Goal: Task Accomplishment & Management: Manage account settings

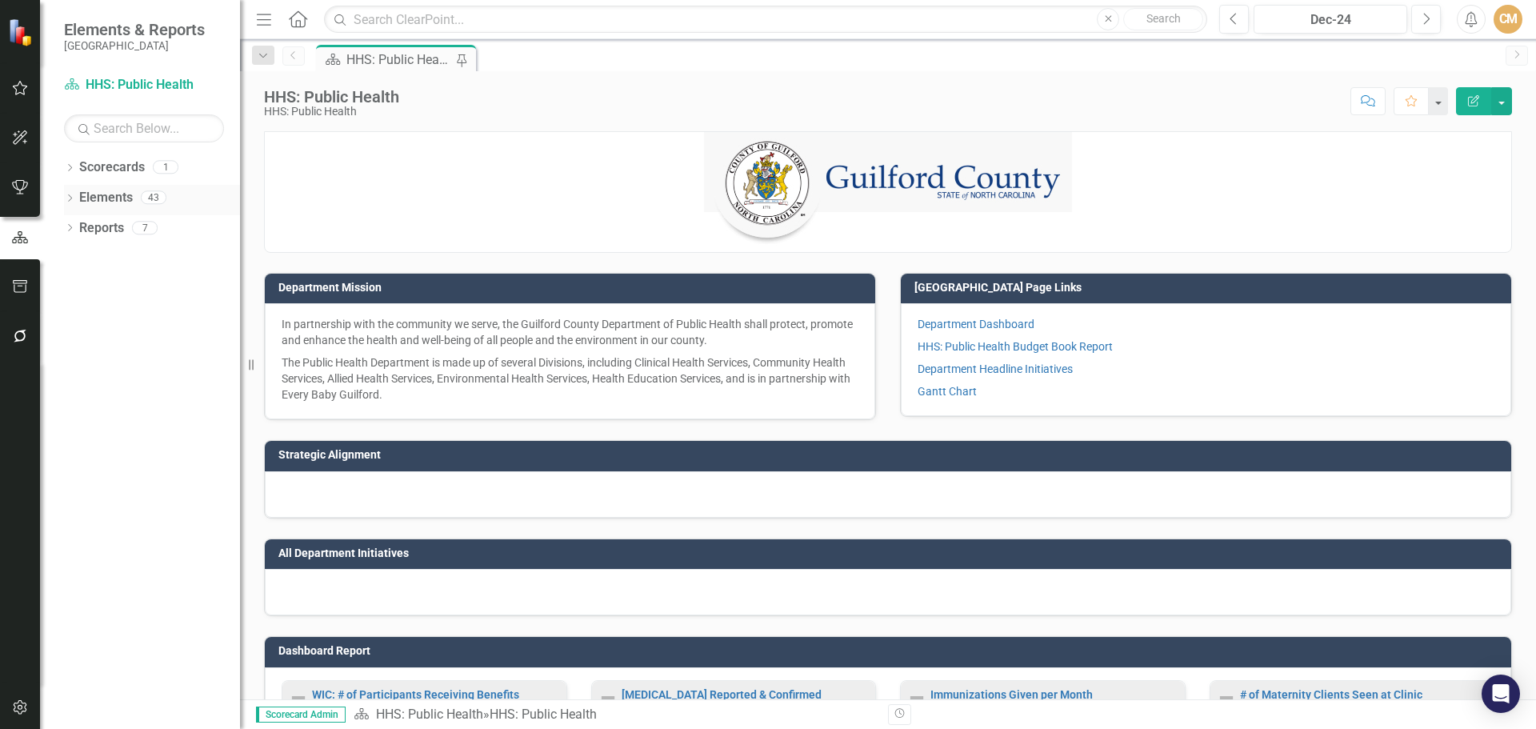
click at [110, 197] on link "Elements" at bounding box center [106, 198] width 54 height 18
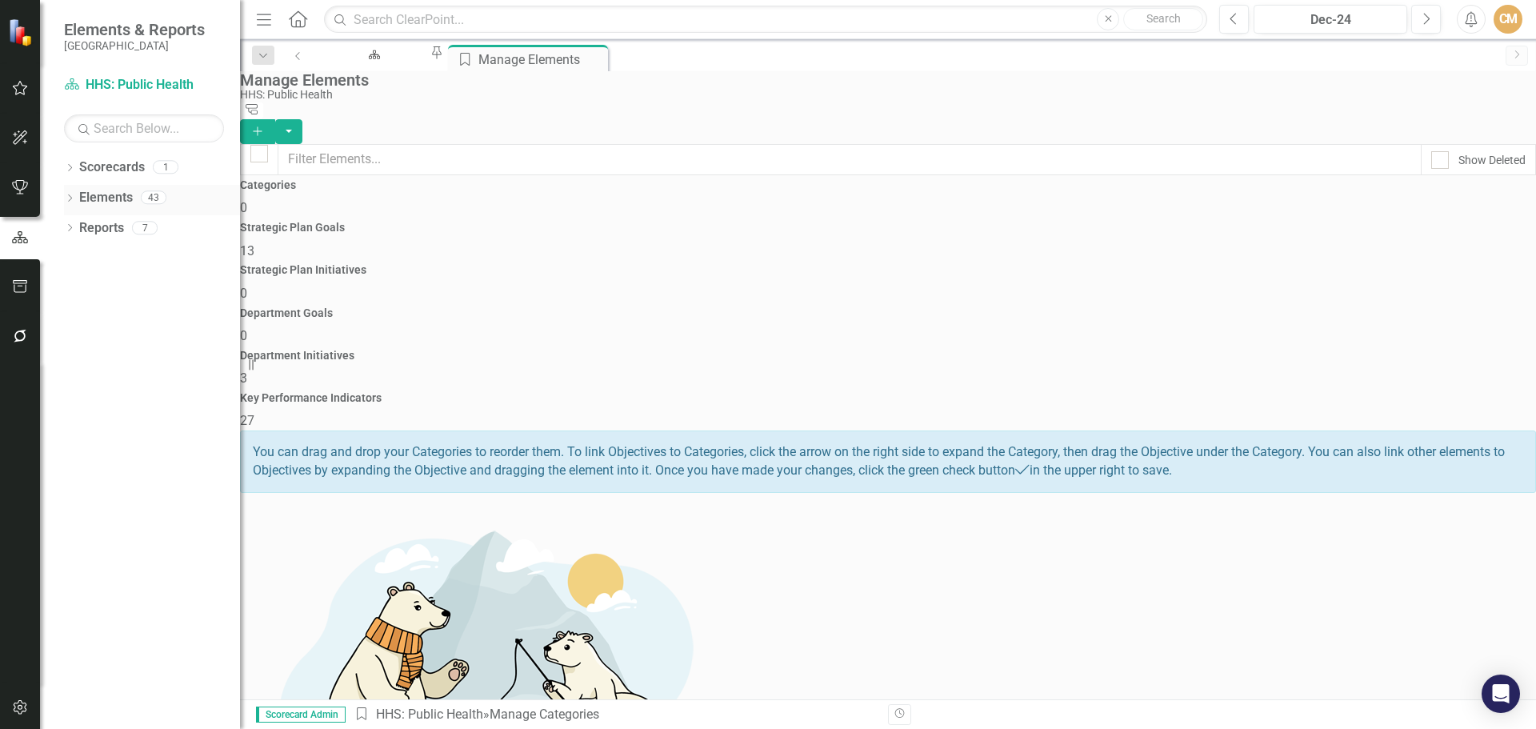
click at [72, 195] on icon "Dropdown" at bounding box center [69, 199] width 11 height 9
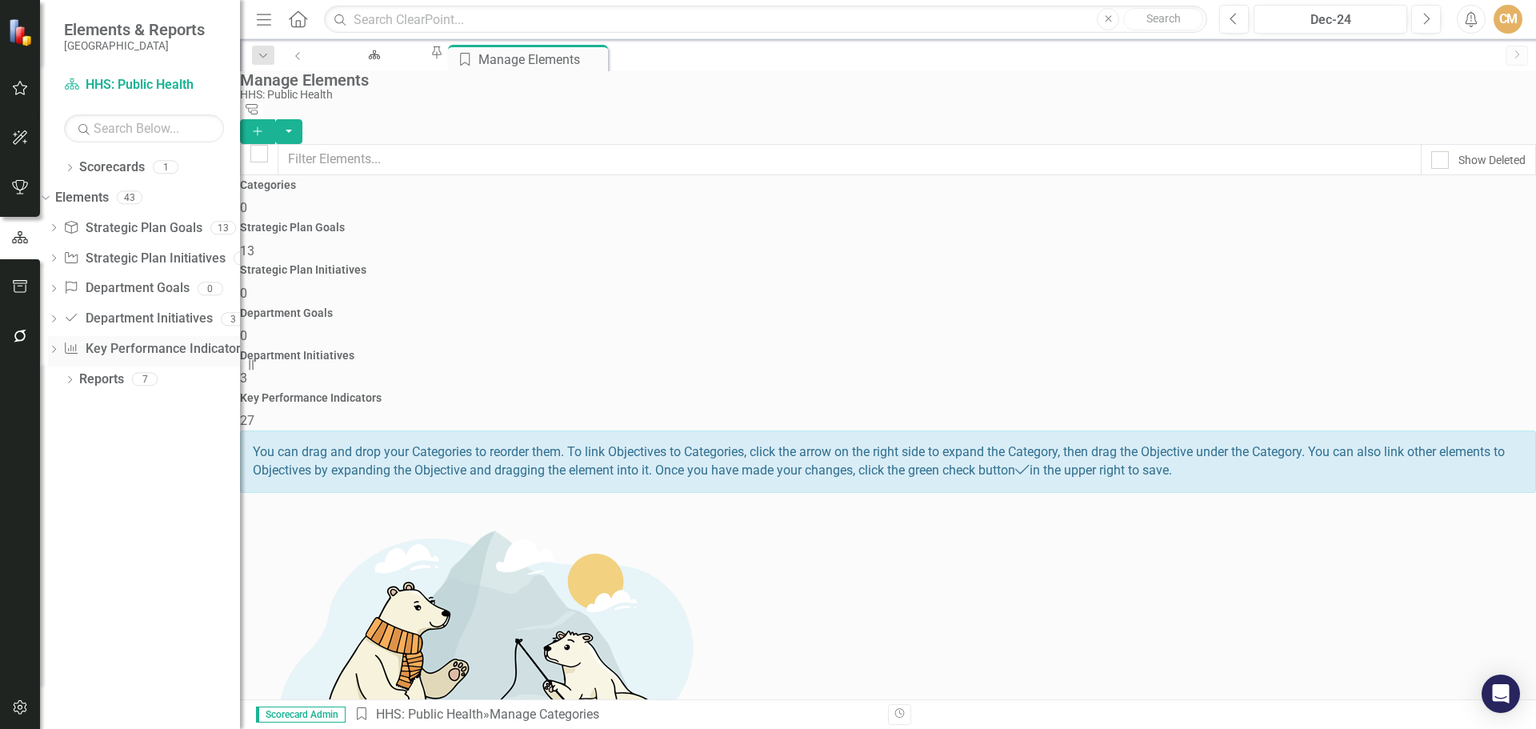
click at [59, 353] on icon "Dropdown" at bounding box center [53, 350] width 11 height 9
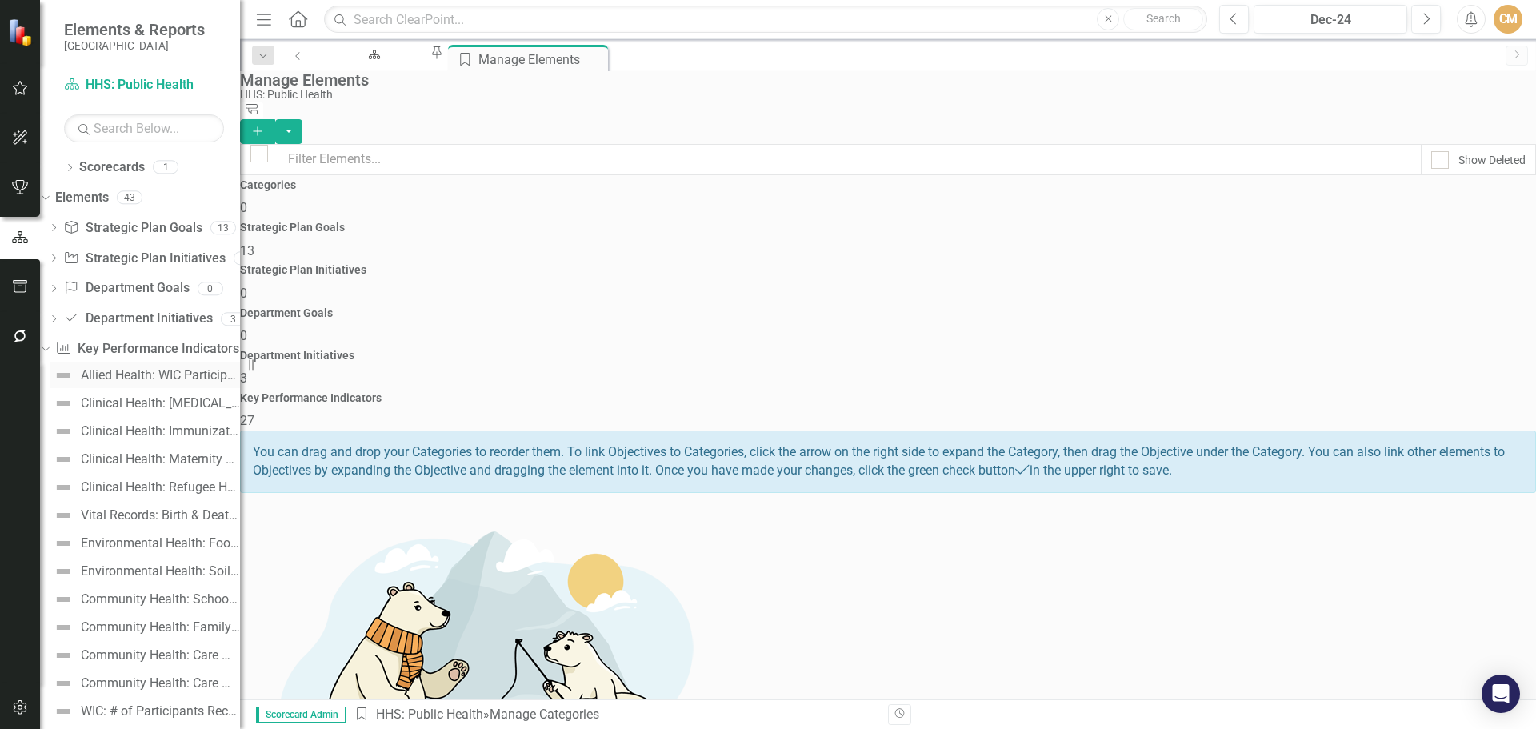
click at [203, 377] on div "Allied Health: WIC Participants" at bounding box center [160, 375] width 159 height 14
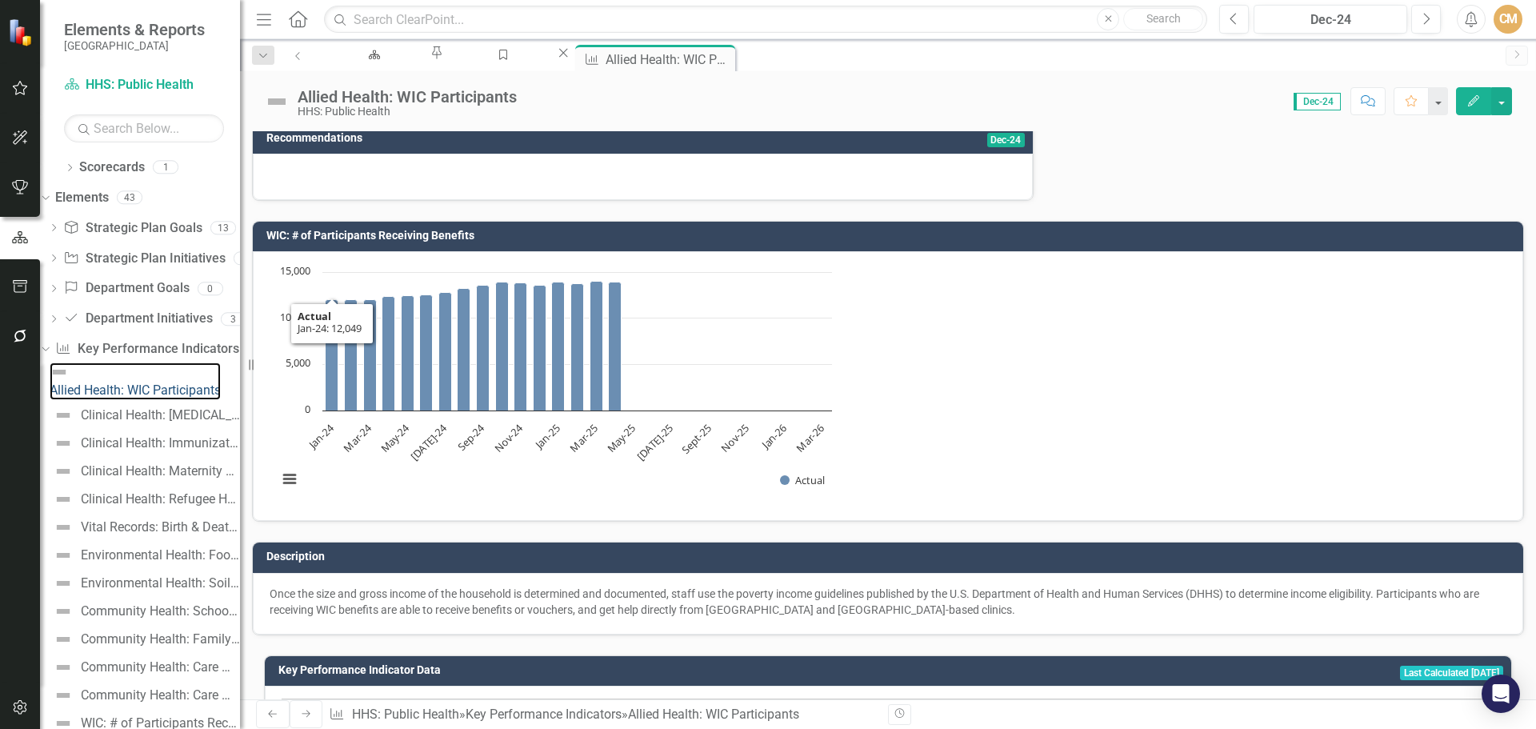
scroll to position [538, 0]
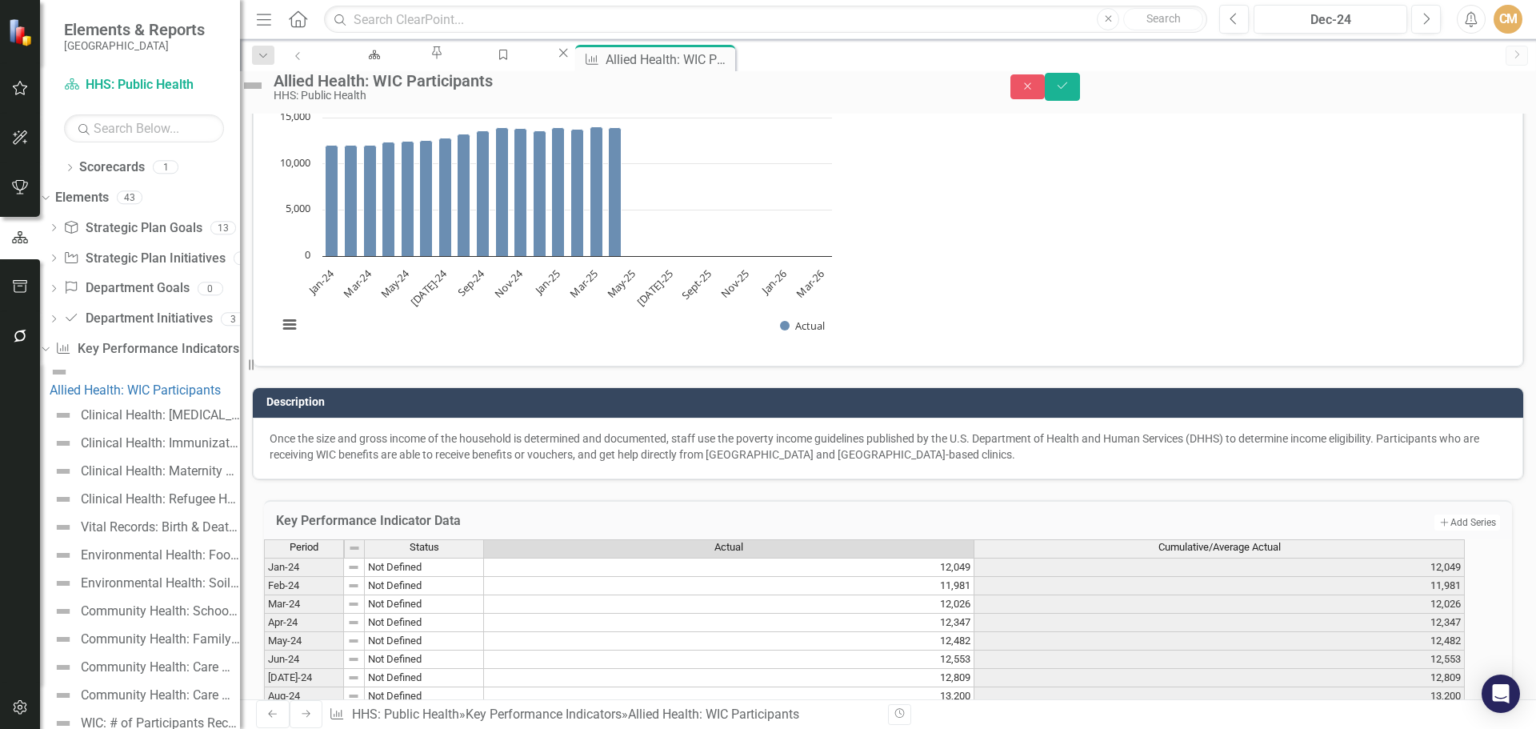
scroll to position [545, 0]
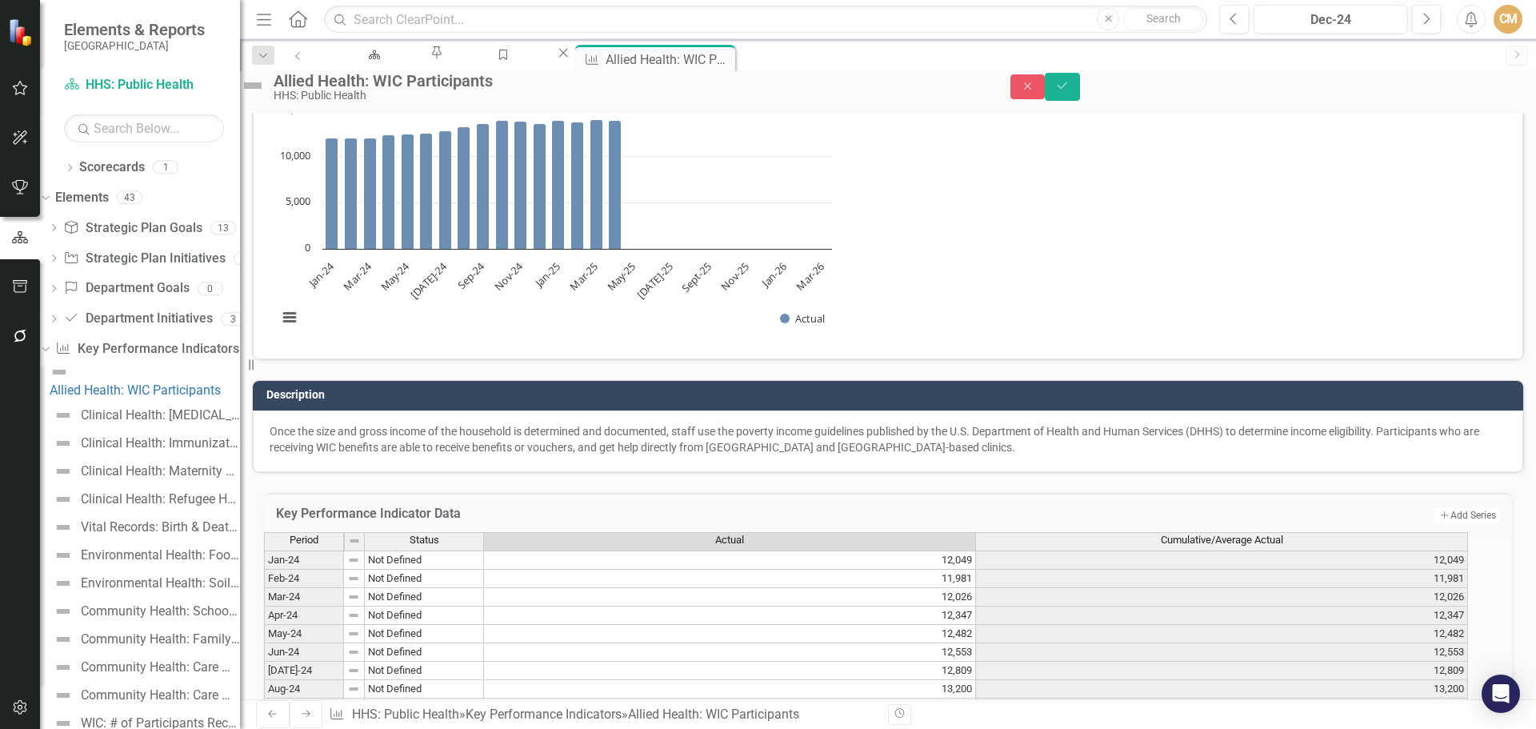
type textarea "13887"
drag, startPoint x: 1498, startPoint y: 92, endPoint x: 1316, endPoint y: 102, distance: 181.9
click at [1070, 91] on icon "Save" at bounding box center [1062, 85] width 14 height 11
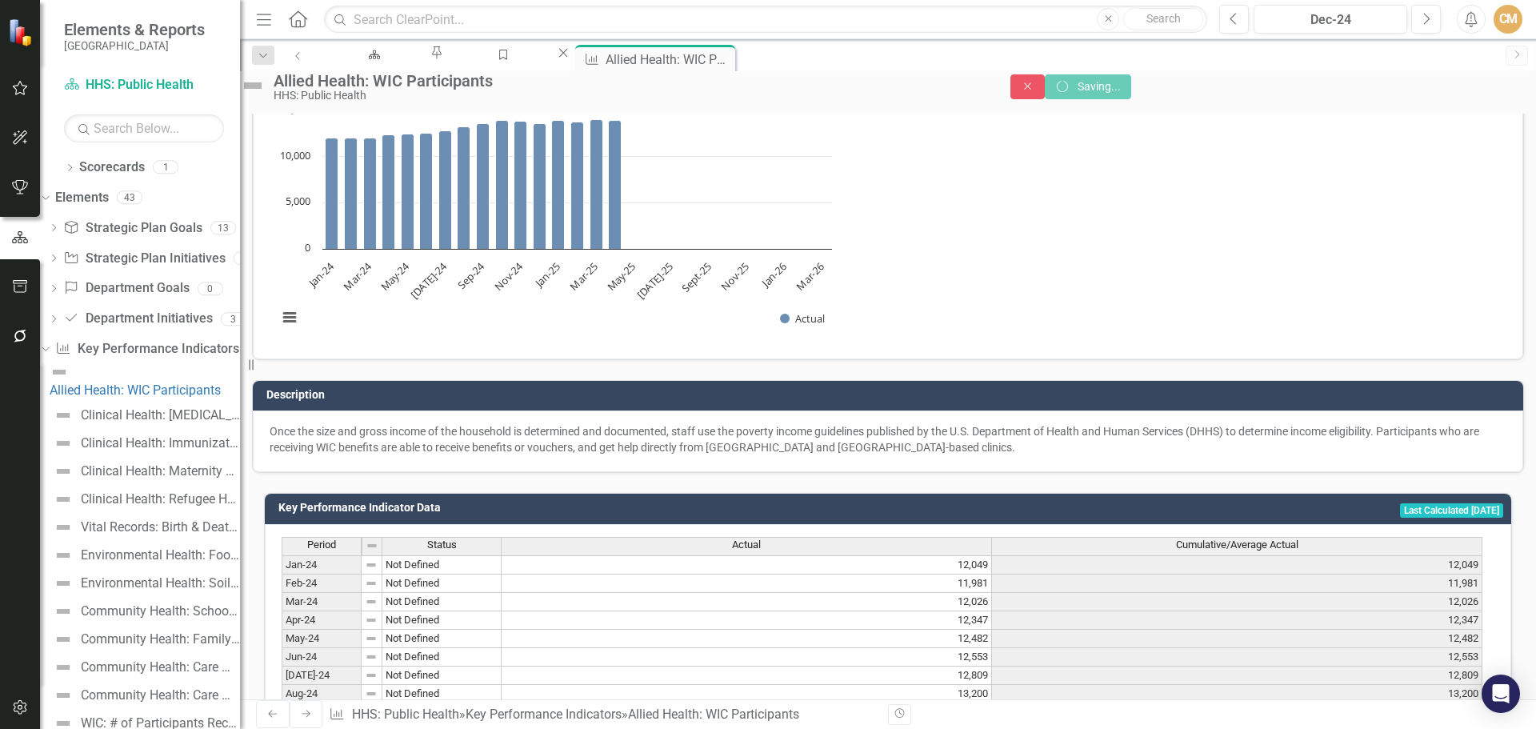
scroll to position [537, 0]
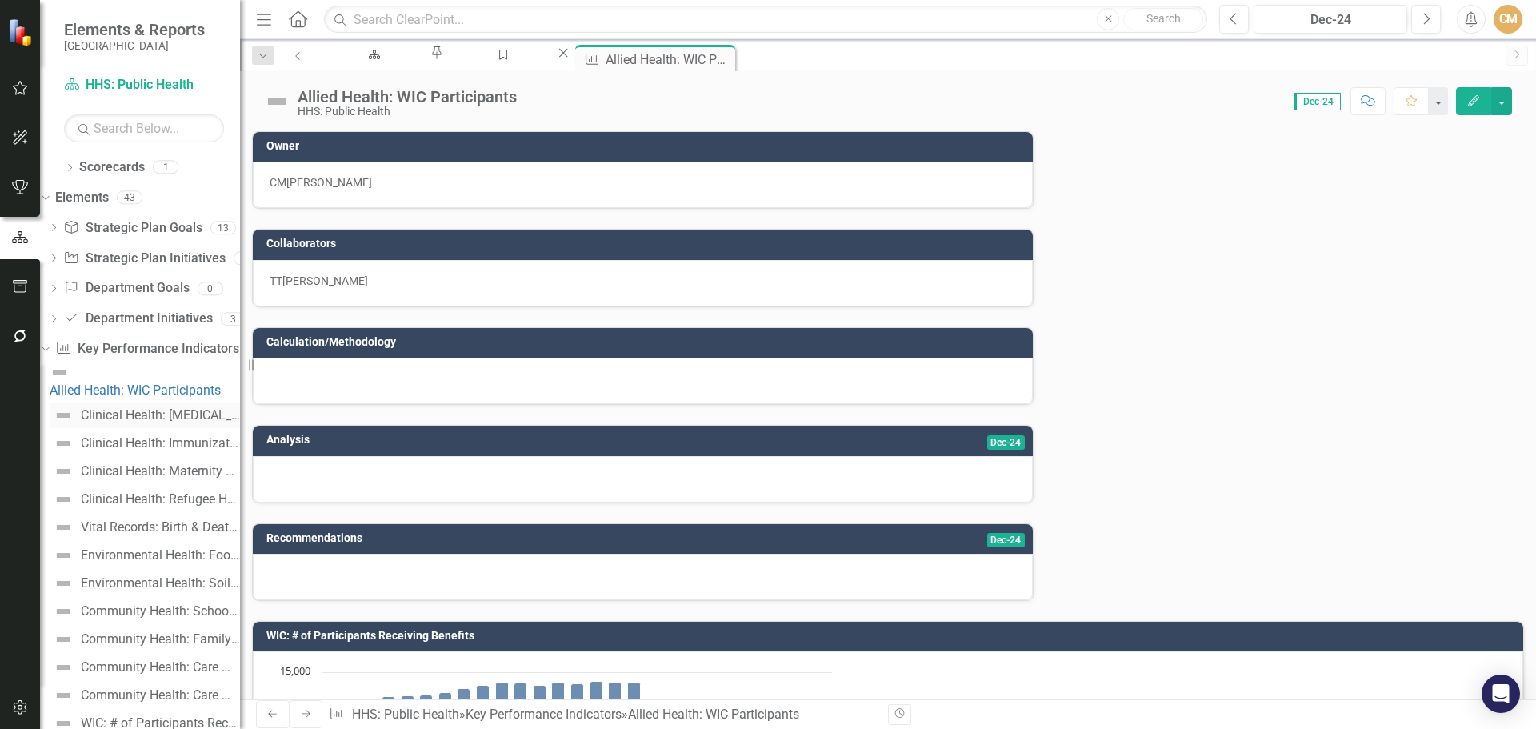
click at [155, 408] on div "Clinical Health: [MEDICAL_DATA] Investigated & Confirmed" at bounding box center [160, 415] width 159 height 14
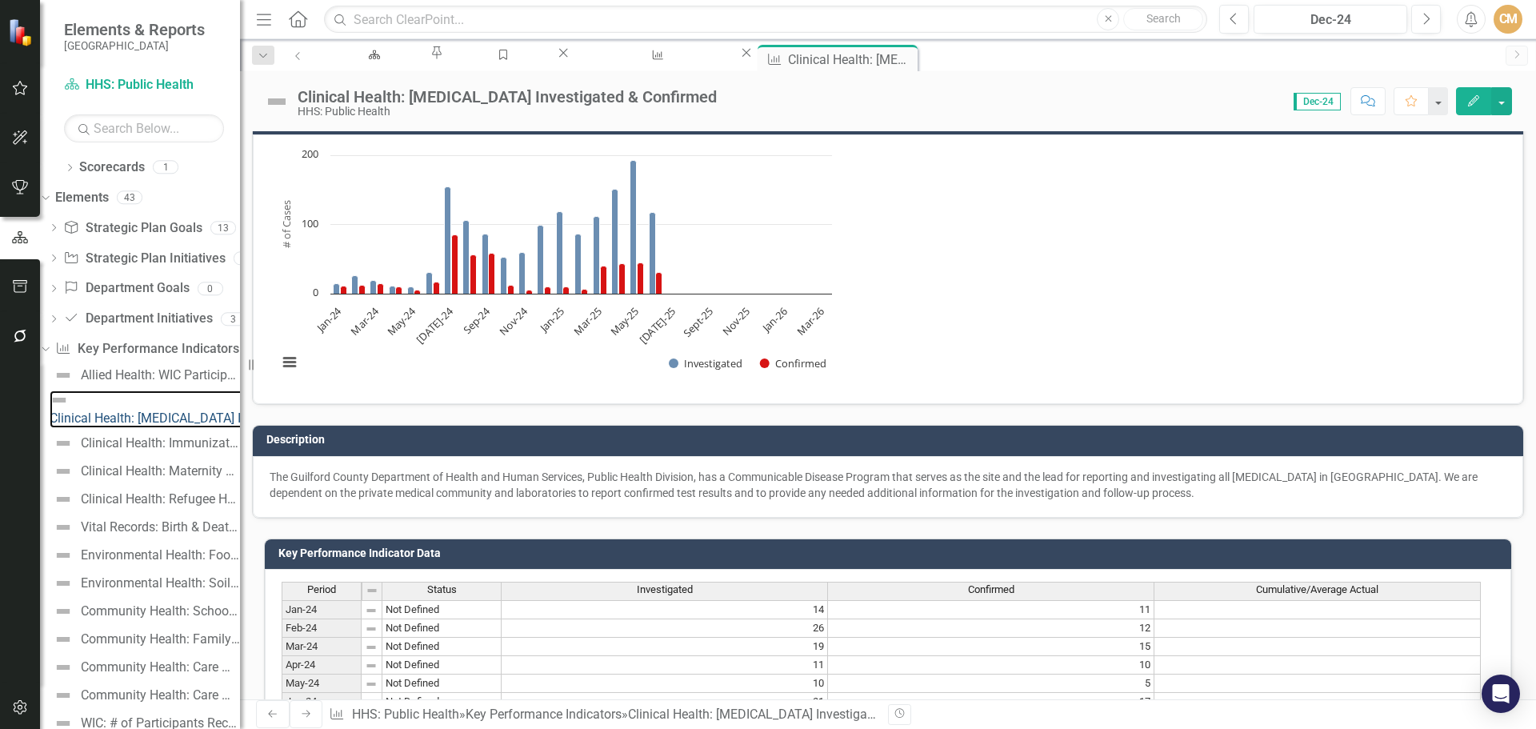
scroll to position [538, 0]
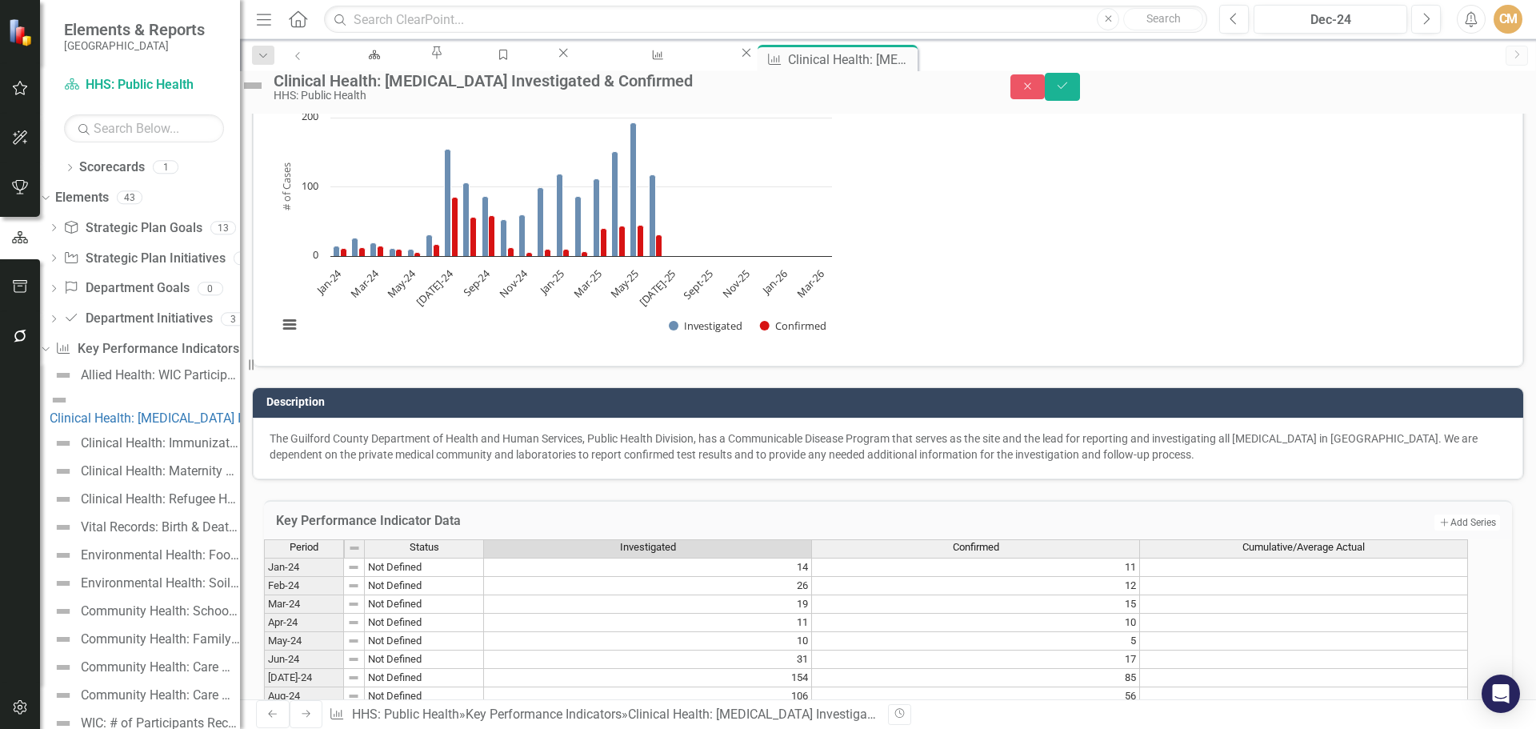
scroll to position [545, 0]
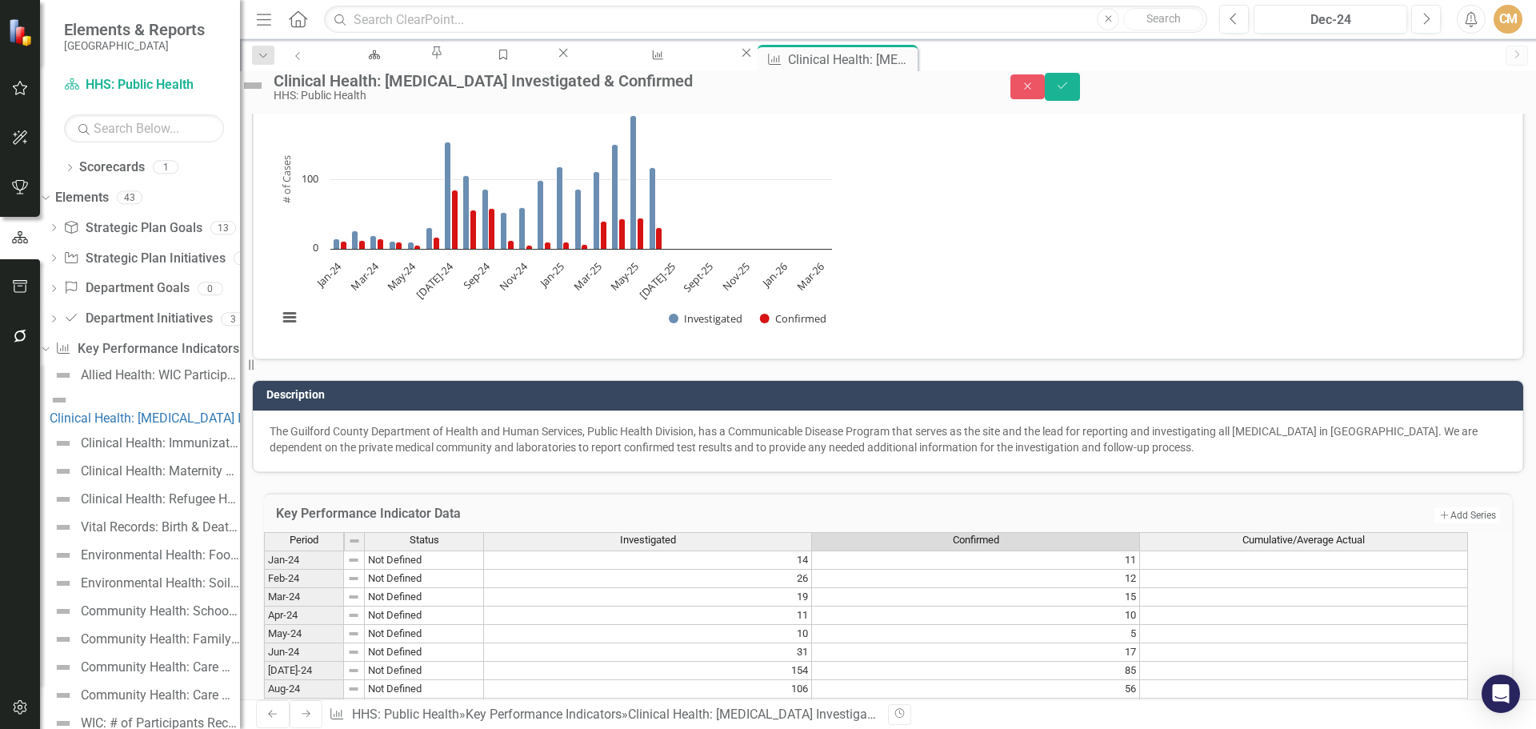
type textarea "34"
click at [1080, 95] on button "Save" at bounding box center [1062, 87] width 35 height 28
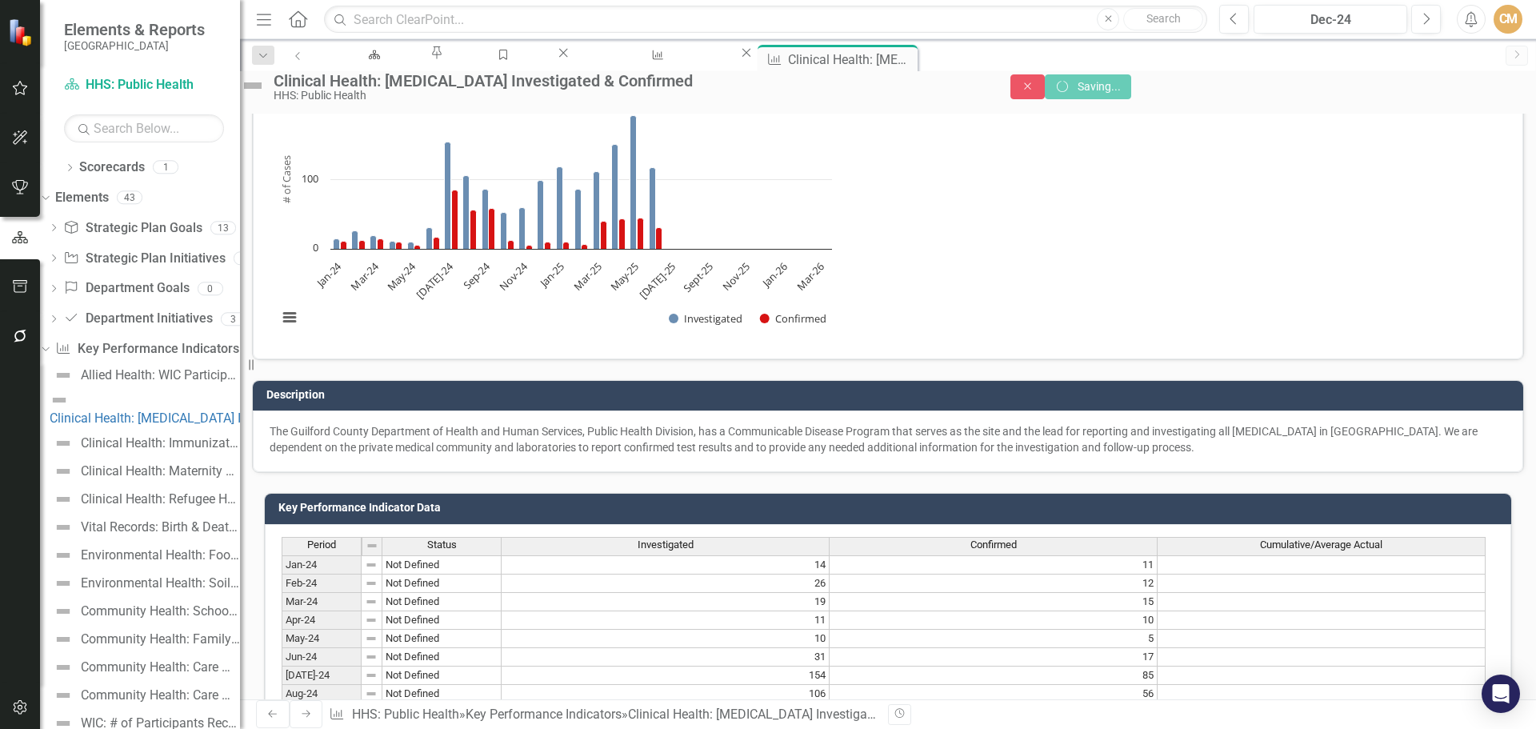
scroll to position [537, 0]
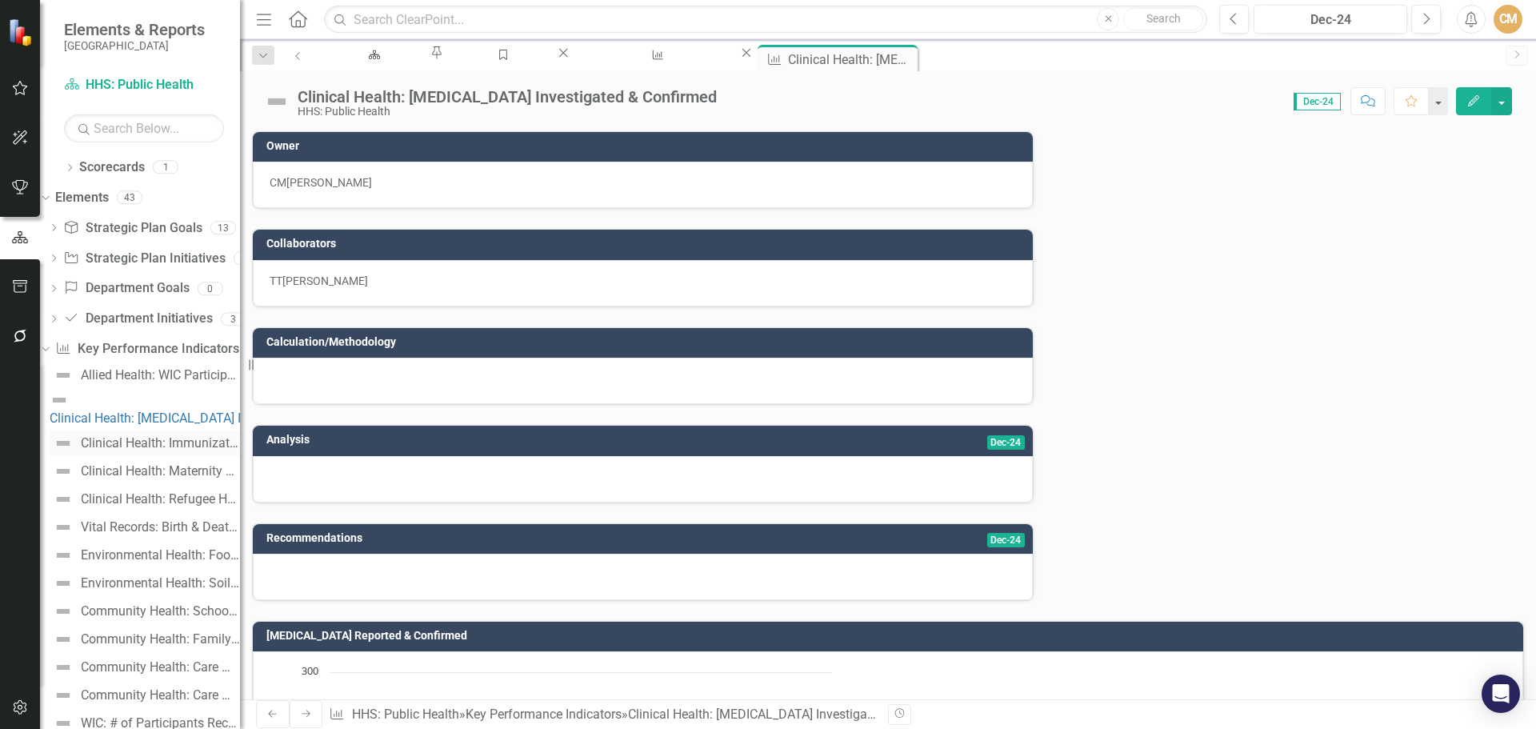
click at [158, 436] on div "Clinical Health: Immunizations" at bounding box center [160, 443] width 159 height 14
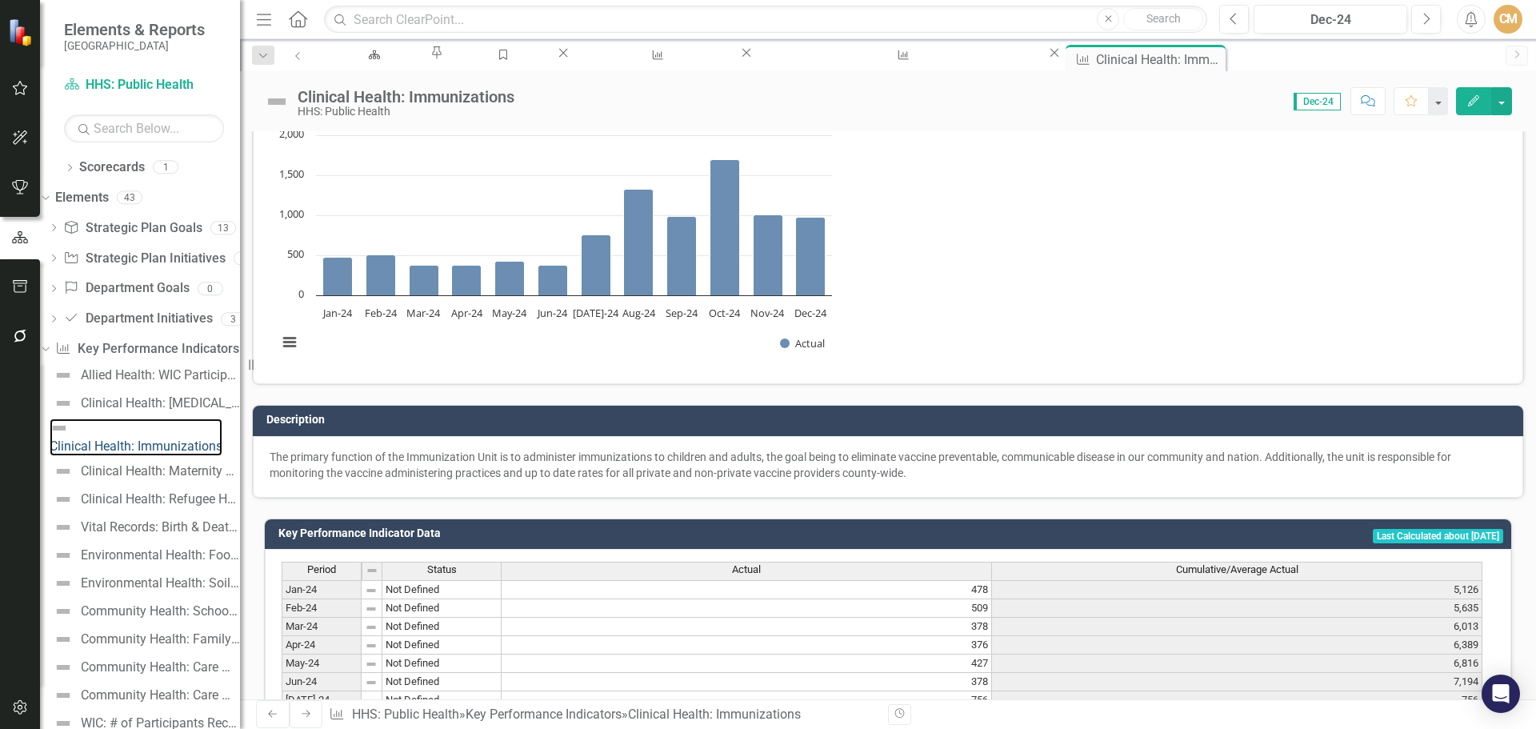
scroll to position [538, 0]
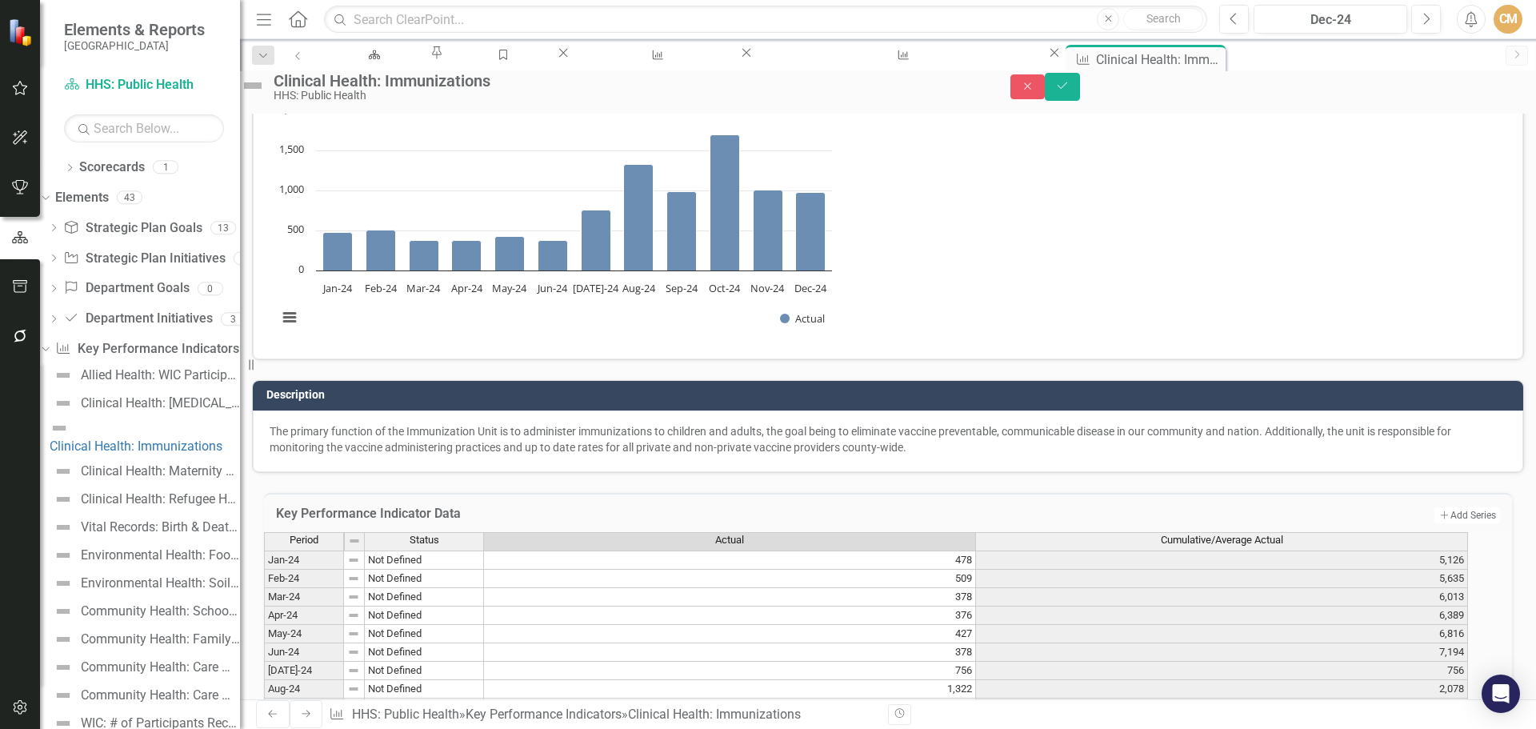
type textarea "675"
click at [1070, 91] on icon "Save" at bounding box center [1062, 85] width 14 height 11
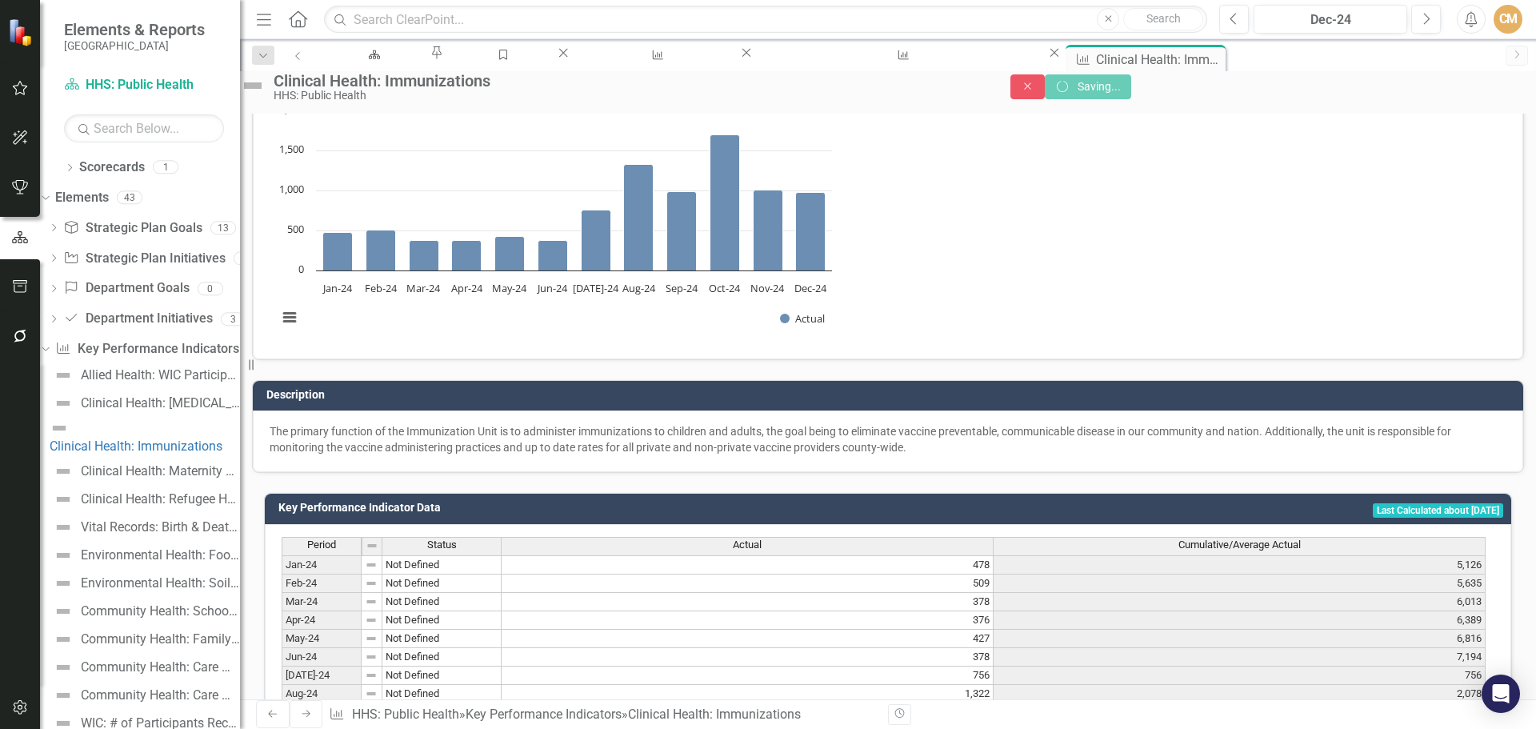
scroll to position [537, 0]
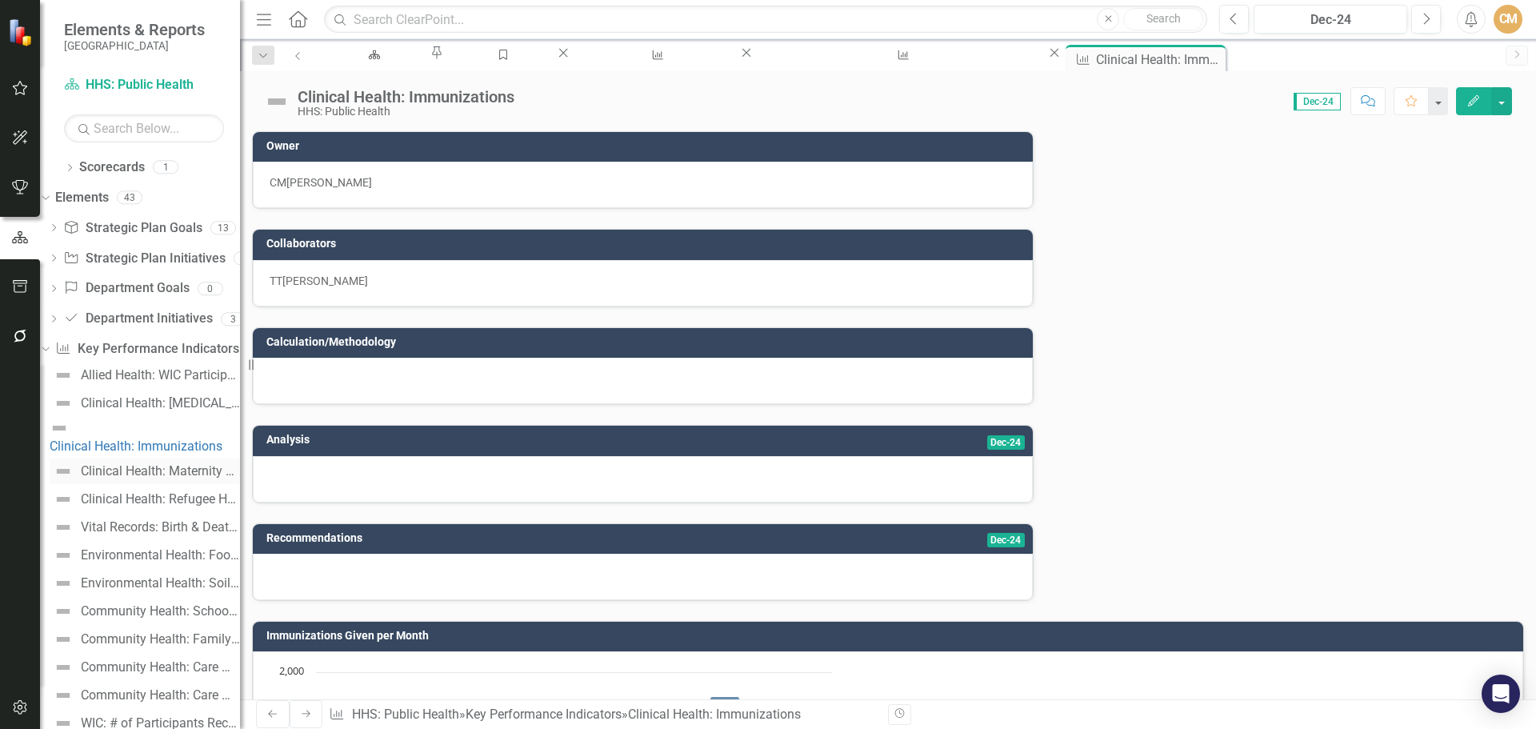
click at [162, 458] on link "Clinical Health: Maternity Care" at bounding box center [145, 471] width 190 height 26
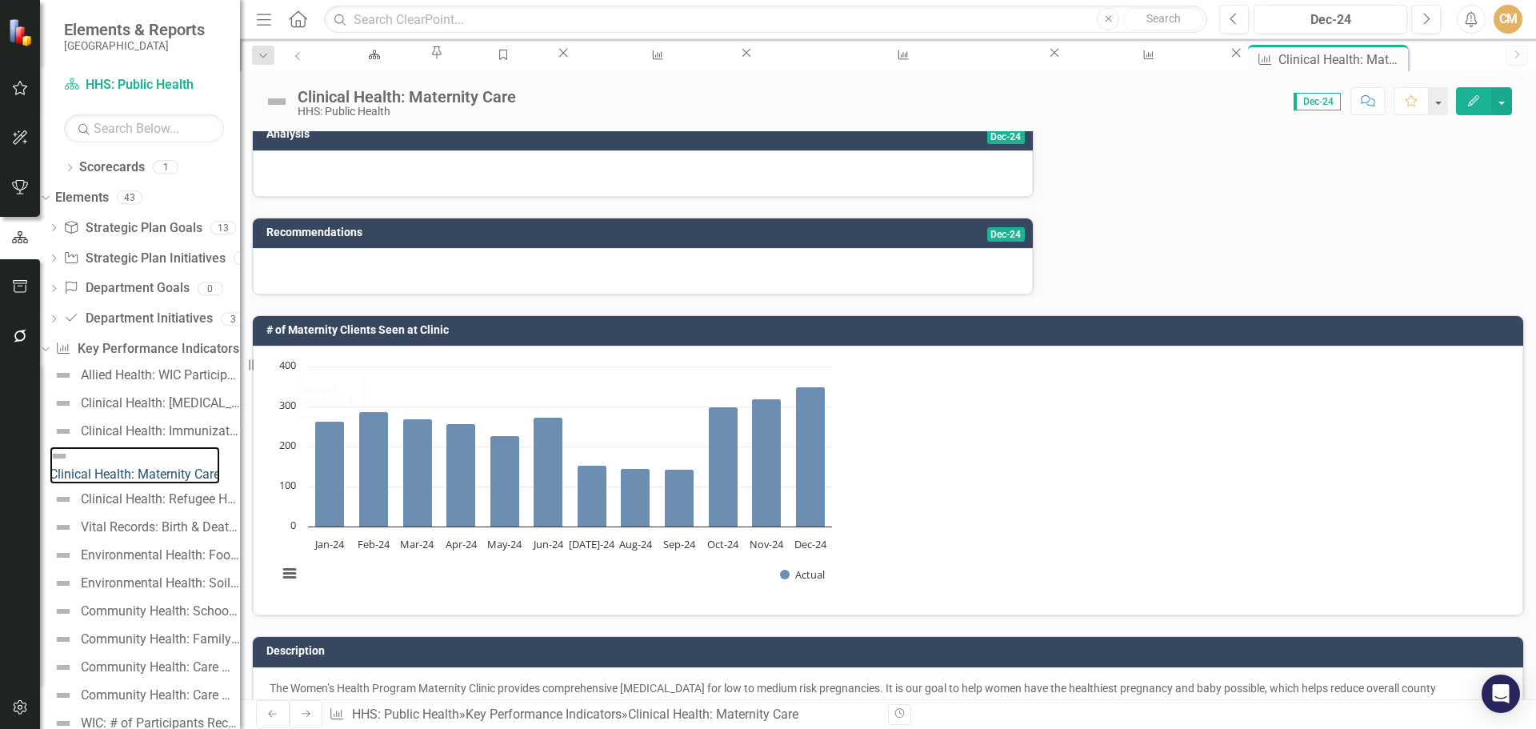
scroll to position [480, 0]
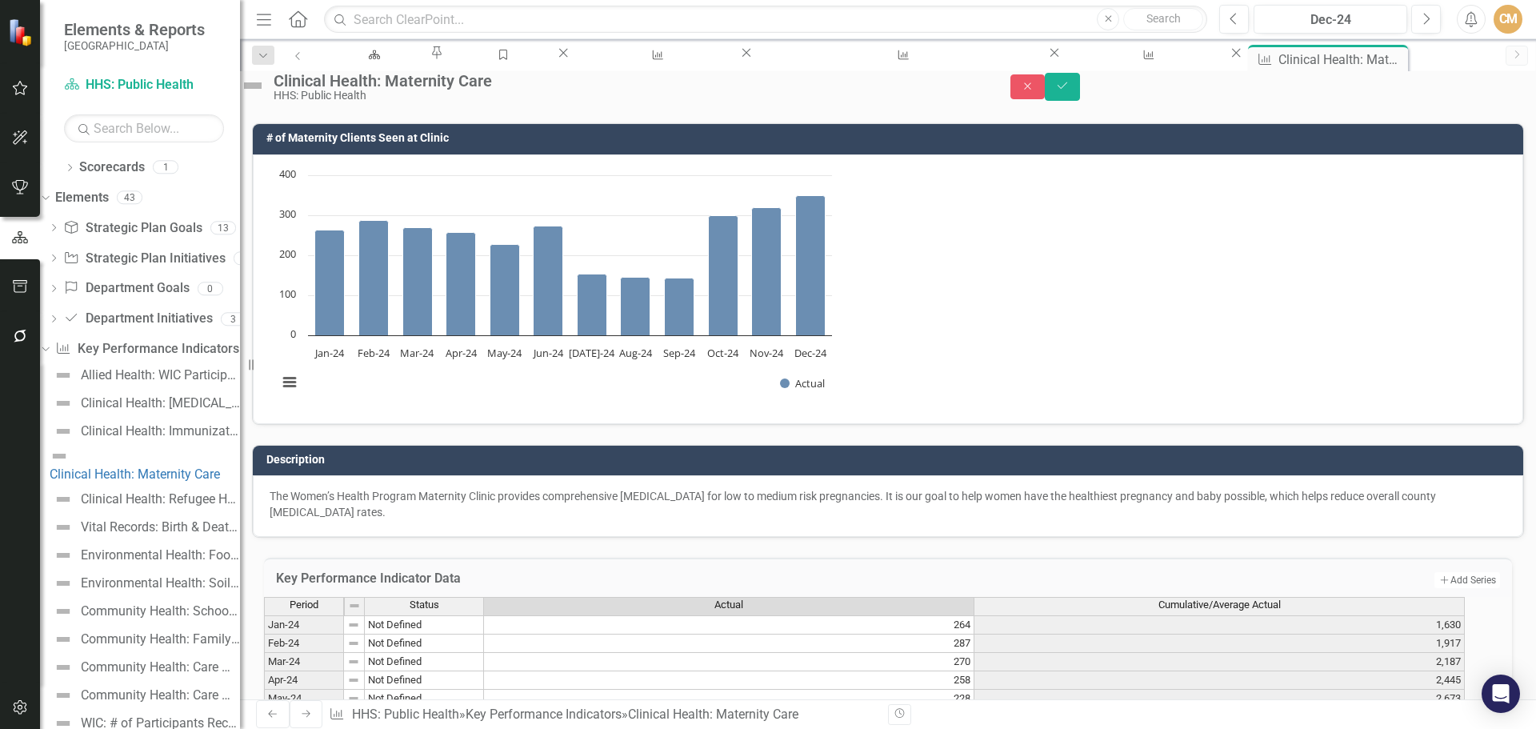
type textarea "4"
type textarea "170"
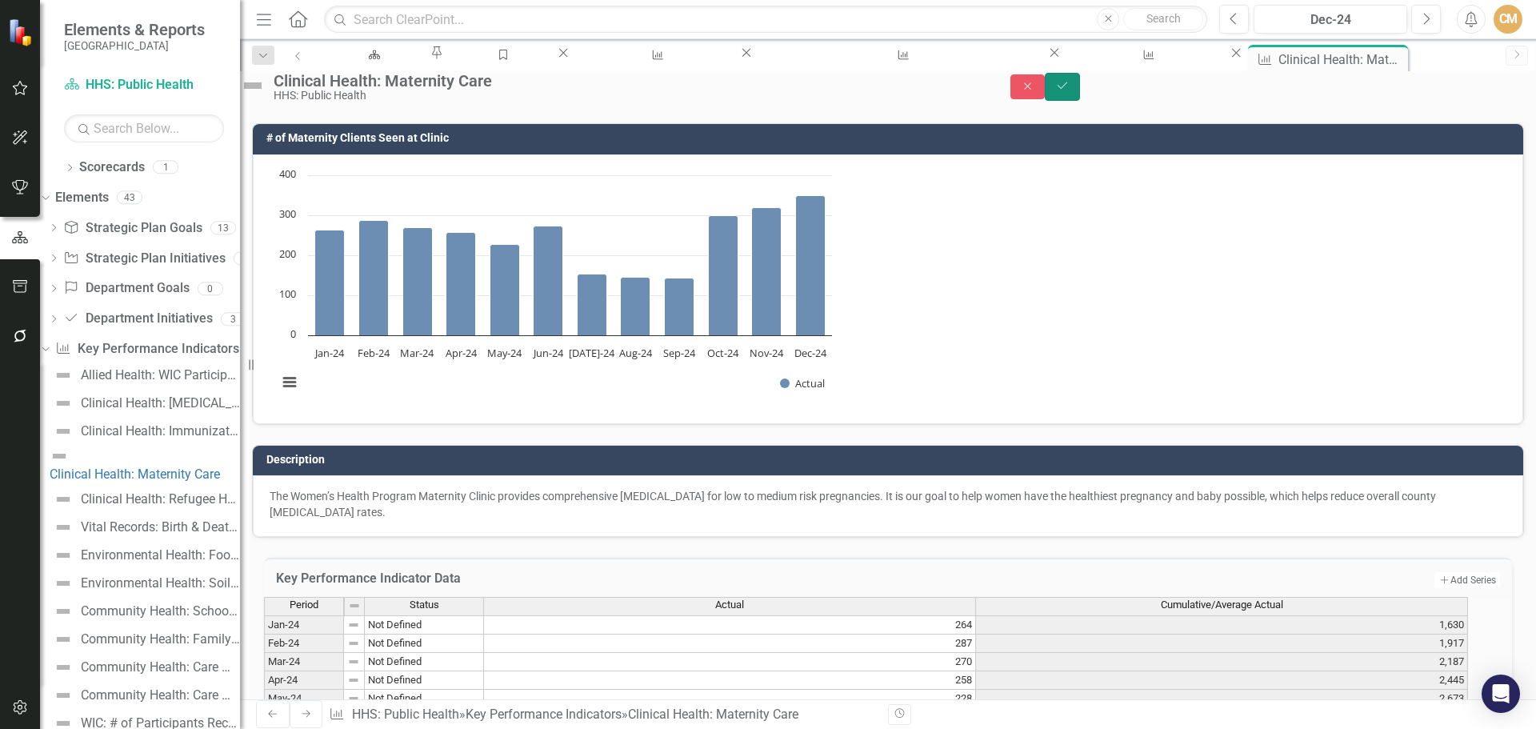
click at [1080, 100] on button "Save" at bounding box center [1062, 87] width 35 height 28
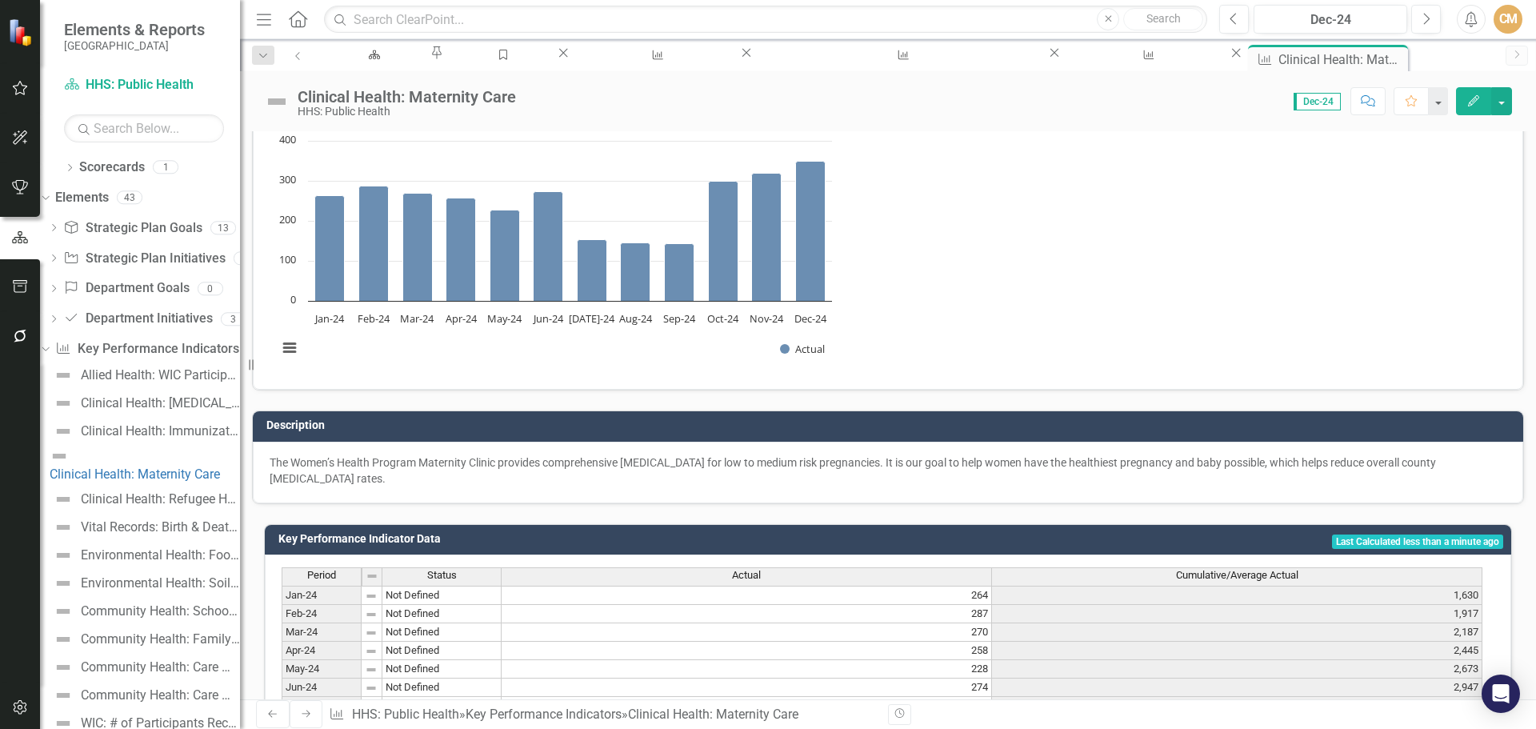
scroll to position [538, 0]
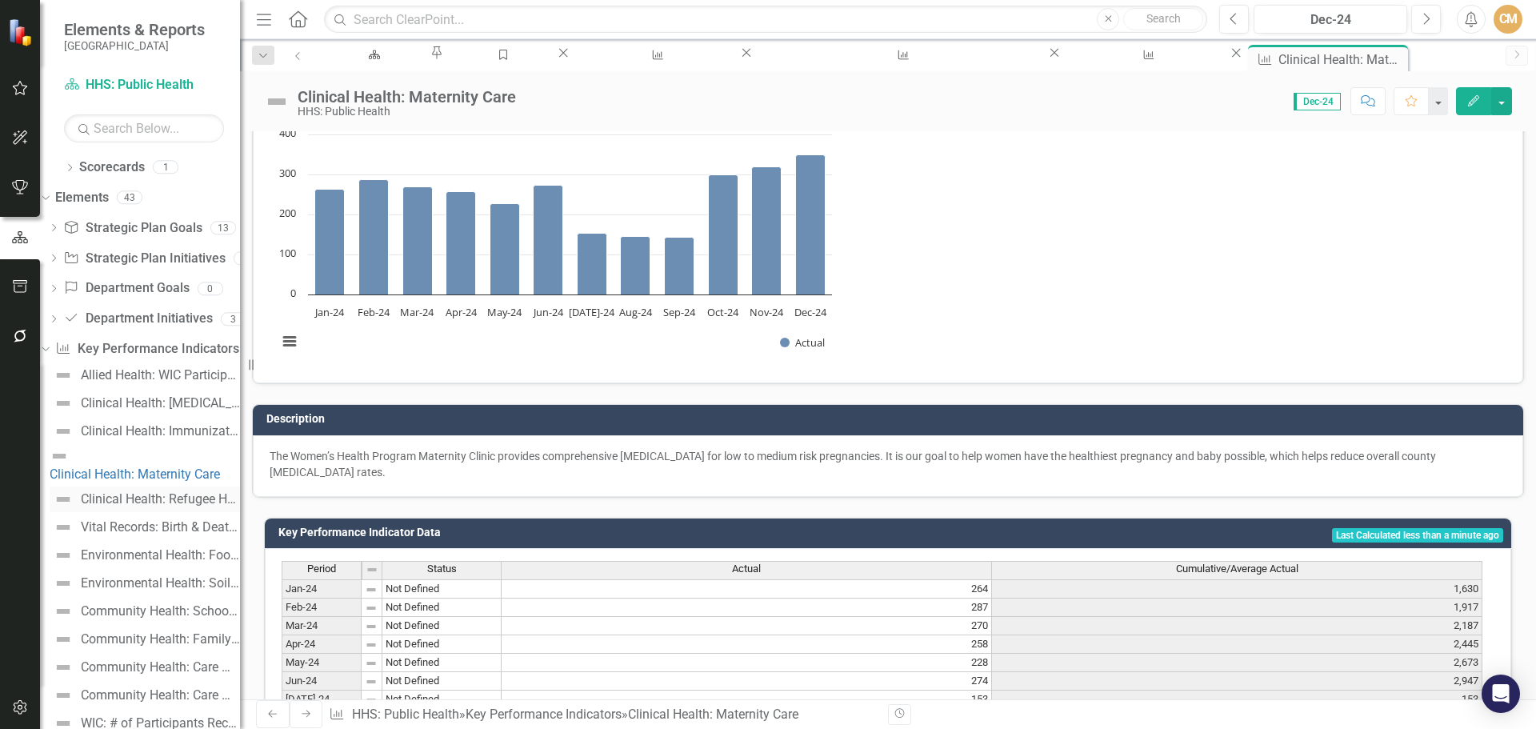
click at [142, 492] on div "Clinical Health: Refugee Health Program" at bounding box center [160, 499] width 159 height 14
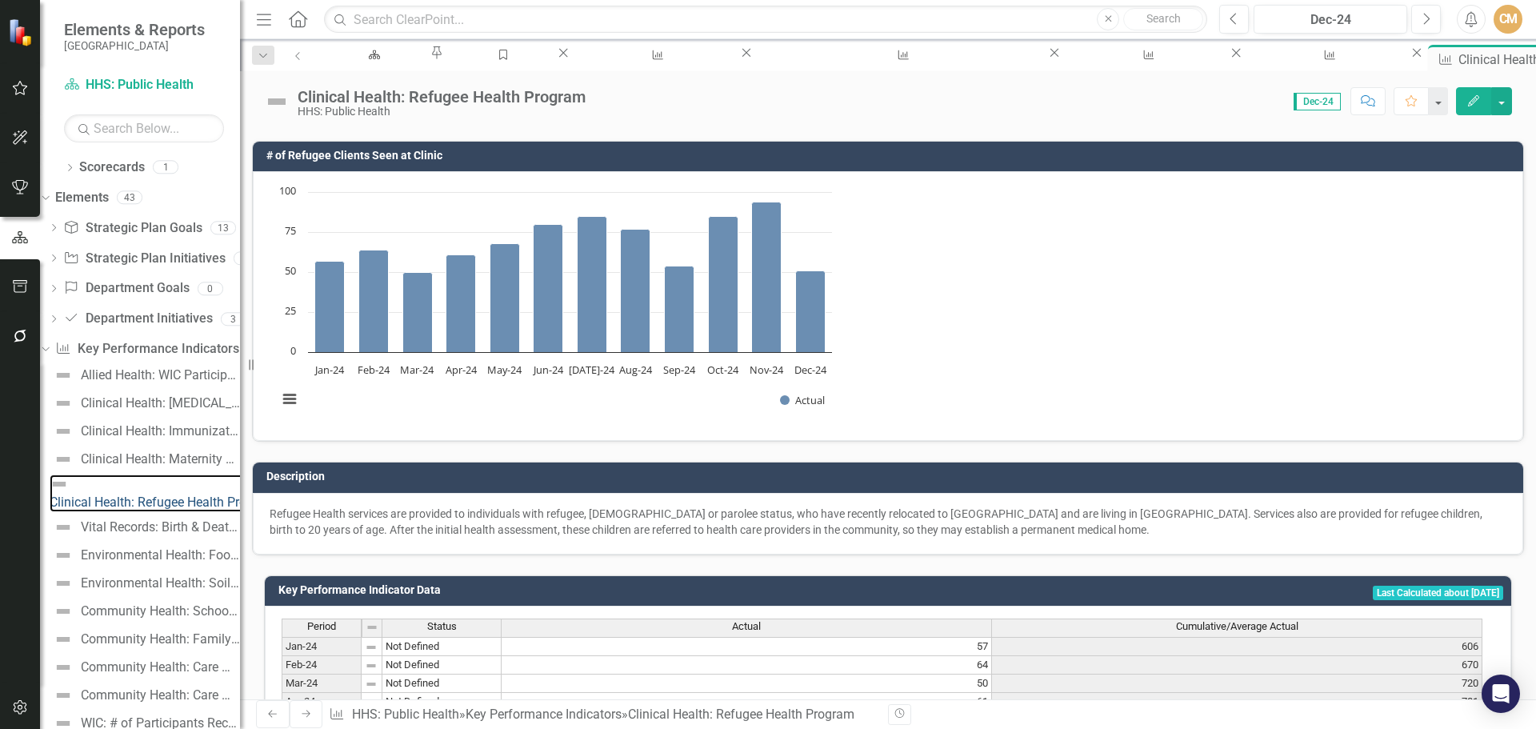
scroll to position [538, 0]
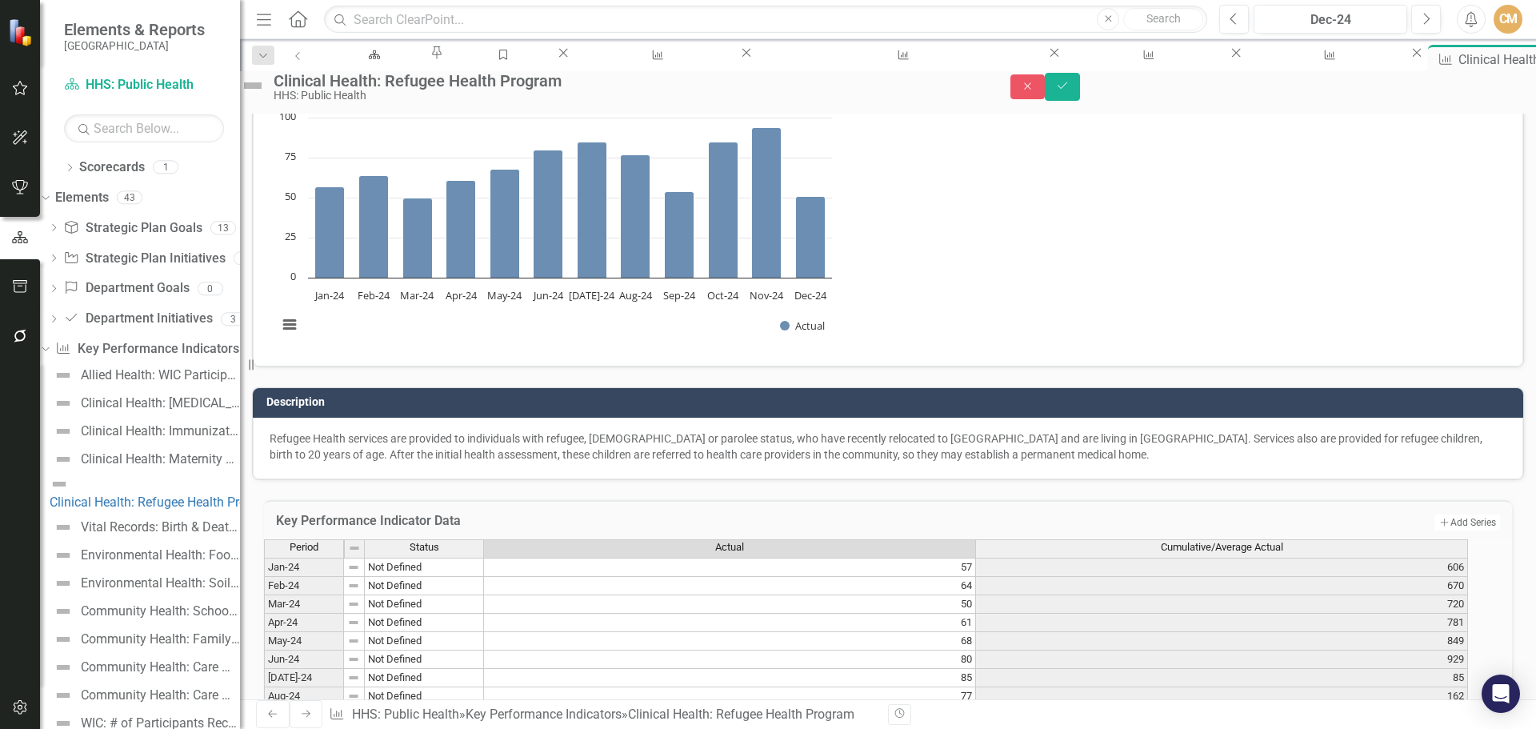
scroll to position [545, 0]
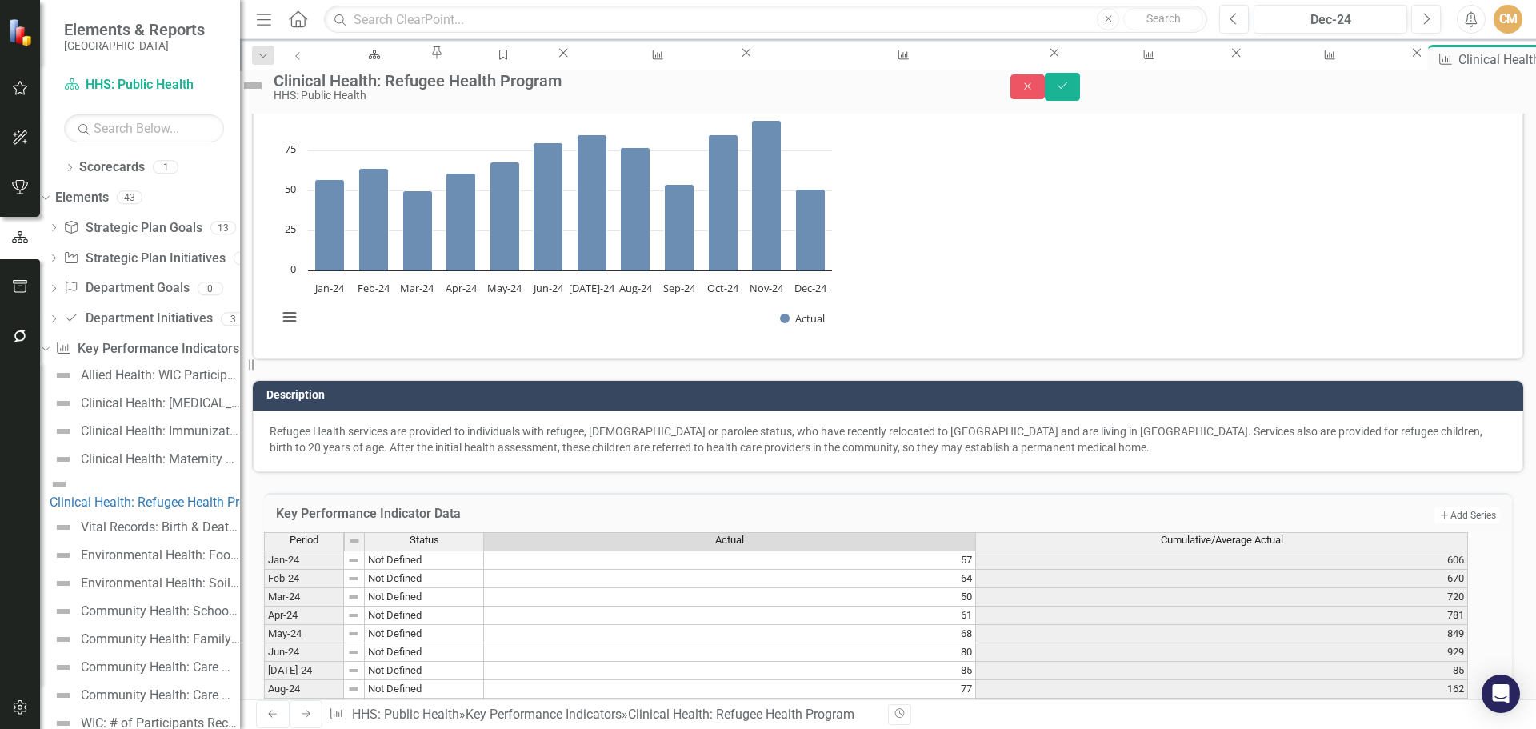
type textarea "85"
click at [1070, 91] on icon "Save" at bounding box center [1062, 85] width 14 height 11
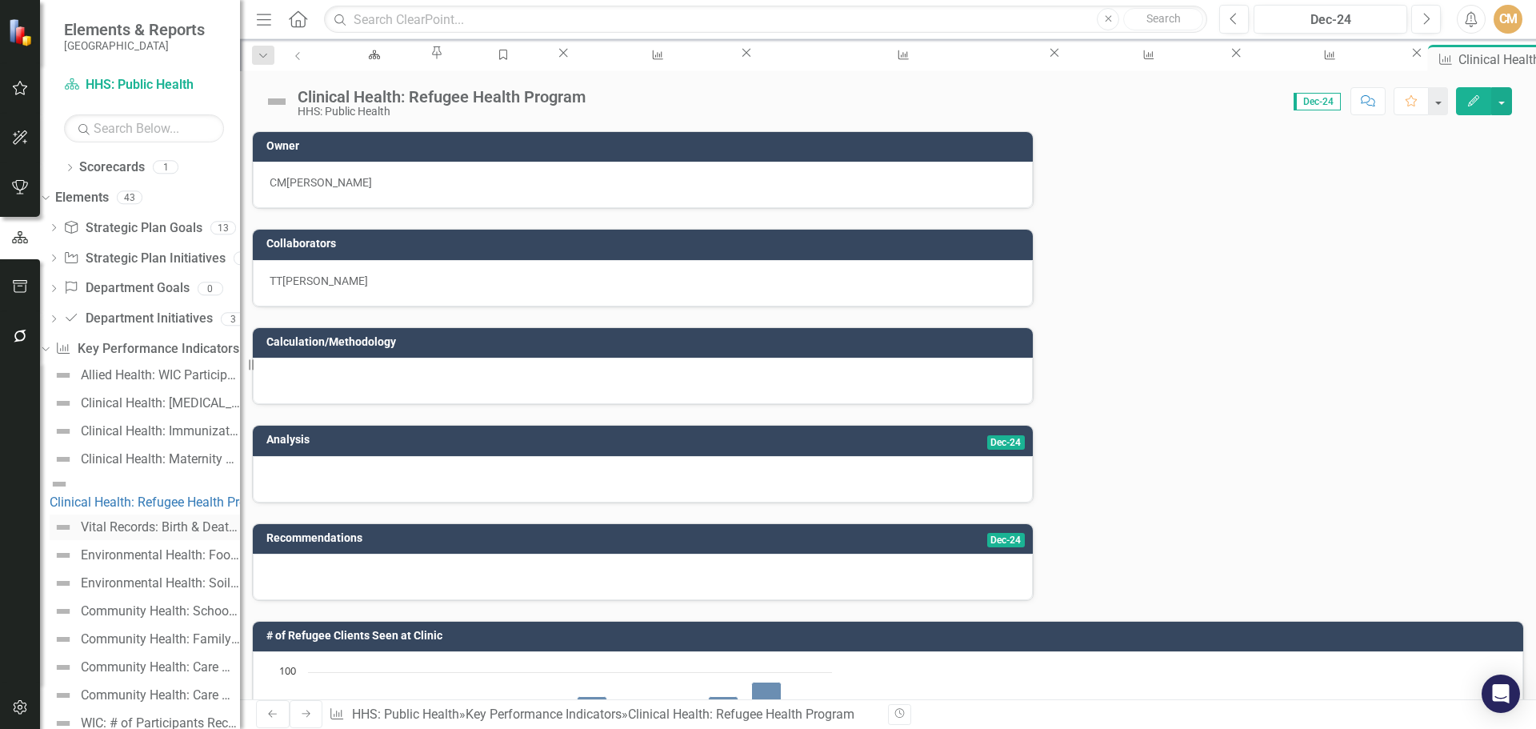
click at [149, 520] on div "Vital Records: Birth & Death Certificates Processed" at bounding box center [160, 527] width 159 height 14
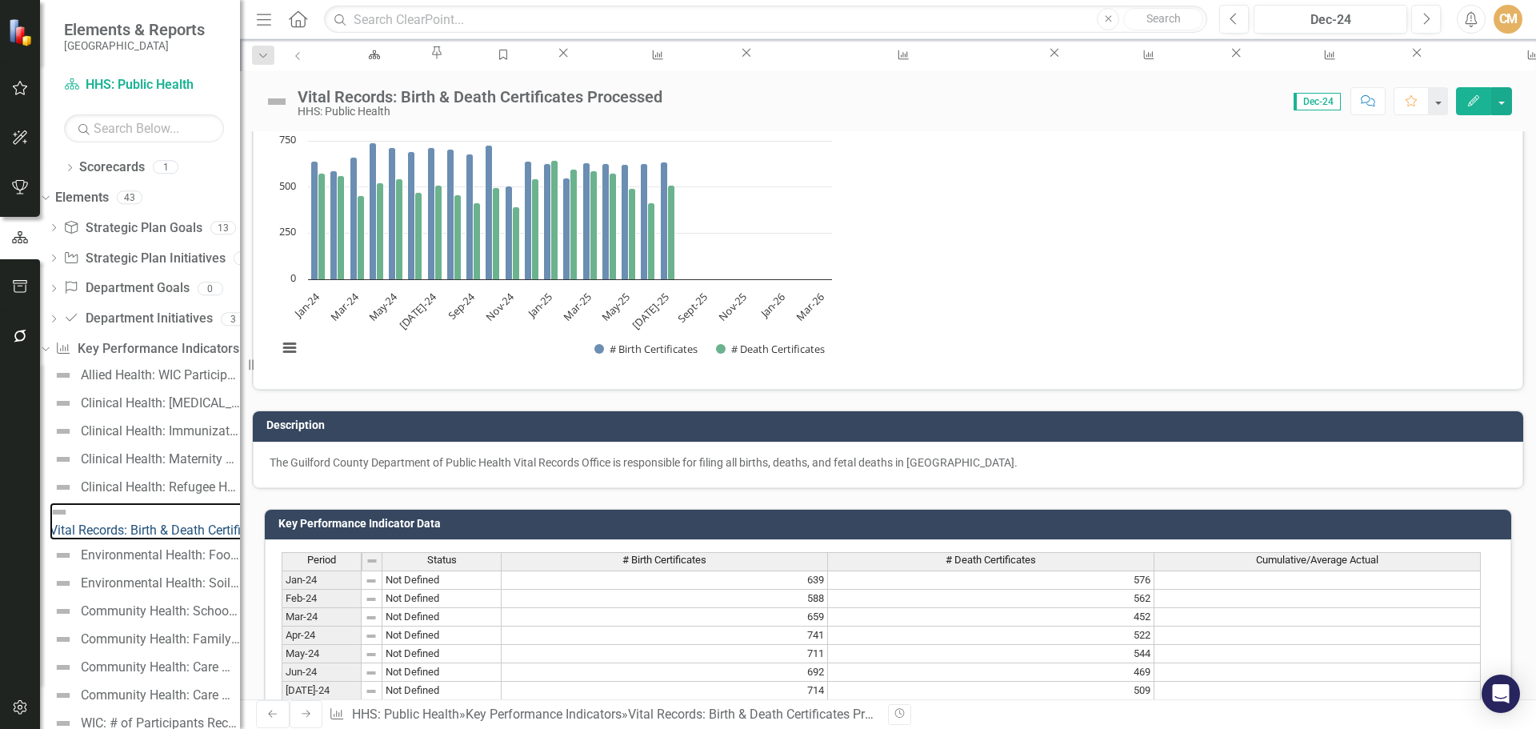
scroll to position [538, 0]
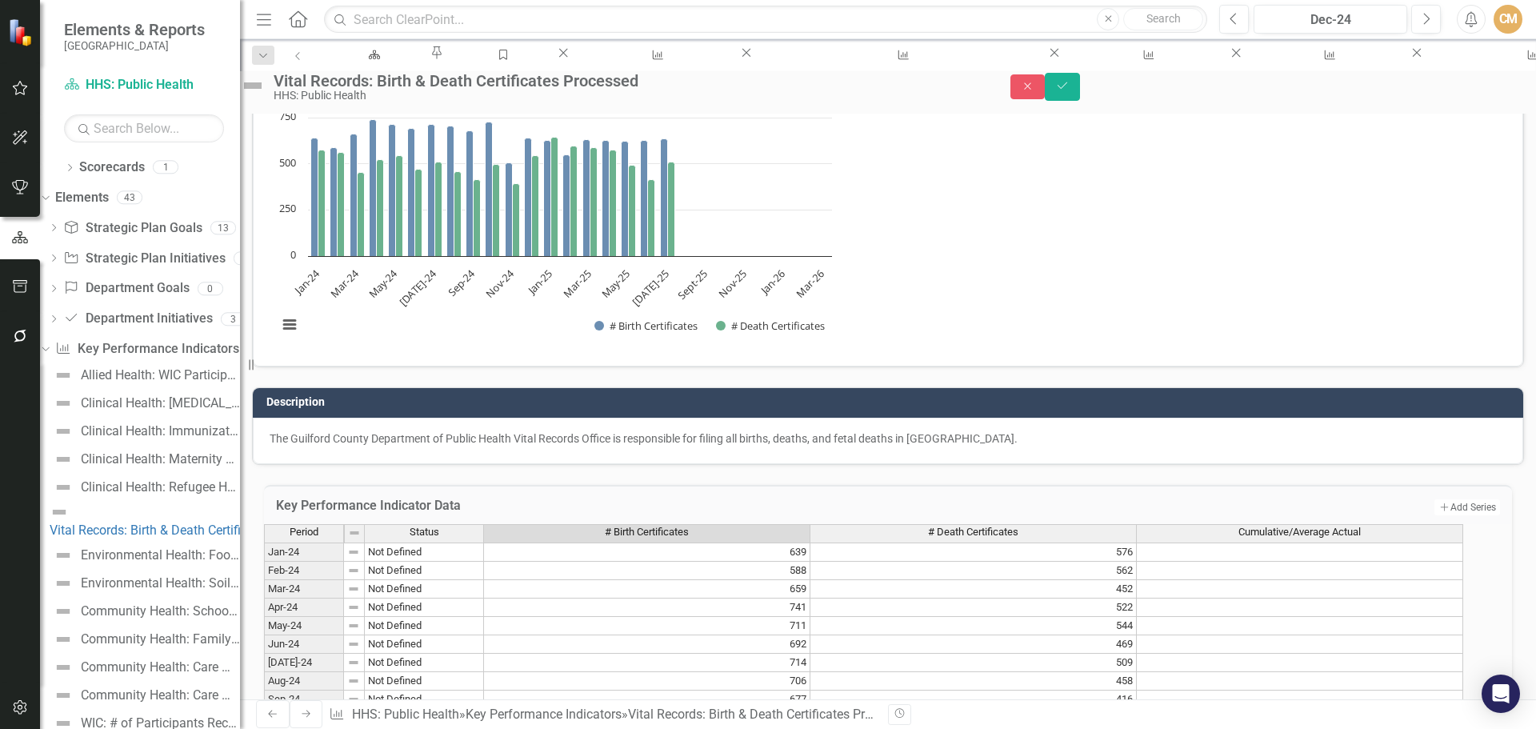
scroll to position [545, 0]
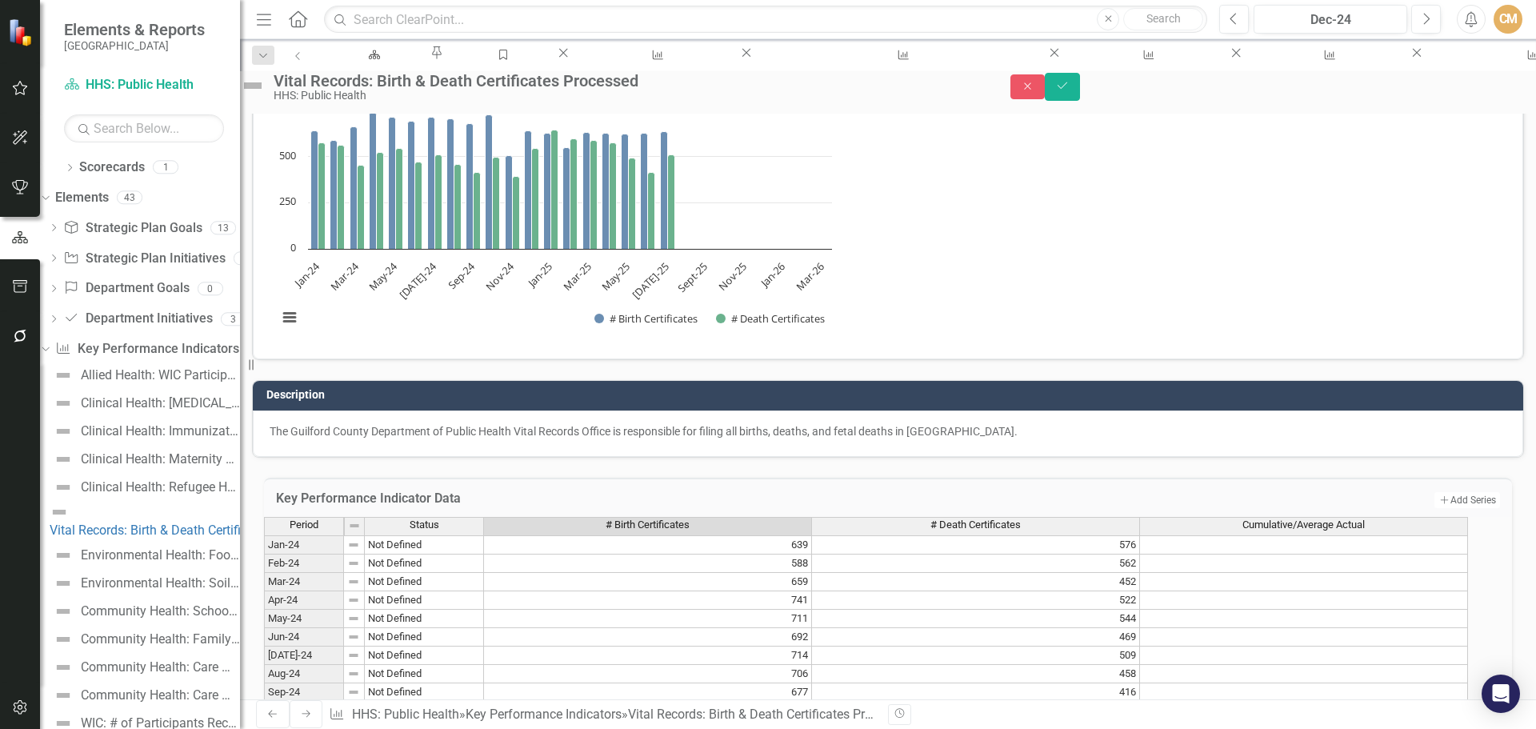
type textarea "663"
type textarea "634"
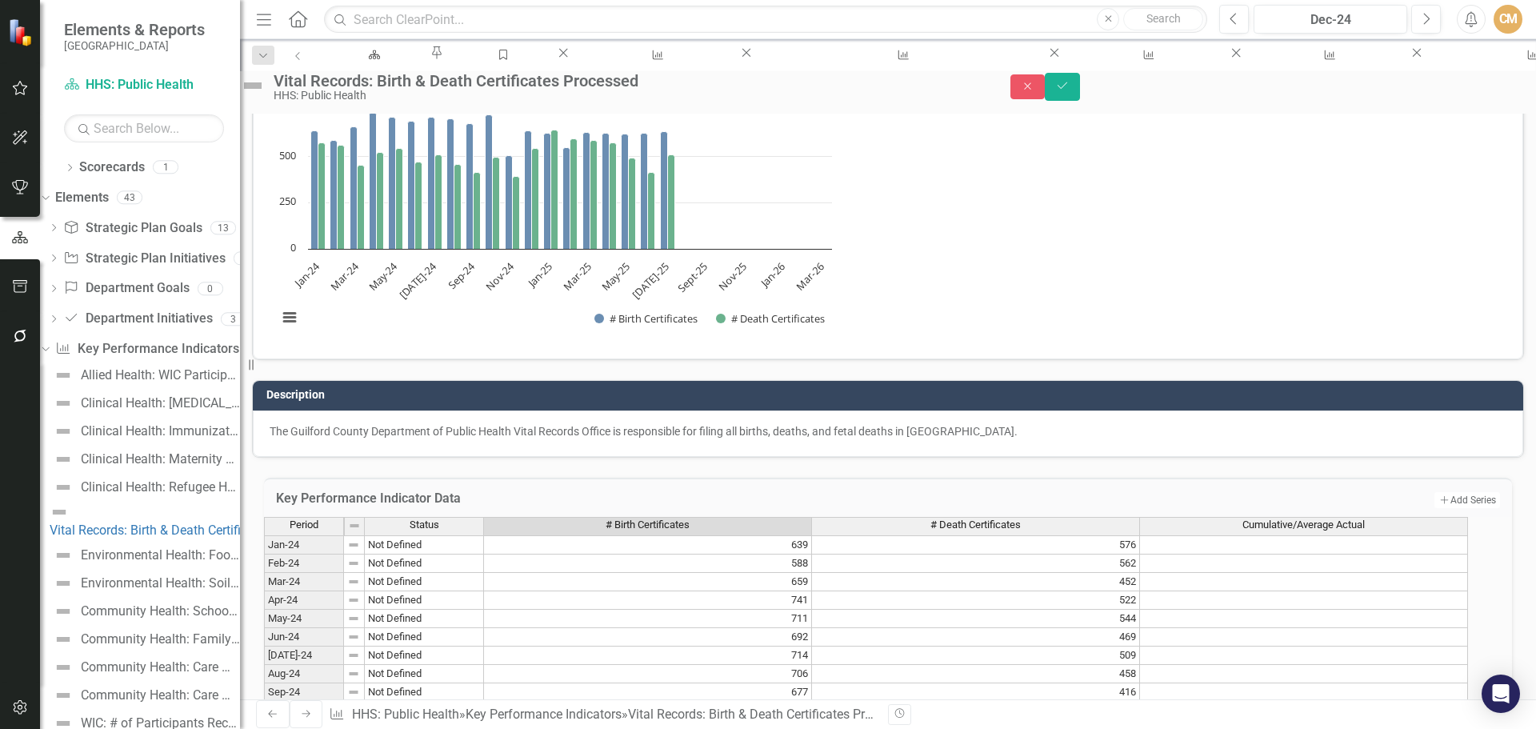
type textarea "477"
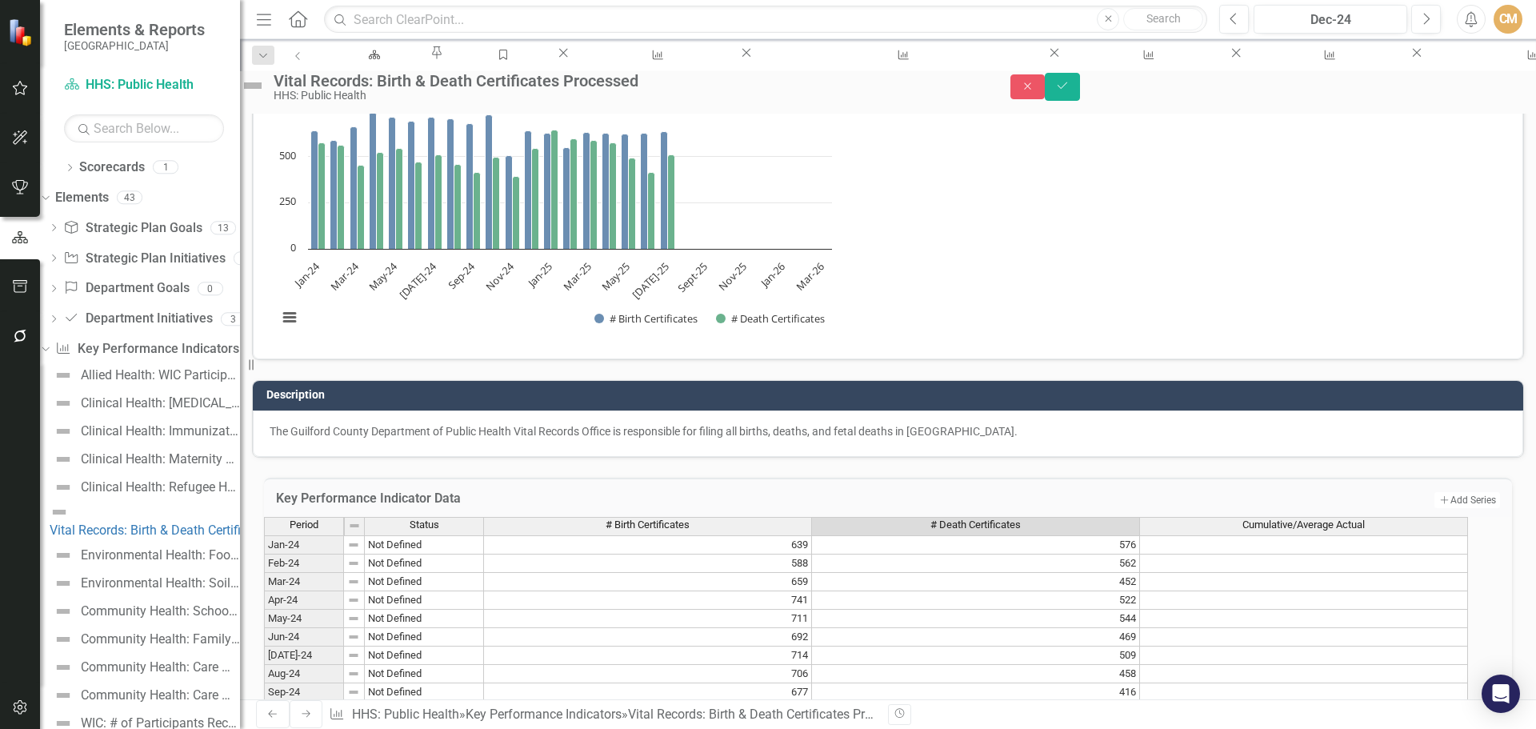
type textarea "434"
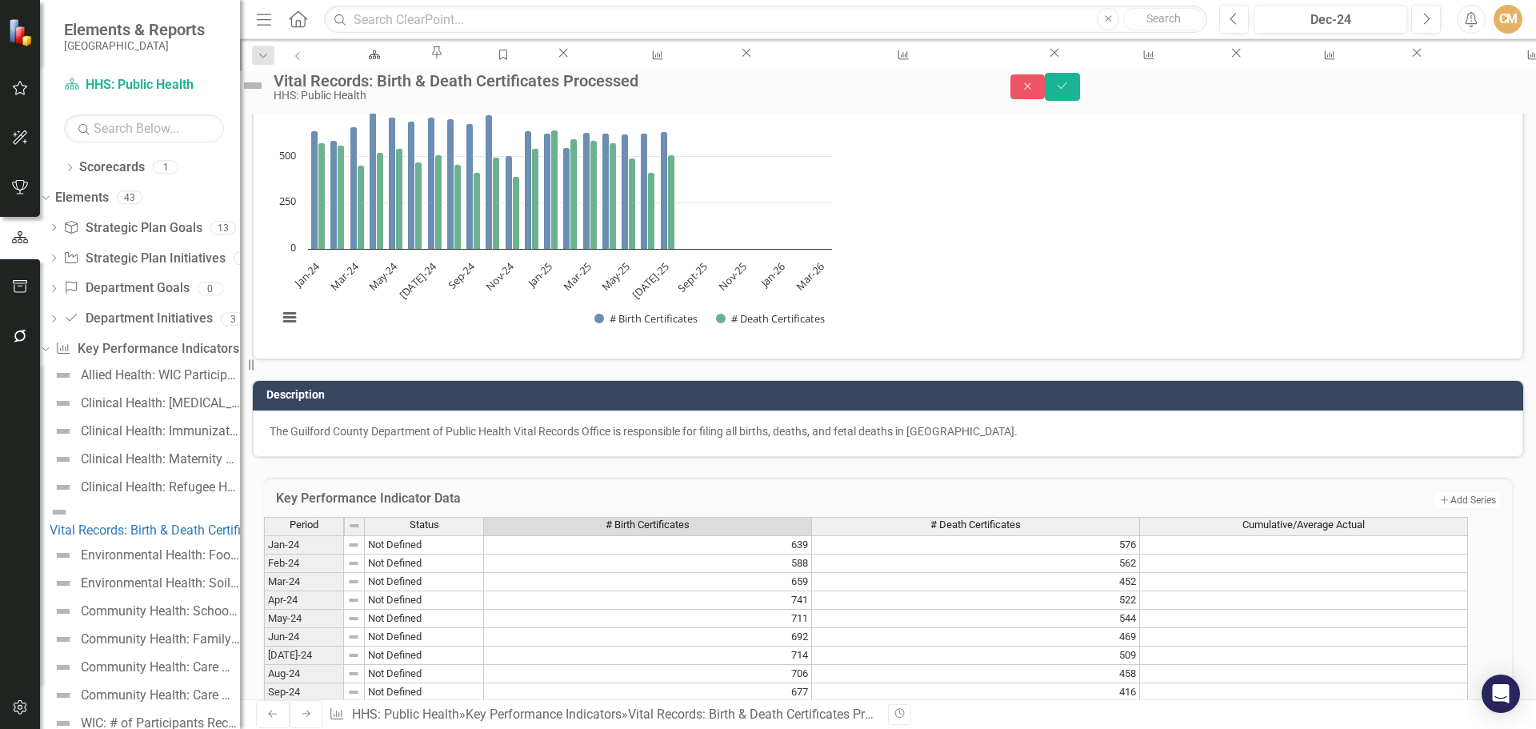
type textarea "6"
type textarea "663"
type textarea "634"
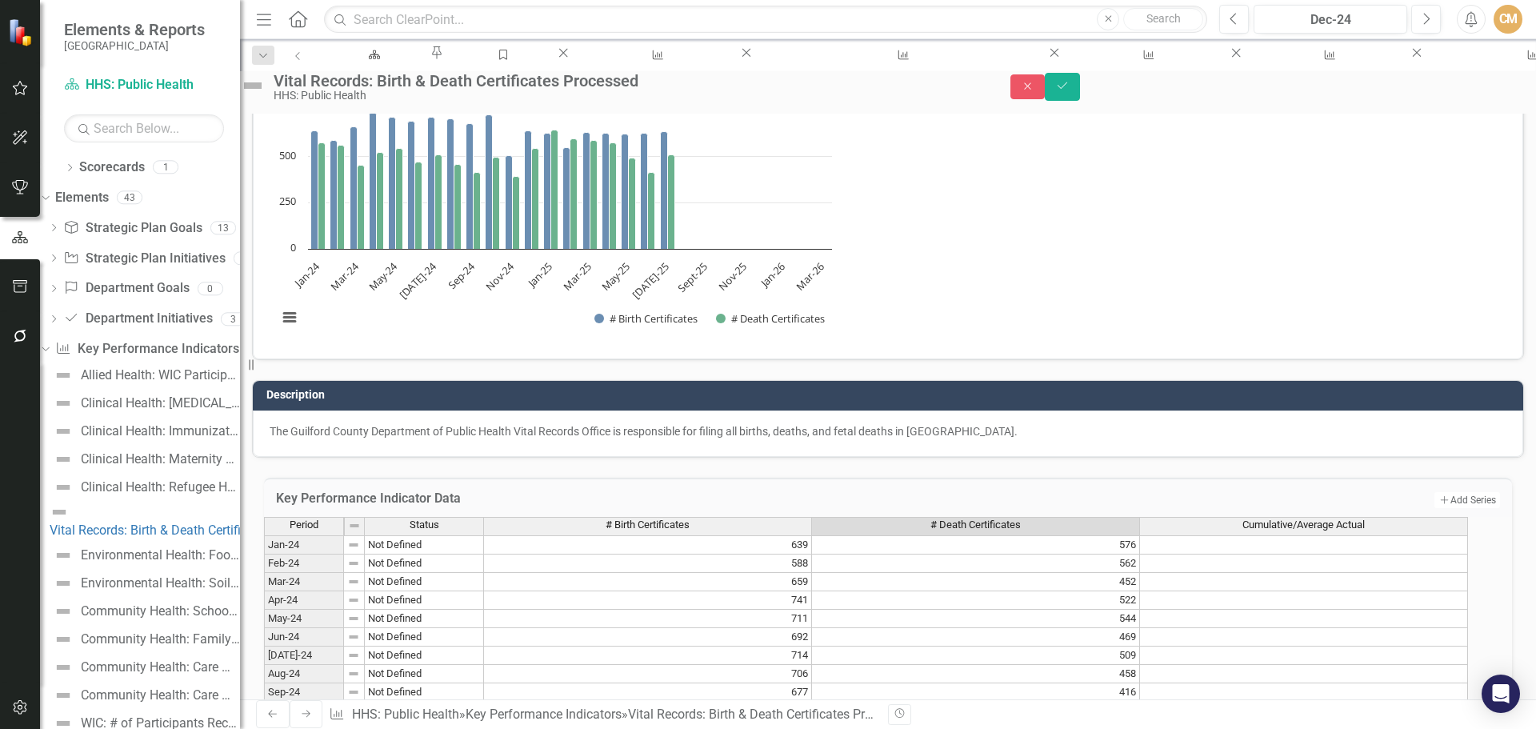
type textarea "5"
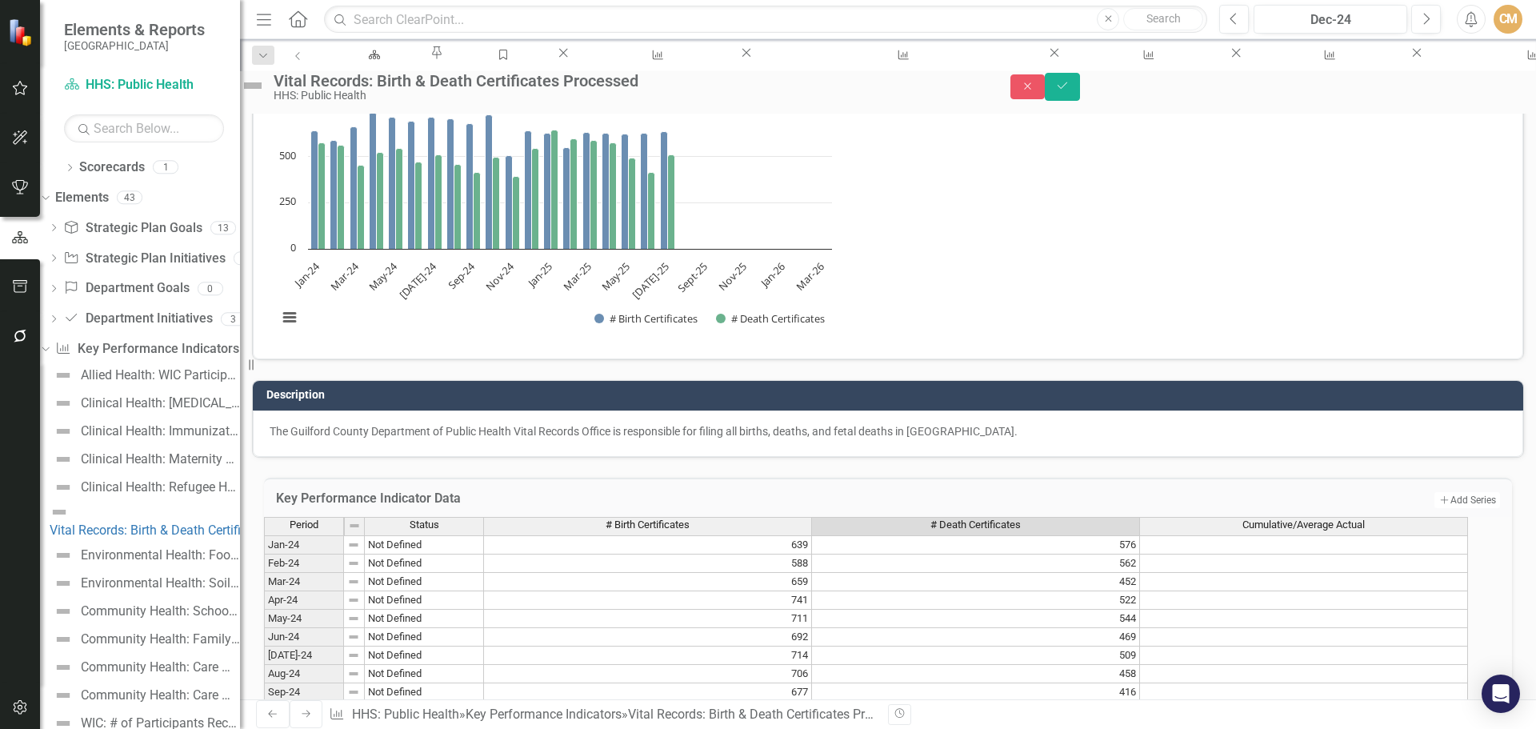
type textarea "434"
click at [1070, 91] on icon "Save" at bounding box center [1062, 85] width 14 height 11
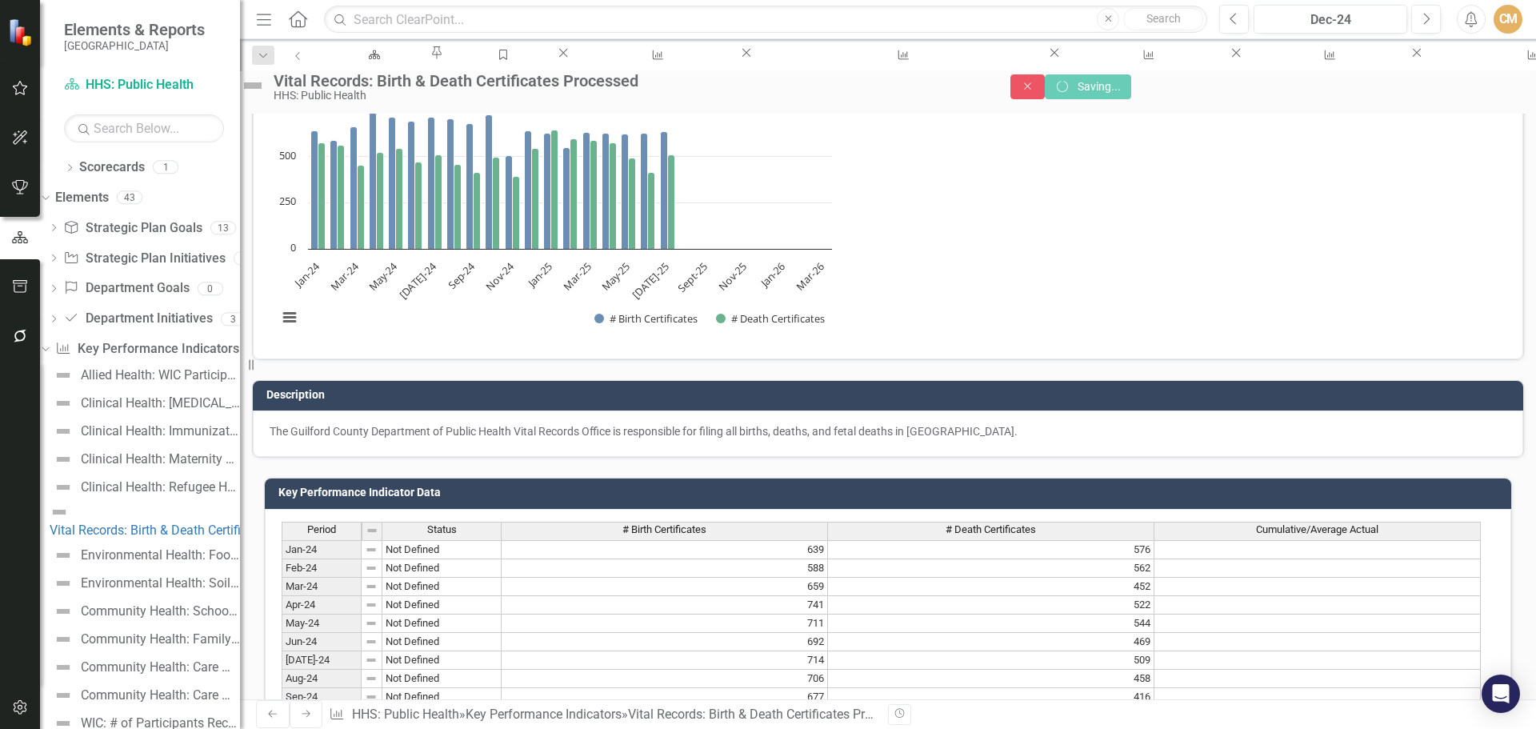
scroll to position [537, 0]
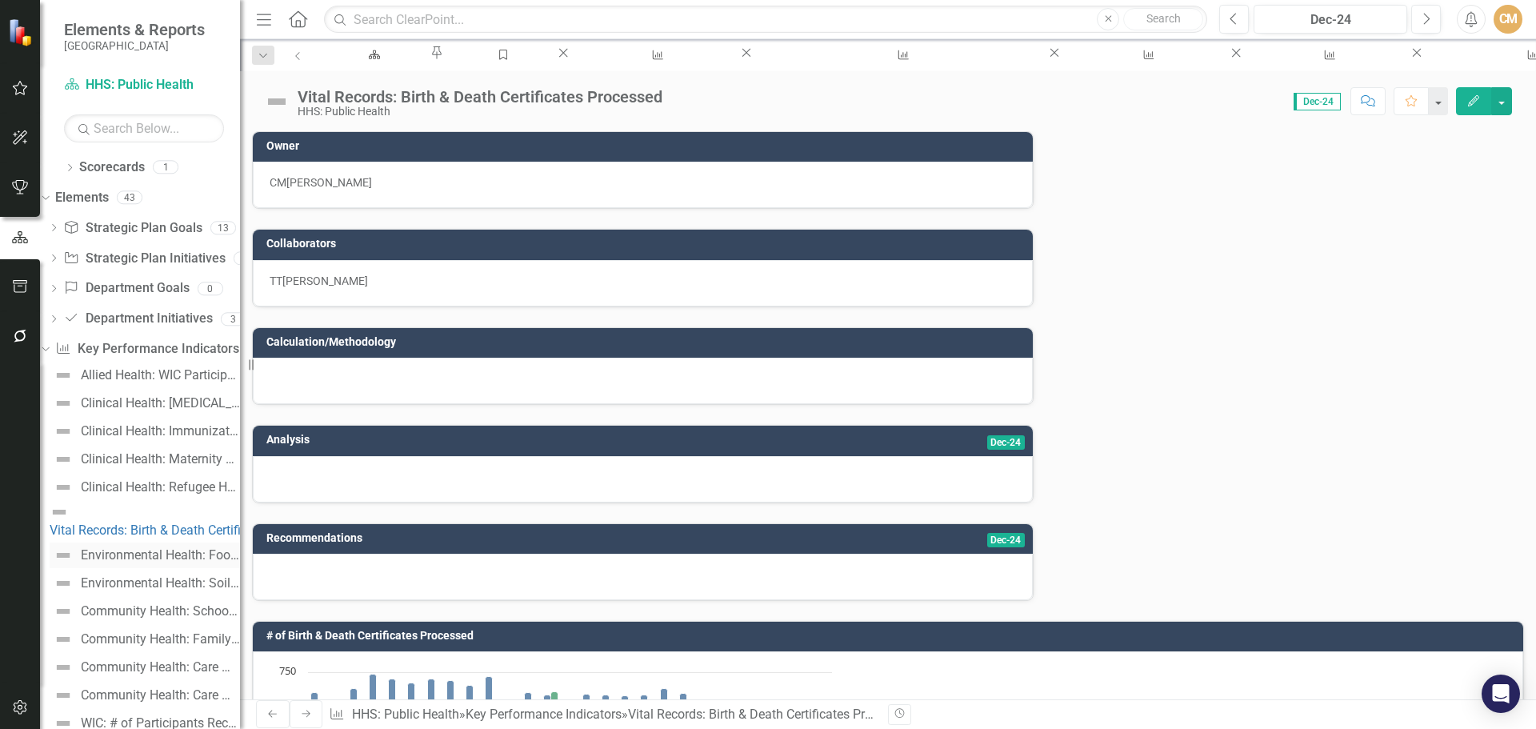
click at [174, 548] on div "Environmental Health: Food & Lodging Inspections & Complaints" at bounding box center [160, 555] width 159 height 14
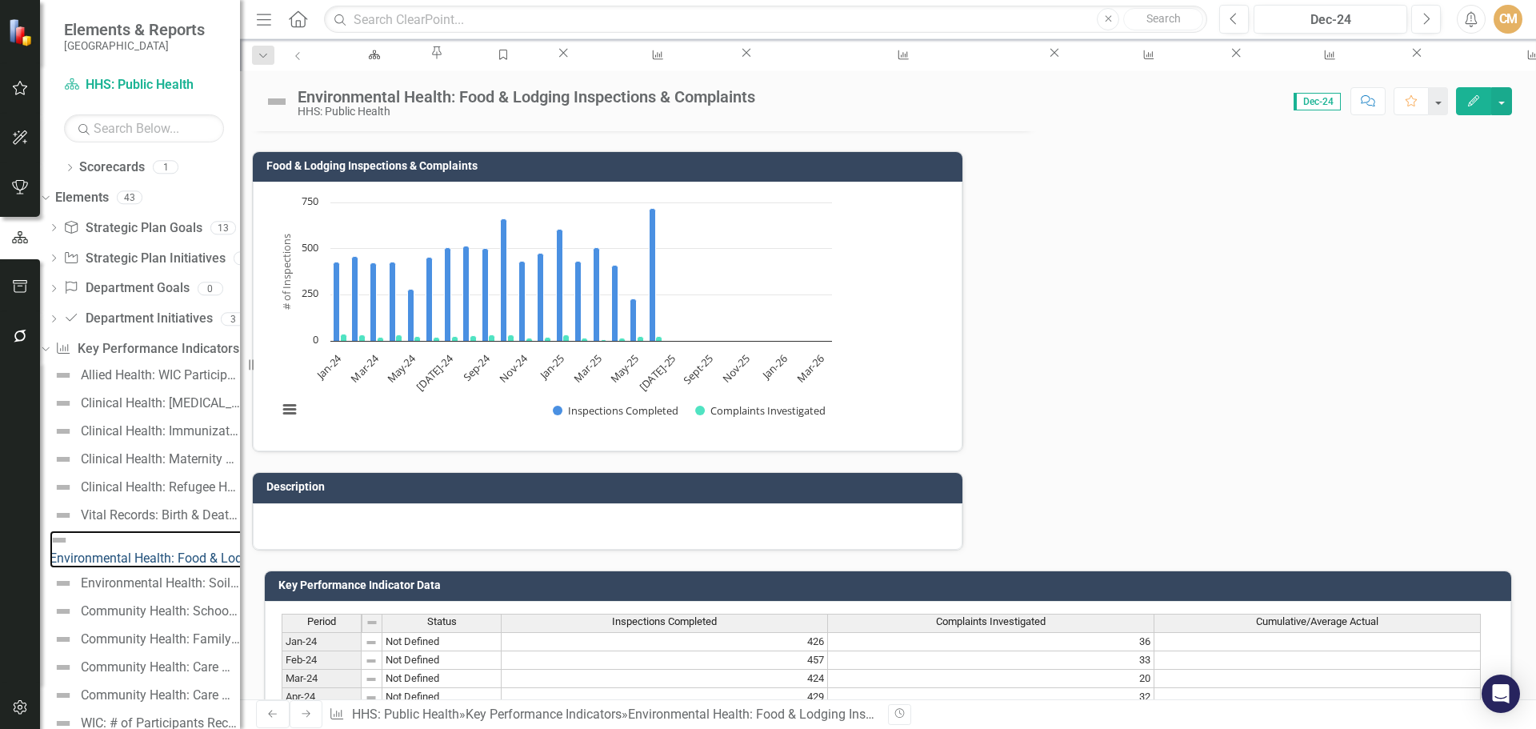
scroll to position [538, 0]
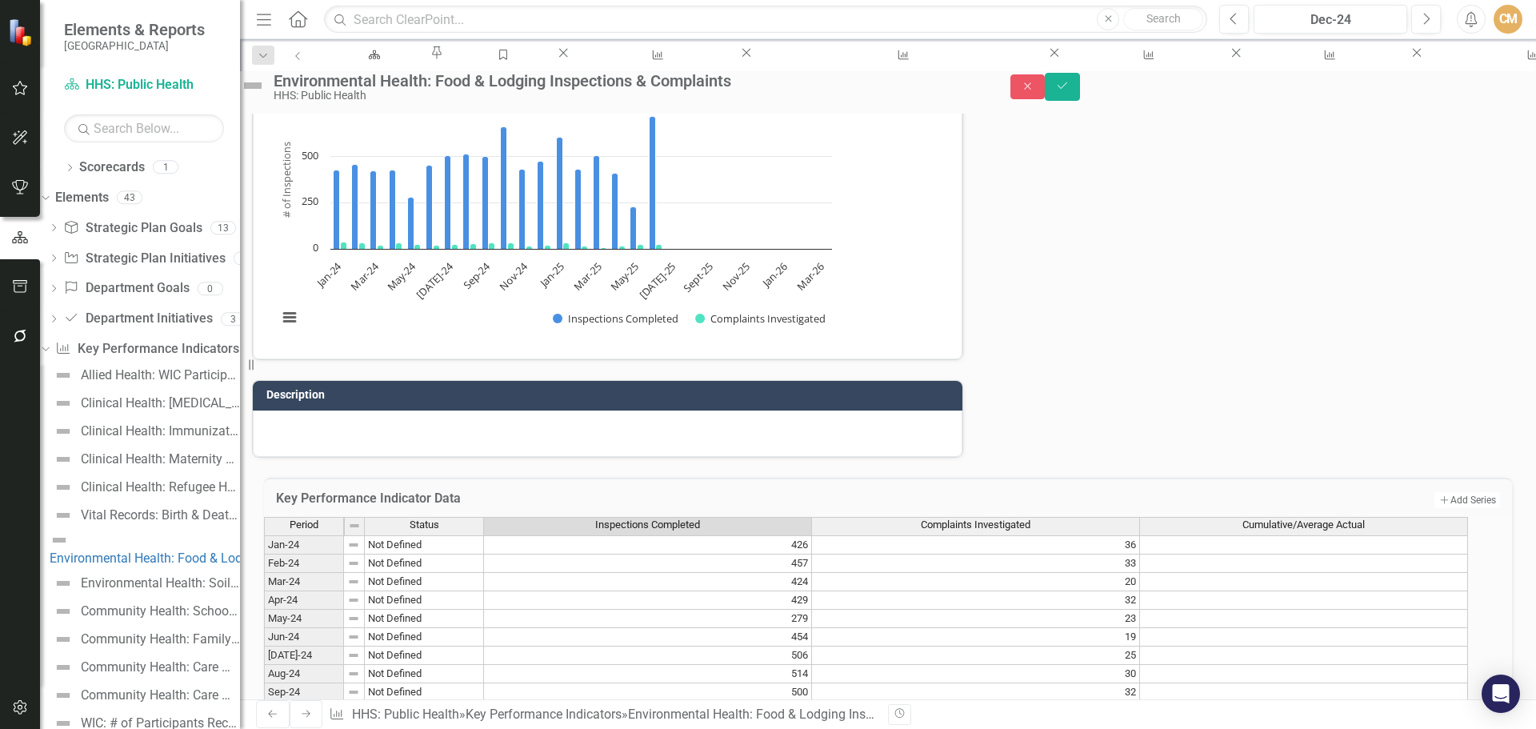
type textarea "522"
type textarea "568"
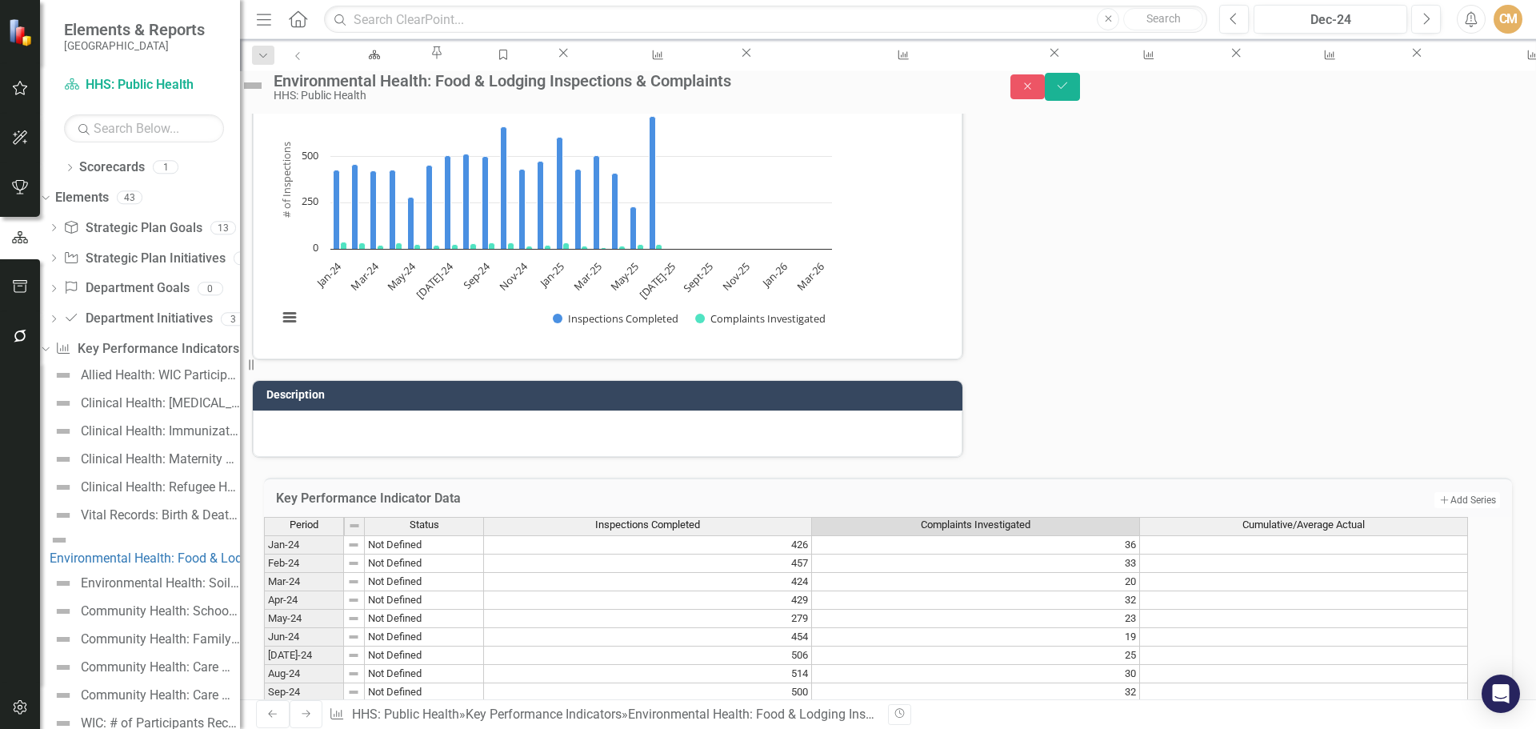
type textarea "32"
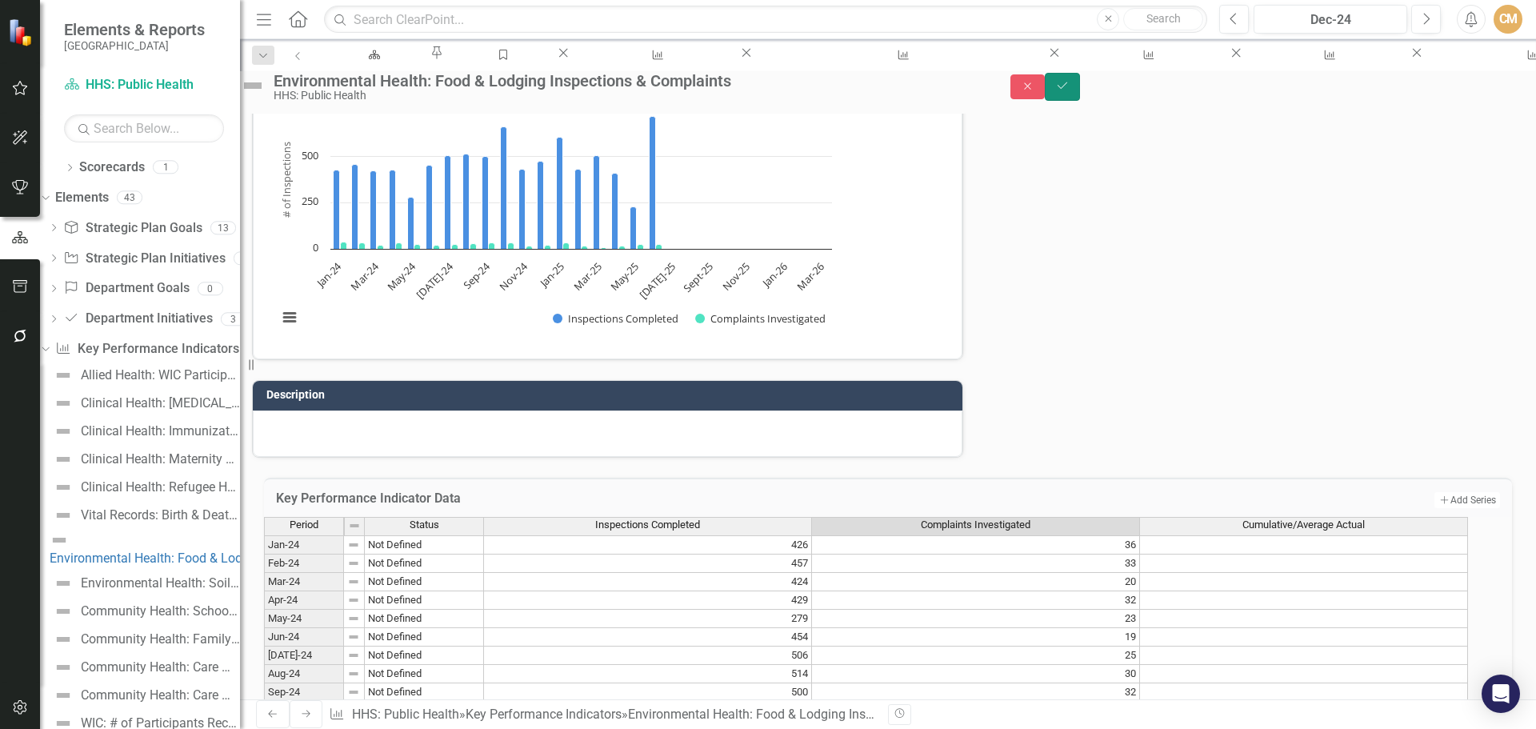
click at [1080, 82] on button "Save" at bounding box center [1062, 87] width 35 height 28
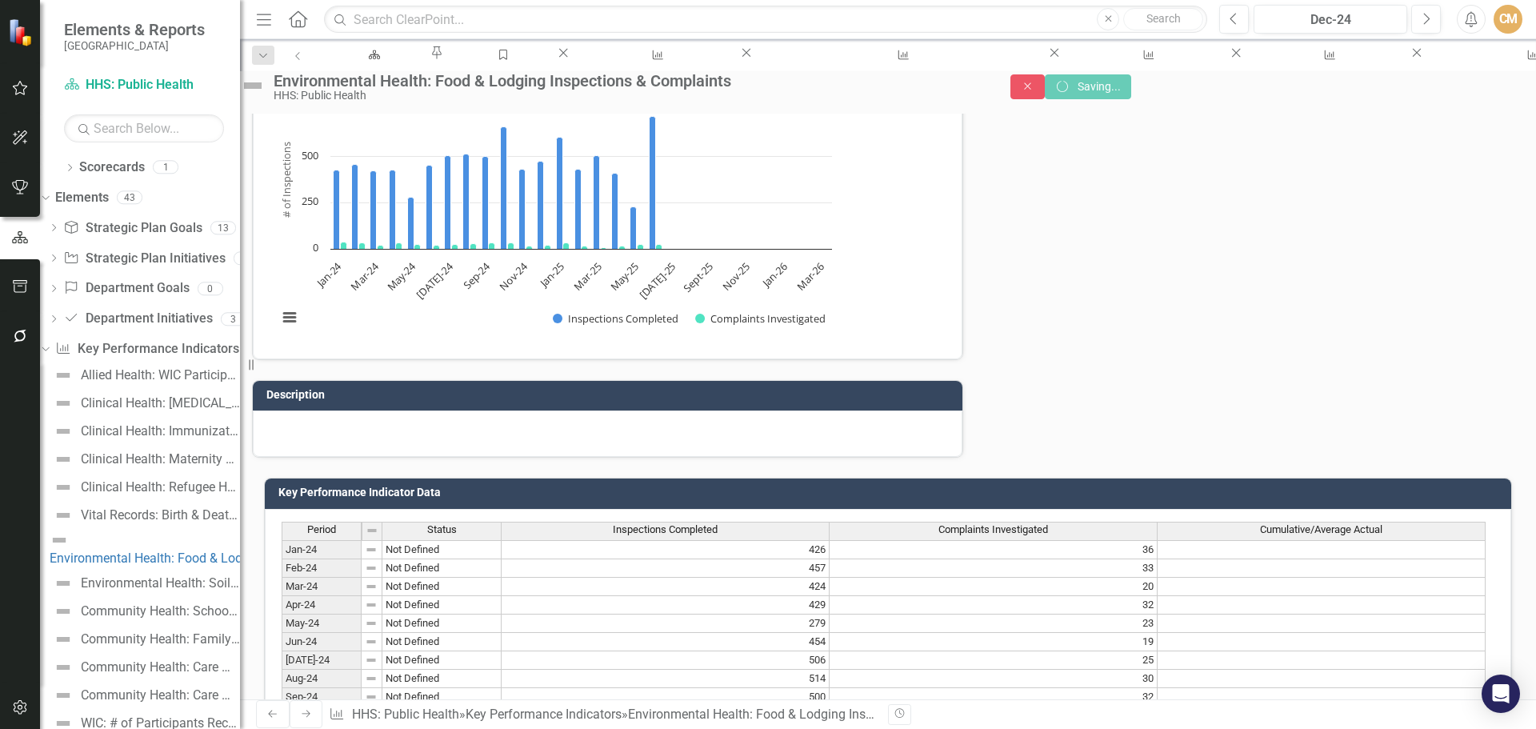
scroll to position [537, 0]
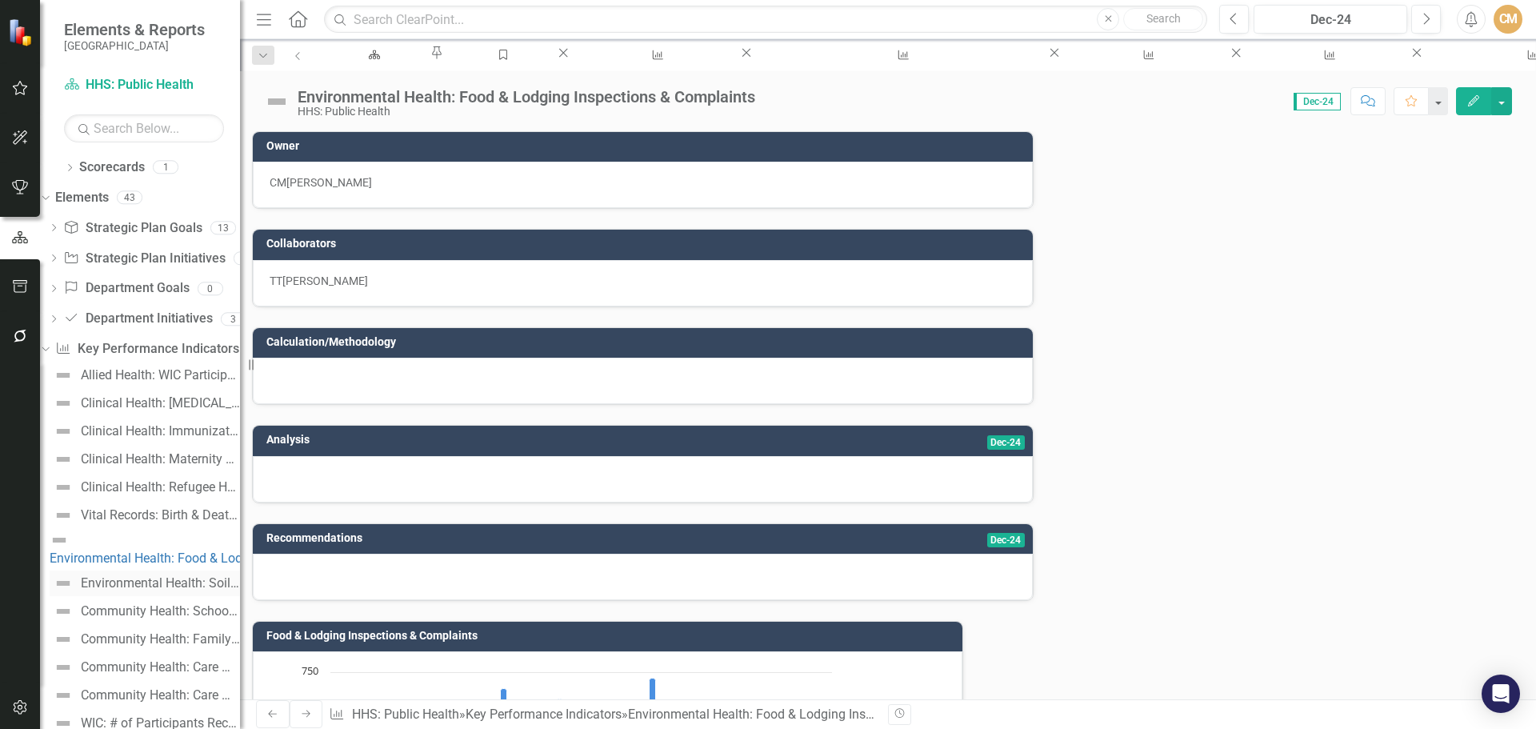
click at [158, 576] on div "Environmental Health: Soil Evaluations Received" at bounding box center [160, 583] width 159 height 14
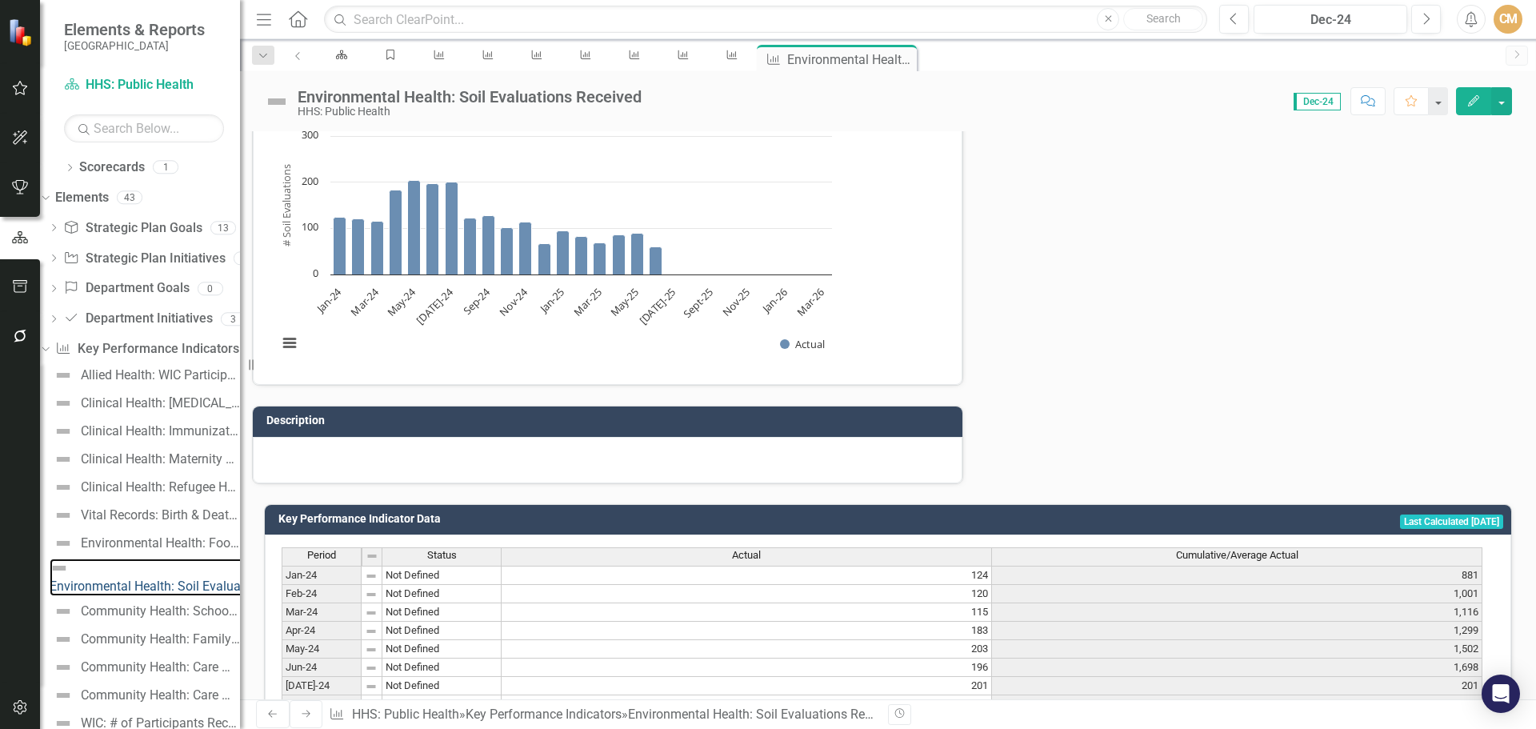
scroll to position [538, 0]
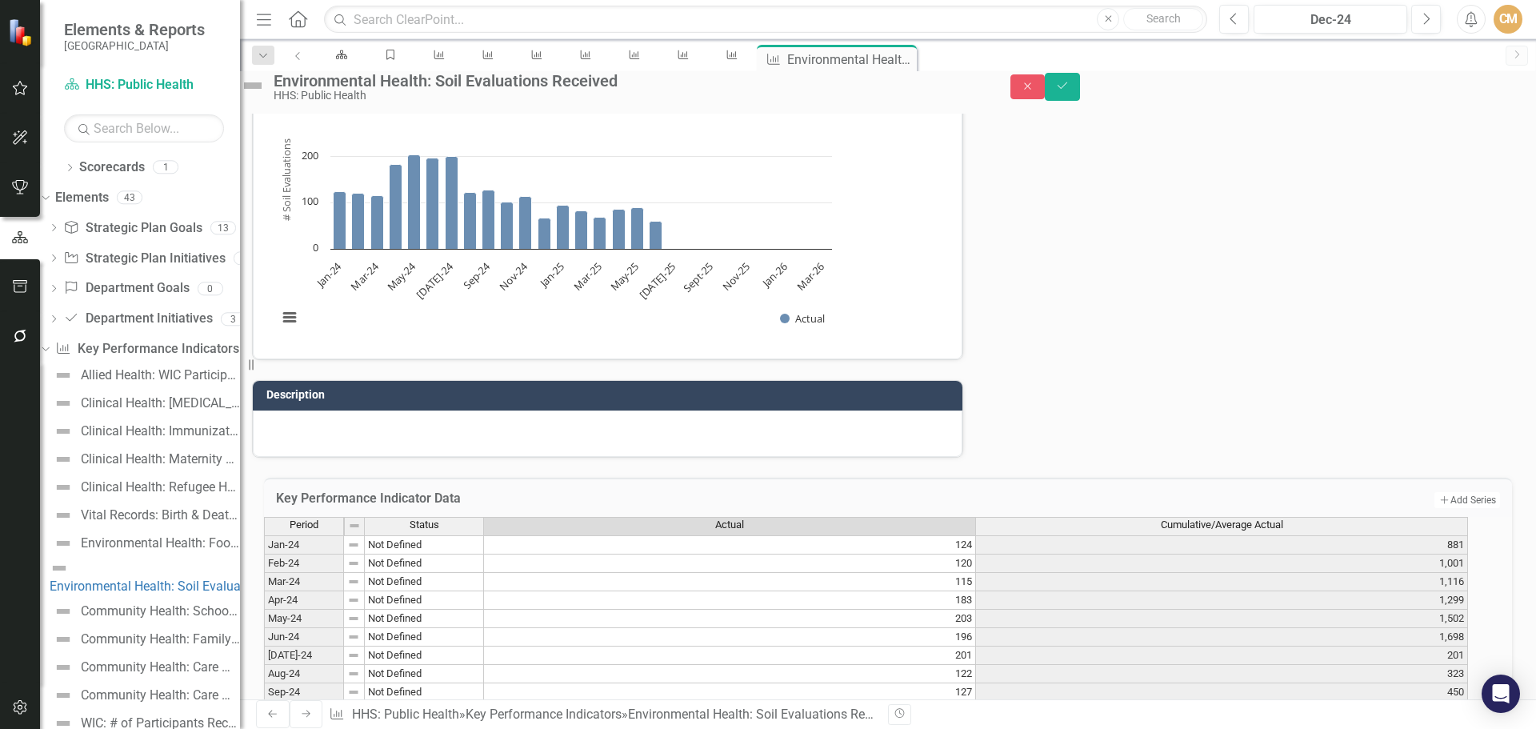
type textarea "149"
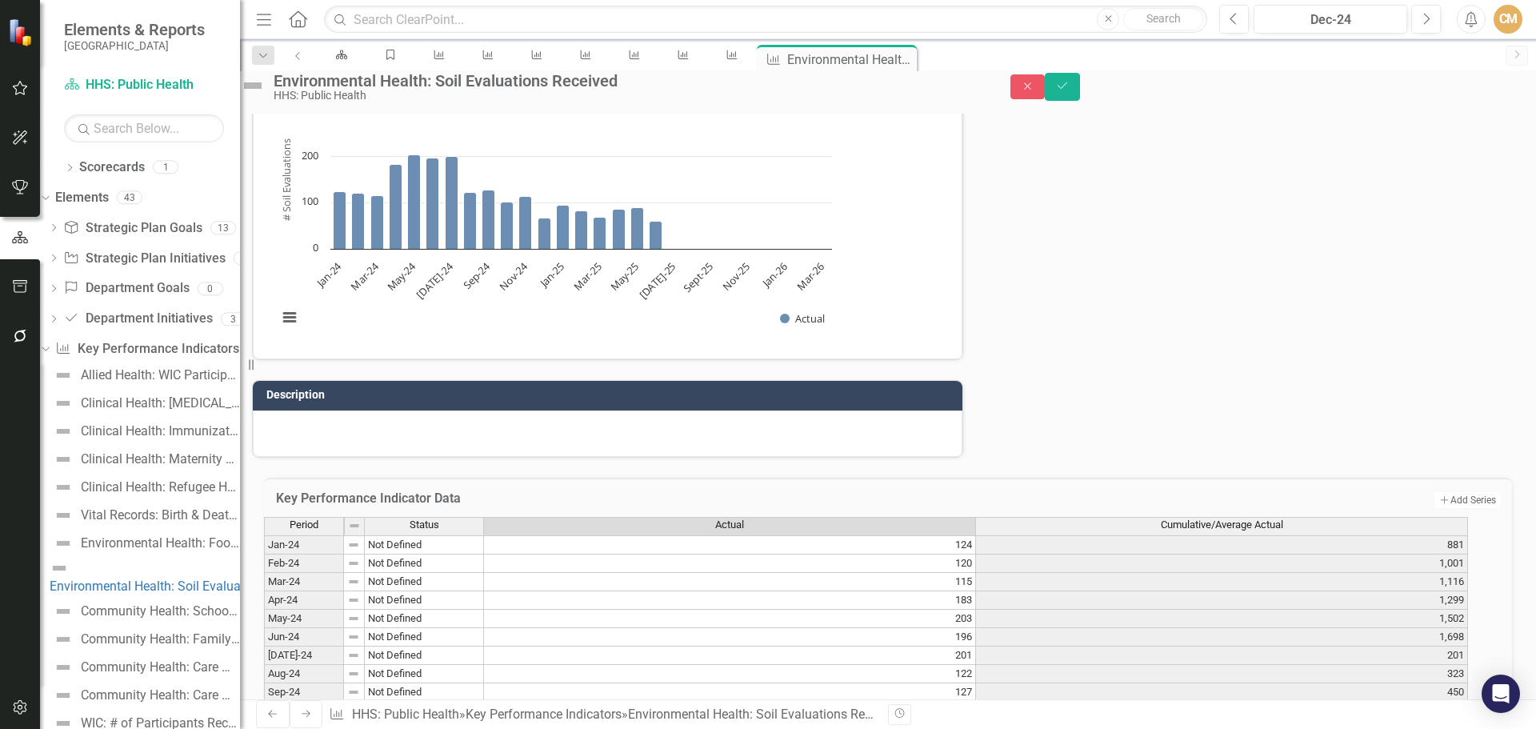
type textarea "38"
click at [1080, 95] on button "Save" at bounding box center [1062, 87] width 35 height 28
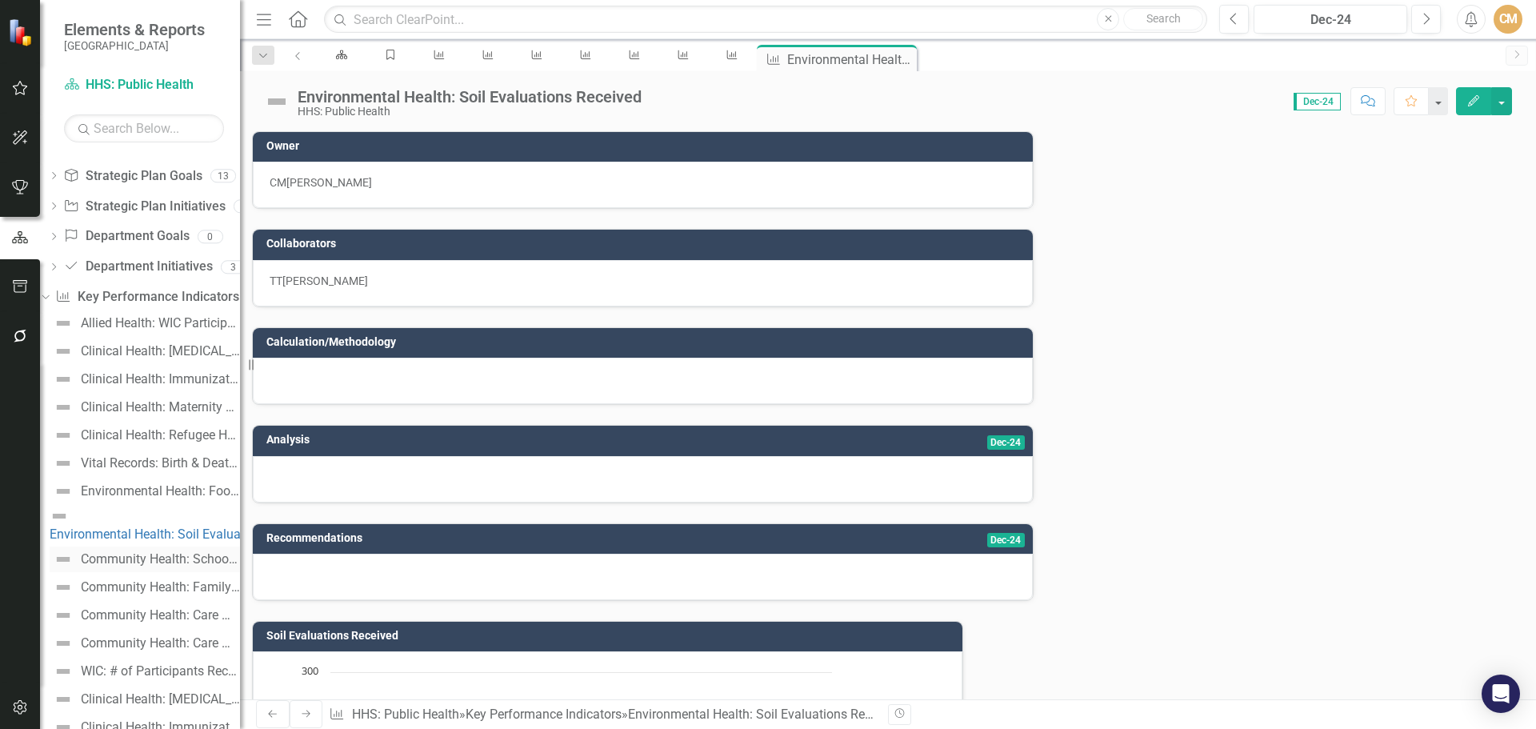
scroll to position [80, 0]
click at [150, 524] on div "Community Health: School Health Student Encounters" at bounding box center [160, 531] width 159 height 14
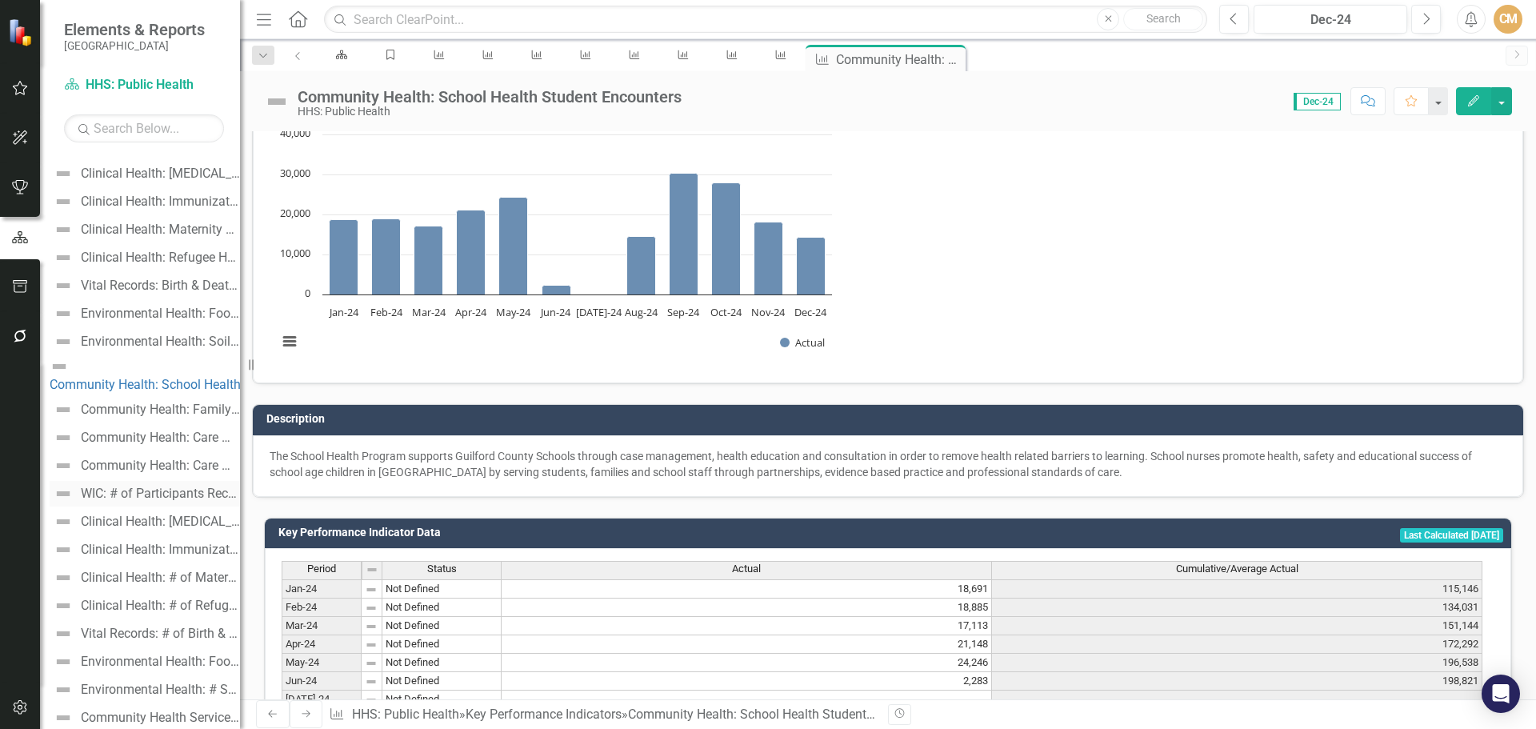
scroll to position [320, 0]
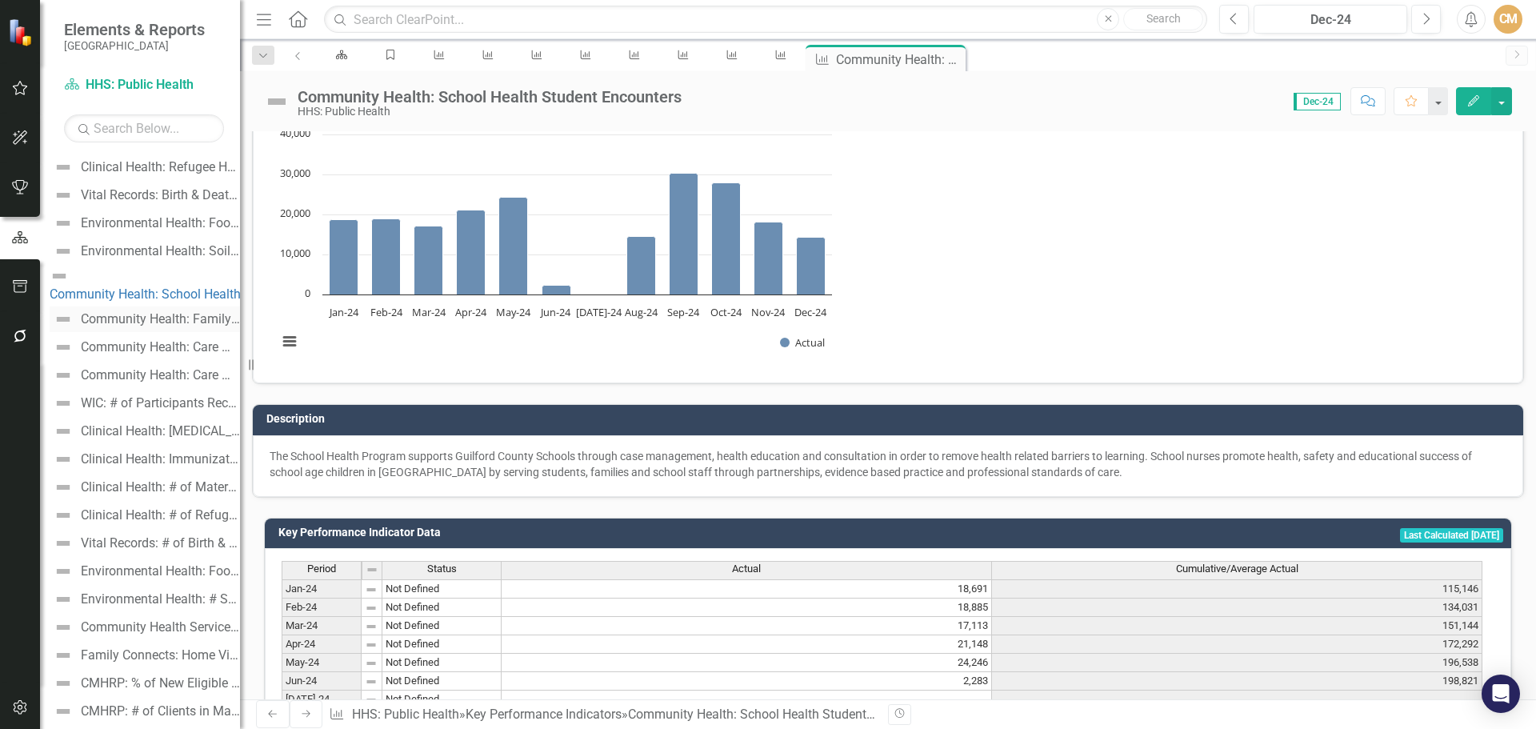
click at [174, 312] on div "Community Health: Family Connects Home Visits" at bounding box center [160, 319] width 159 height 14
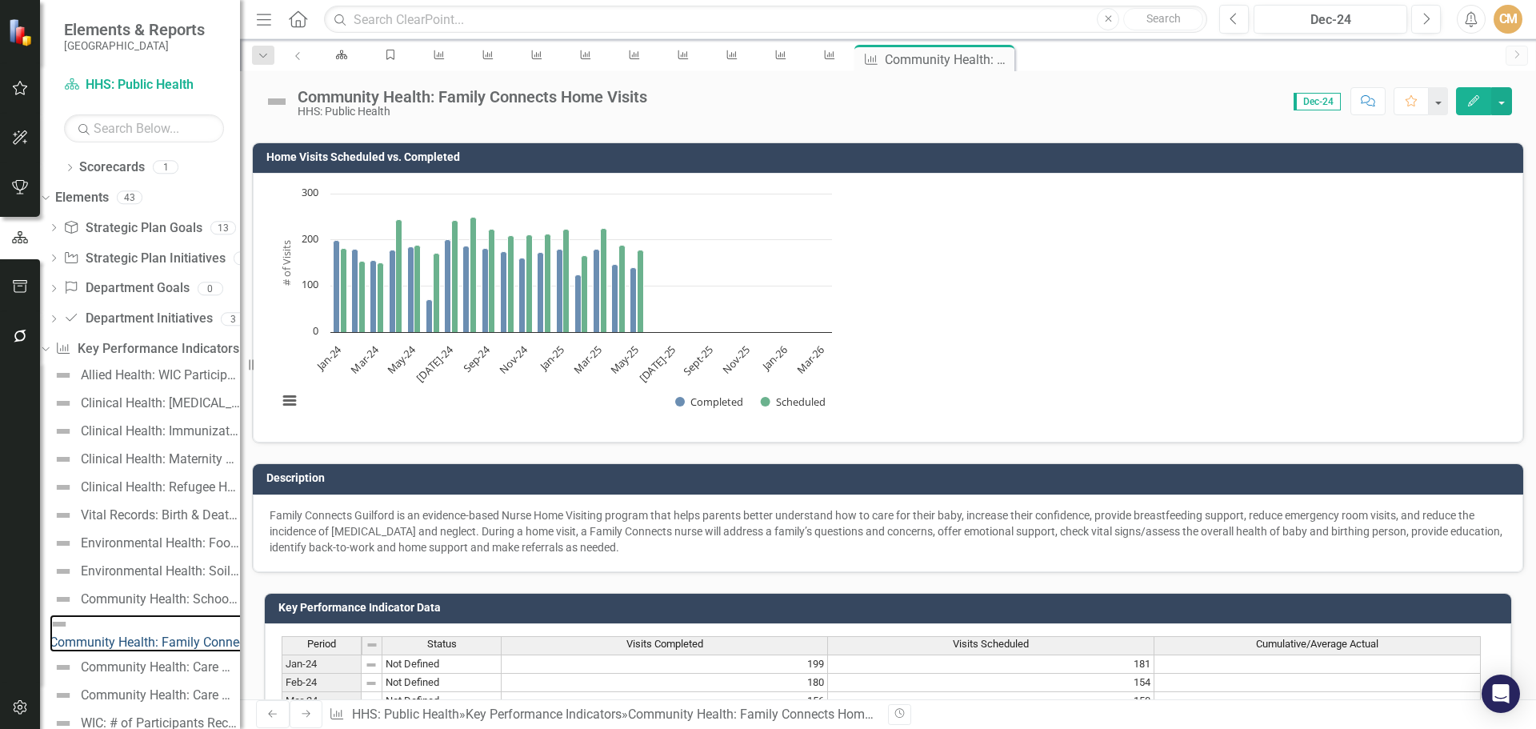
scroll to position [480, 0]
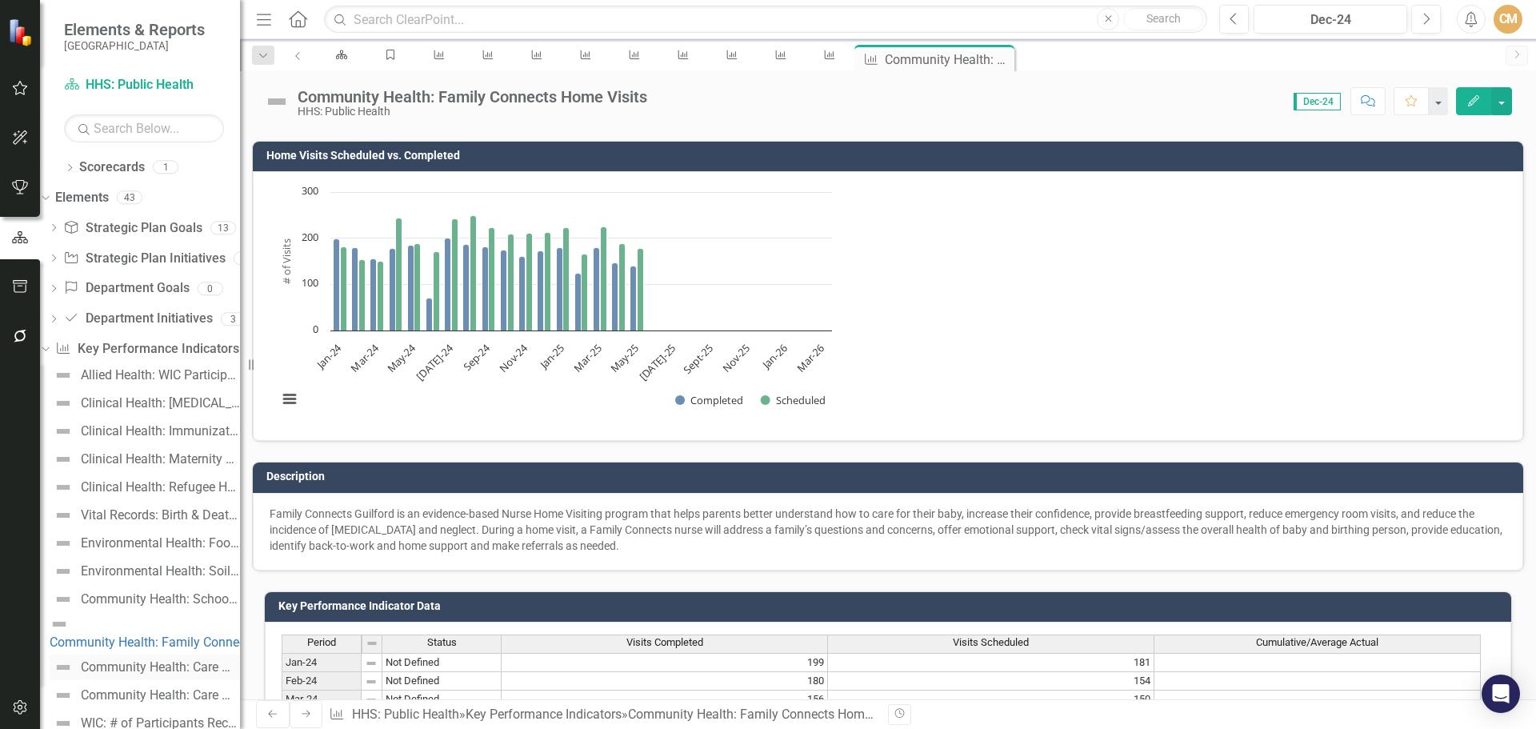
click at [177, 660] on div "Community Health: Care Management for At Risk Children (CMARC)" at bounding box center [160, 667] width 159 height 14
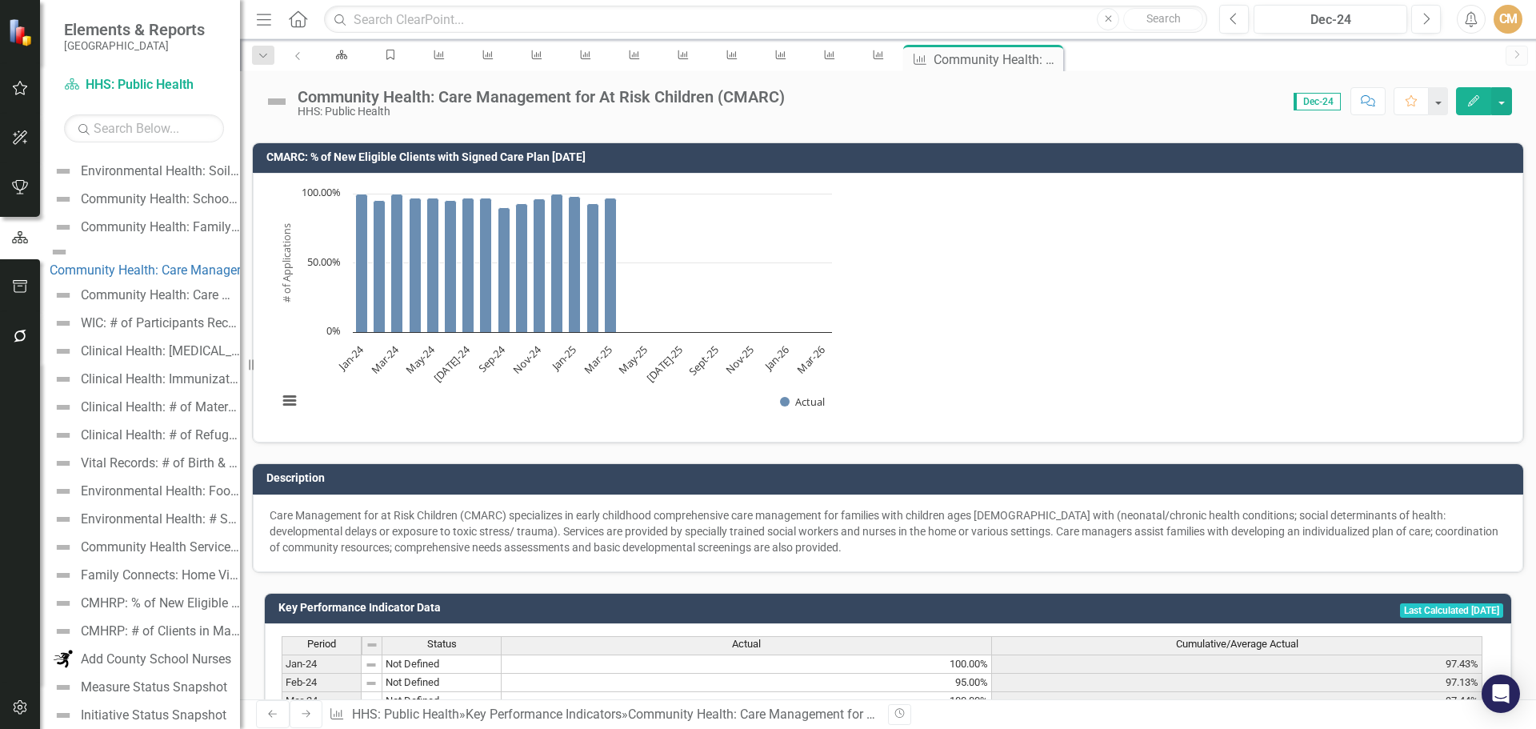
scroll to position [480, 0]
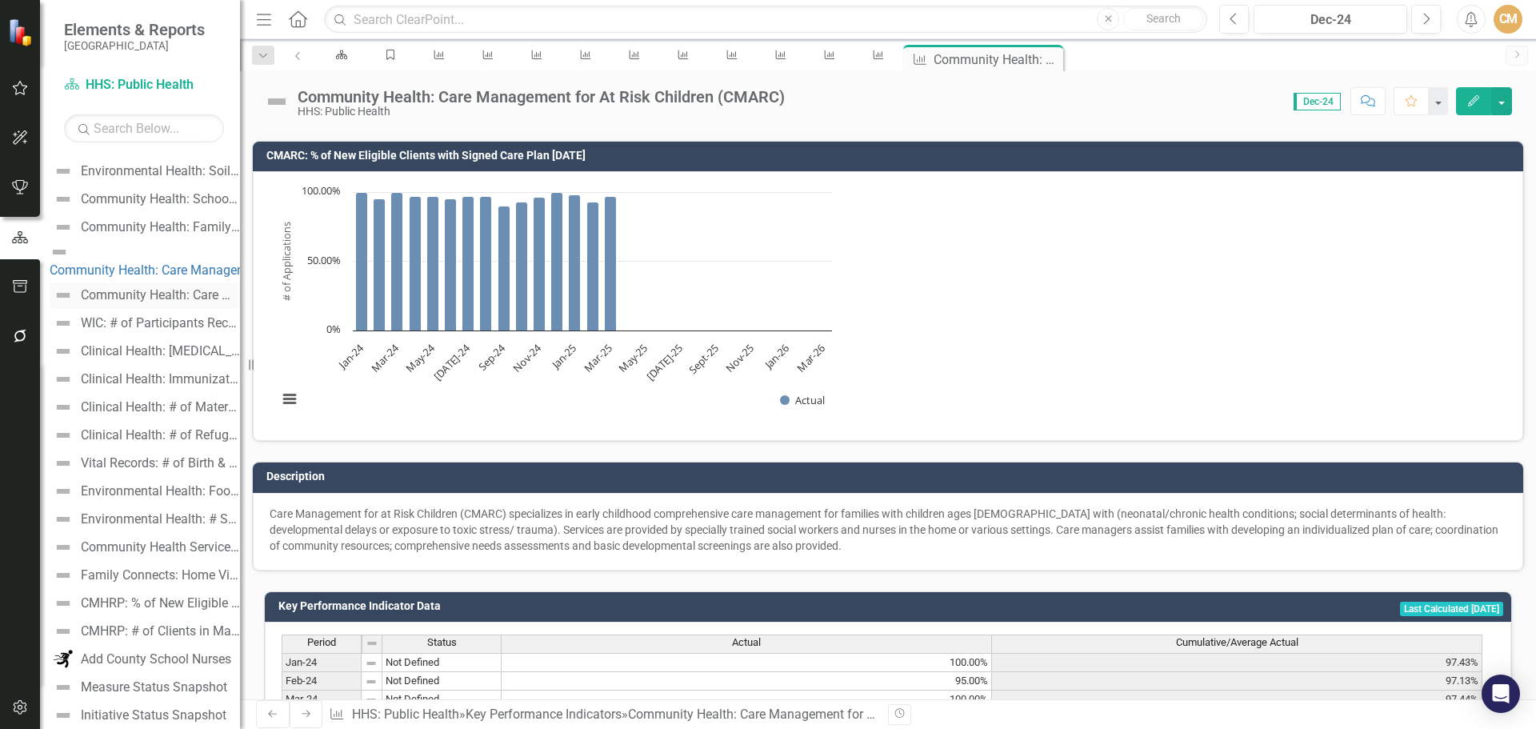
click at [146, 288] on div "Community Health: Care Management for At Risk Children" at bounding box center [160, 295] width 159 height 14
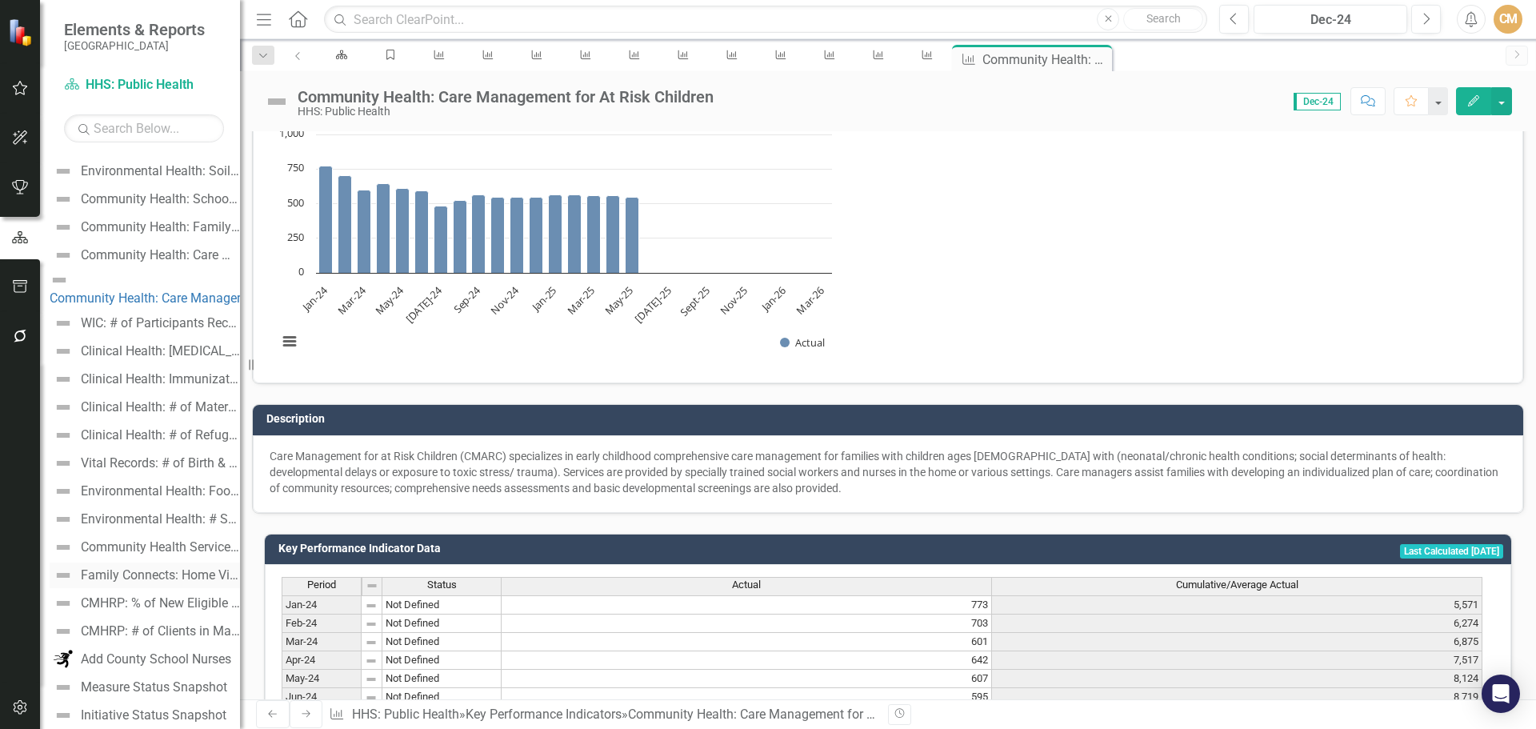
scroll to position [424, 0]
click at [149, 292] on div "WIC: # of Participants Receiving Benefits" at bounding box center [160, 299] width 159 height 14
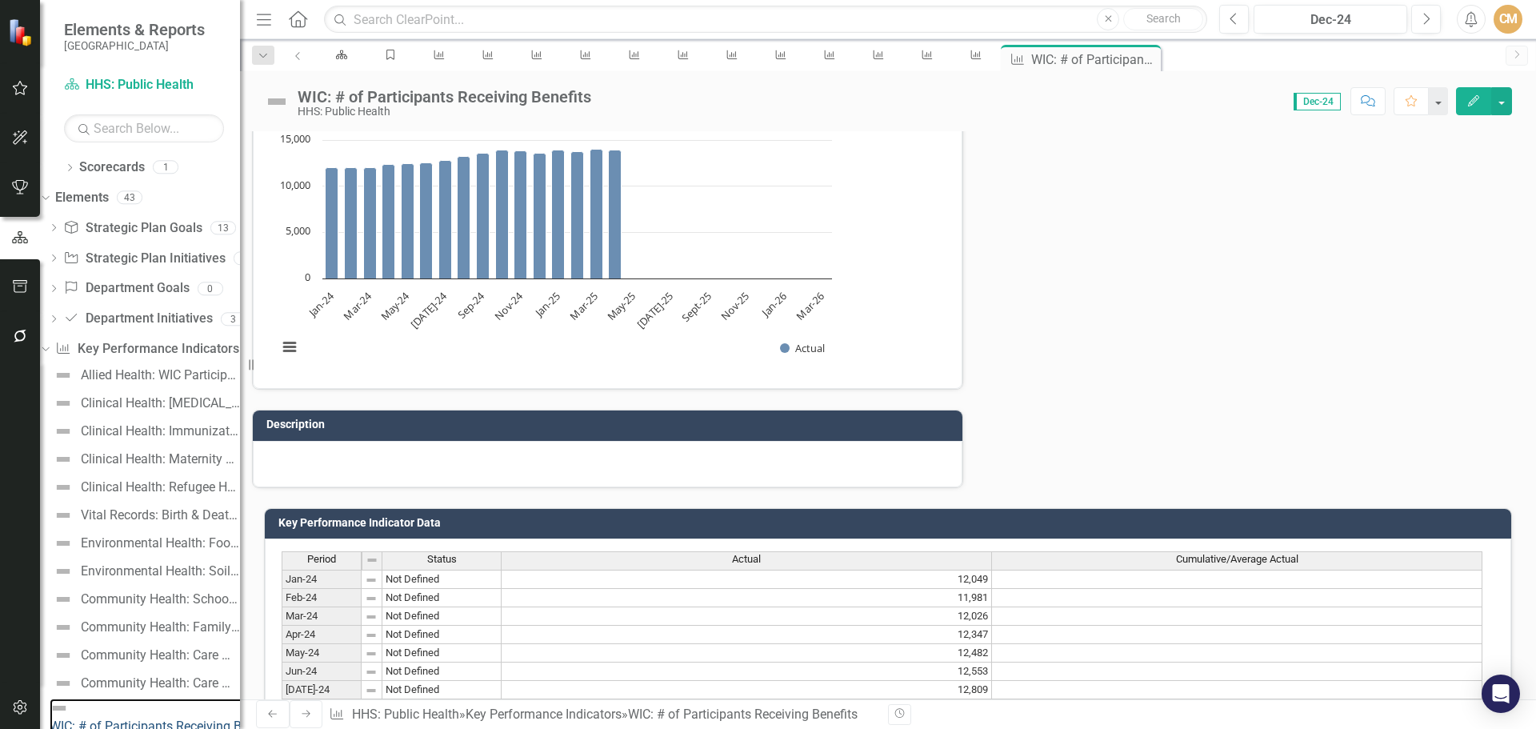
scroll to position [538, 0]
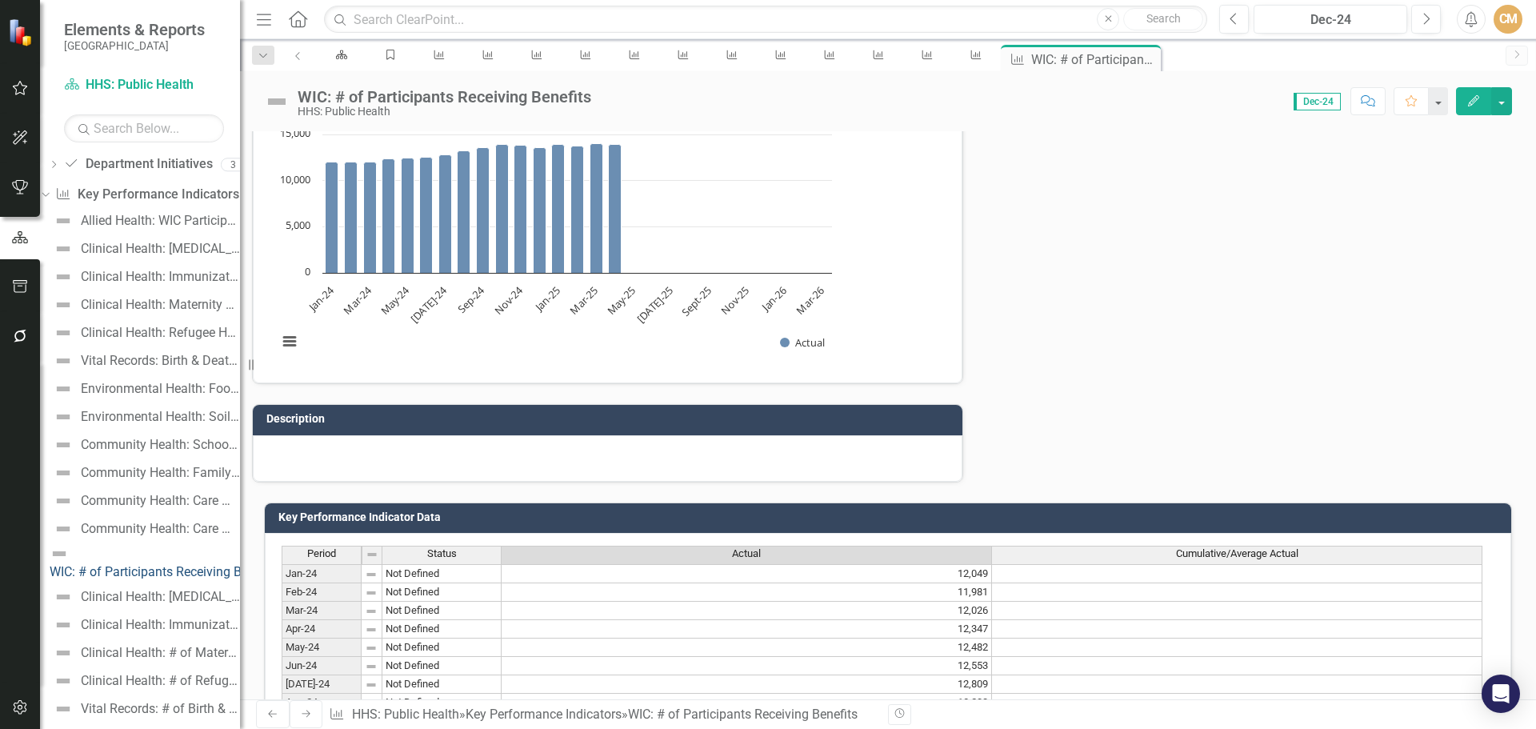
scroll to position [160, 0]
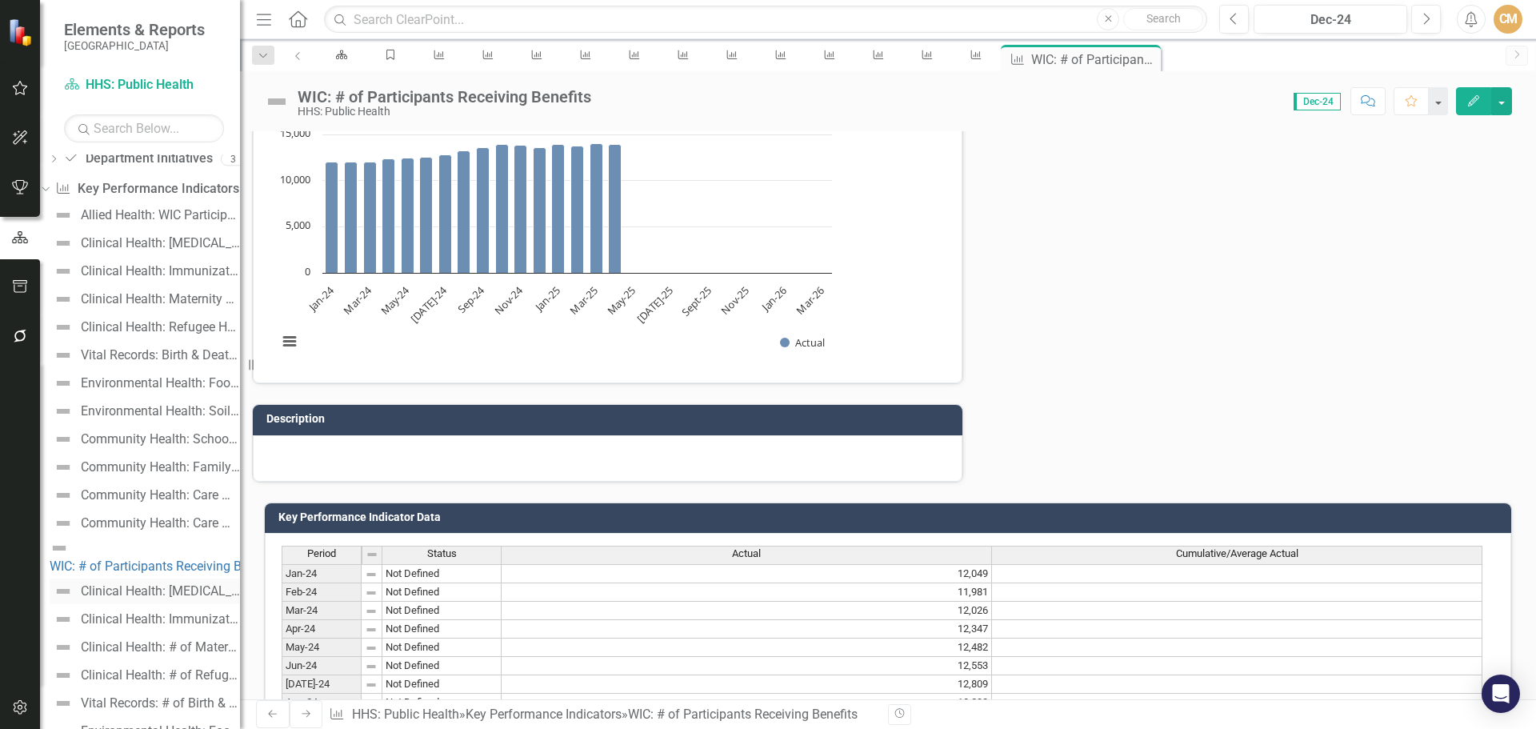
click at [178, 584] on div "Clinical Health: [MEDICAL_DATA] Reported & Confirmed" at bounding box center [160, 591] width 159 height 14
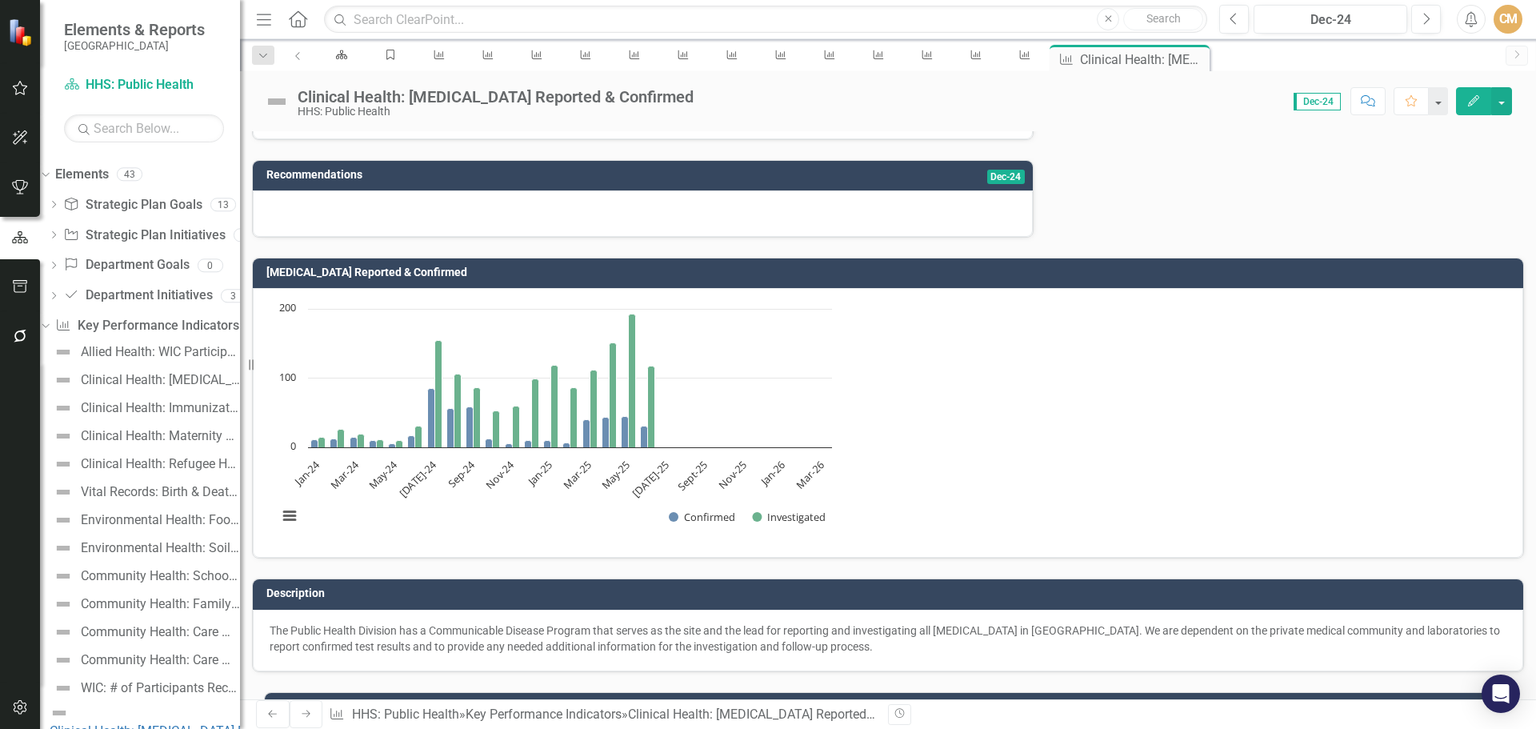
scroll to position [480, 0]
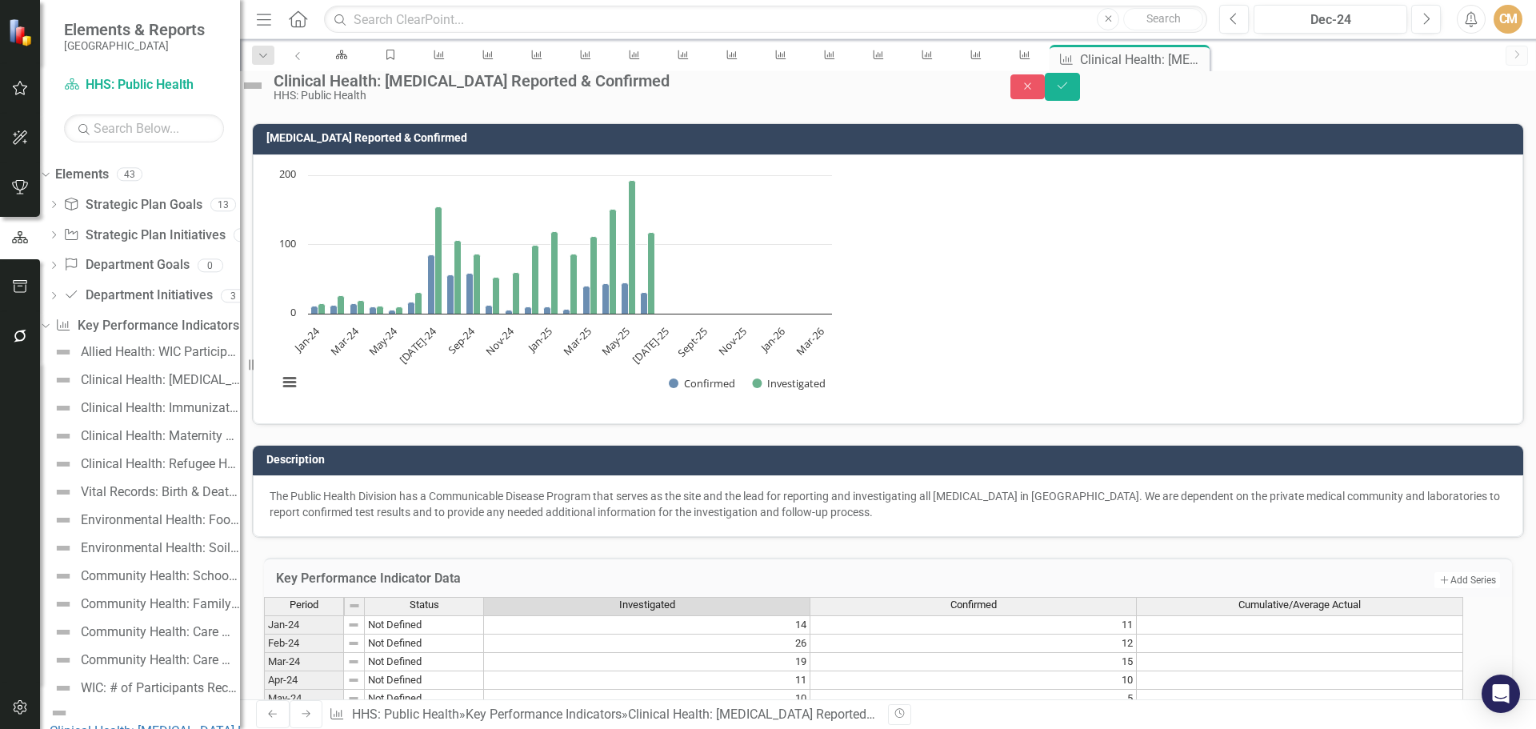
type textarea "223"
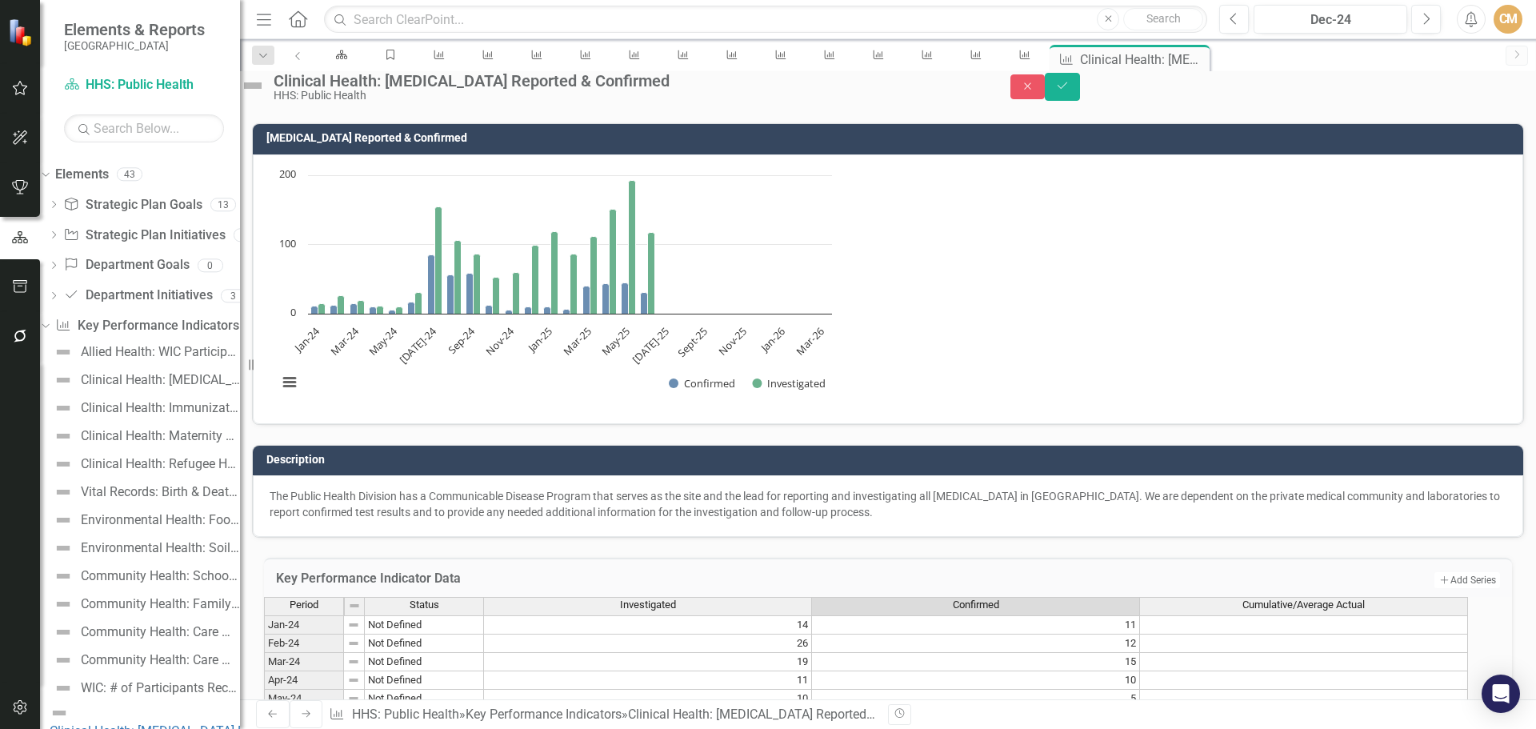
type textarea "34"
click at [1080, 89] on button "Save" at bounding box center [1062, 87] width 35 height 28
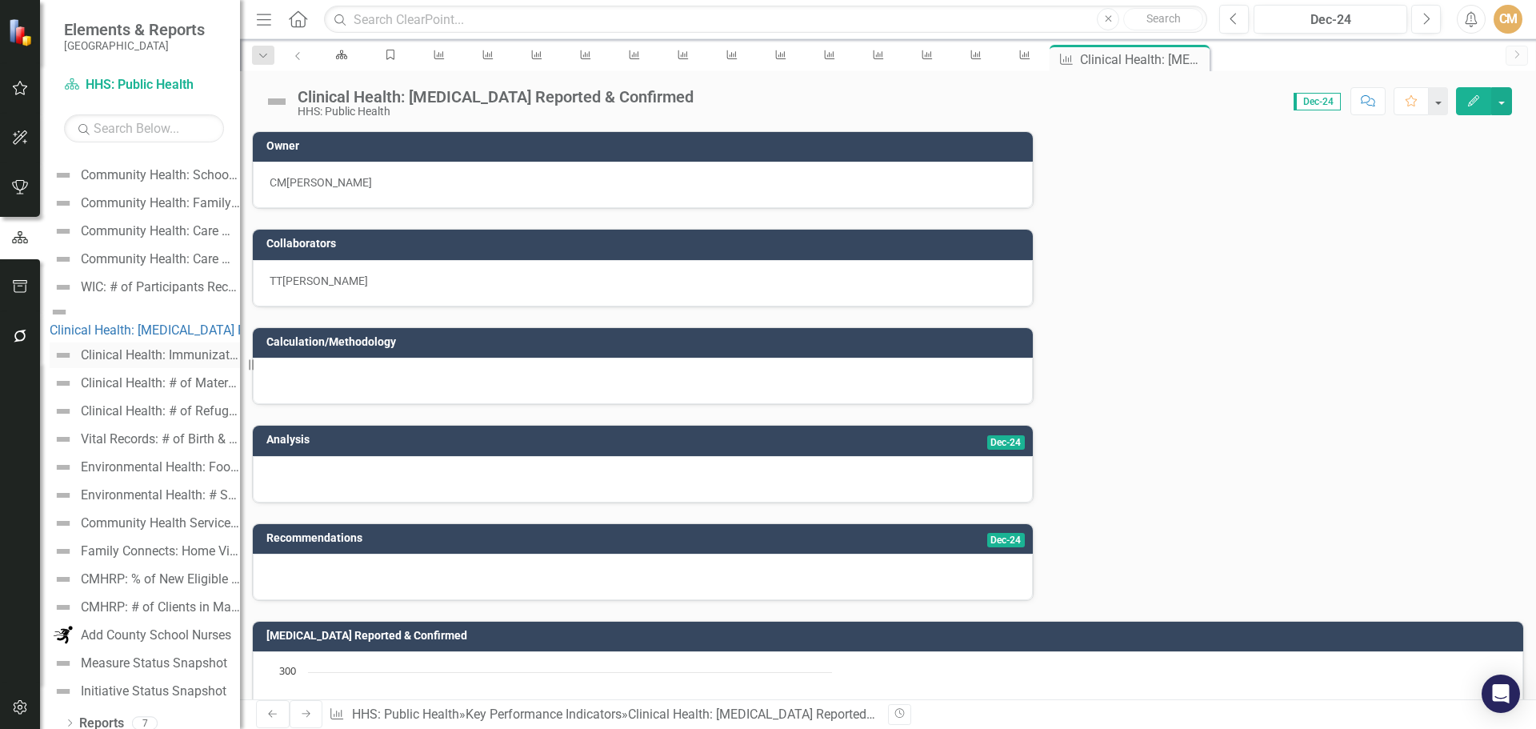
click at [154, 348] on div "Clinical Health: Immunizations Given per Month" at bounding box center [160, 355] width 159 height 14
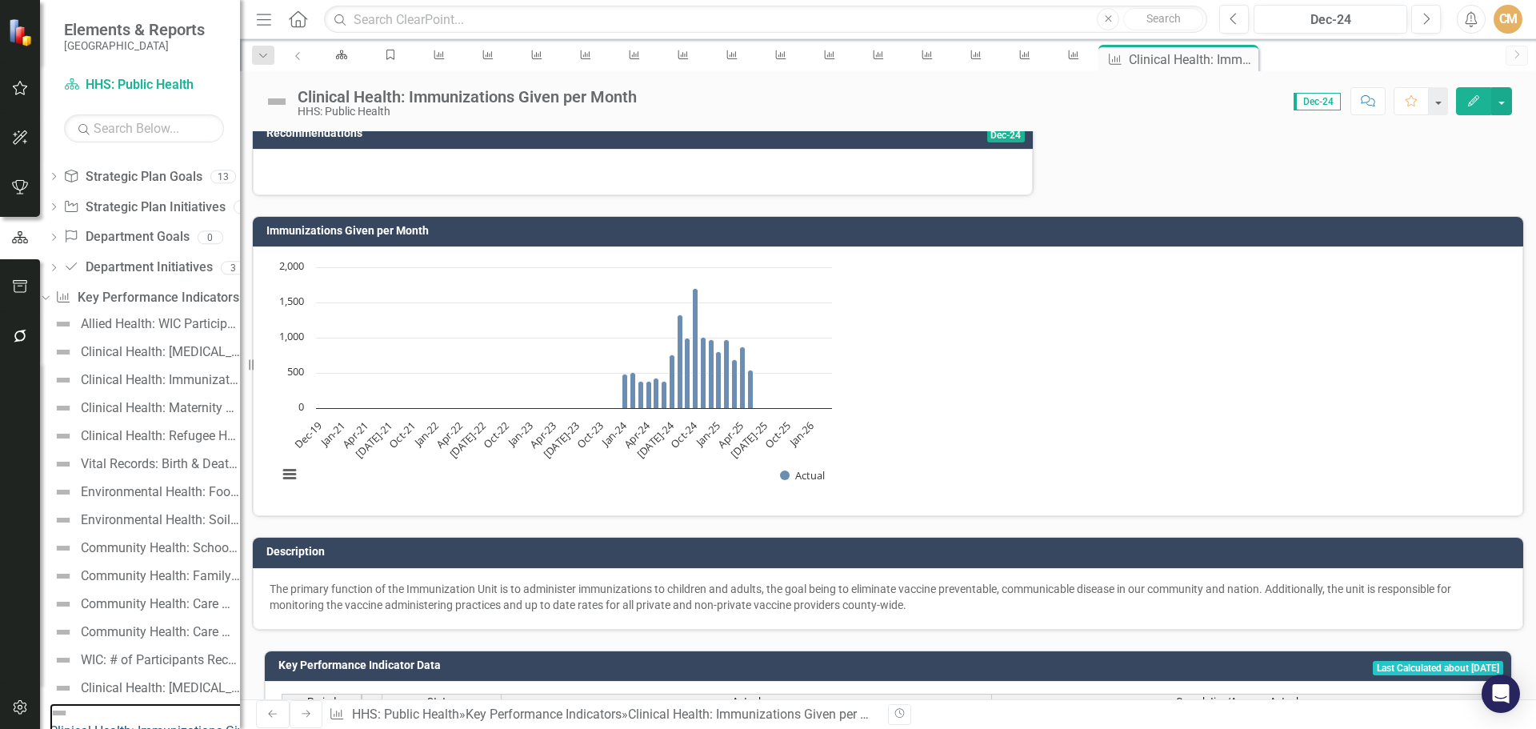
scroll to position [538, 0]
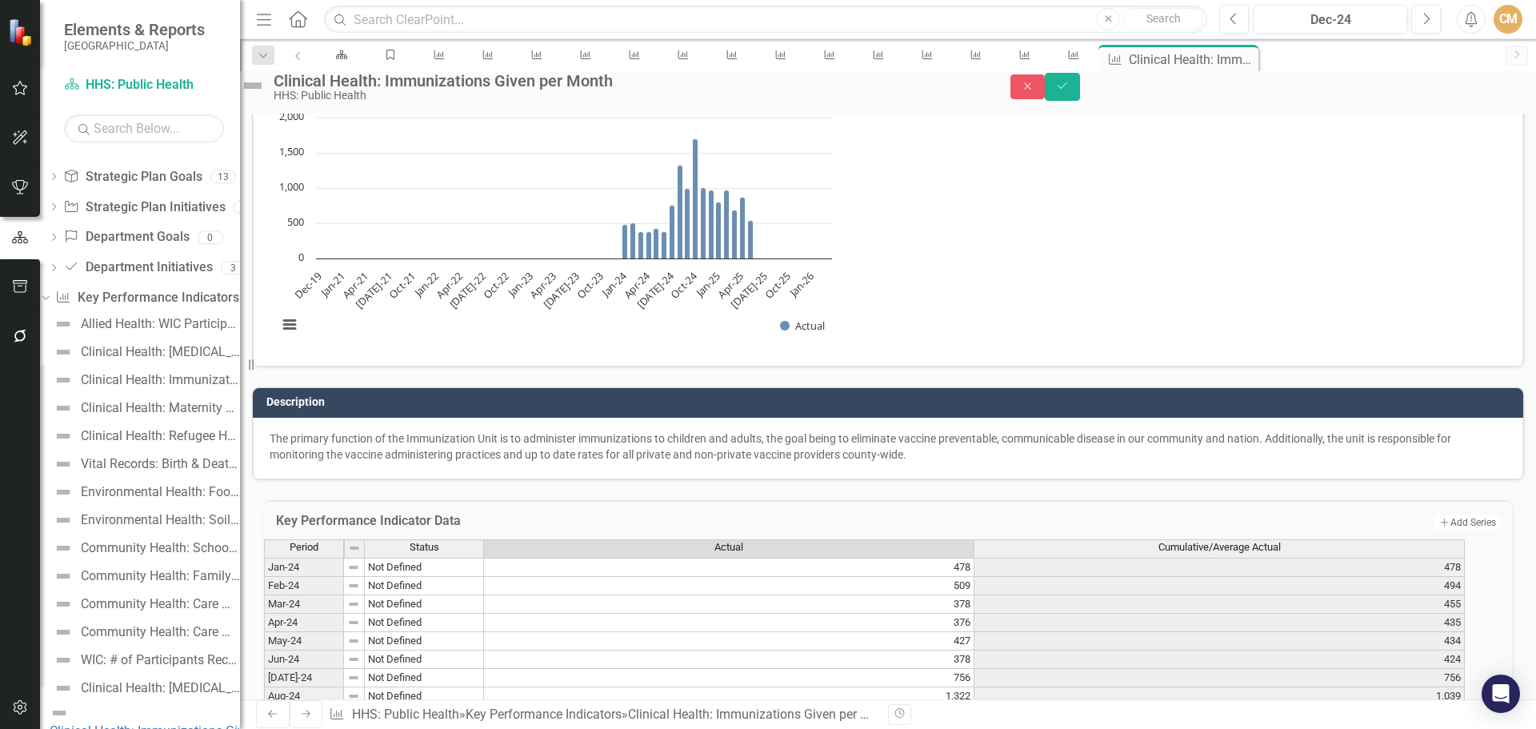
scroll to position [545, 0]
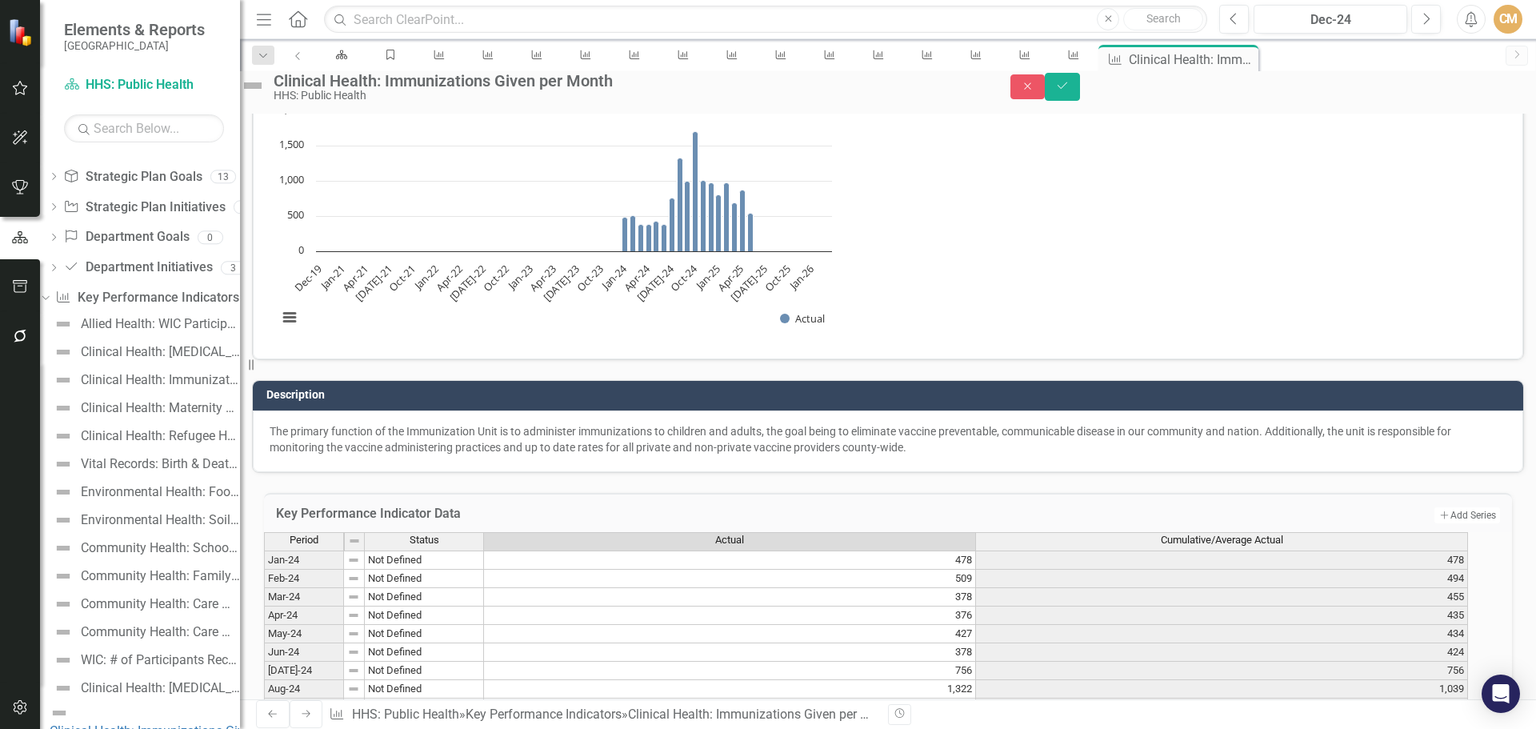
type textarea "5"
type textarea "828"
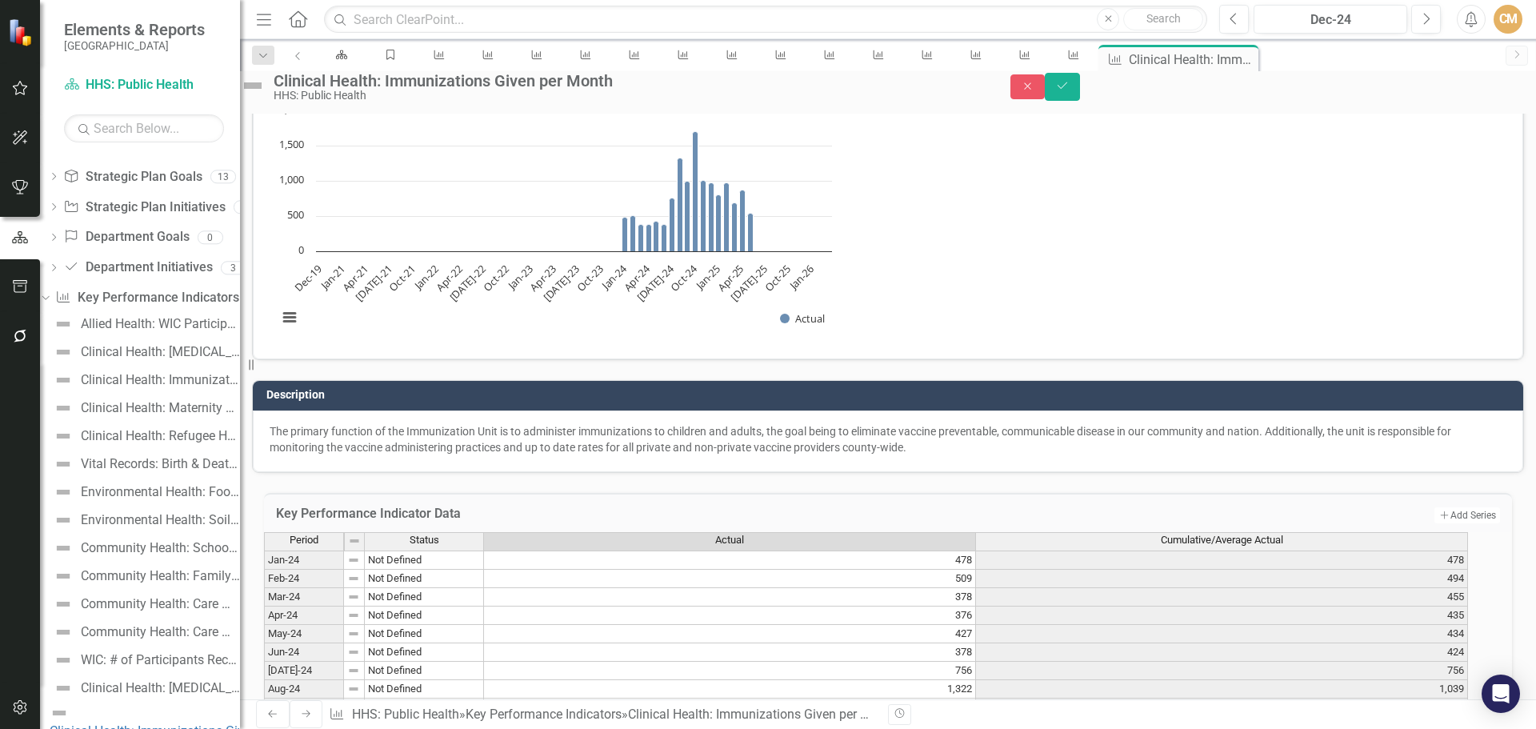
type textarea "545"
type textarea "675"
click at [1080, 91] on button "Save" at bounding box center [1062, 87] width 35 height 28
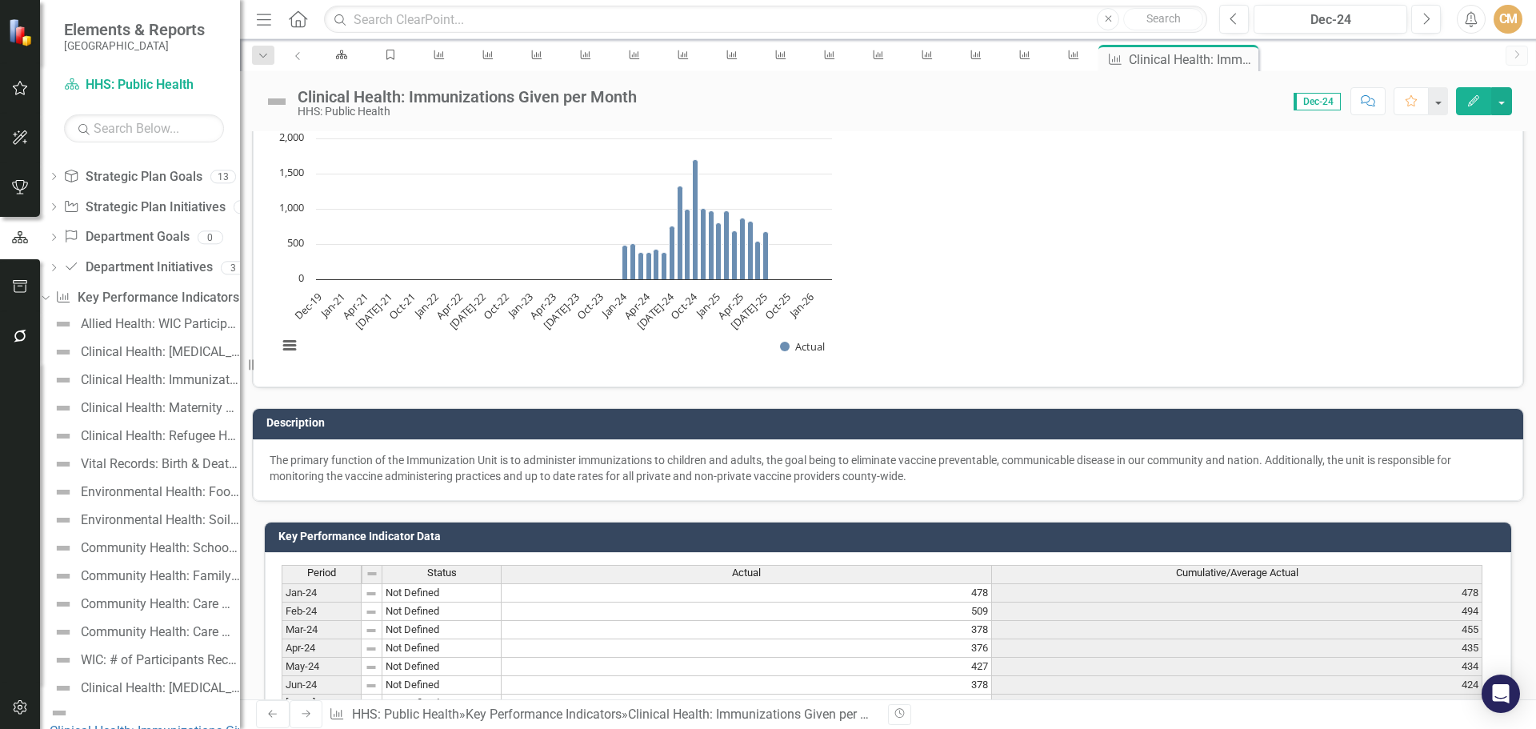
scroll to position [538, 0]
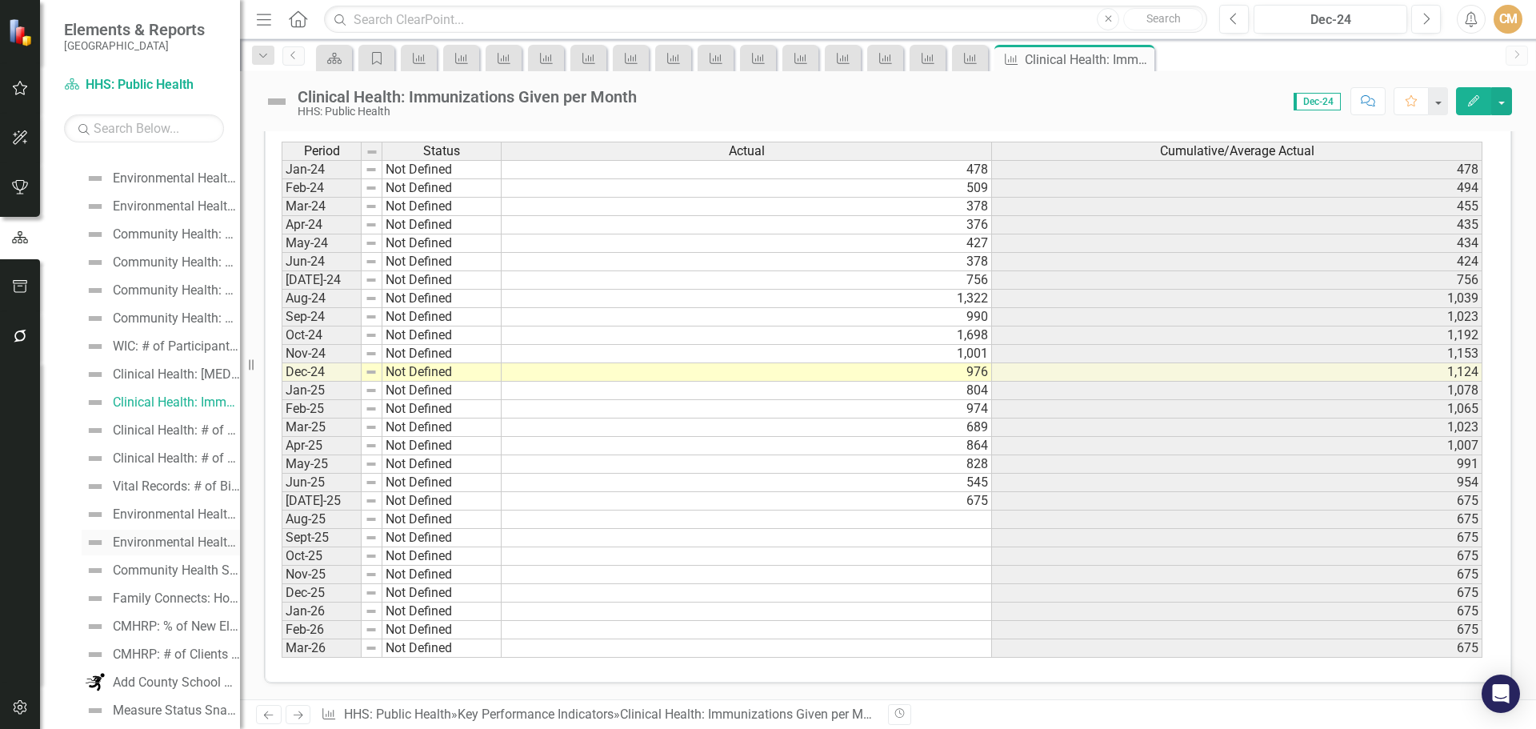
scroll to position [371, 0]
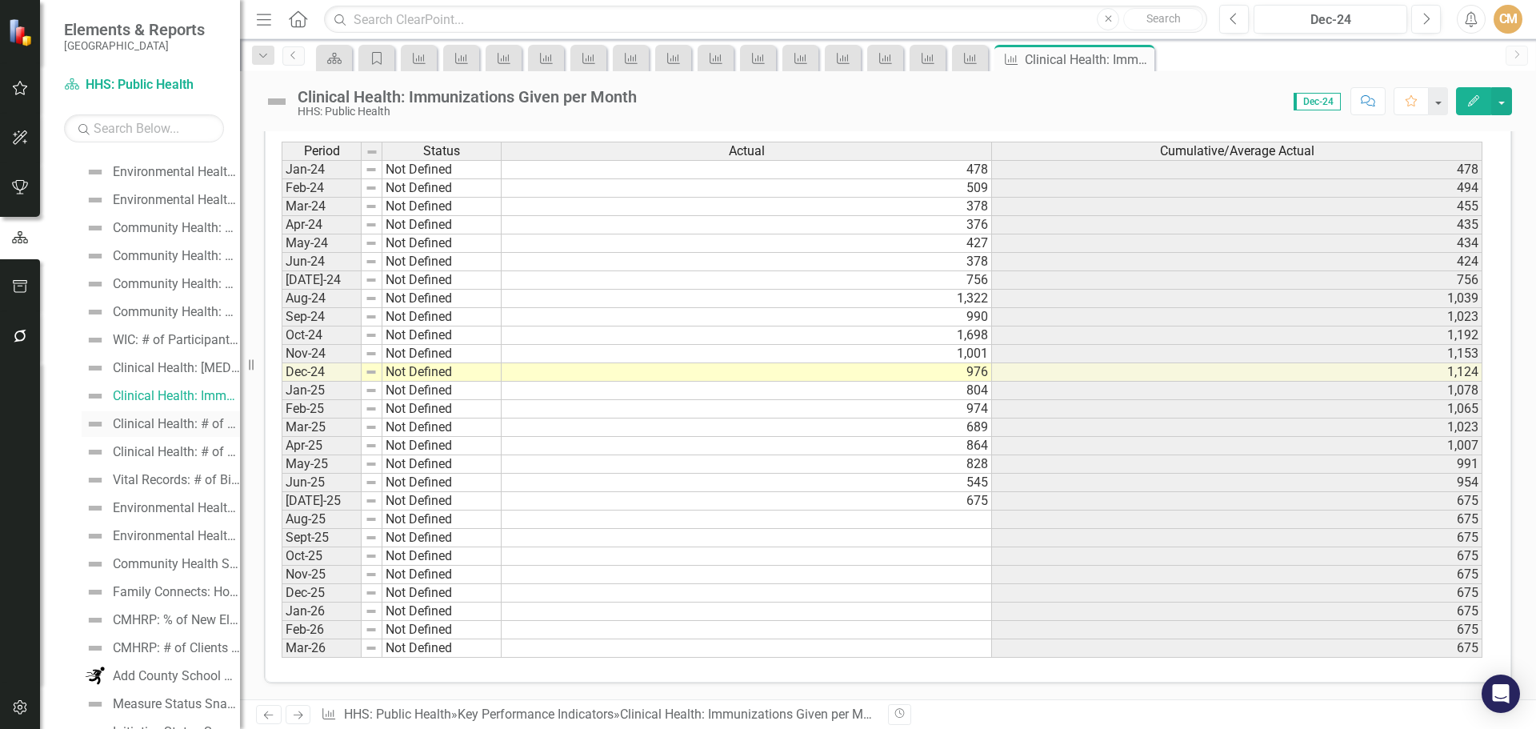
click at [166, 422] on div "Clinical Health: # of Maternity Clients Seen at Clinic" at bounding box center [176, 424] width 127 height 14
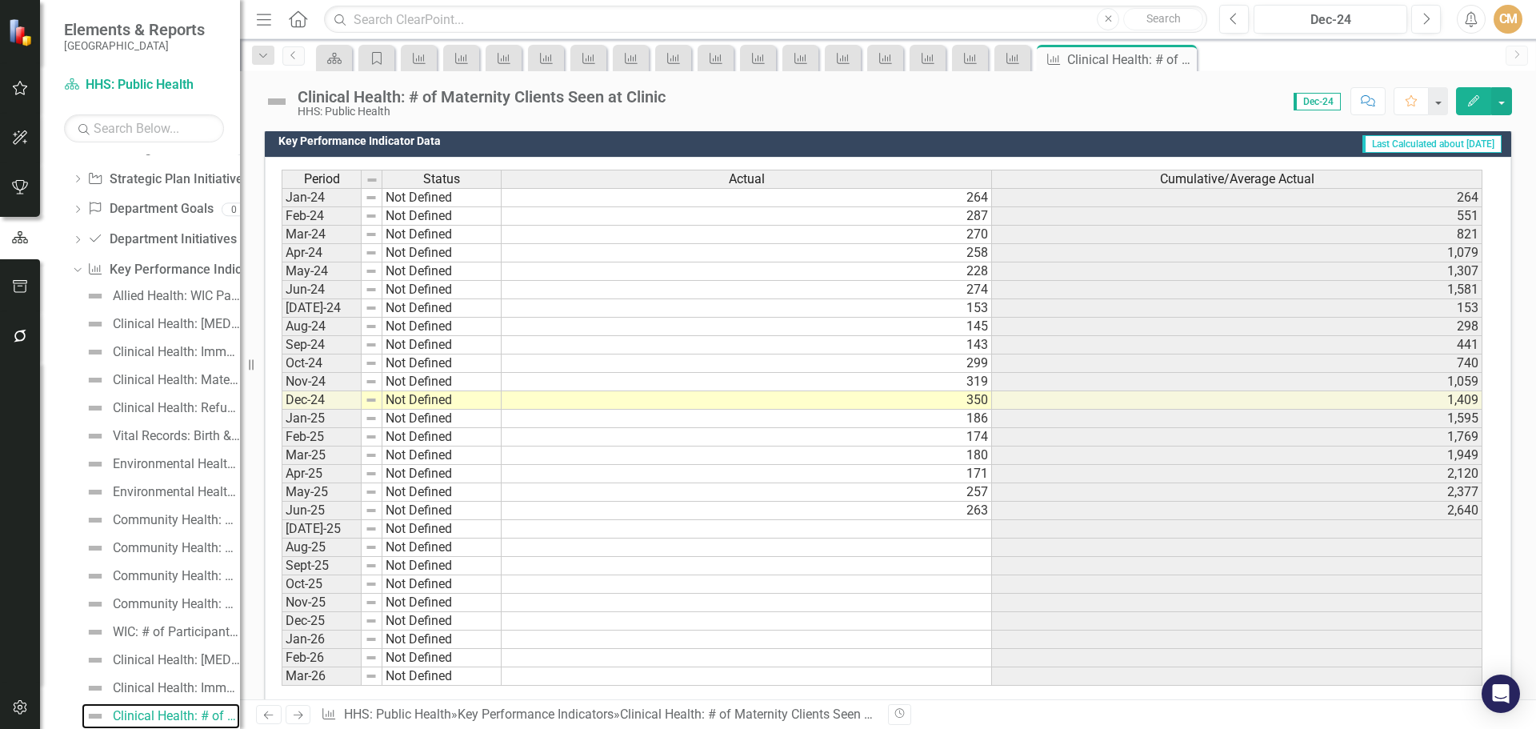
scroll to position [538, 0]
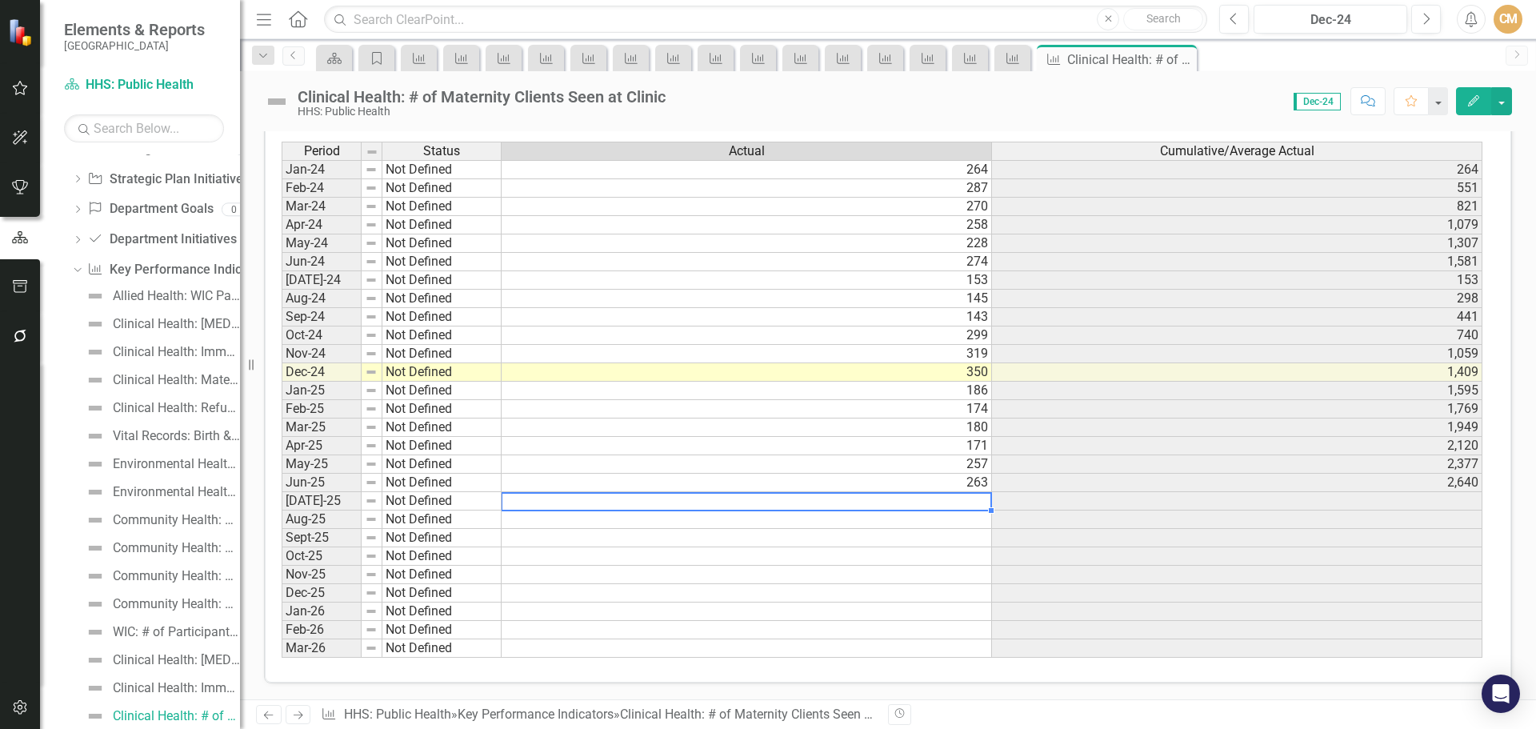
click at [950, 498] on td at bounding box center [747, 501] width 490 height 18
click at [951, 502] on td at bounding box center [747, 501] width 490 height 18
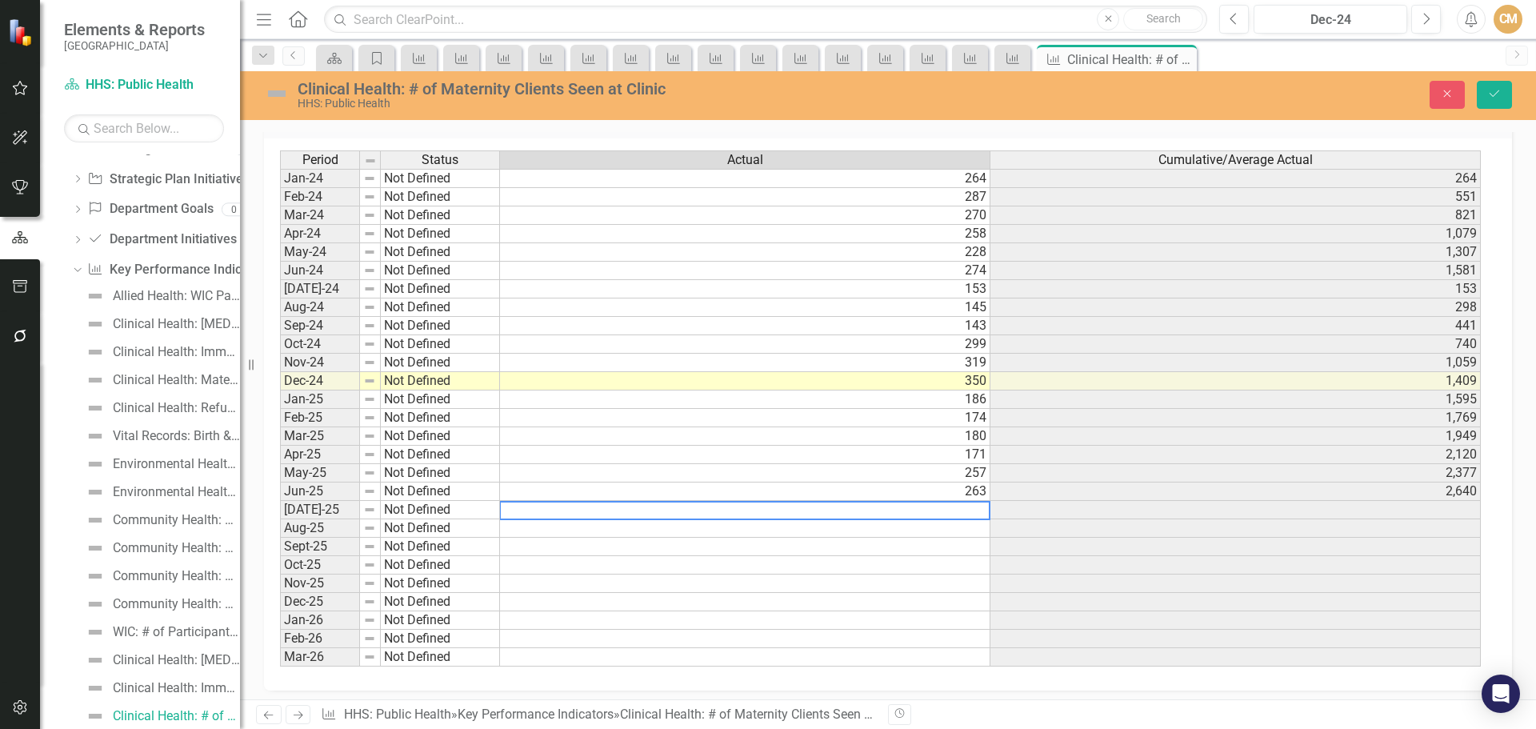
scroll to position [545, 0]
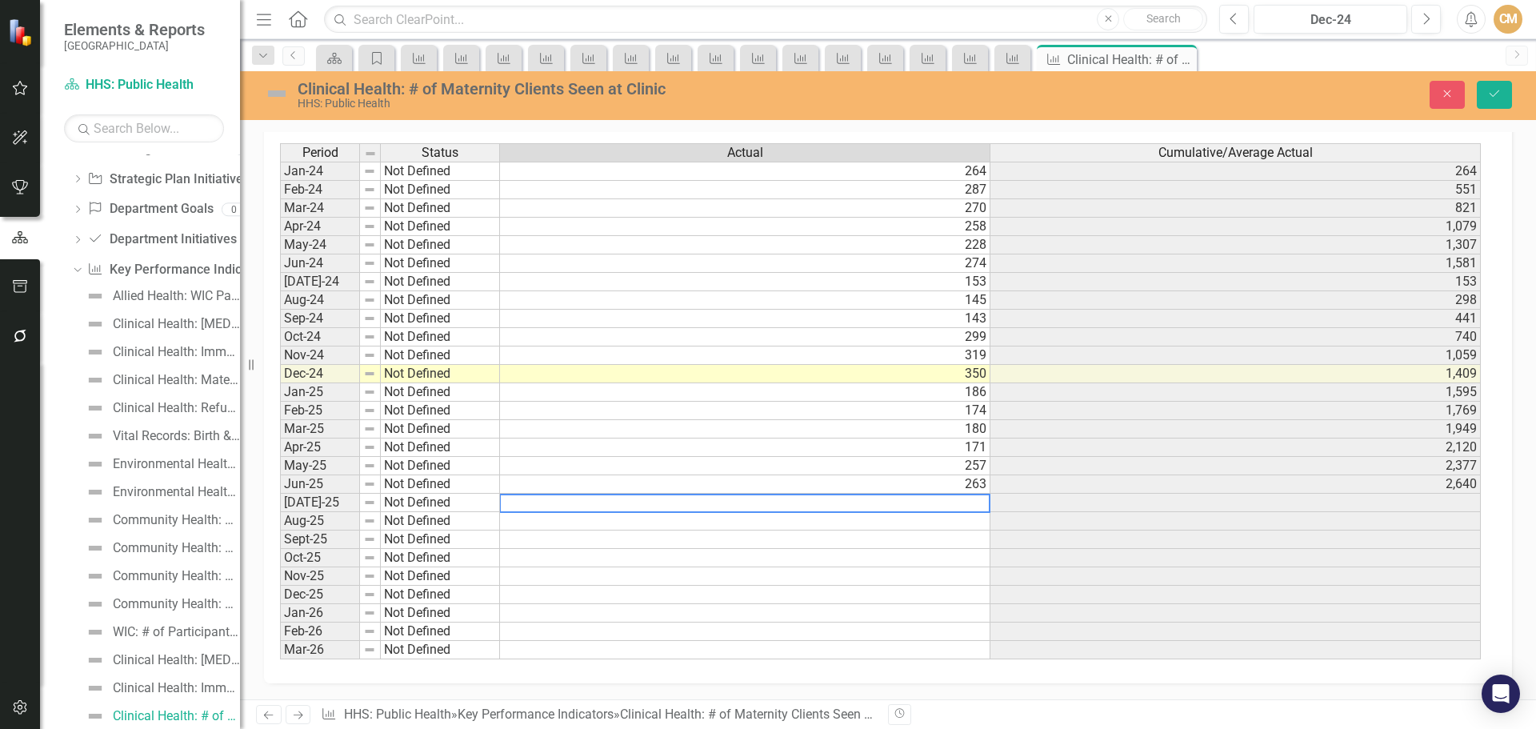
click at [951, 502] on textarea at bounding box center [744, 503] width 491 height 19
type textarea "170"
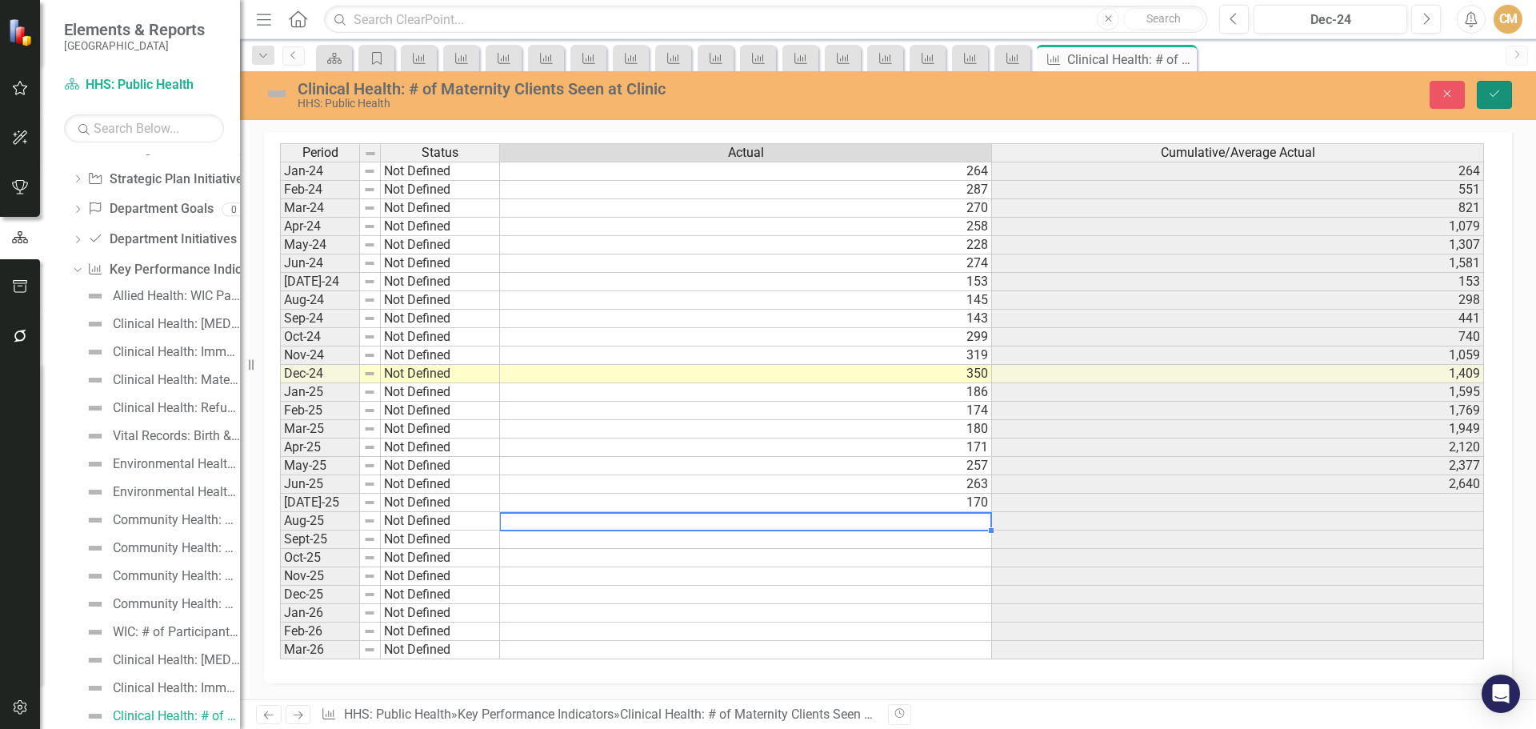
click at [1493, 94] on icon "Save" at bounding box center [1494, 93] width 14 height 11
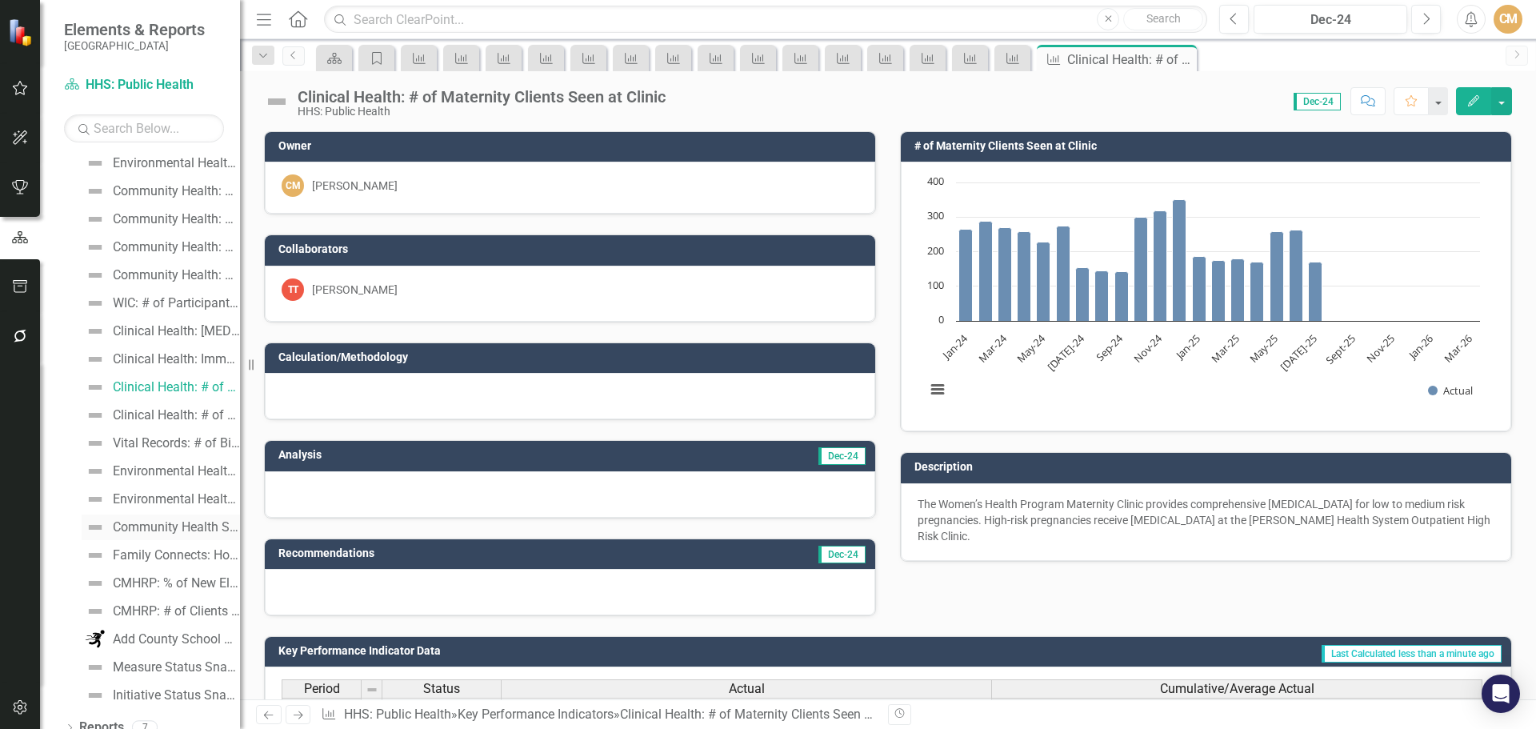
scroll to position [424, 0]
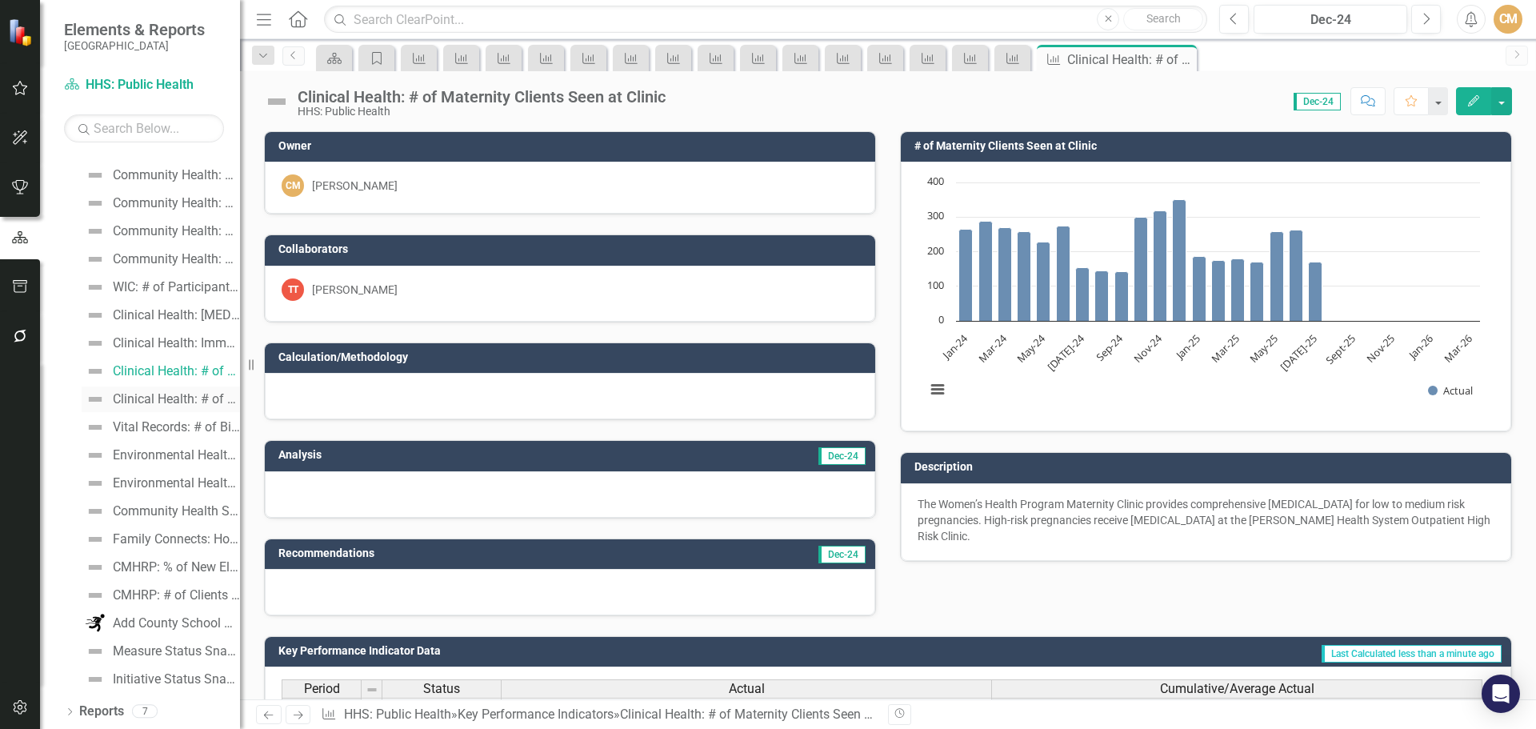
click at [146, 396] on div "Clinical Health: # of Refugee Clients Seen at Clinic" at bounding box center [176, 399] width 127 height 14
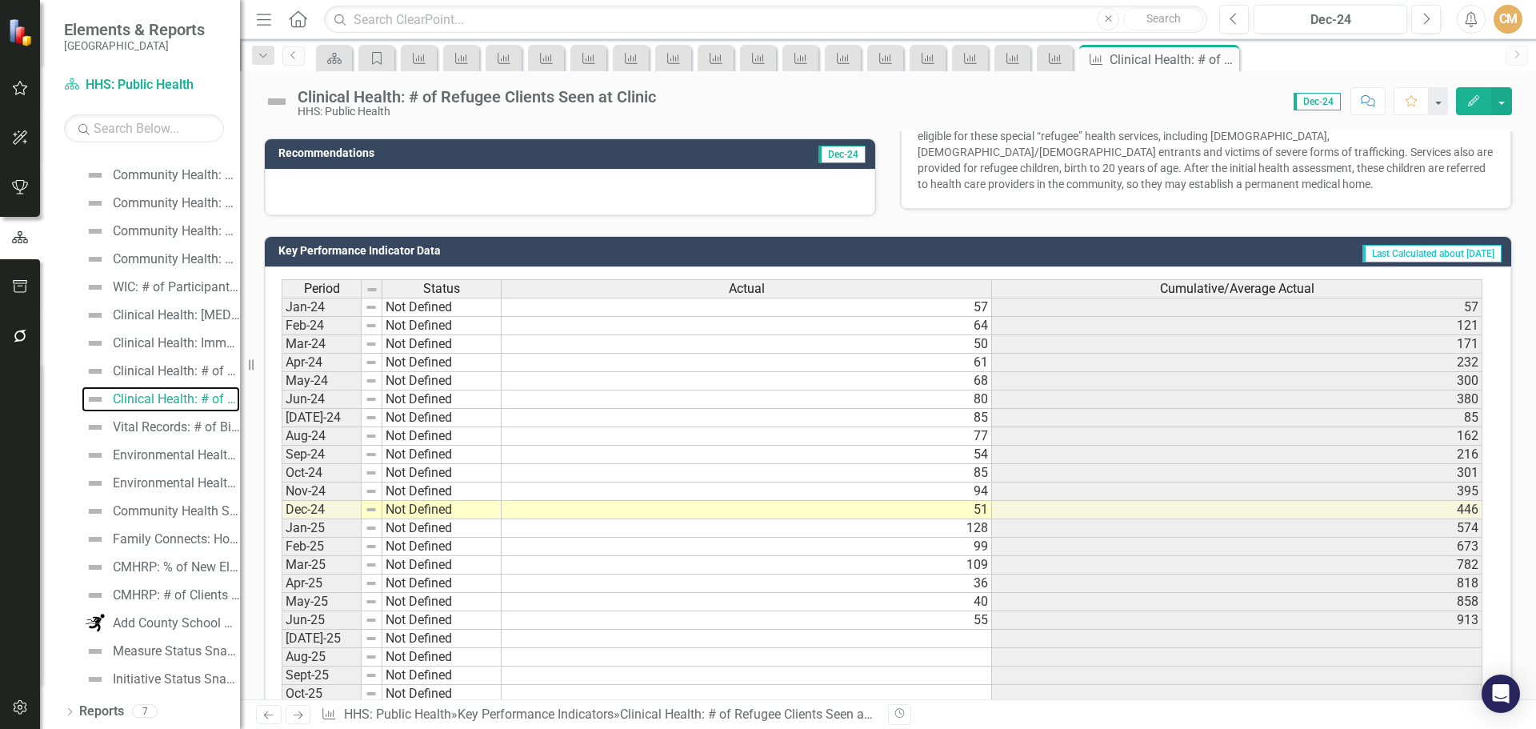
scroll to position [538, 0]
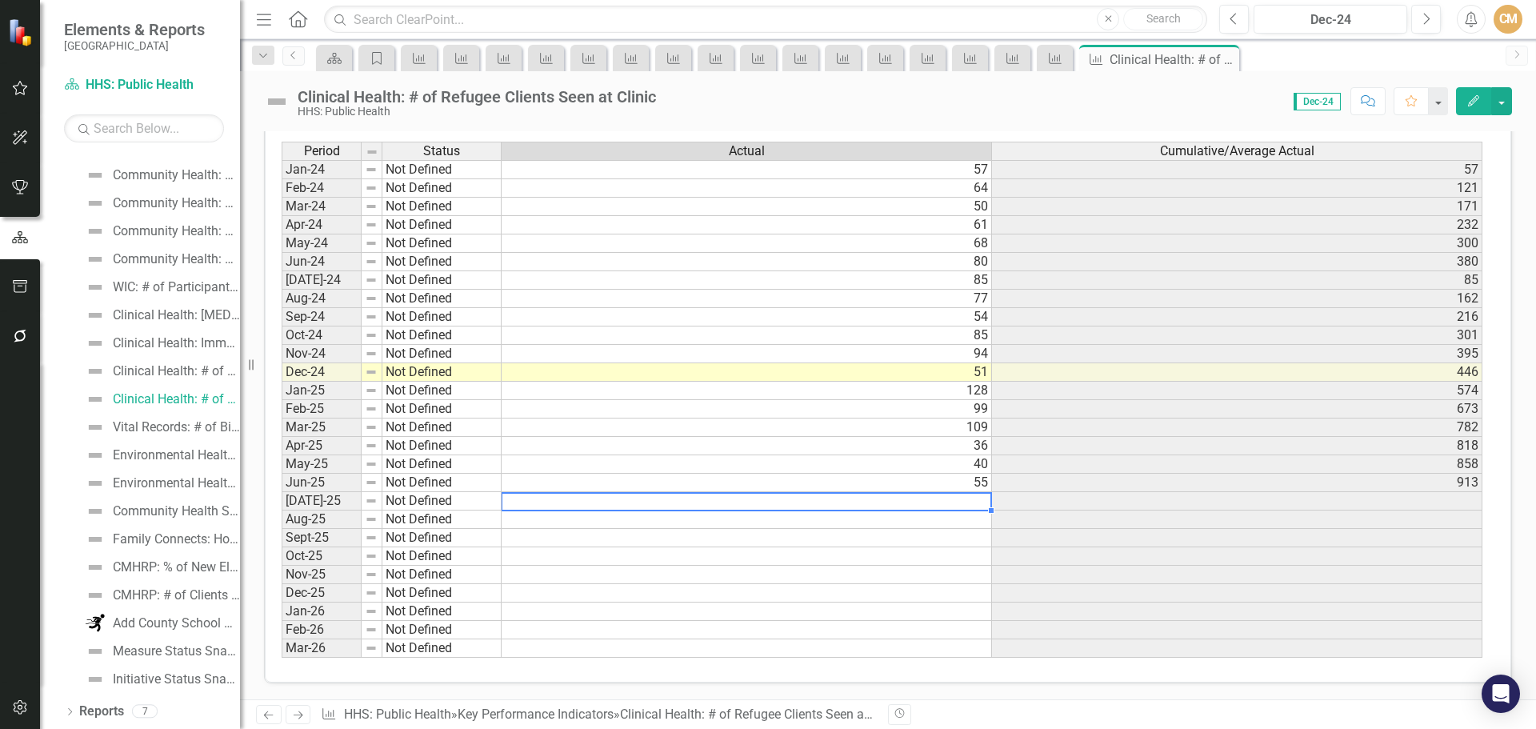
click at [901, 500] on td at bounding box center [747, 501] width 490 height 18
click at [929, 500] on td at bounding box center [747, 501] width 490 height 18
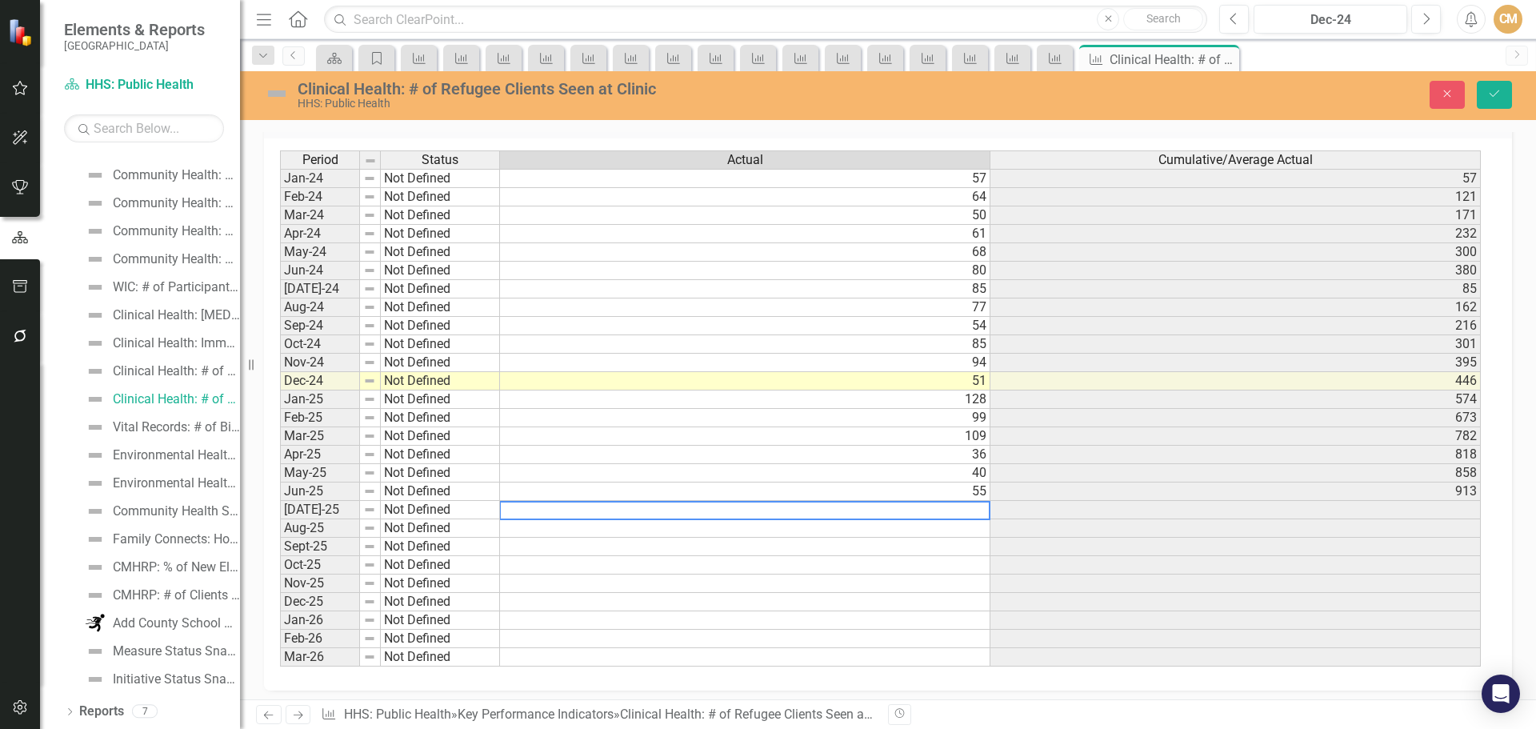
scroll to position [545, 0]
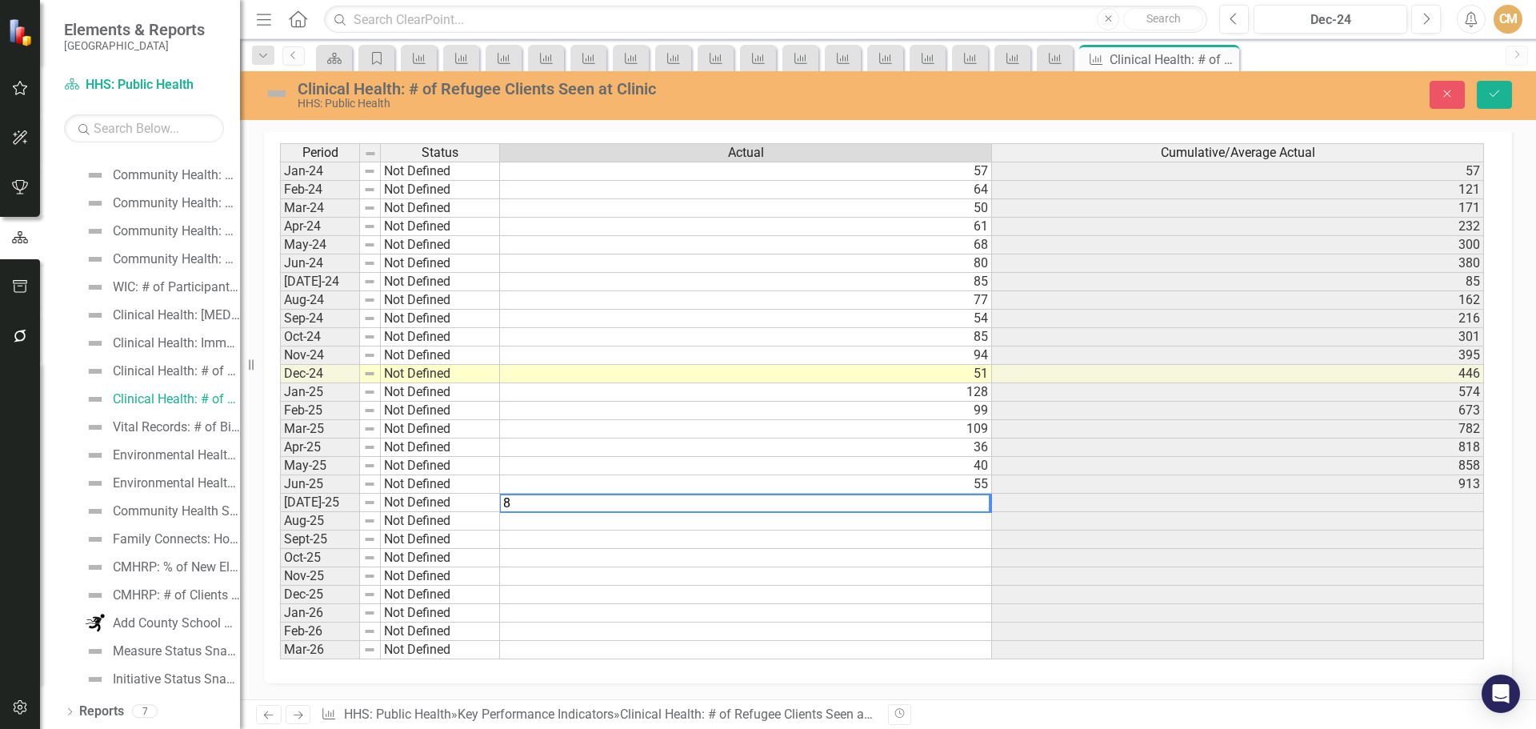
type textarea "85"
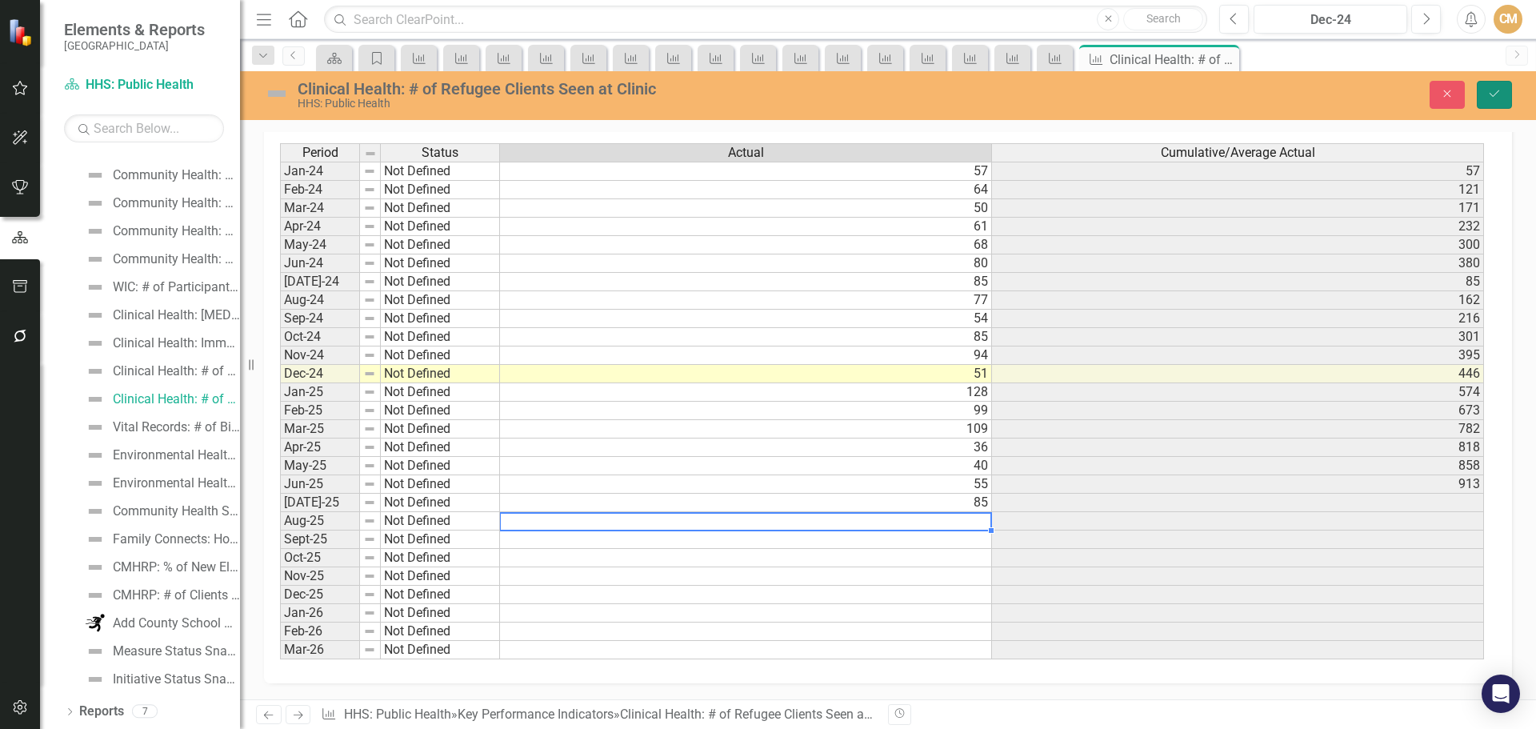
click at [1506, 94] on button "Save" at bounding box center [1494, 95] width 35 height 28
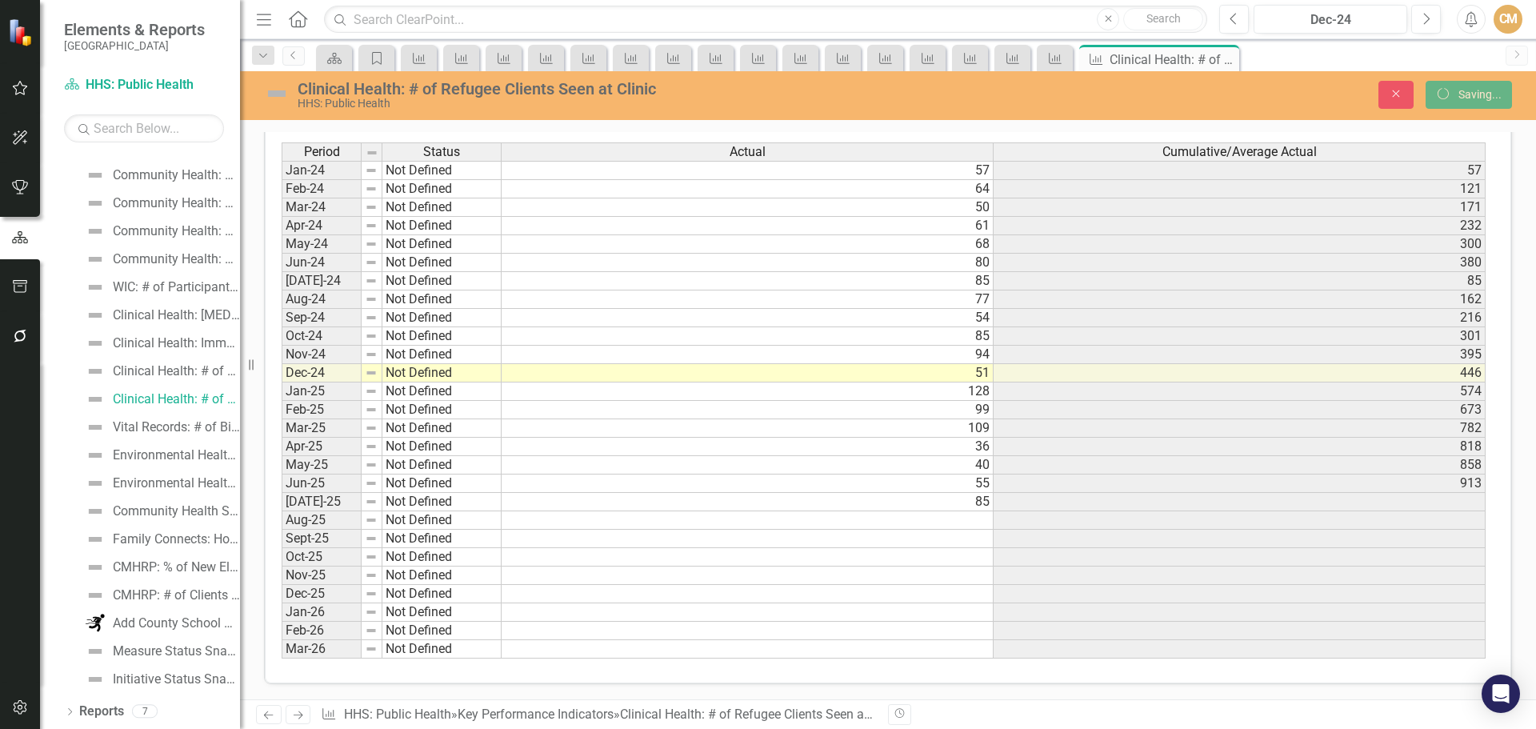
scroll to position [537, 0]
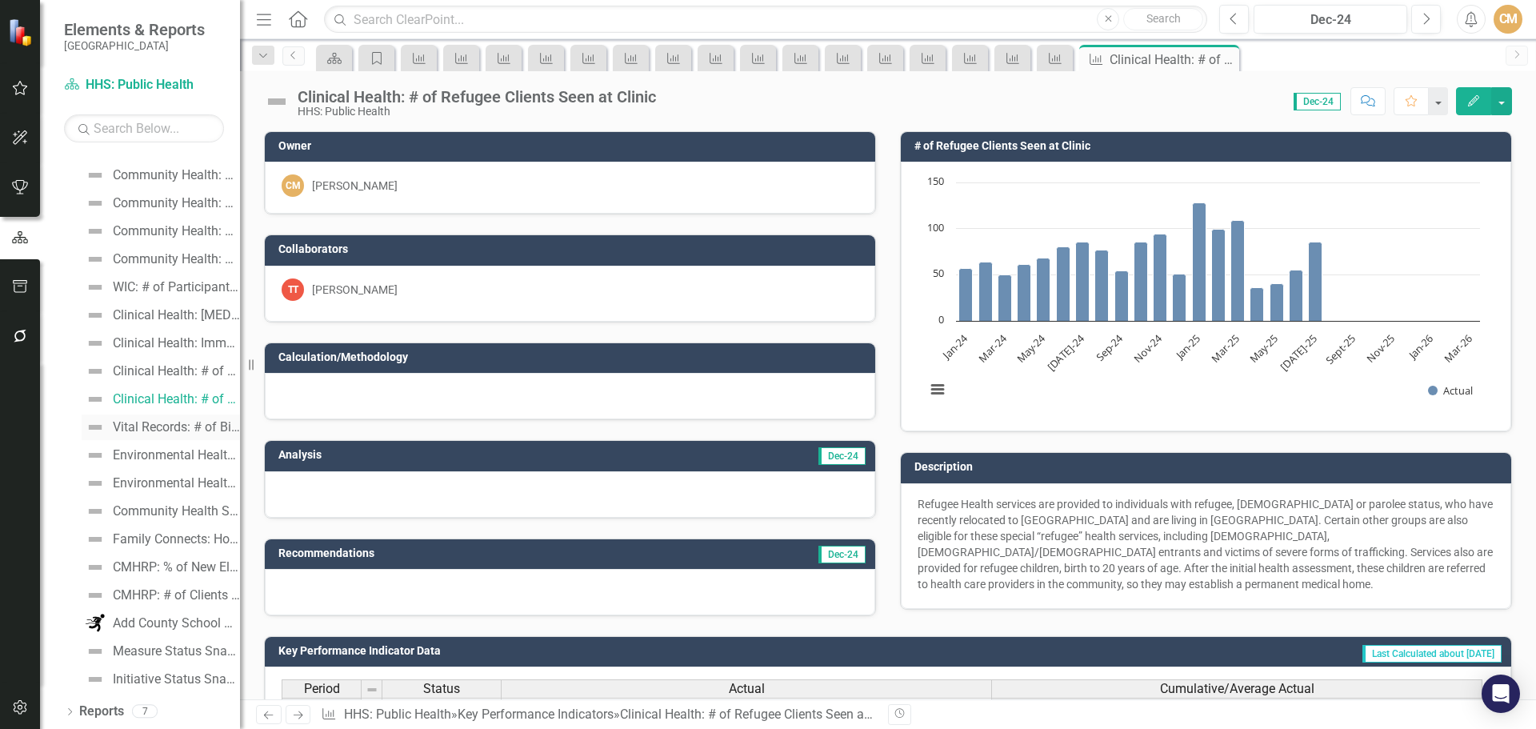
click at [137, 428] on div "Vital Records: # of Birth & Death Certificates Processed" at bounding box center [176, 427] width 127 height 14
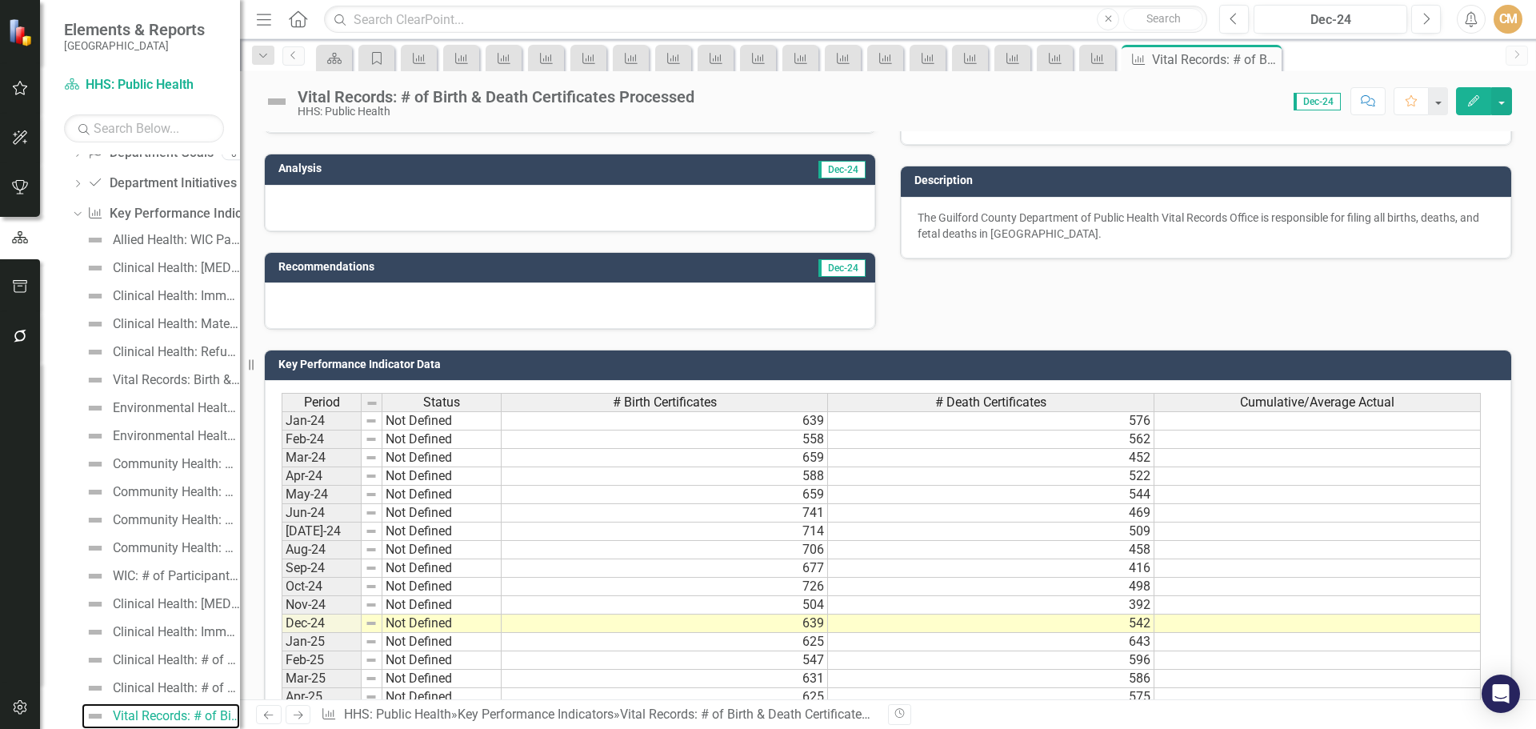
scroll to position [480, 0]
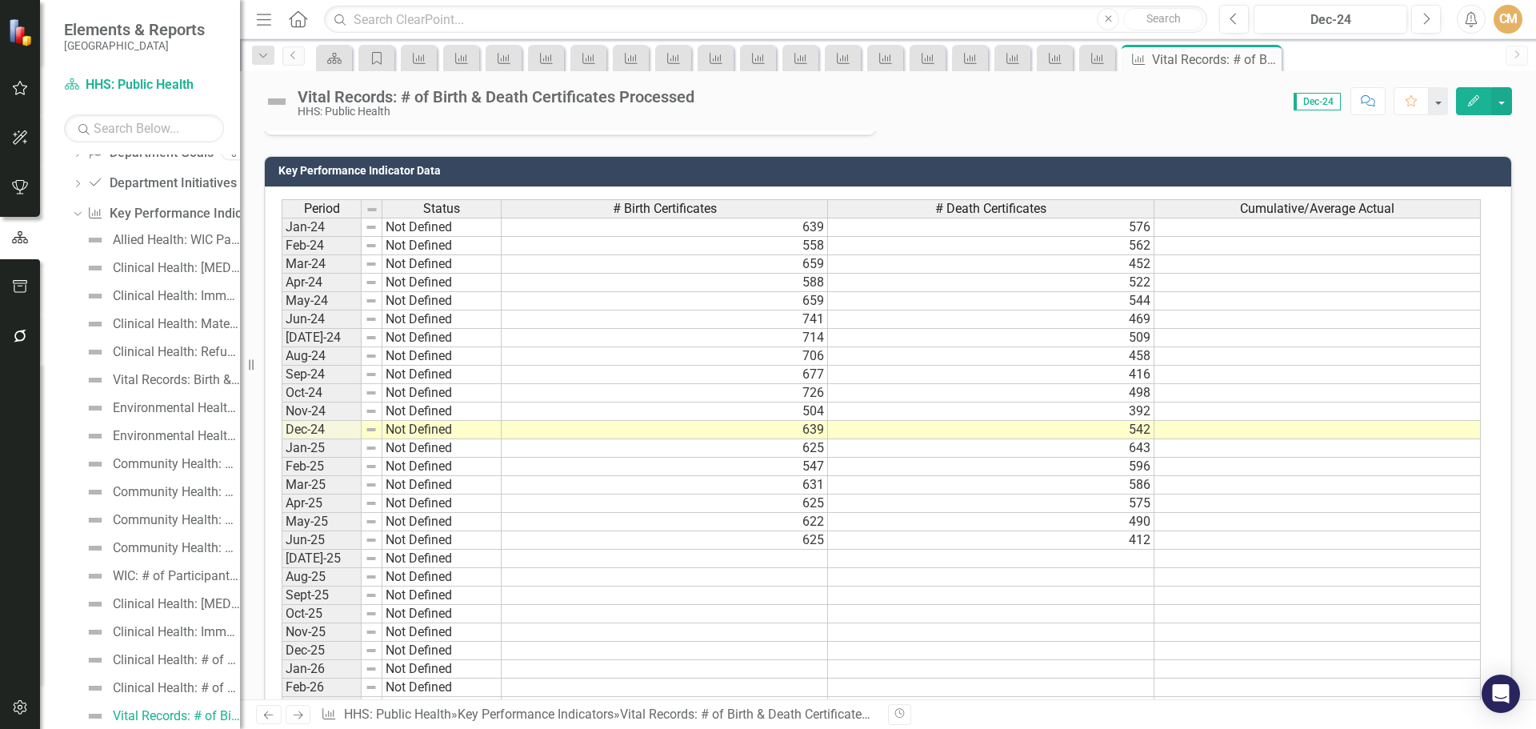
click at [799, 559] on td at bounding box center [665, 559] width 326 height 18
click at [800, 556] on td at bounding box center [665, 559] width 326 height 18
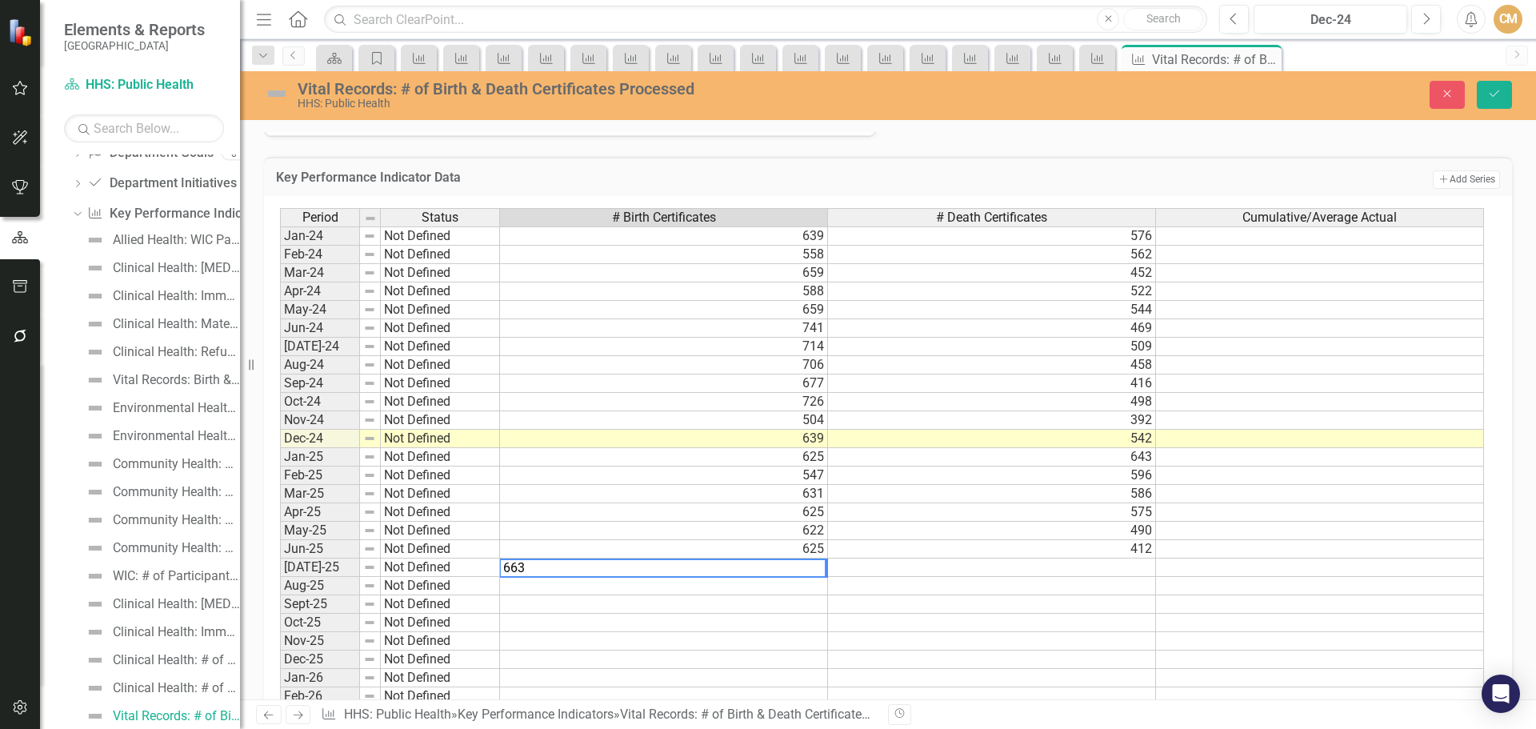
type textarea "663"
click at [799, 590] on td at bounding box center [664, 586] width 328 height 18
click at [799, 590] on textarea at bounding box center [663, 586] width 329 height 19
type textarea "634"
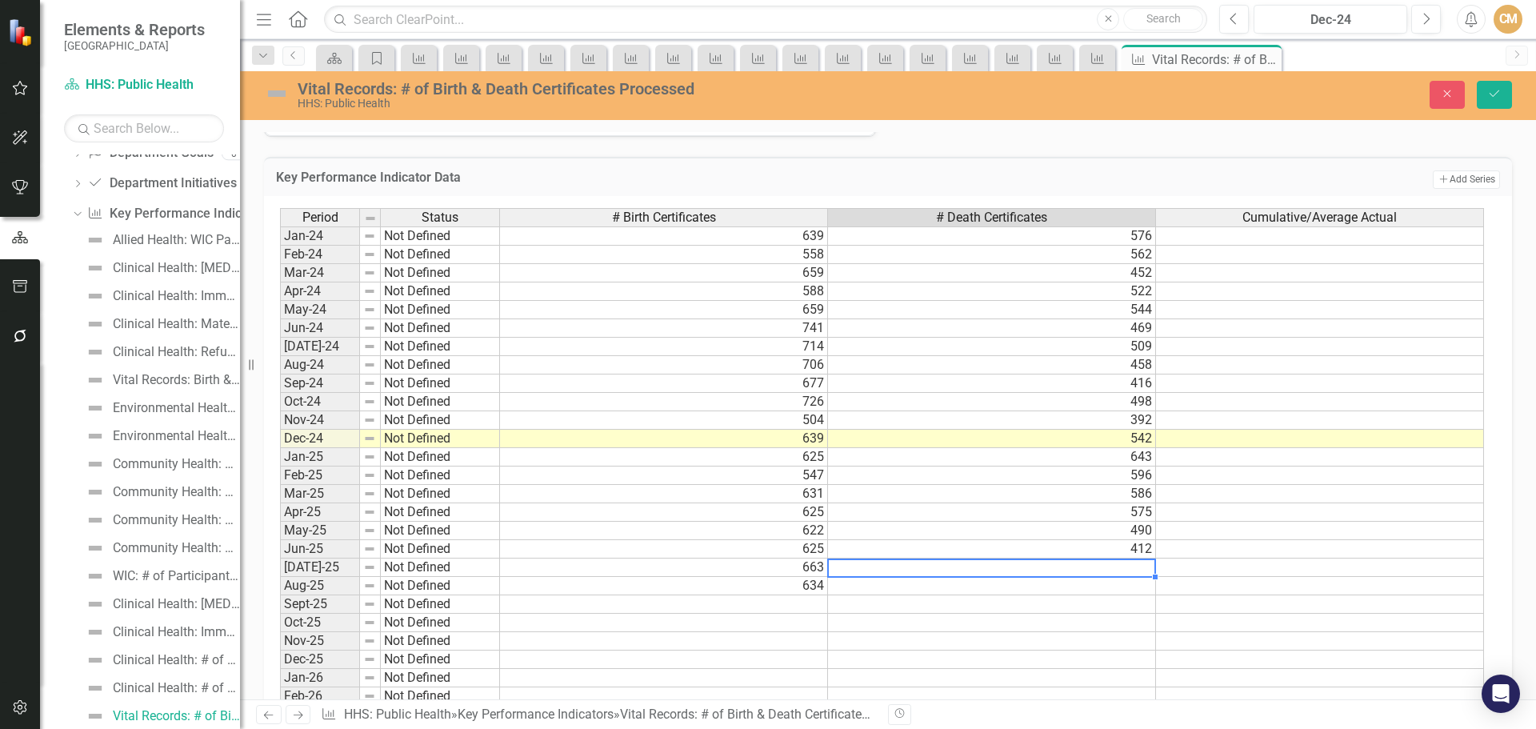
click at [883, 566] on td at bounding box center [992, 567] width 328 height 18
click at [883, 566] on textarea at bounding box center [991, 567] width 329 height 19
type textarea "477"
click at [883, 583] on td at bounding box center [992, 586] width 328 height 18
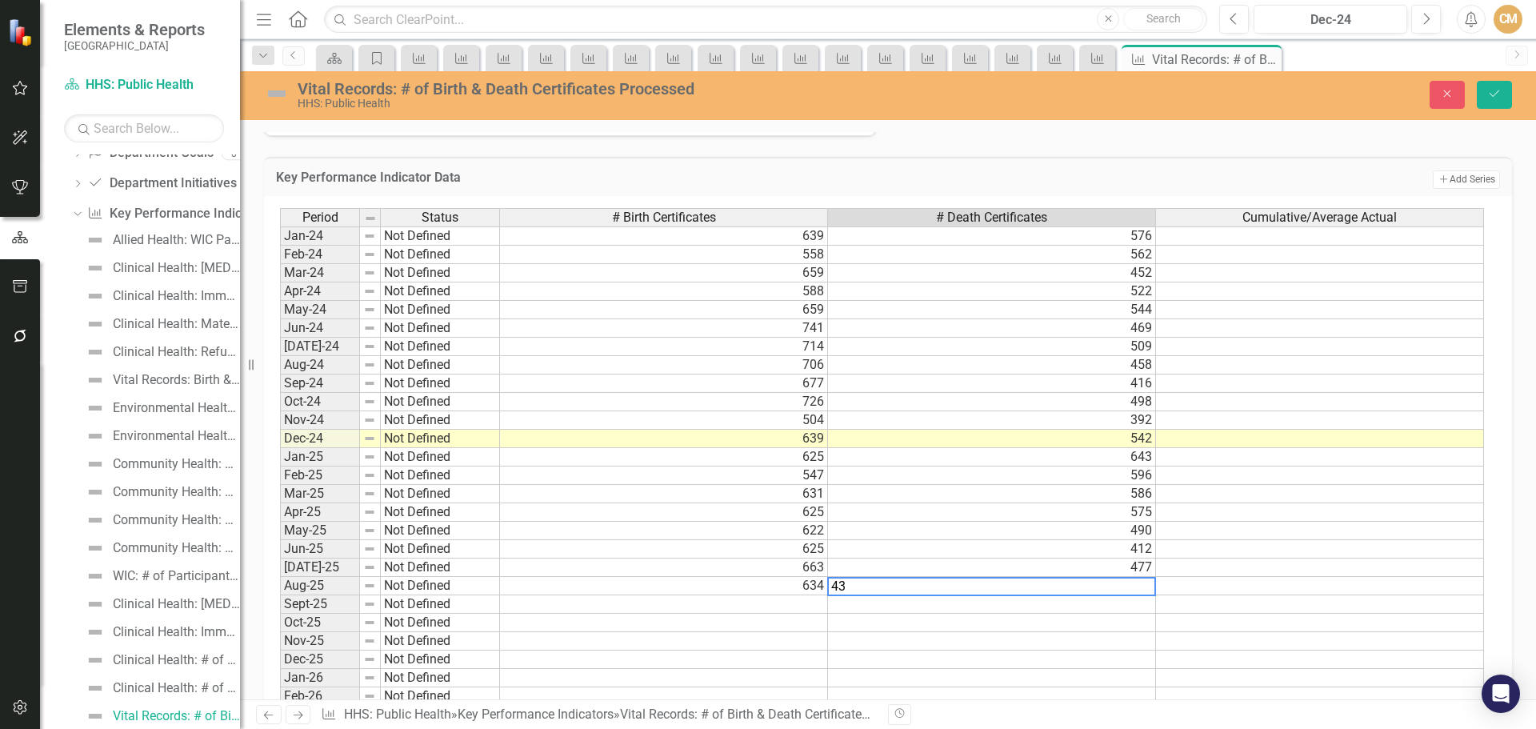
type textarea "434"
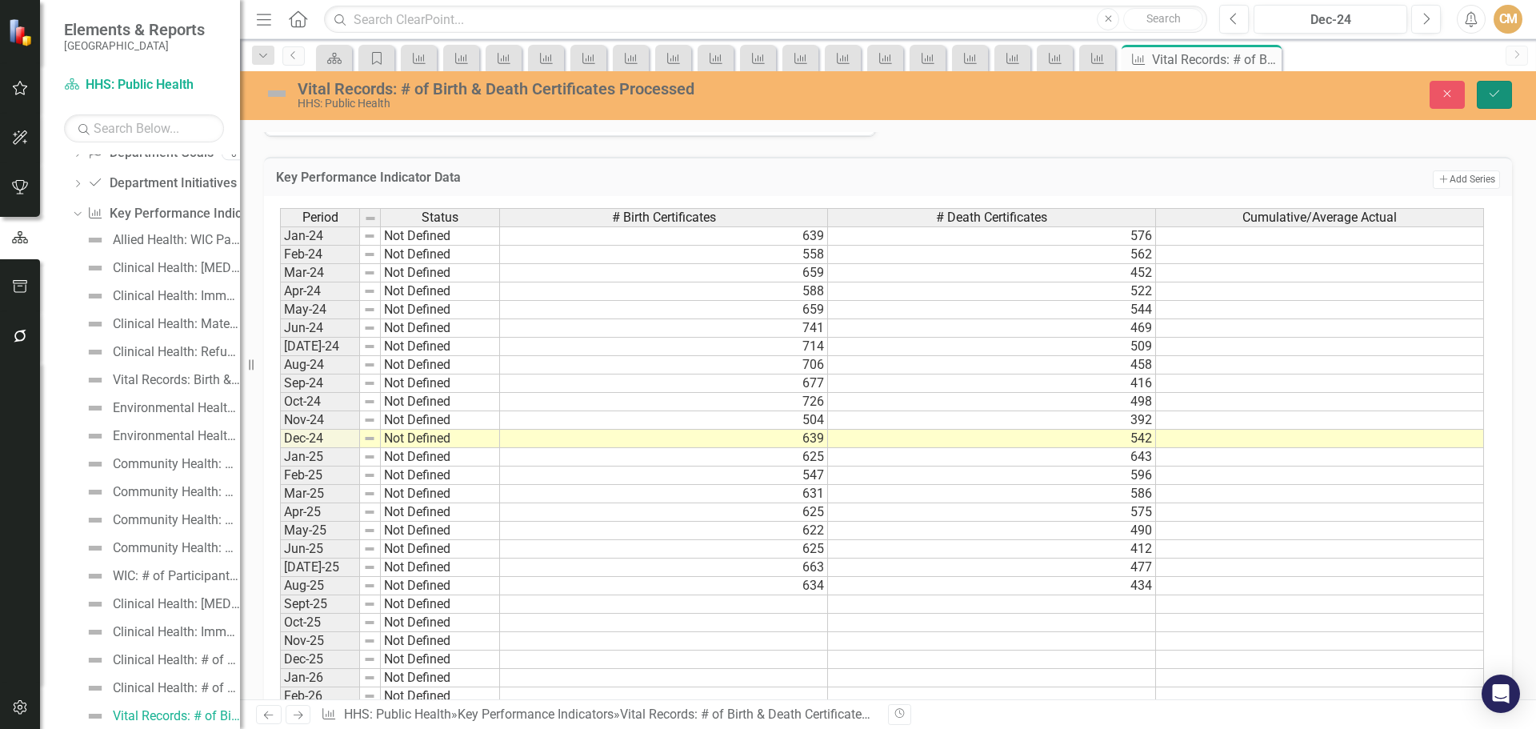
click at [1502, 97] on button "Save" at bounding box center [1494, 95] width 35 height 28
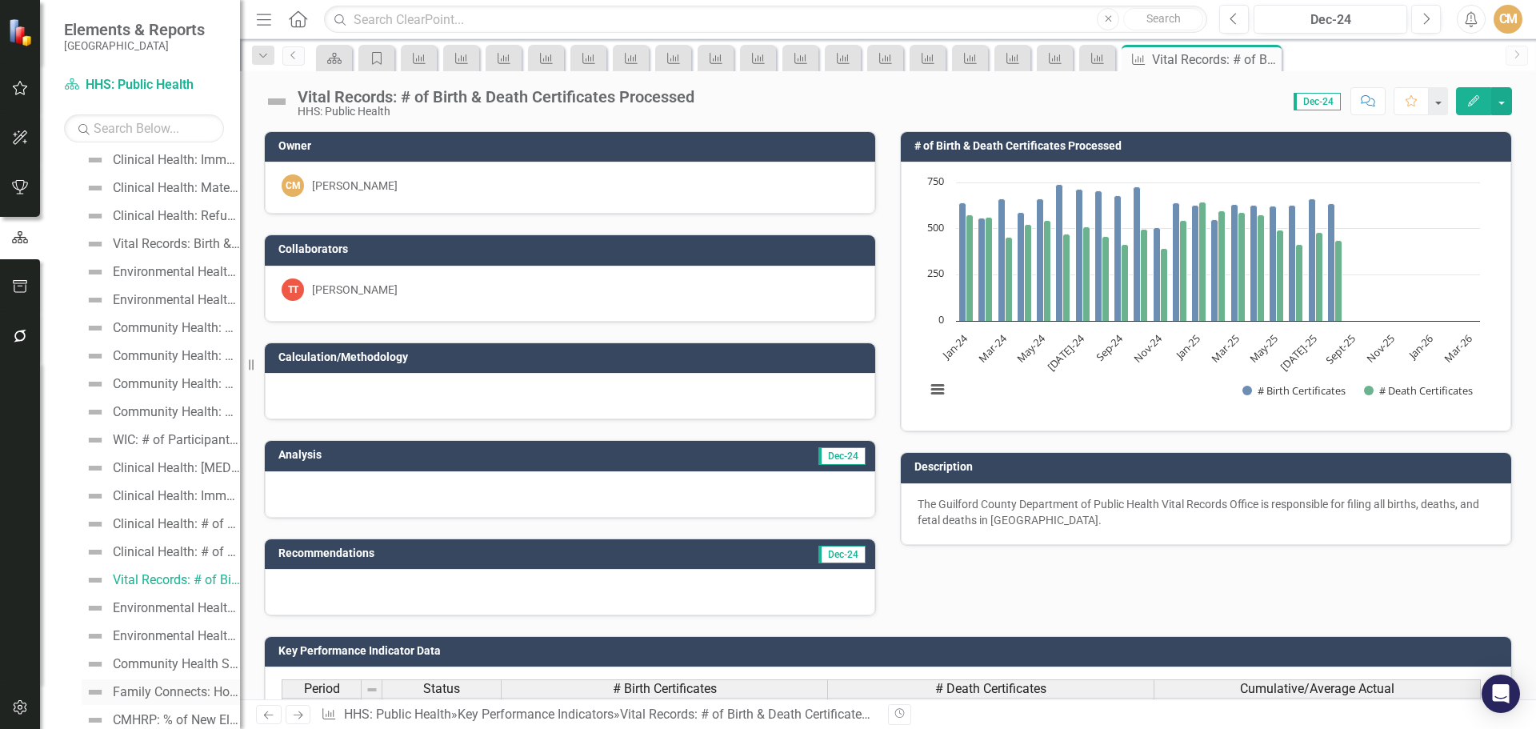
scroll to position [375, 0]
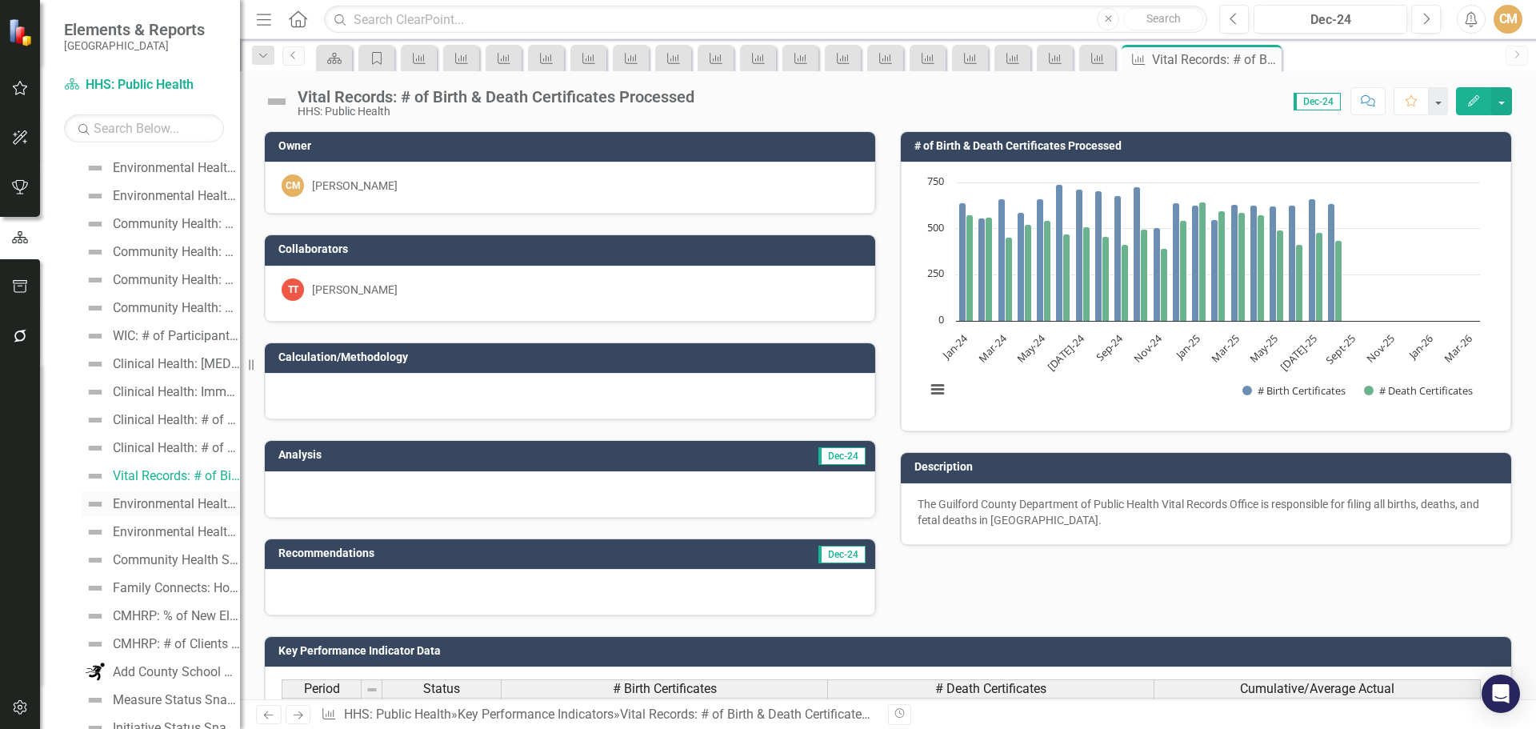
click at [167, 500] on div "Environmental Health: Food & Lodging Inspections Completed vs. Complaints Inves…" at bounding box center [176, 504] width 127 height 14
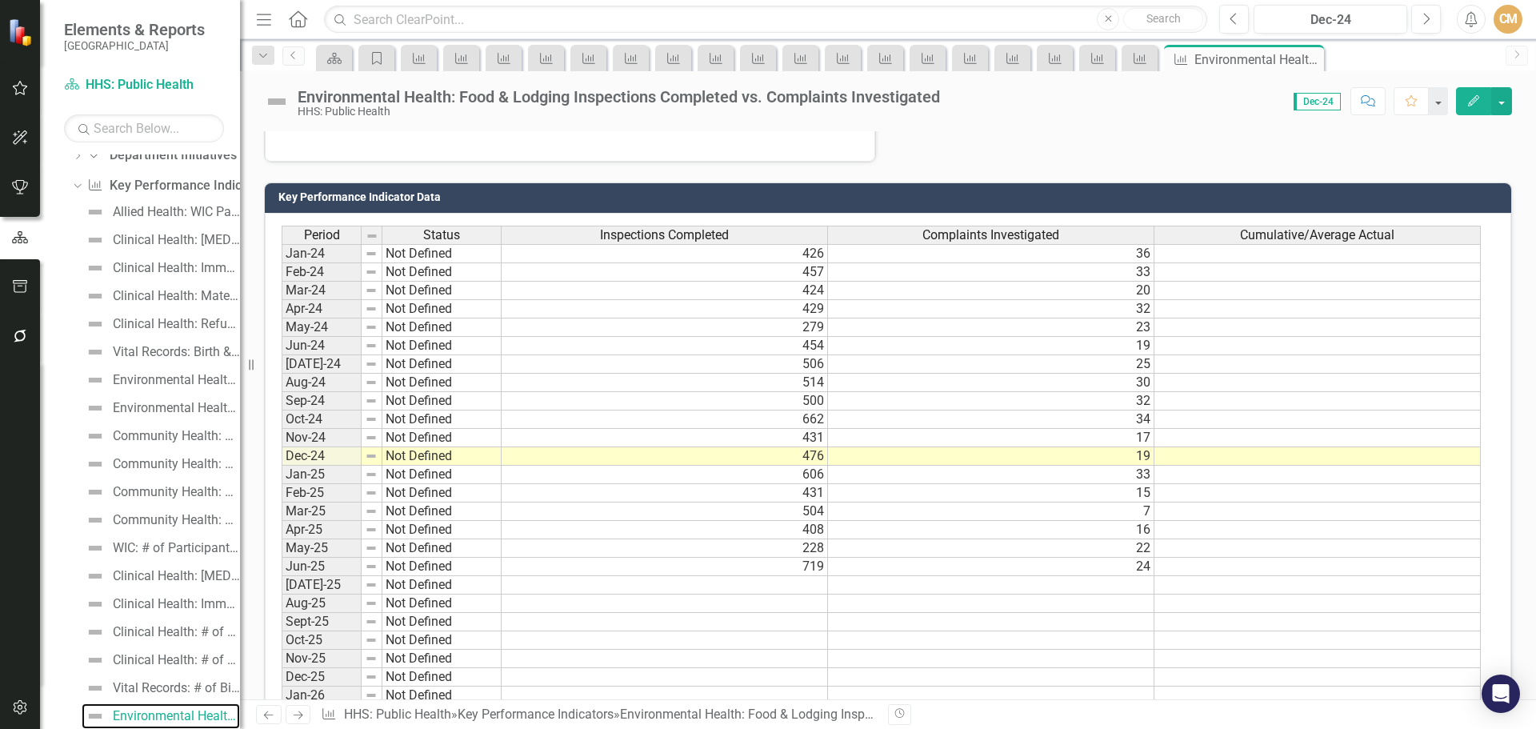
scroll to position [480, 0]
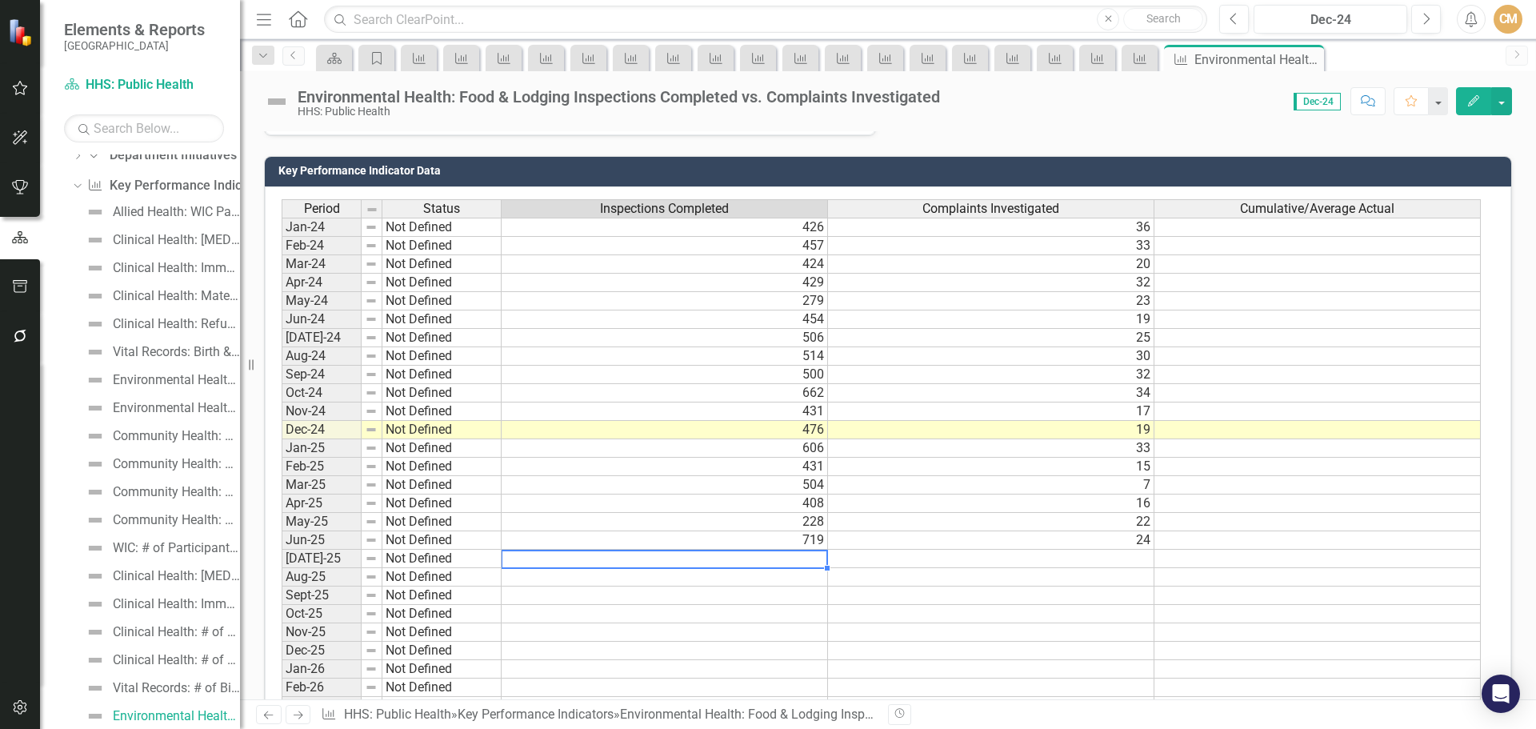
click at [772, 561] on td at bounding box center [665, 559] width 326 height 18
click at [758, 561] on td at bounding box center [665, 559] width 326 height 18
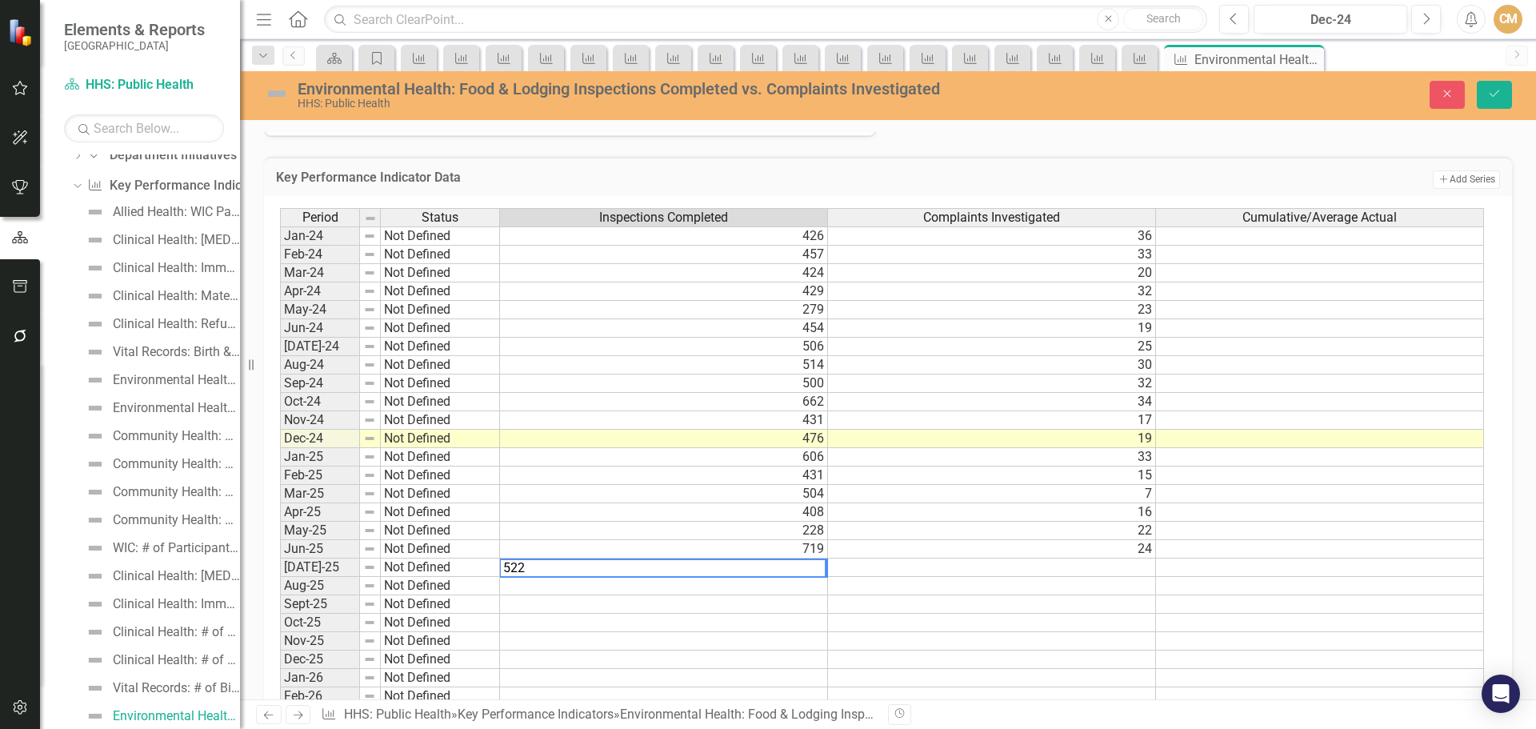
type textarea "522"
click at [722, 582] on td at bounding box center [664, 586] width 328 height 18
click at [722, 582] on textarea at bounding box center [663, 586] width 329 height 19
type textarea "568"
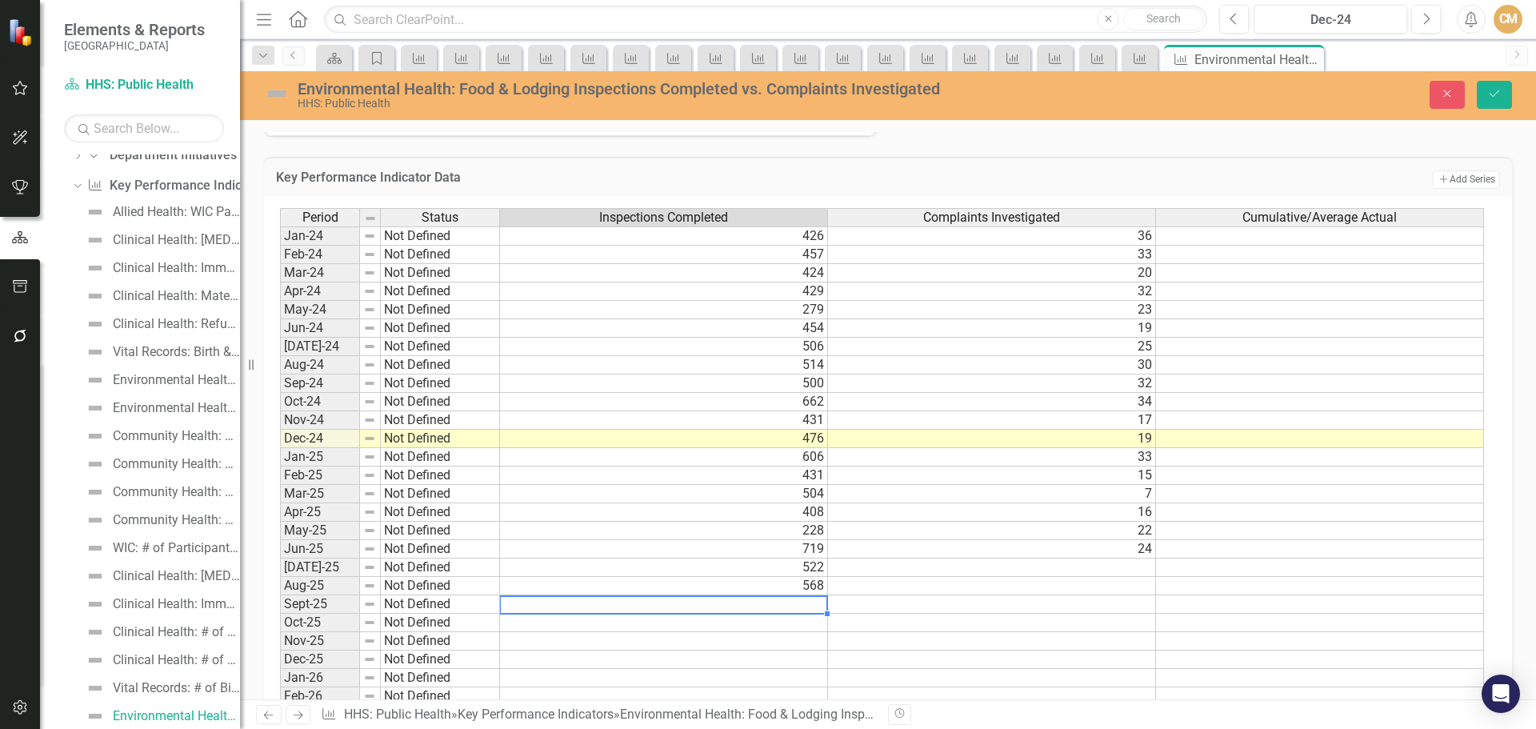
click at [874, 570] on td at bounding box center [992, 567] width 328 height 18
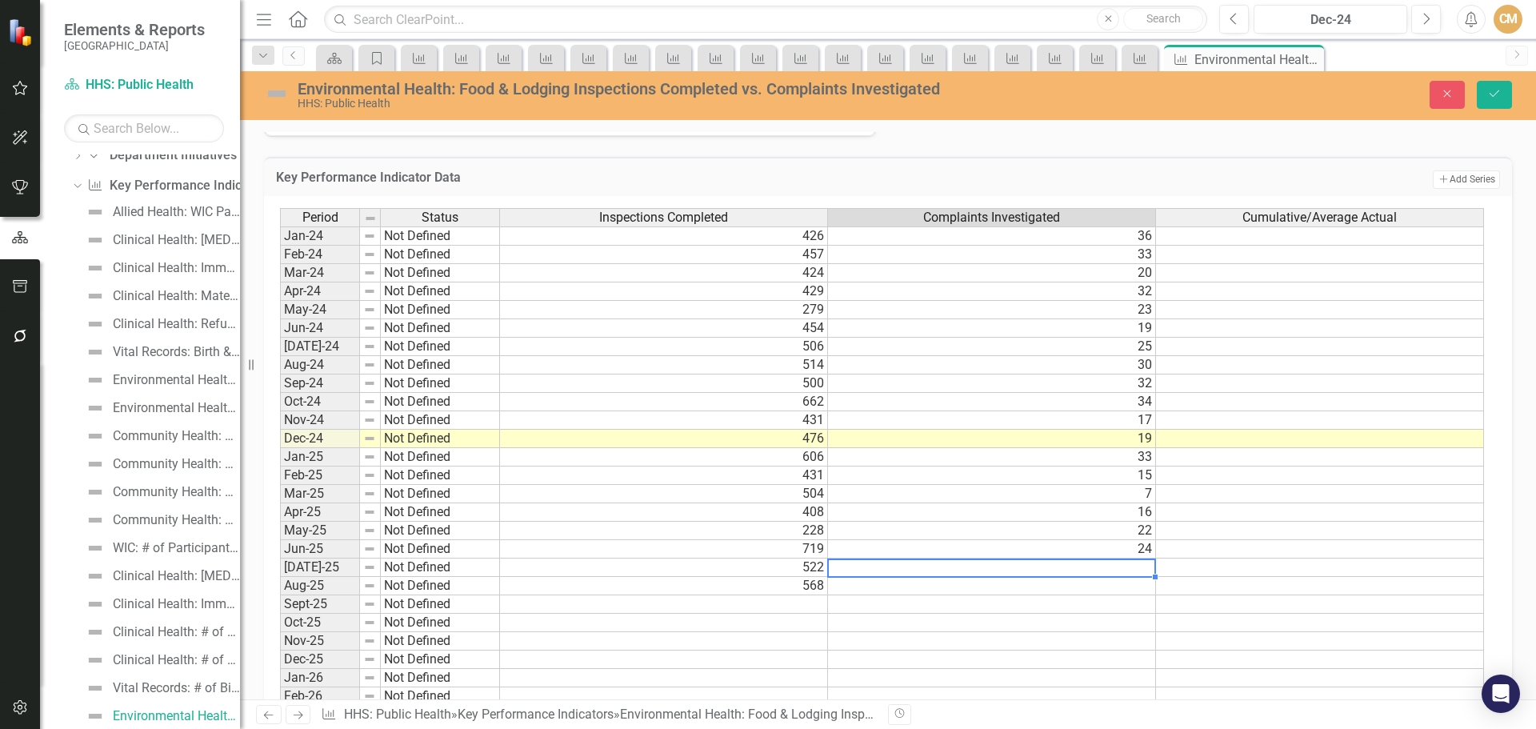
click at [887, 565] on td at bounding box center [992, 567] width 328 height 18
click at [887, 565] on textarea at bounding box center [991, 567] width 329 height 19
type textarea "31"
click at [994, 586] on td at bounding box center [992, 586] width 328 height 18
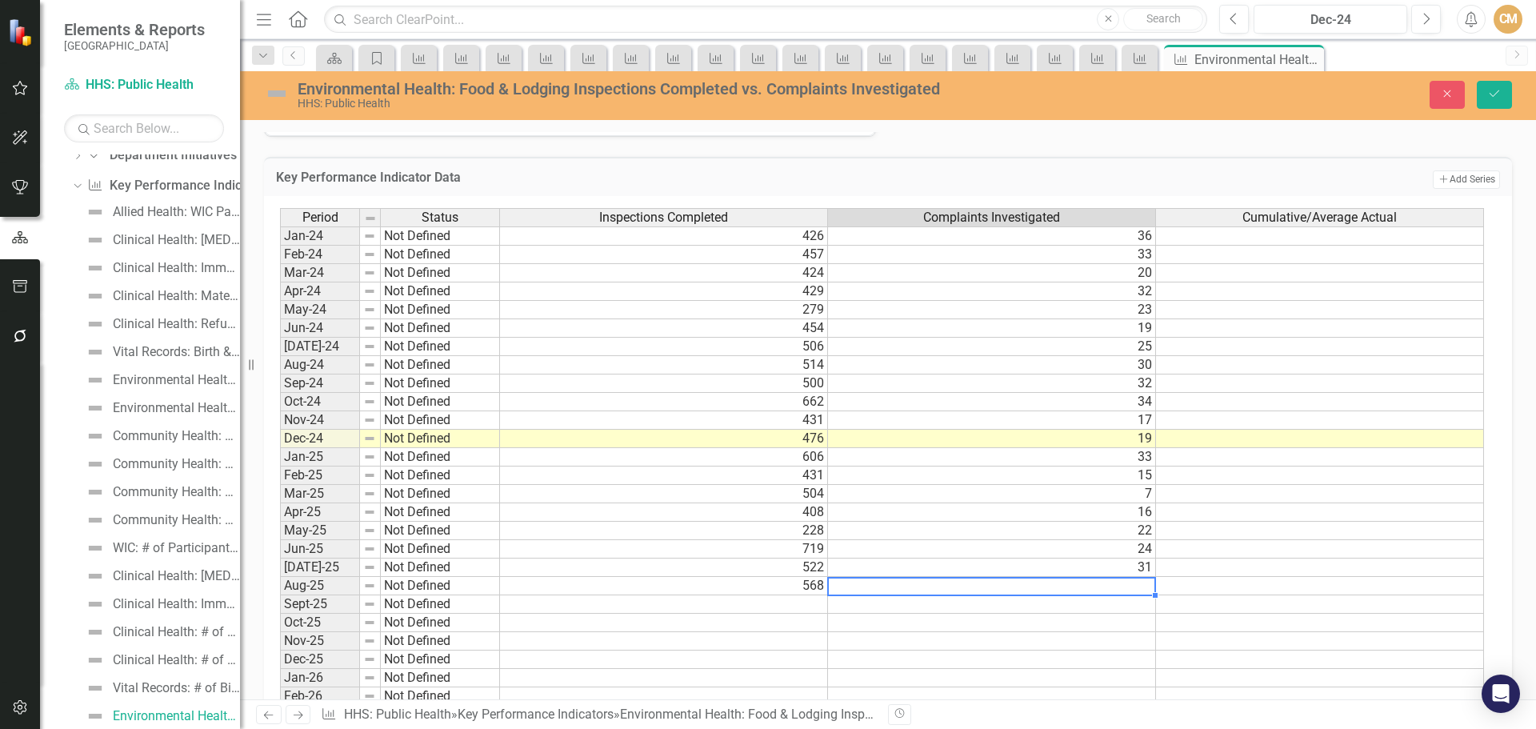
click at [992, 589] on td at bounding box center [992, 586] width 328 height 18
click at [992, 589] on textarea at bounding box center [991, 586] width 329 height 19
type textarea "35"
click at [975, 590] on td "35" at bounding box center [992, 586] width 328 height 18
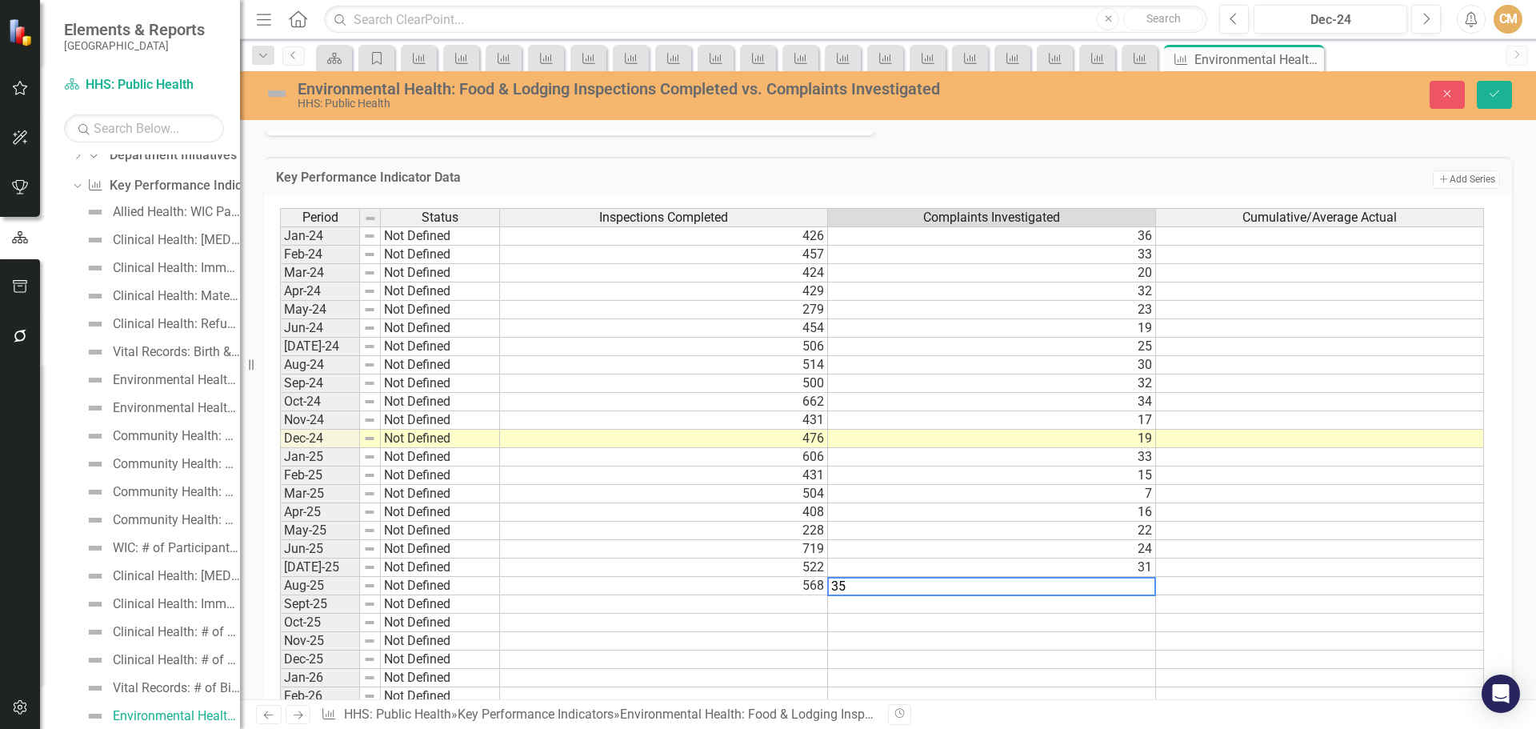
type textarea "3"
type textarea "32"
click at [1493, 90] on icon "Save" at bounding box center [1494, 93] width 14 height 11
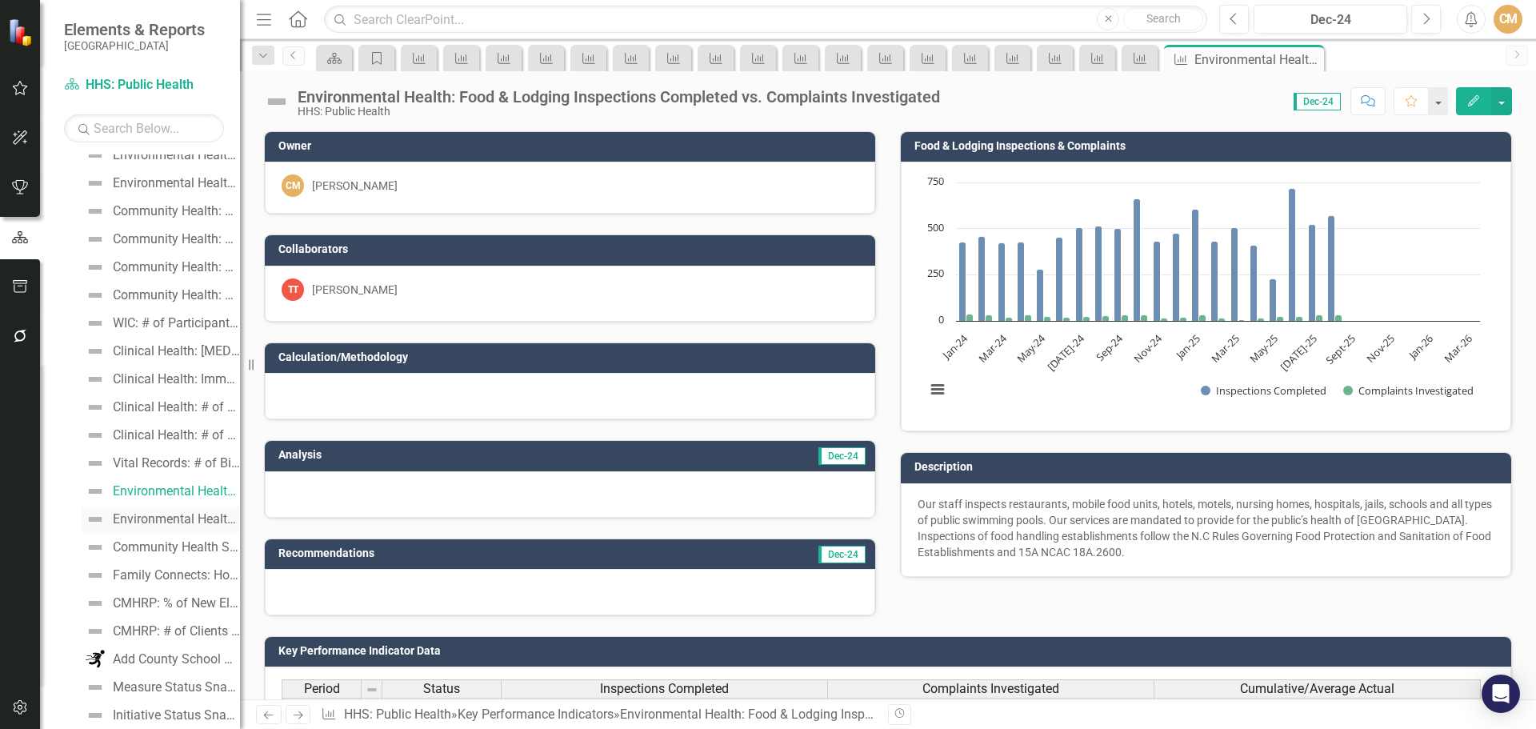
scroll to position [424, 0]
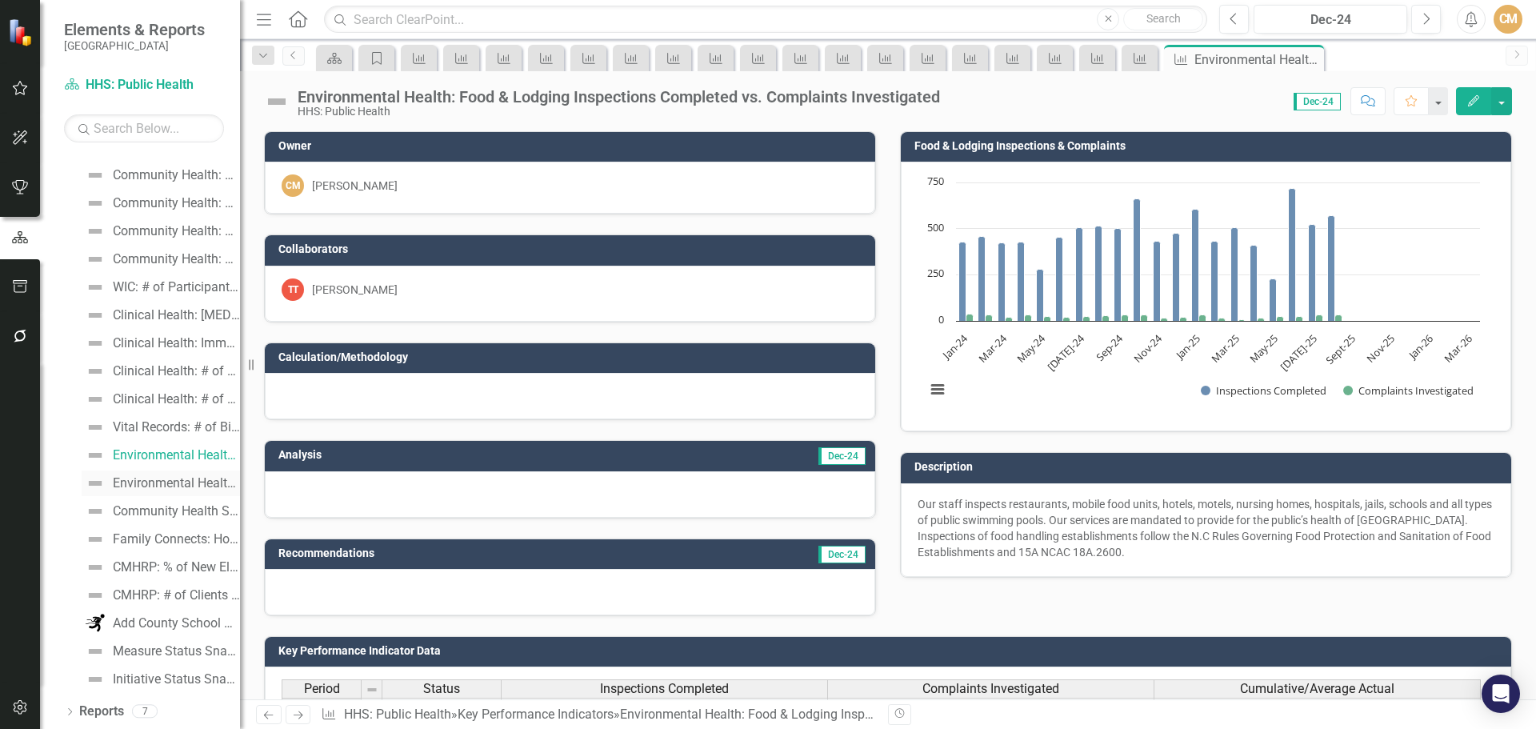
click at [143, 486] on div "Environmental Health: # Soil Evaluations Received" at bounding box center [176, 483] width 127 height 14
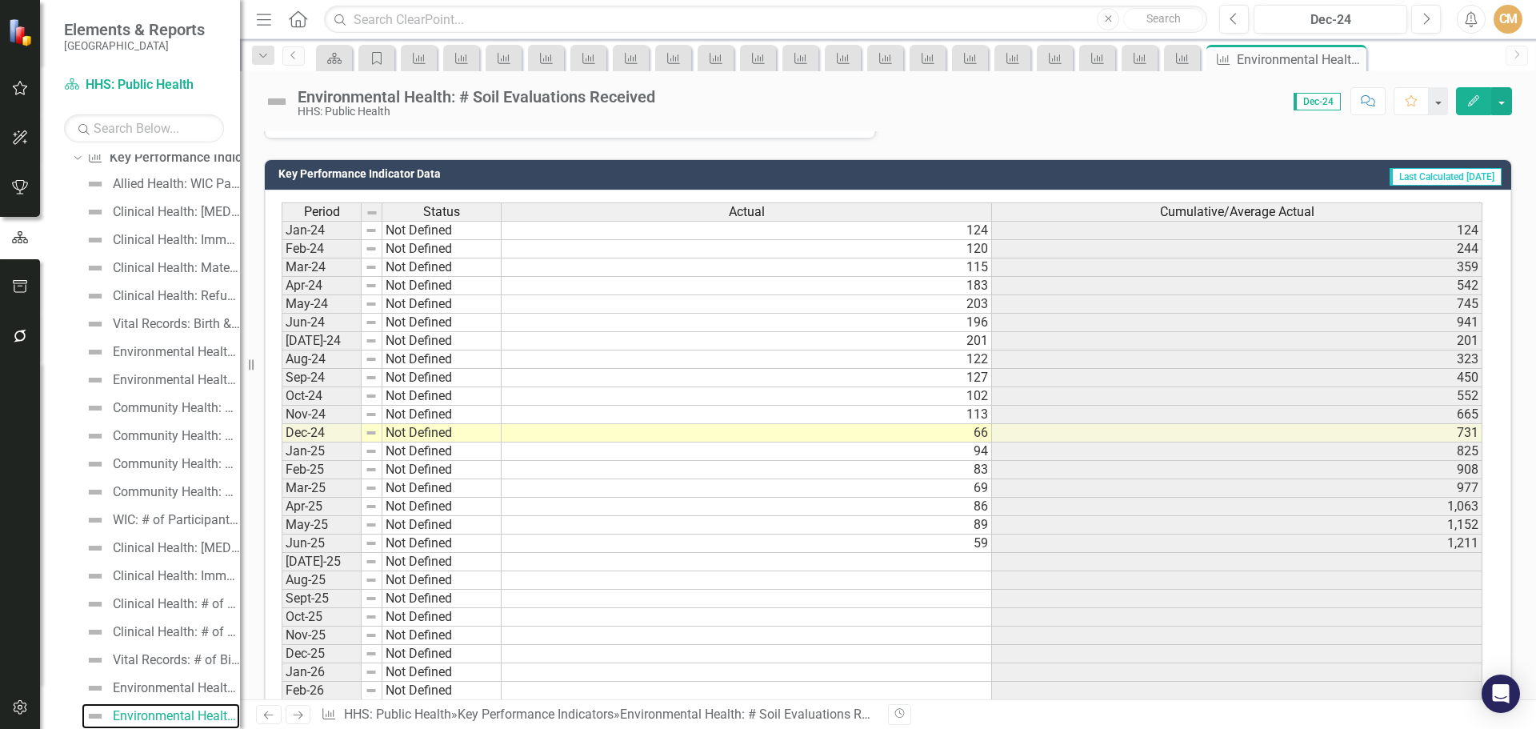
scroll to position [480, 0]
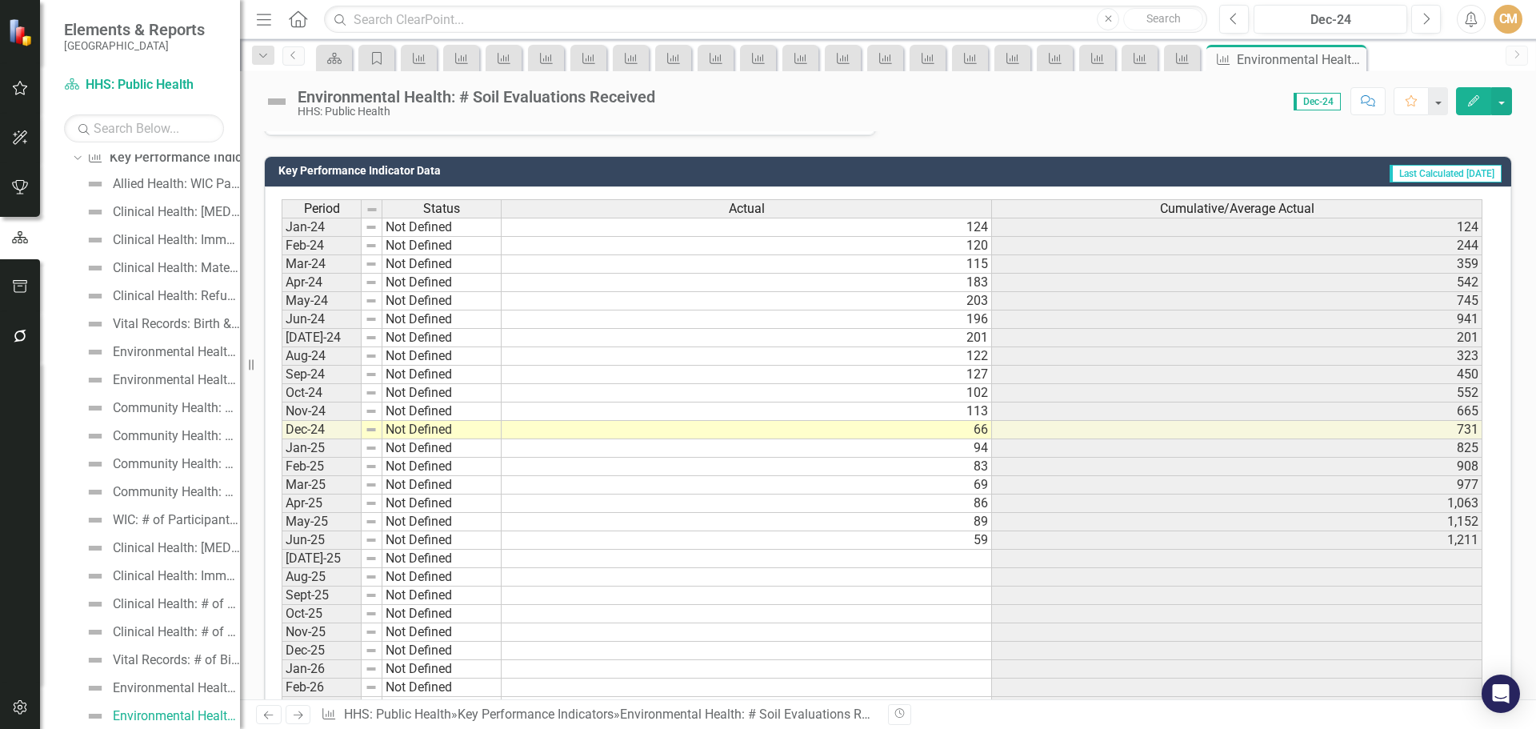
click at [826, 547] on td "59" at bounding box center [747, 540] width 490 height 18
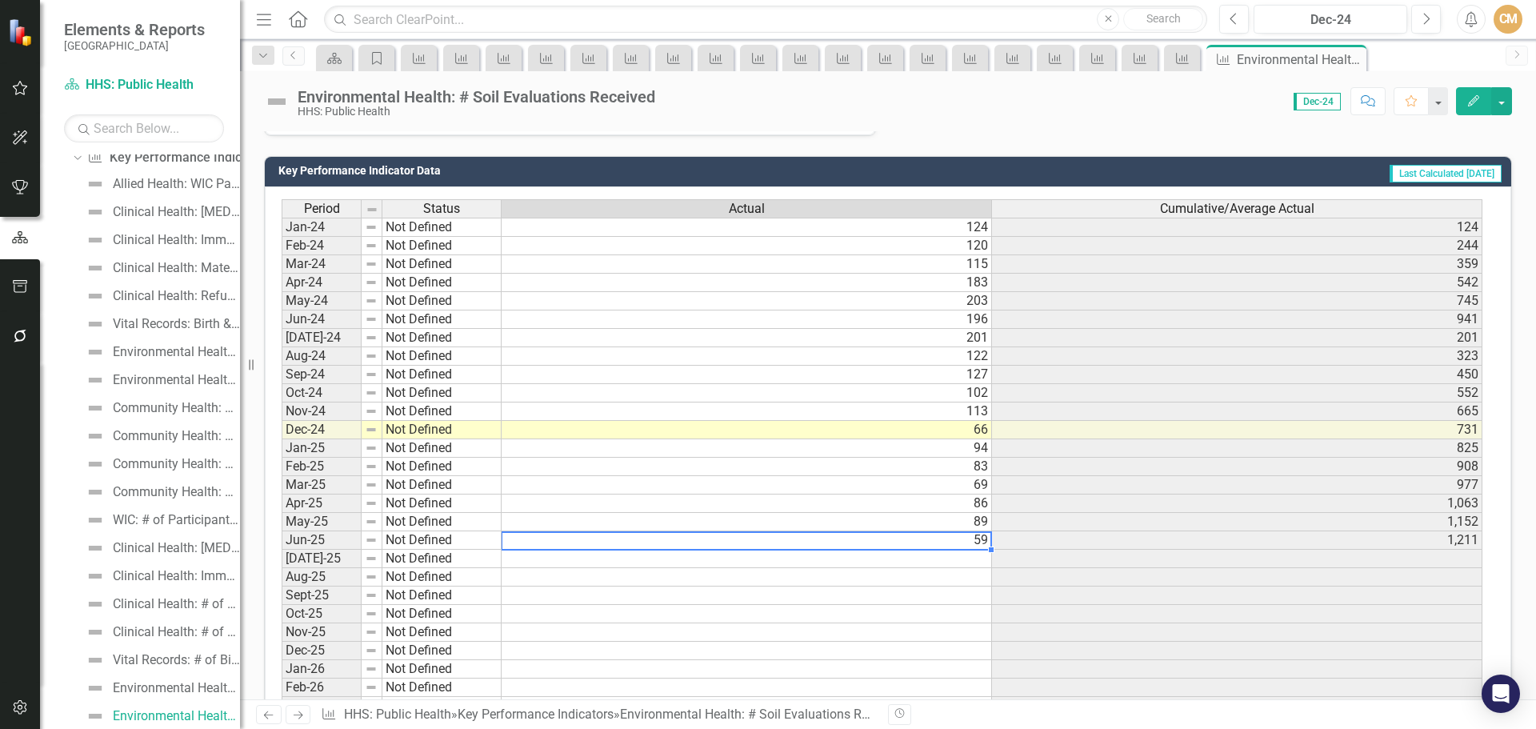
click at [839, 561] on td at bounding box center [747, 559] width 490 height 18
click at [743, 558] on td at bounding box center [747, 559] width 490 height 18
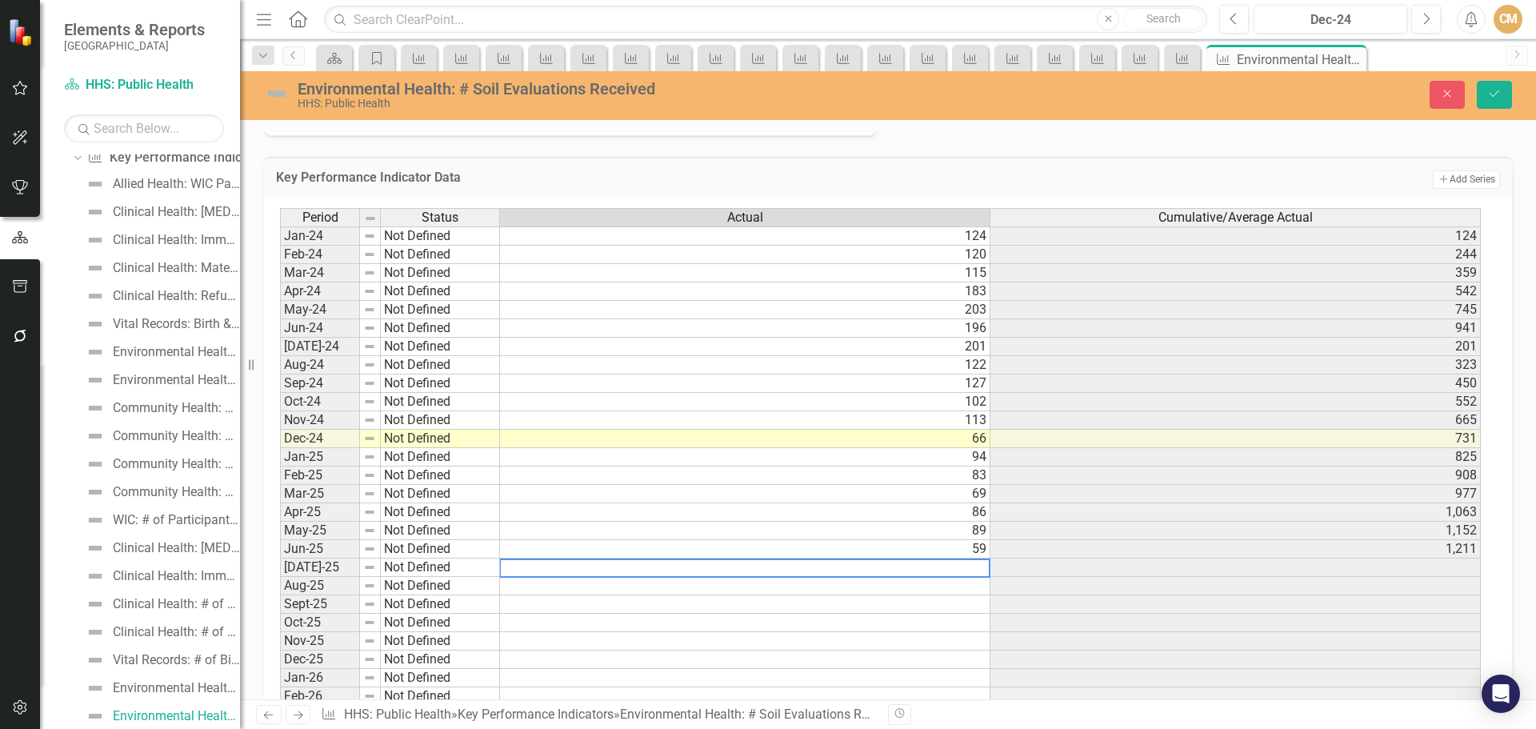
click at [743, 558] on textarea at bounding box center [744, 567] width 491 height 19
type textarea "149"
click at [923, 585] on td at bounding box center [746, 586] width 492 height 18
type textarea "38"
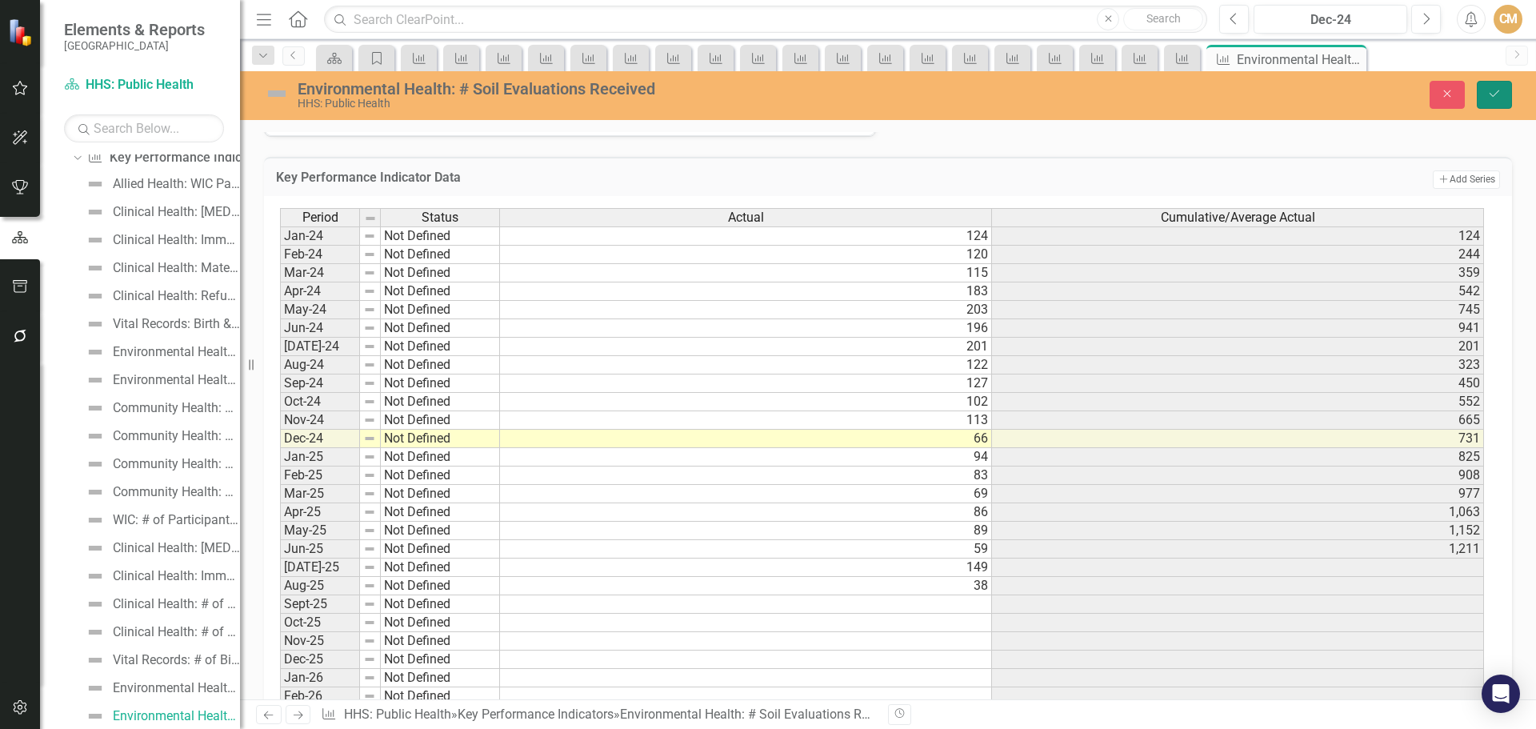
drag, startPoint x: 1495, startPoint y: 91, endPoint x: 1432, endPoint y: 100, distance: 63.8
click at [1496, 91] on icon "Save" at bounding box center [1494, 93] width 14 height 11
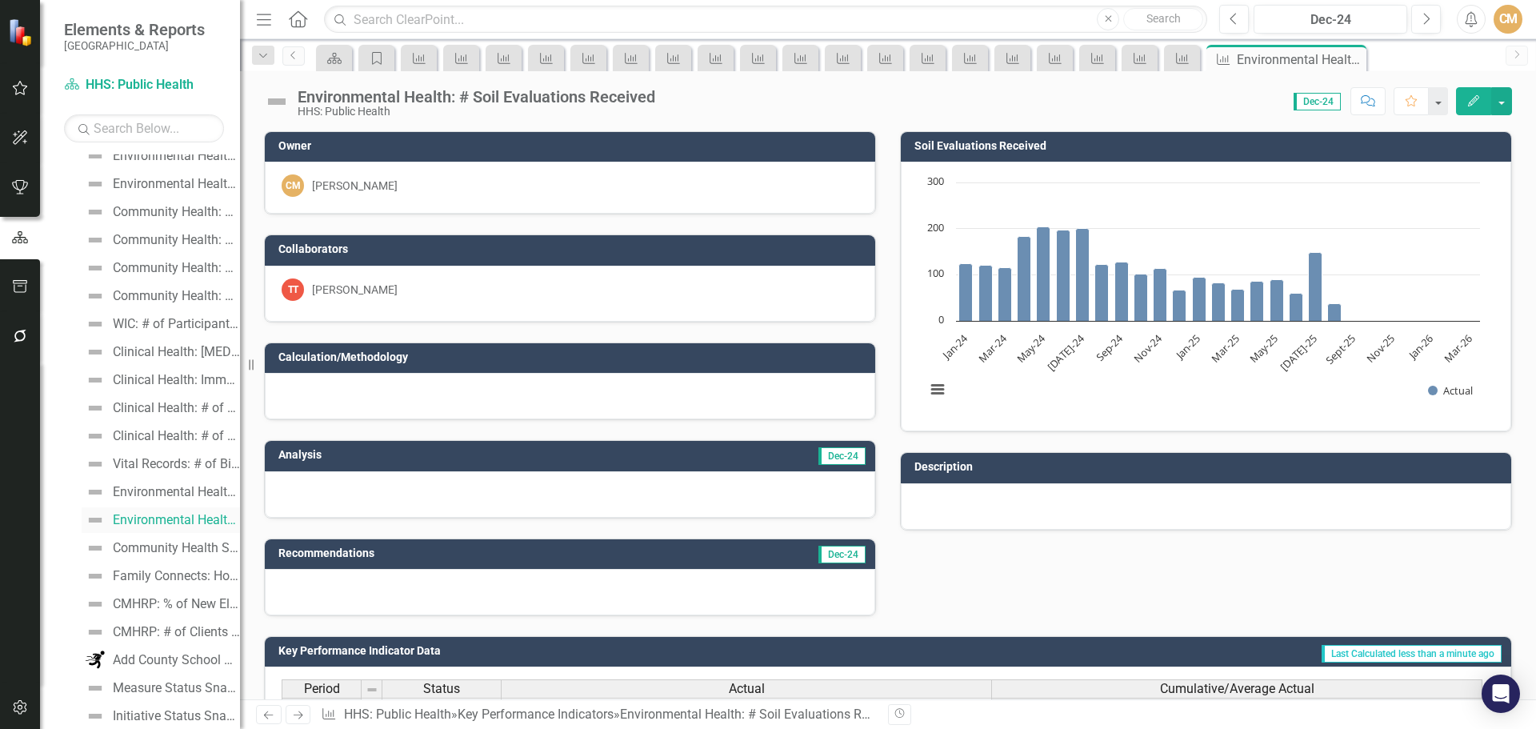
scroll to position [424, 0]
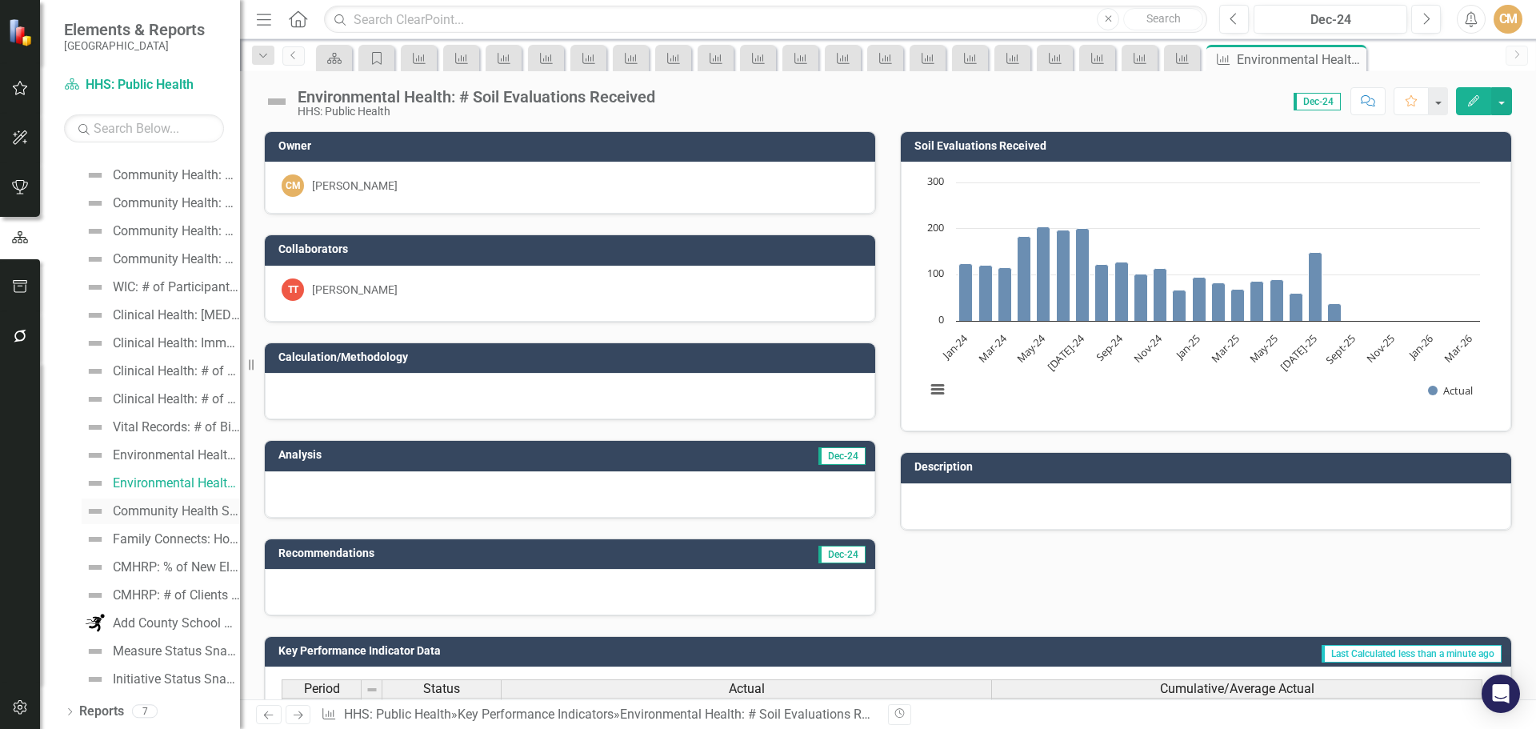
click at [154, 515] on div "Community Health Services: Number of School Nurse Student Encounters" at bounding box center [176, 511] width 127 height 14
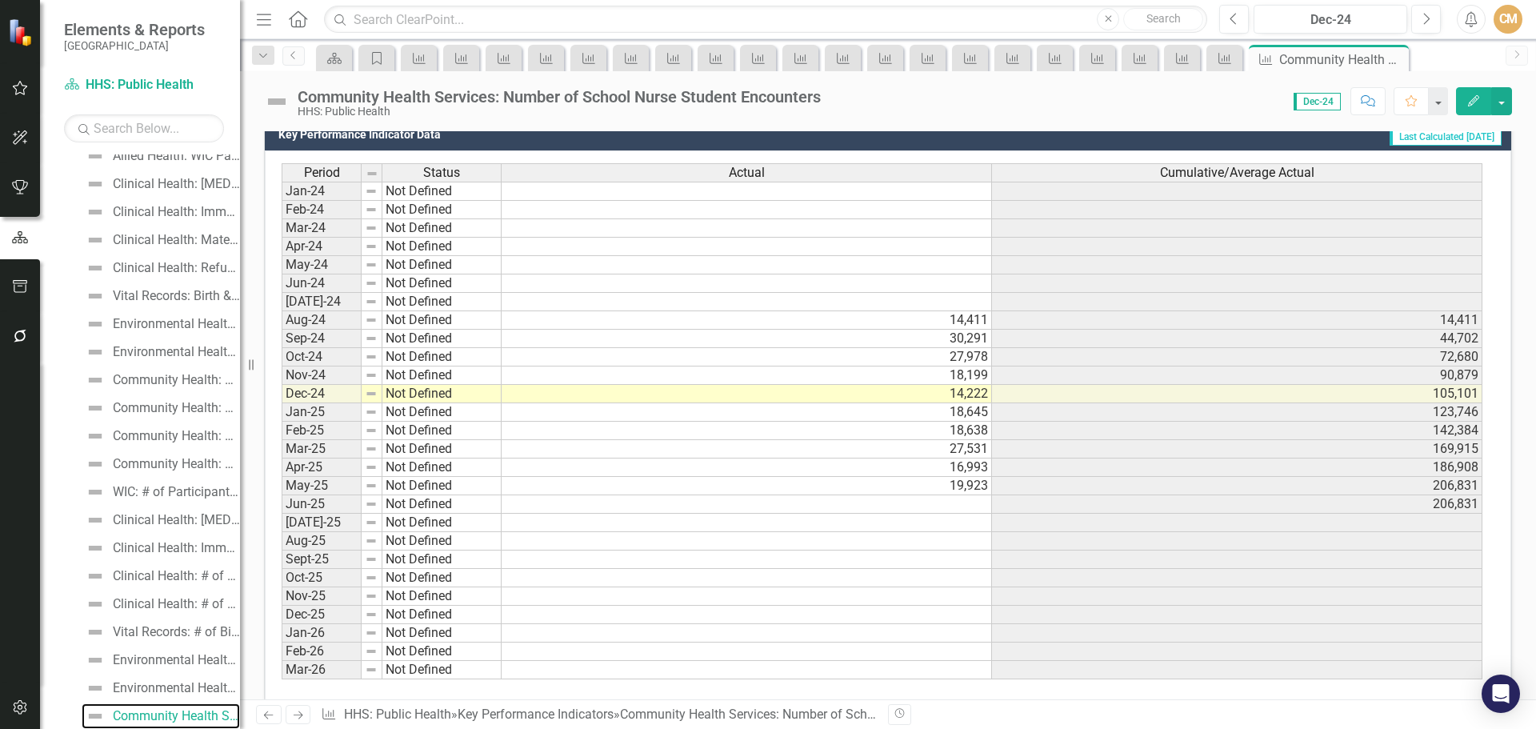
scroll to position [560, 0]
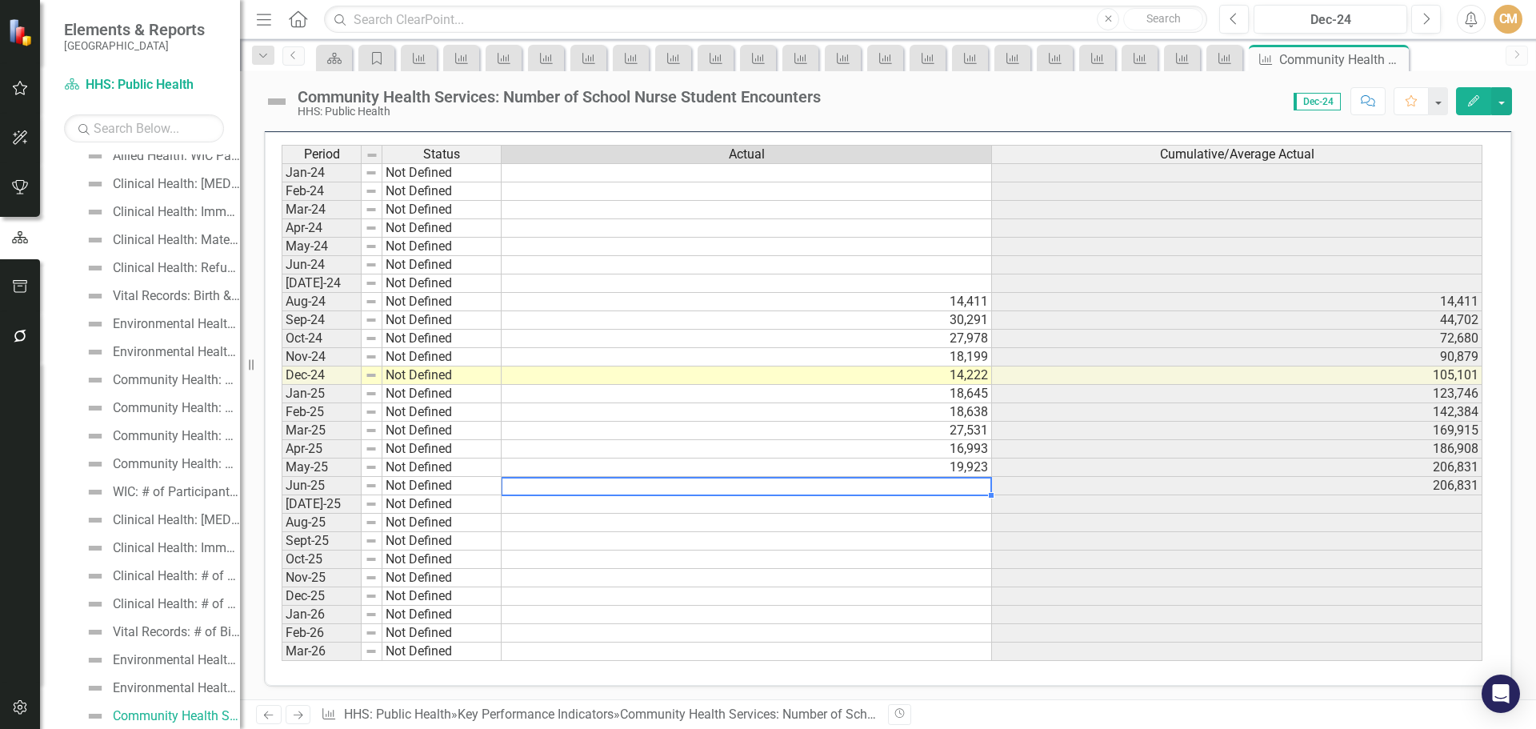
click at [898, 495] on td at bounding box center [747, 486] width 490 height 18
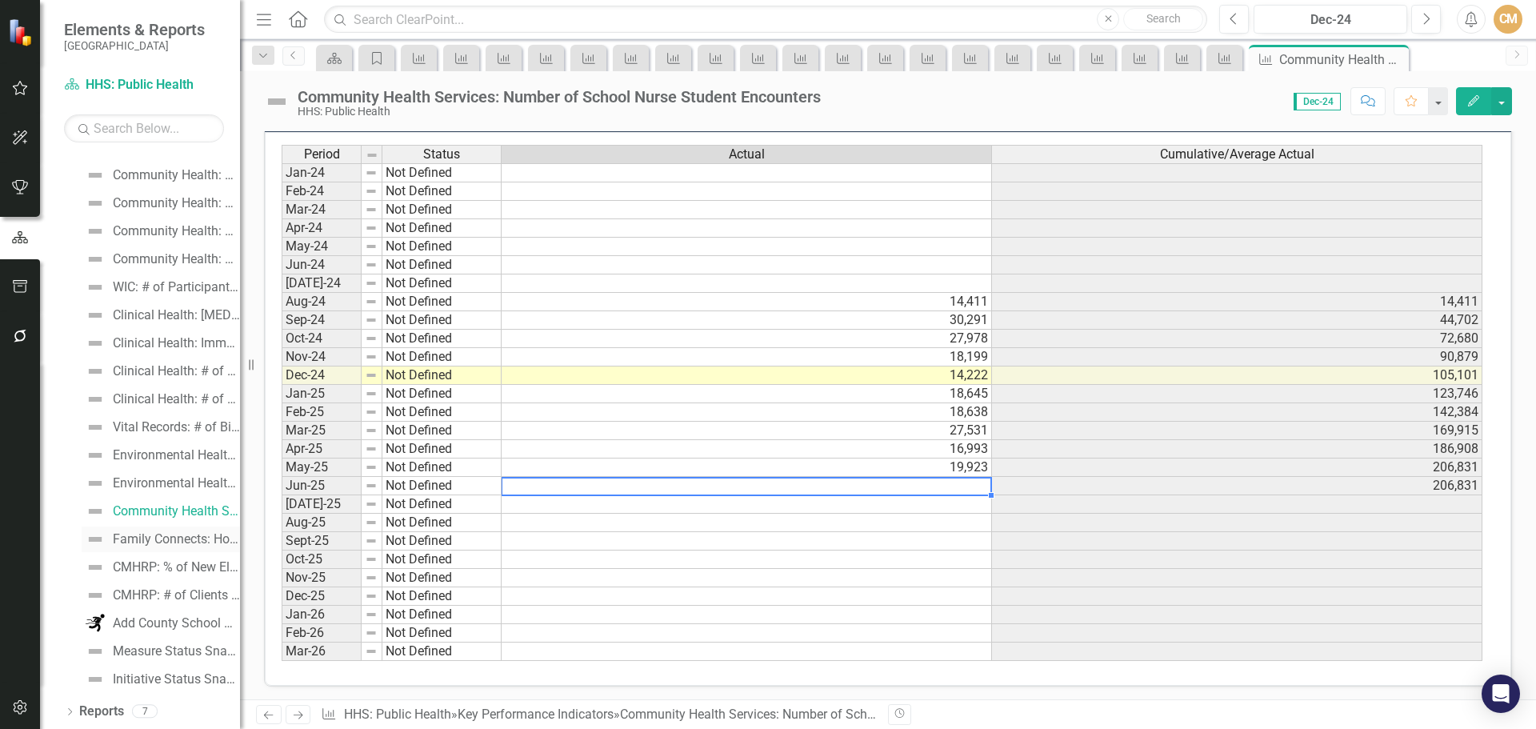
click at [155, 538] on div "Family Connects: Home Visits Scheduled vs. Completed" at bounding box center [176, 539] width 127 height 14
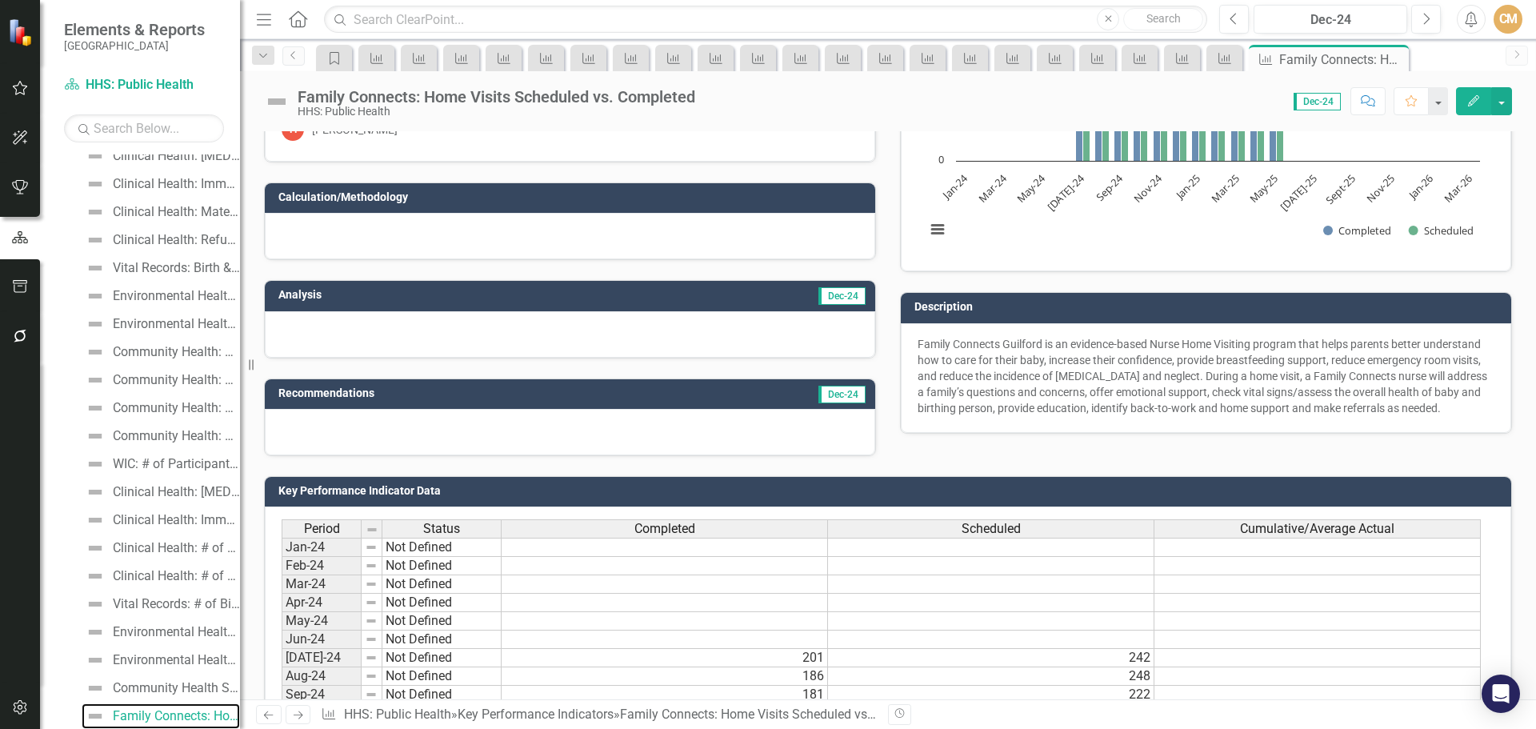
scroll to position [400, 0]
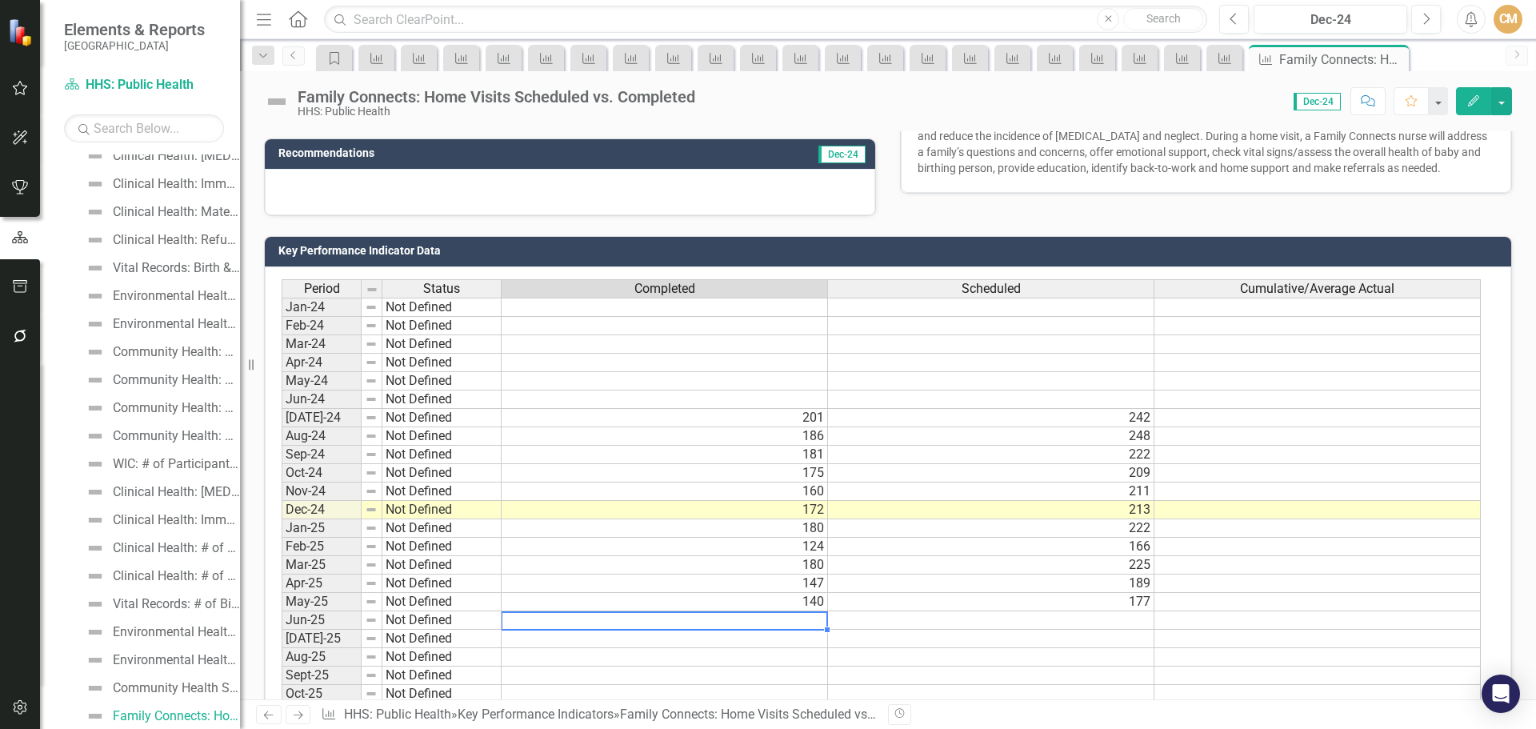
click at [799, 619] on td at bounding box center [665, 620] width 326 height 18
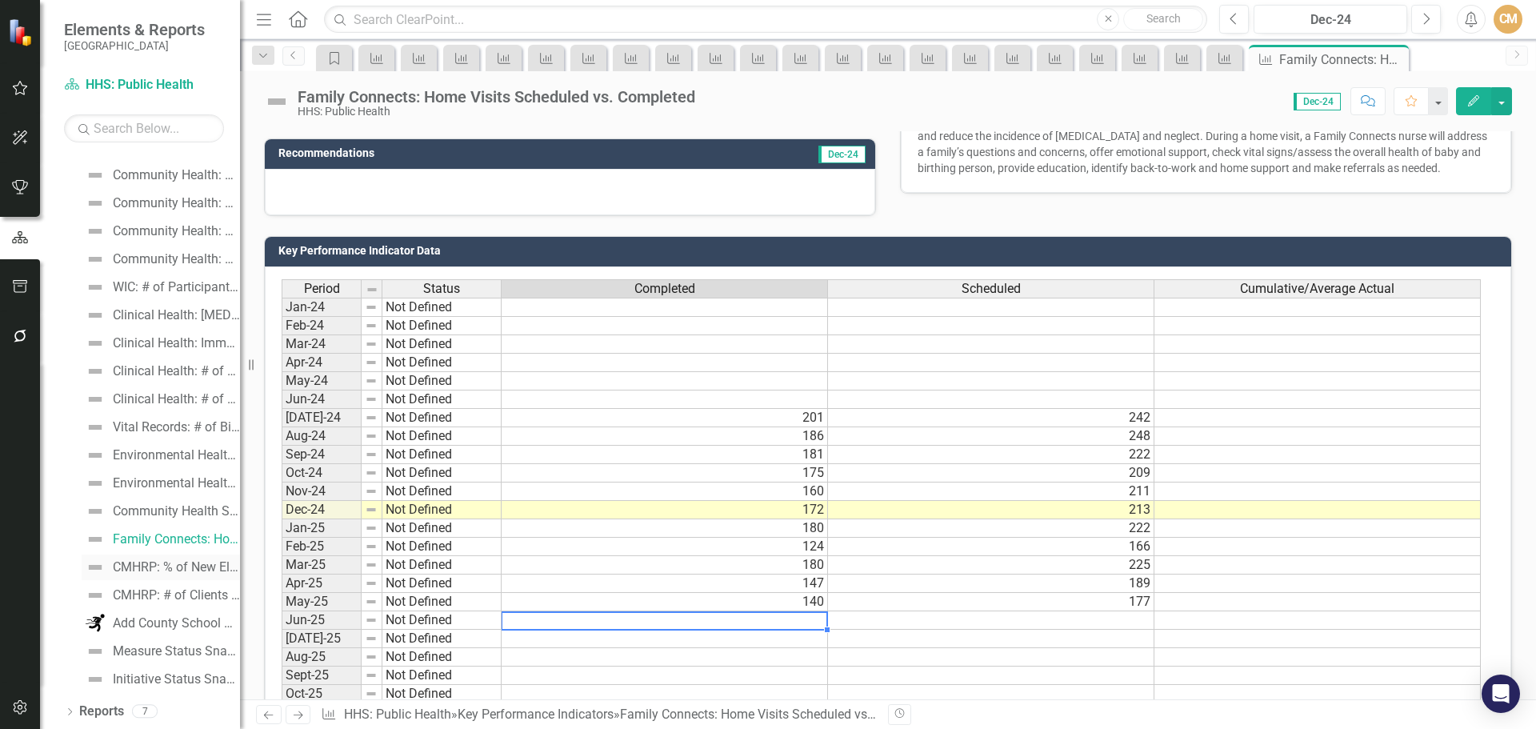
click at [161, 568] on div "CMHRP: % of New Eligible Clients with Signed Care Plan [DATE]" at bounding box center [176, 567] width 127 height 14
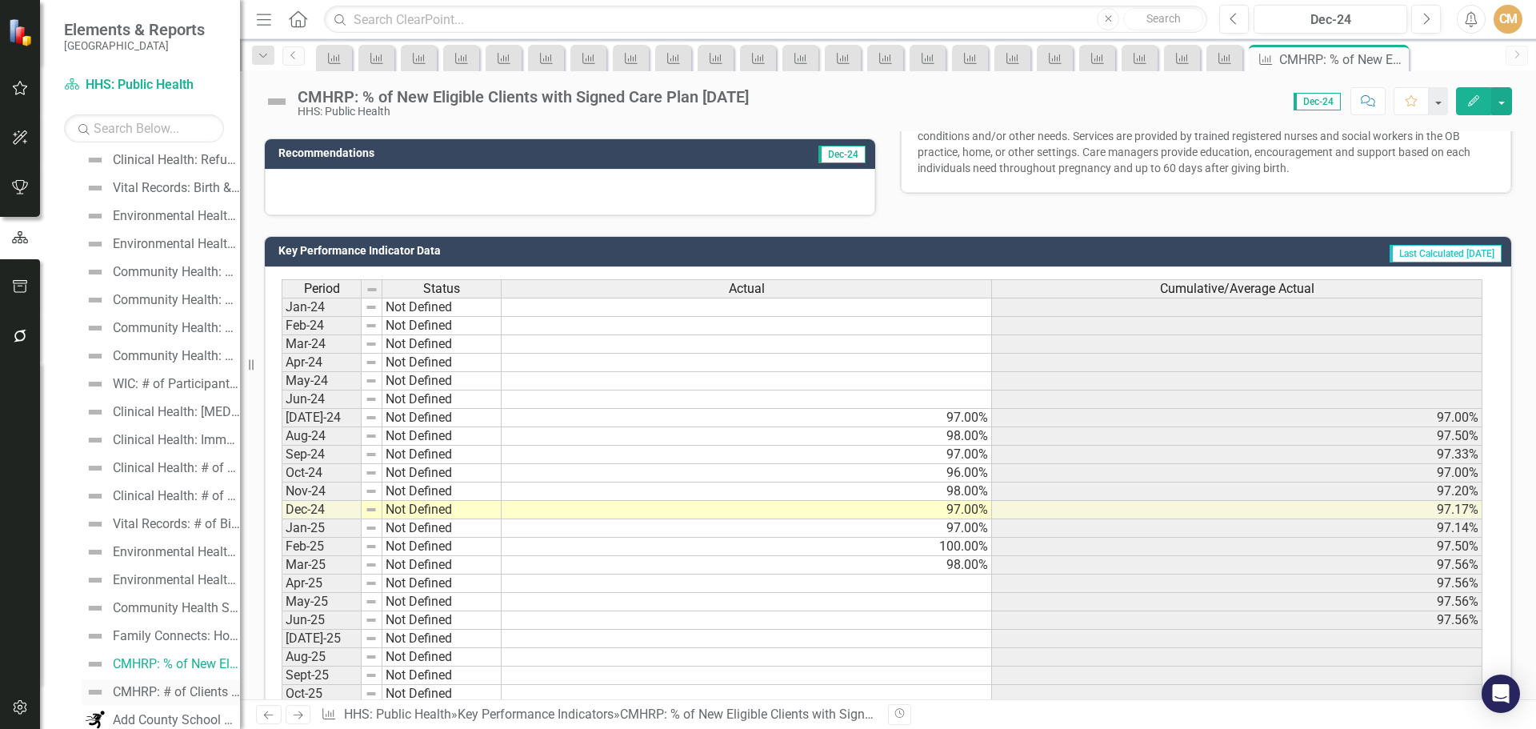
scroll to position [355, 0]
click at [162, 670] on div "CMHRP: # of Clients in Managed Status (Meets Criteria for At-Risk)" at bounding box center [176, 664] width 127 height 14
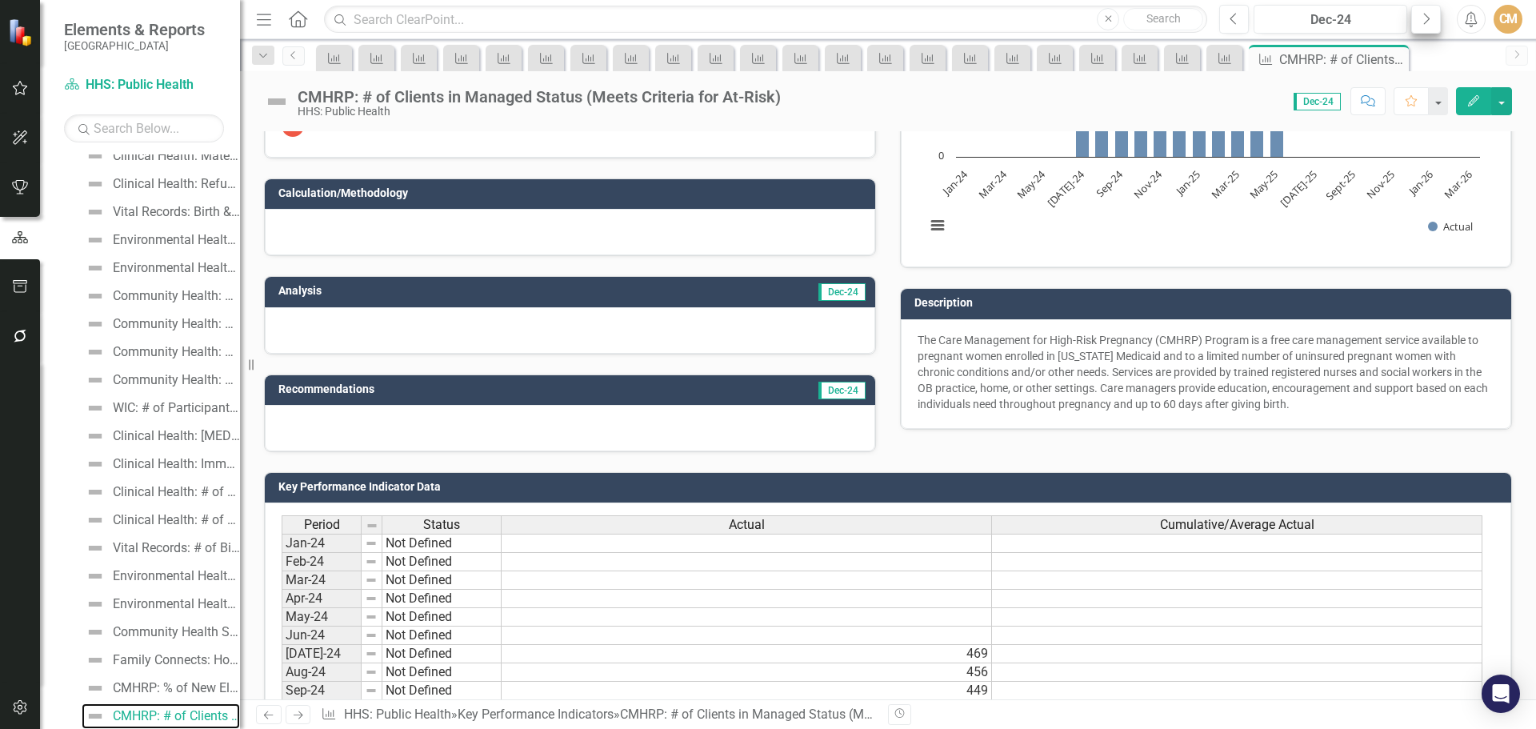
scroll to position [80, 0]
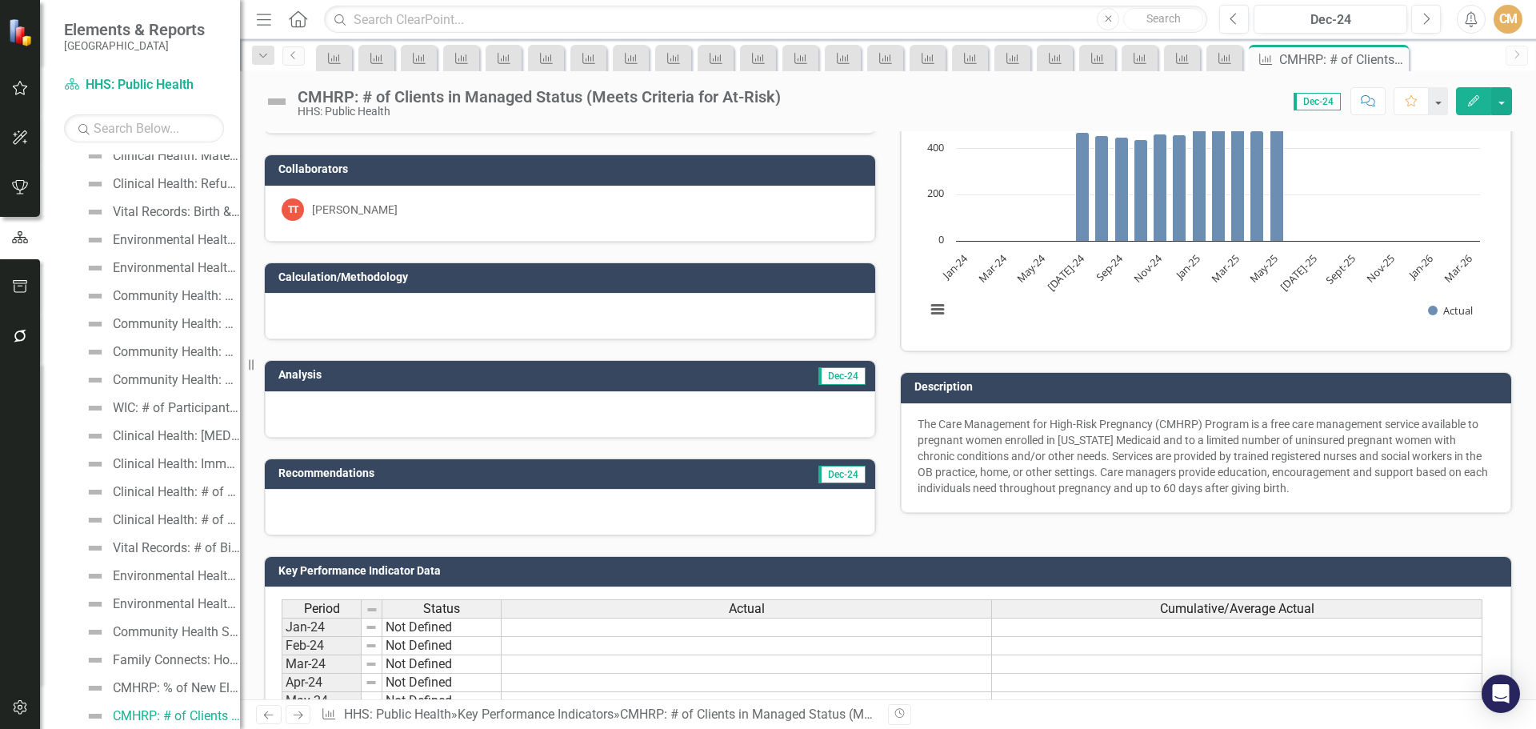
click at [0, 0] on icon "Close" at bounding box center [0, 0] width 0 height 0
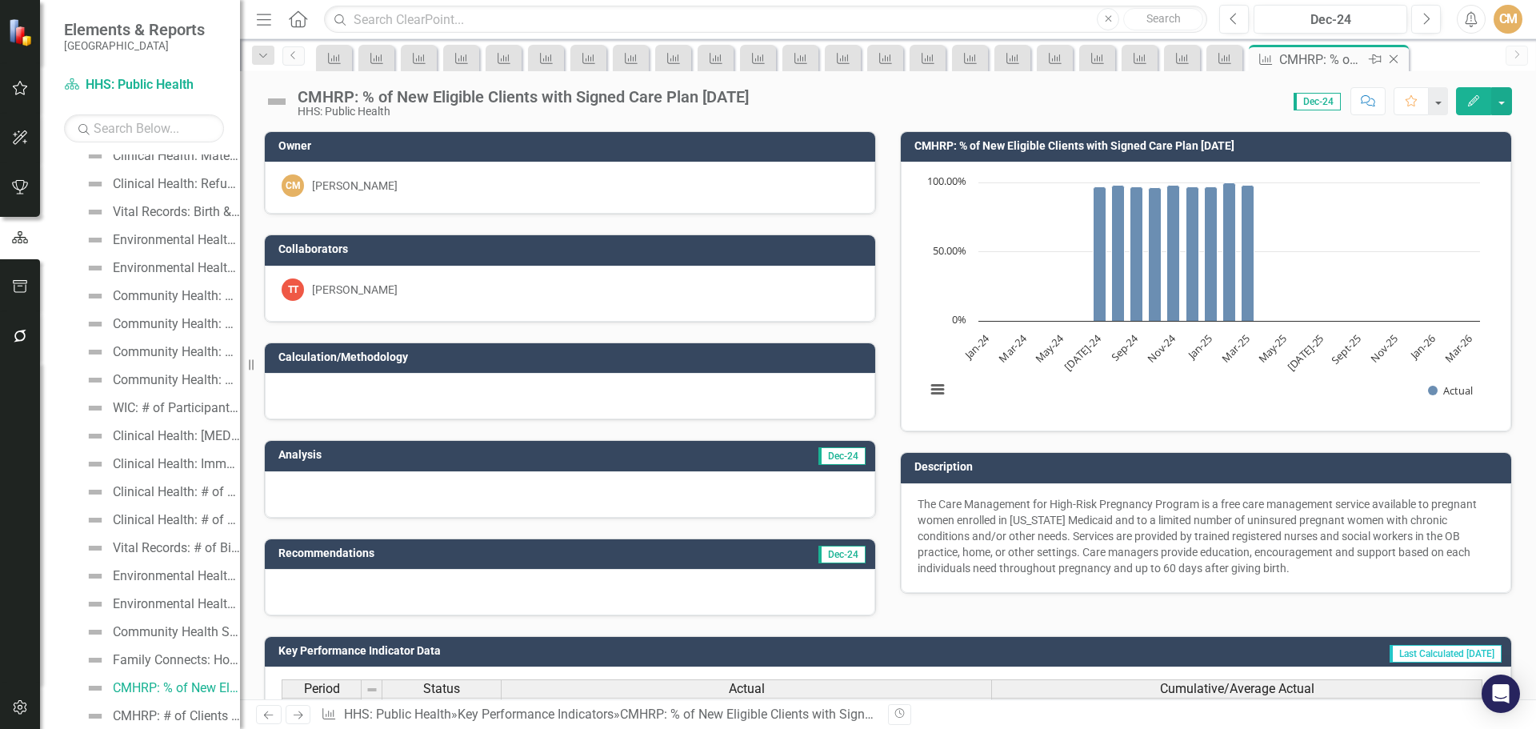
scroll to position [275, 0]
click at [1398, 54] on icon "Close" at bounding box center [1394, 59] width 16 height 13
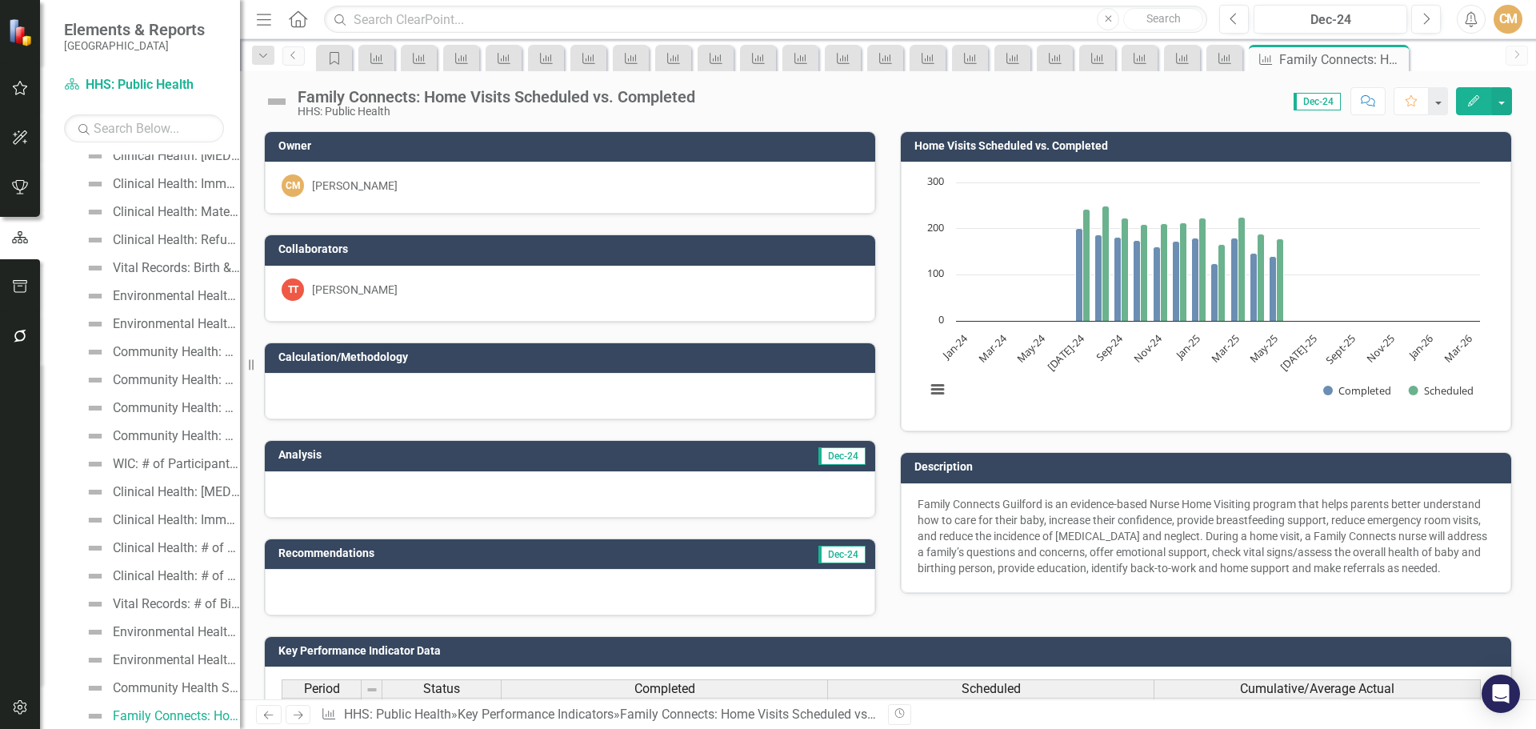
click at [0, 0] on div "Close" at bounding box center [0, 0] width 0 height 0
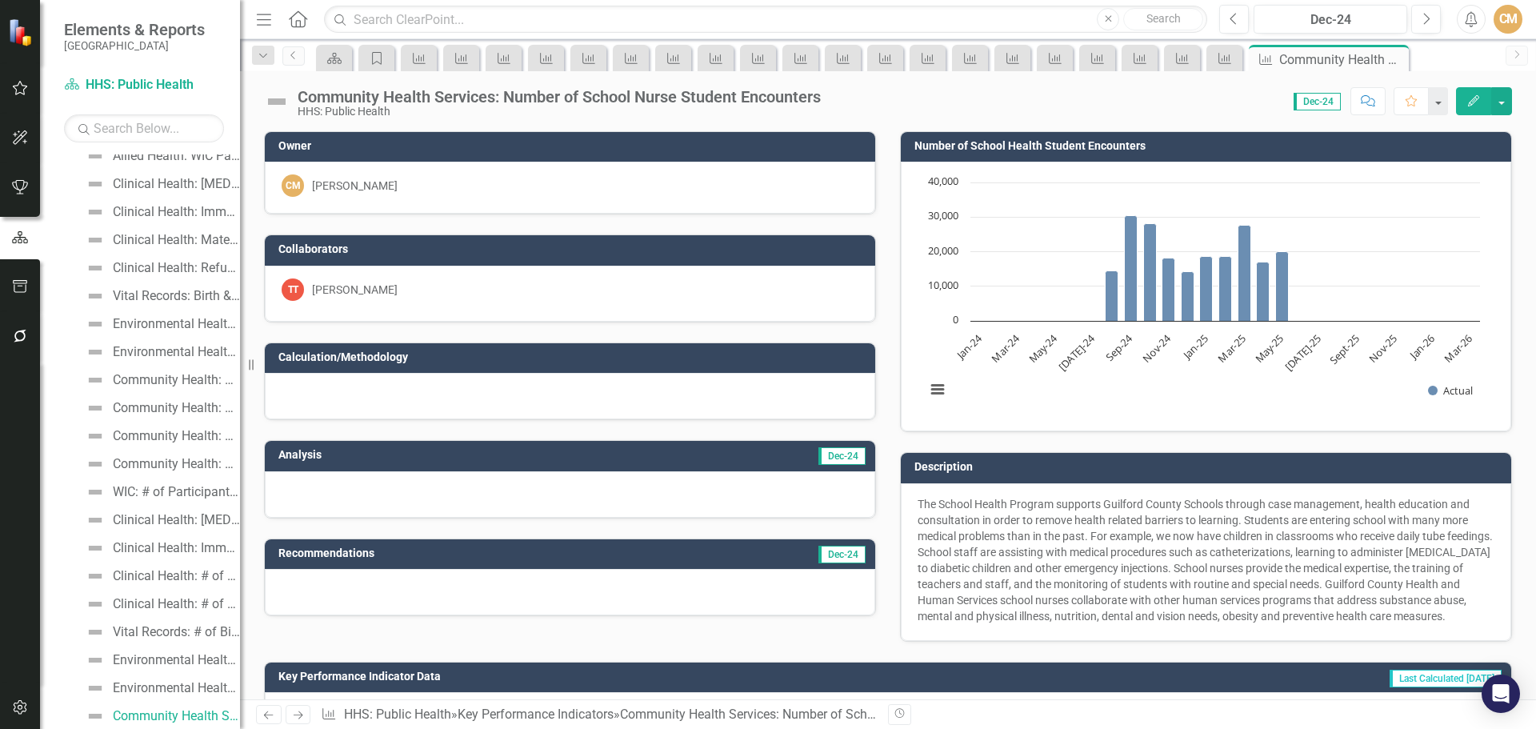
click at [0, 0] on div "Close" at bounding box center [0, 0] width 0 height 0
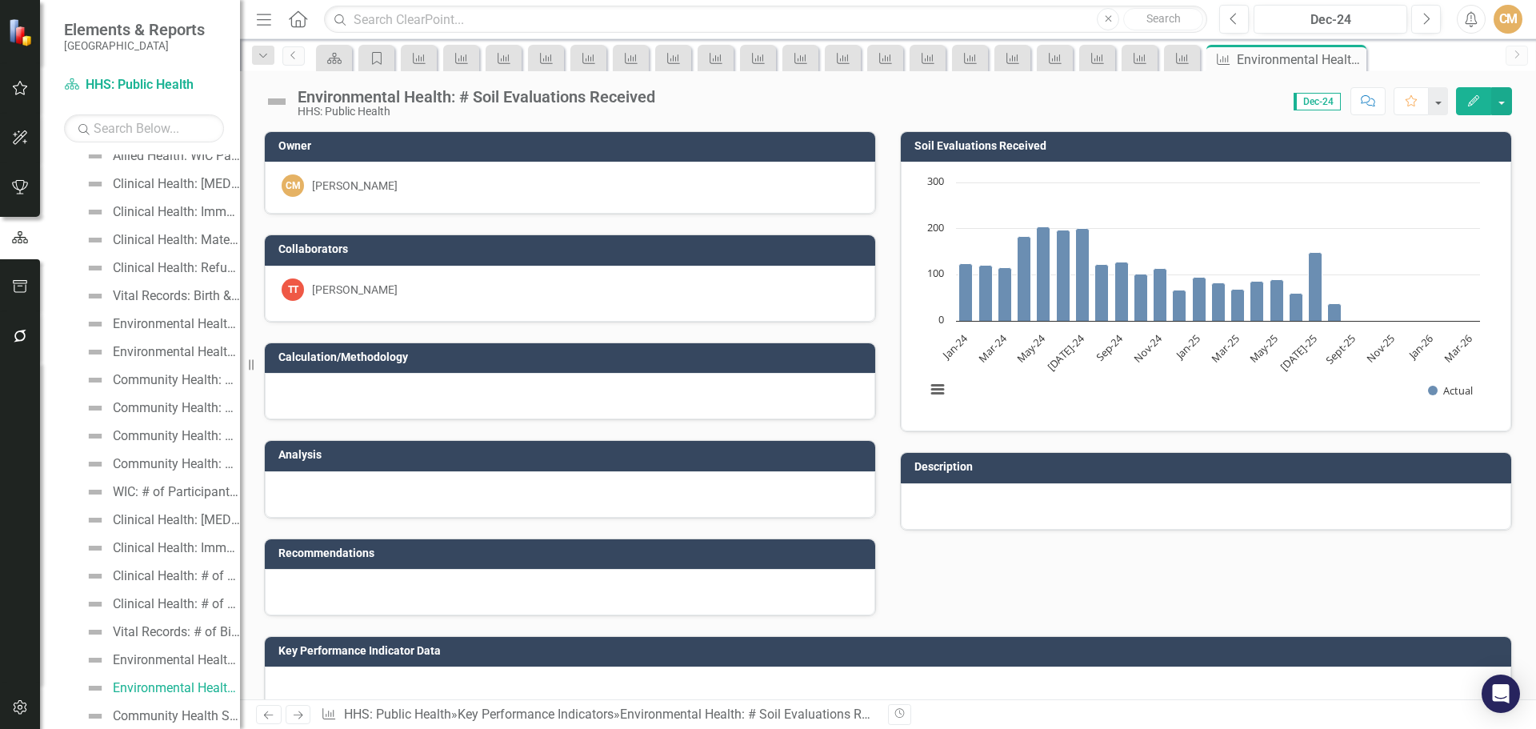
scroll to position [191, 0]
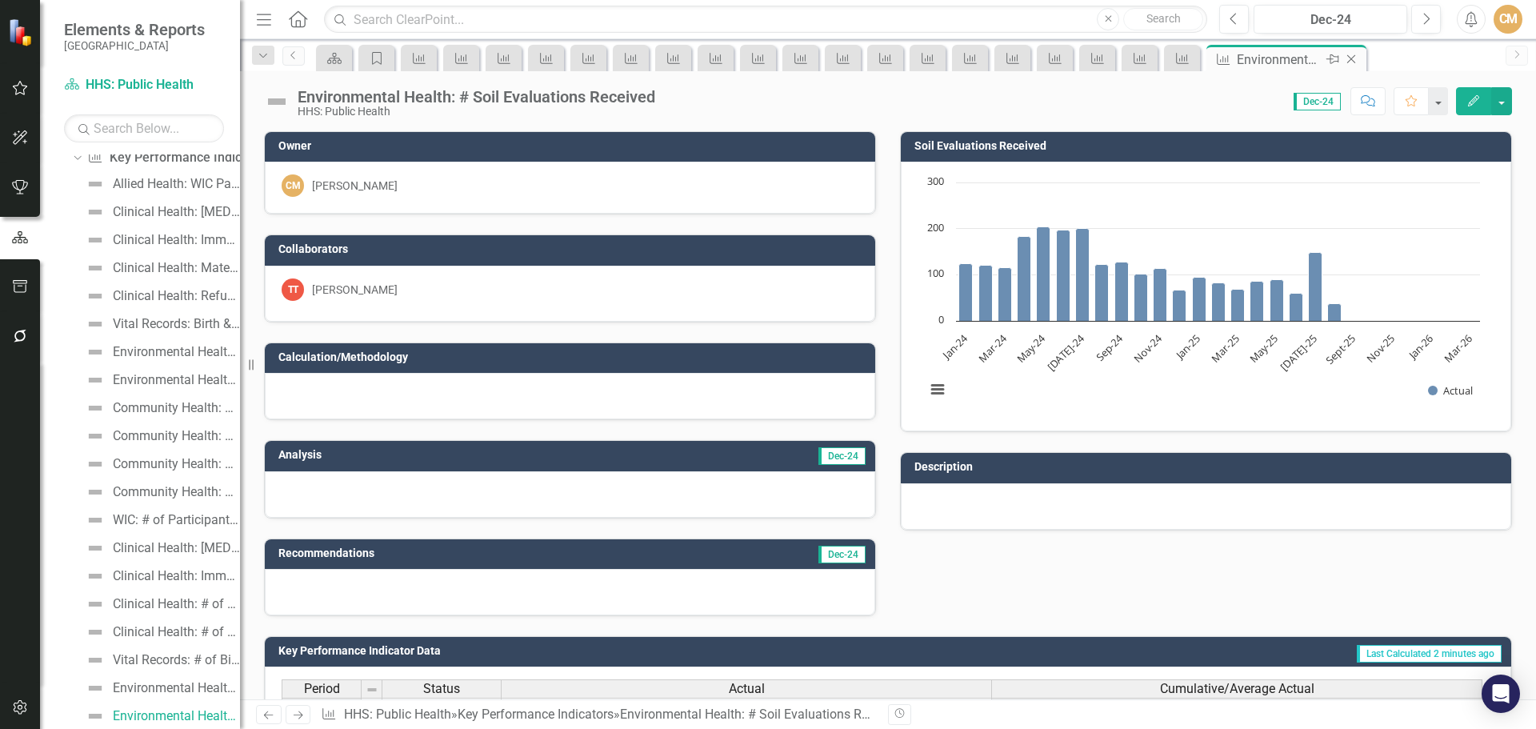
click at [1351, 58] on icon "Close" at bounding box center [1351, 59] width 16 height 13
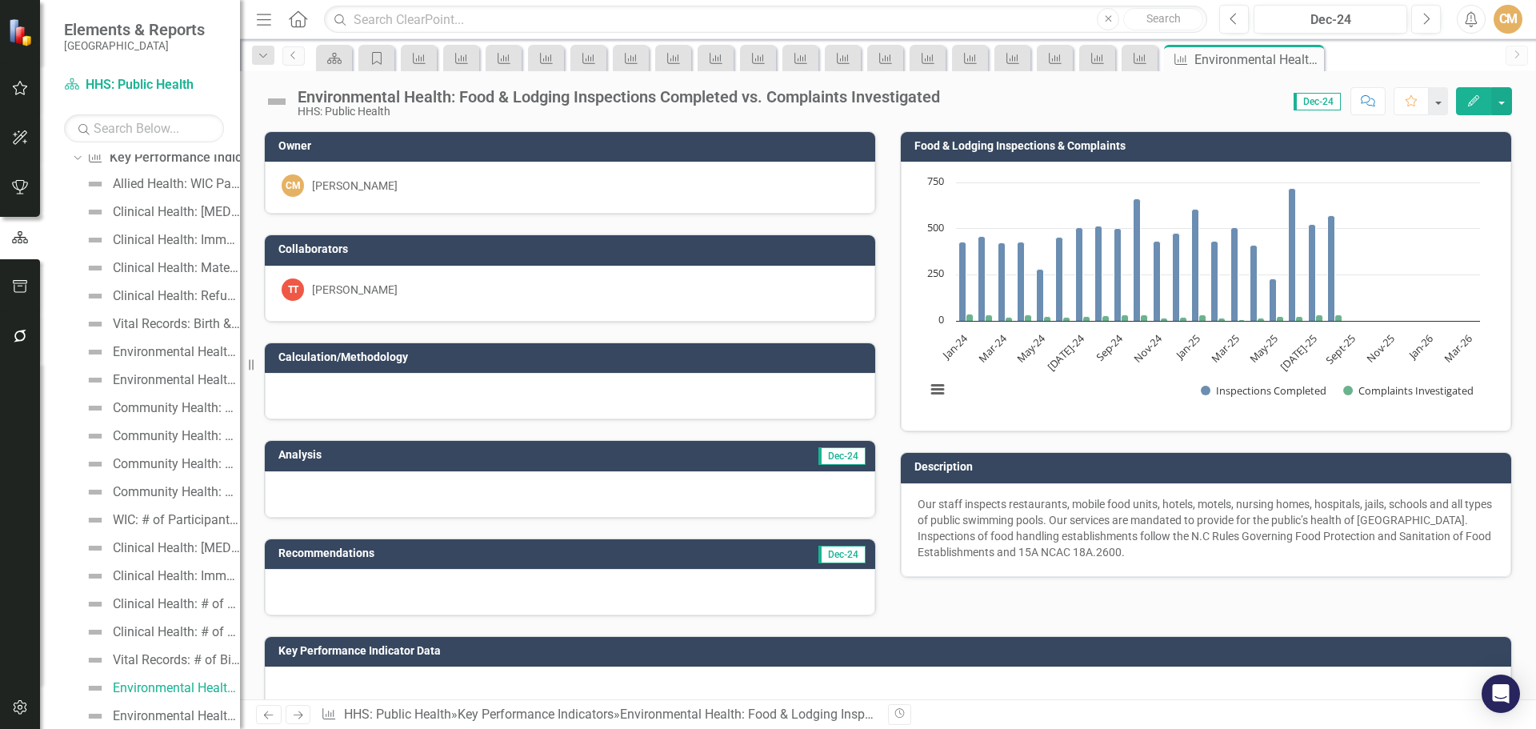
scroll to position [163, 0]
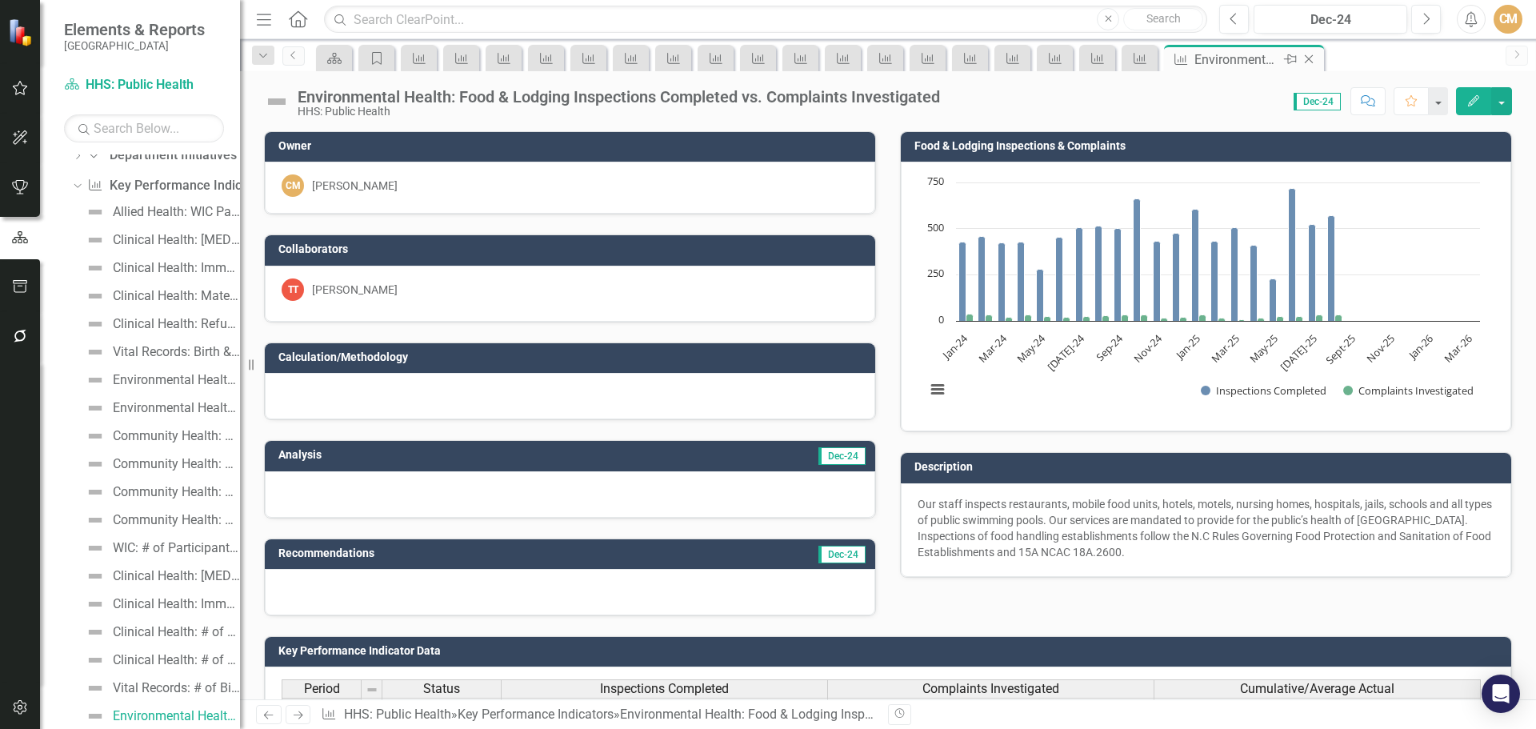
click at [1311, 55] on icon "Close" at bounding box center [1309, 59] width 16 height 13
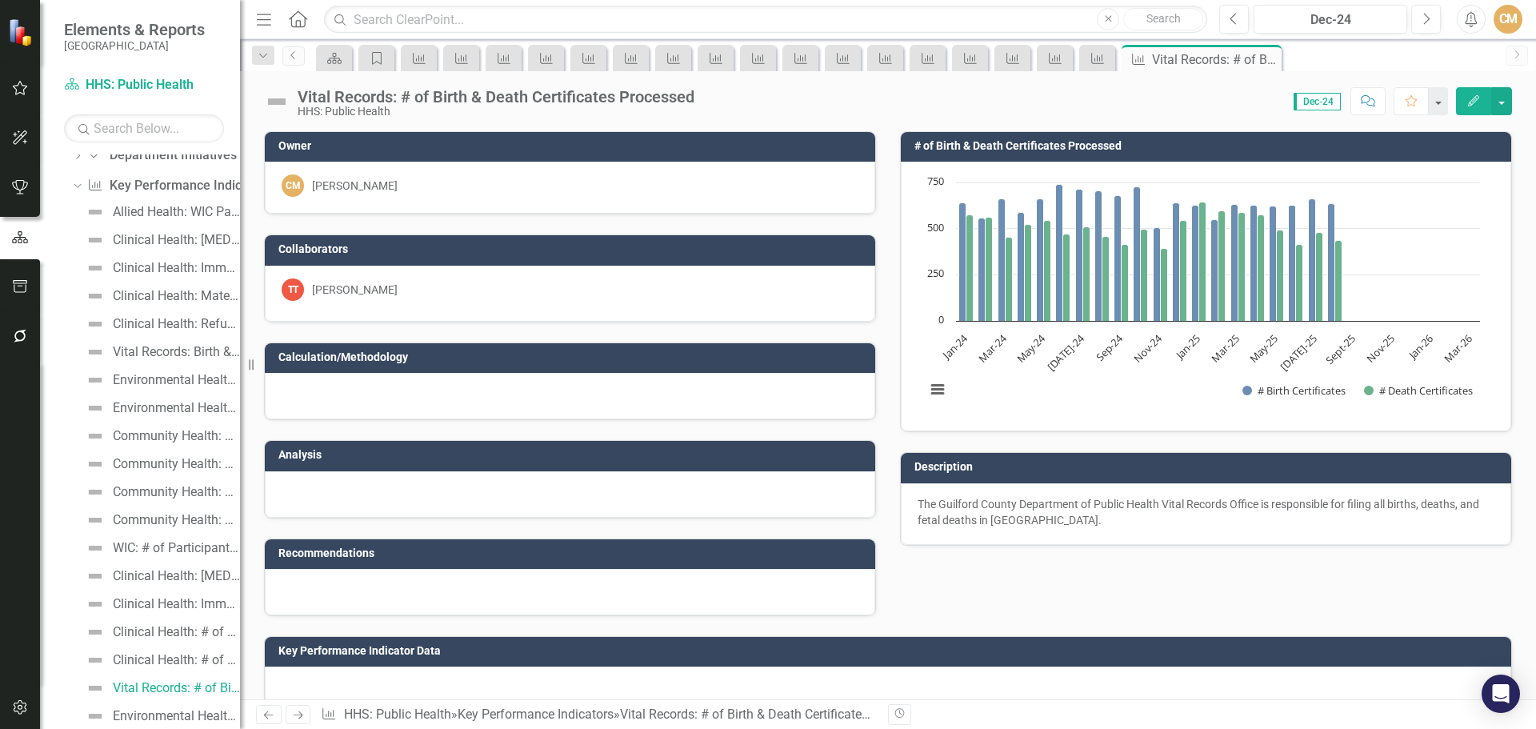
scroll to position [135, 0]
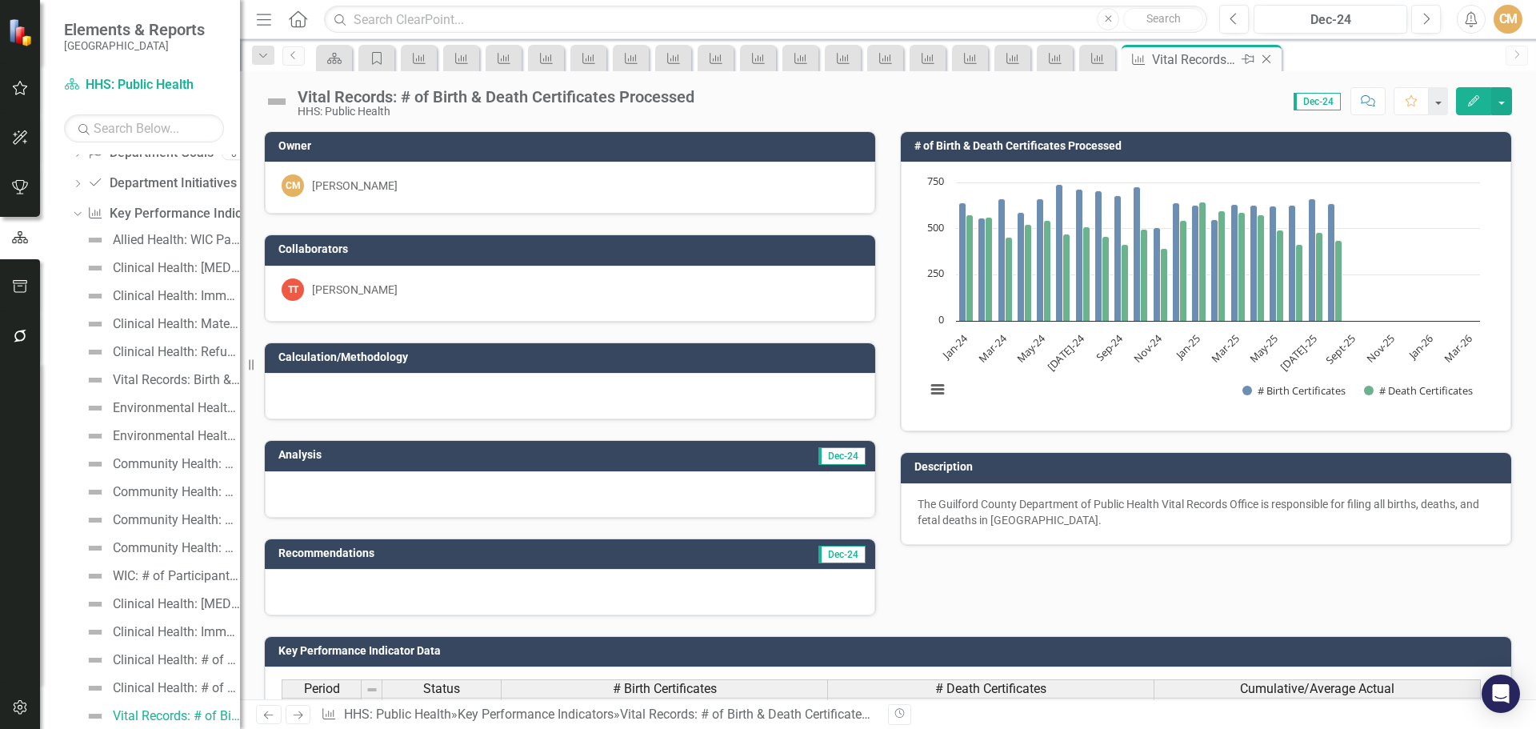
click at [1265, 62] on icon "Close" at bounding box center [1267, 59] width 16 height 13
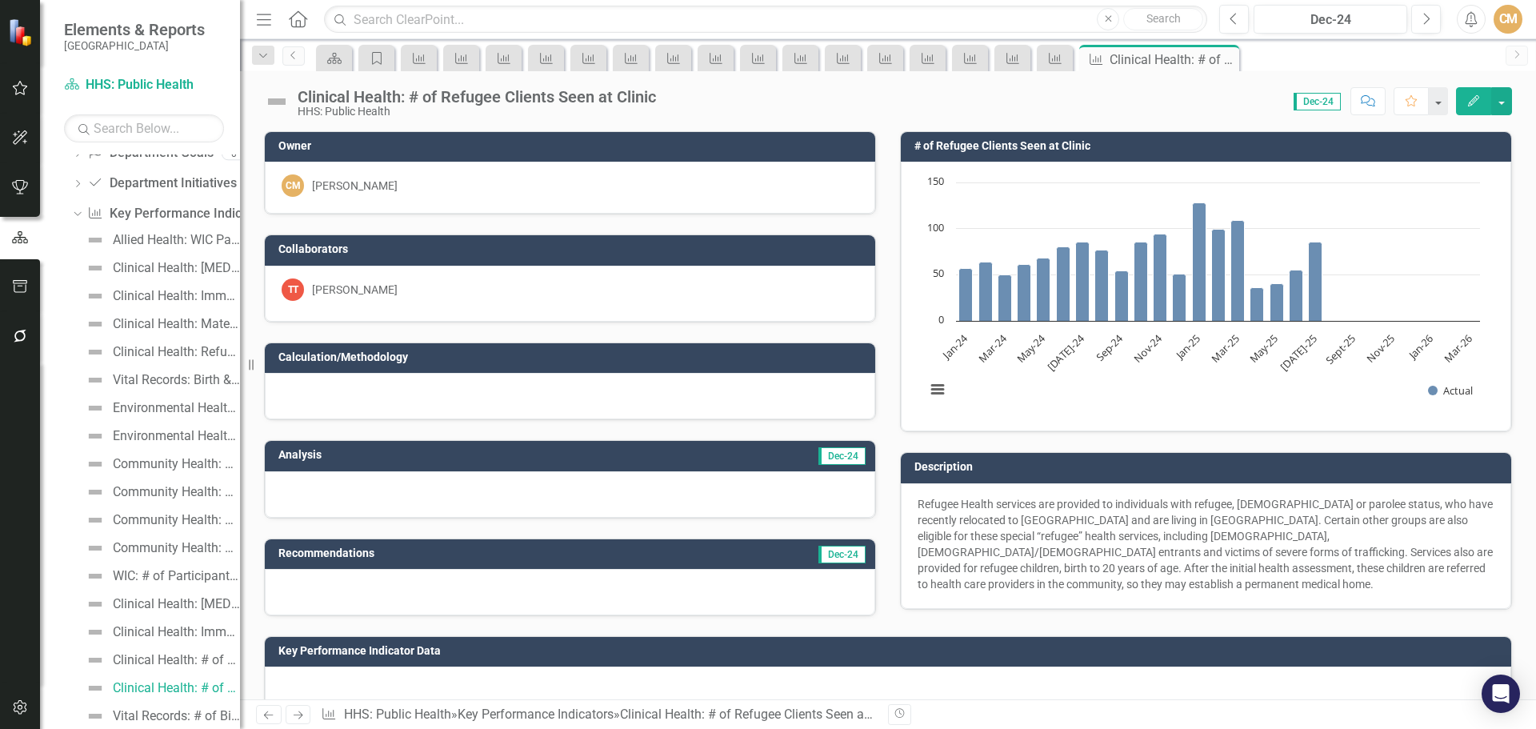
scroll to position [107, 0]
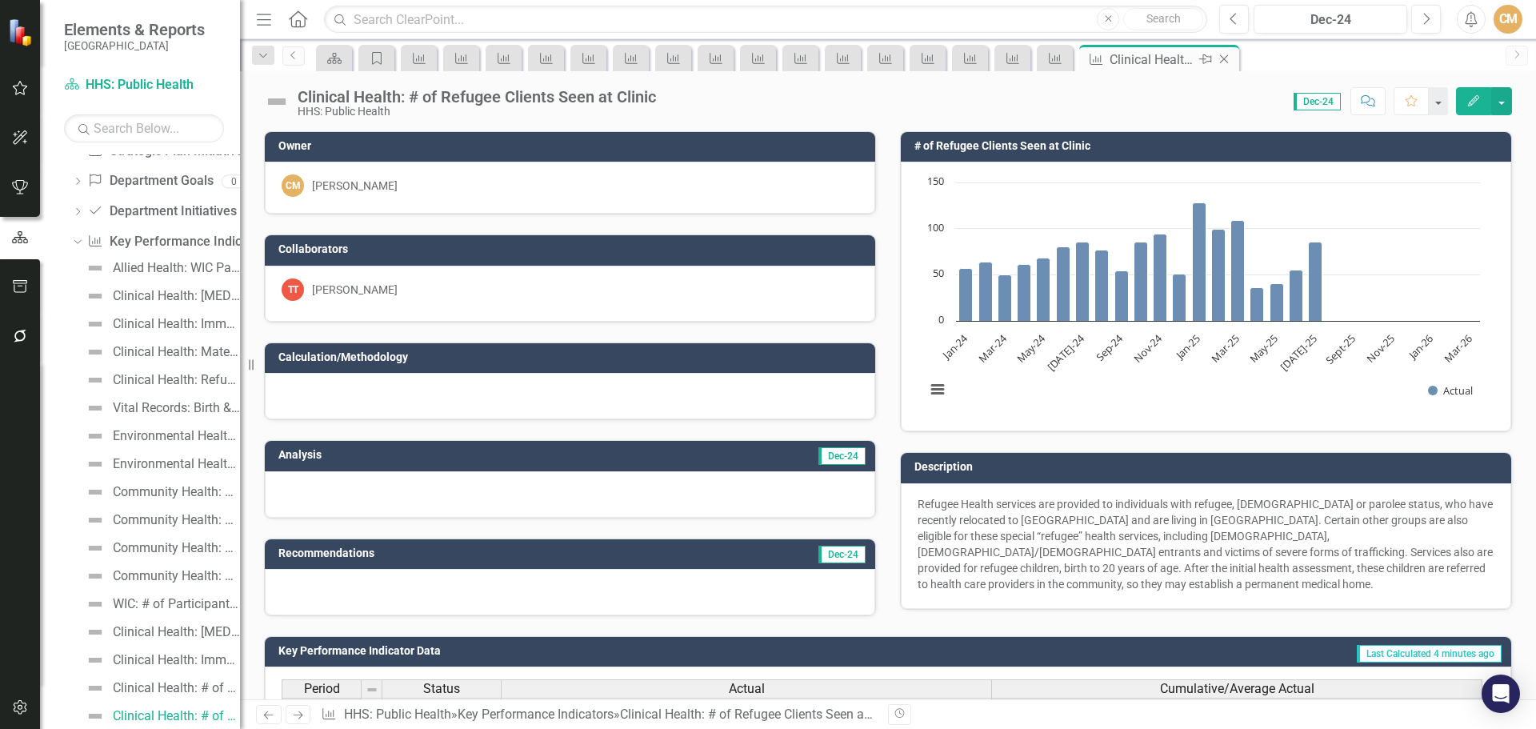
click at [1231, 59] on icon "Close" at bounding box center [1224, 59] width 16 height 13
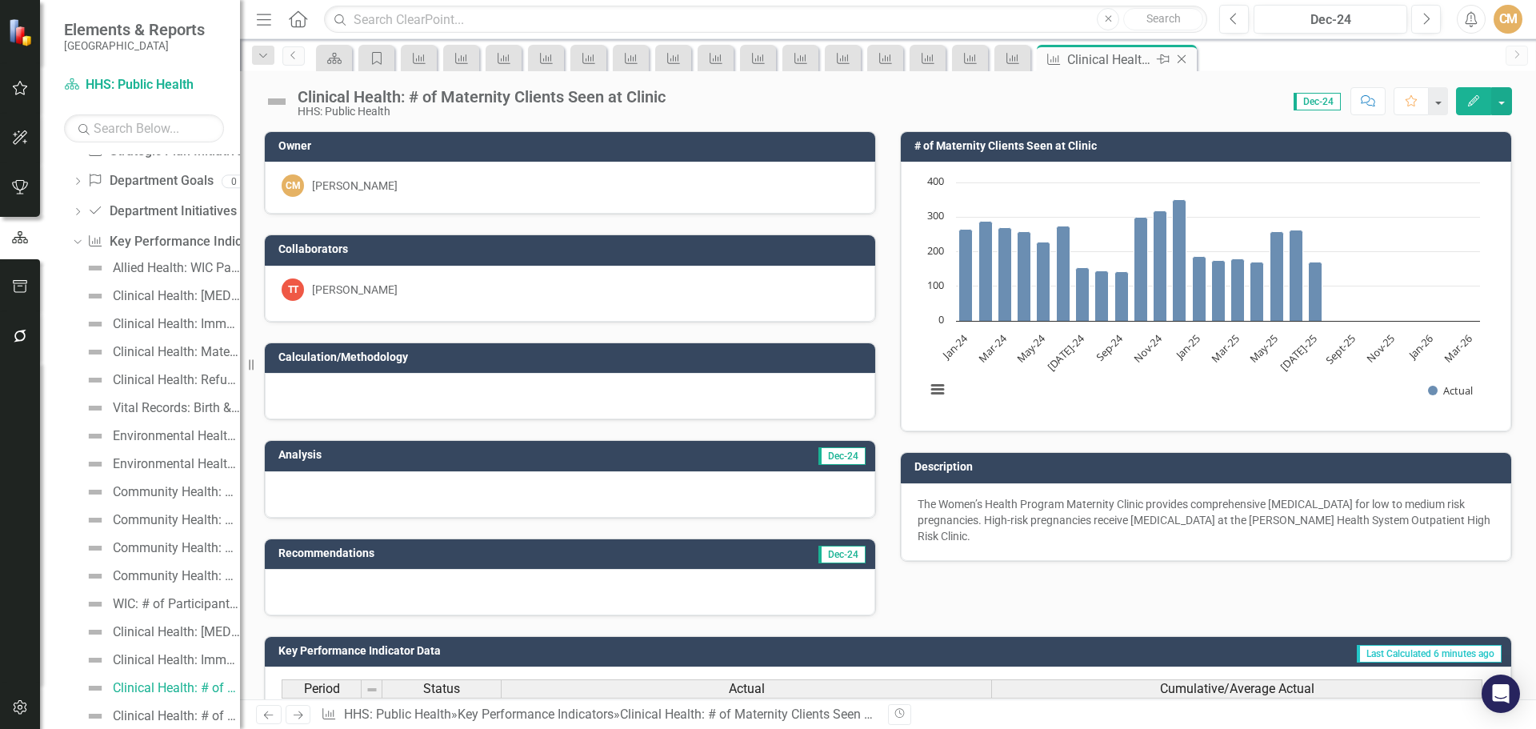
scroll to position [79, 0]
click at [1183, 58] on icon "Close" at bounding box center [1182, 59] width 16 height 13
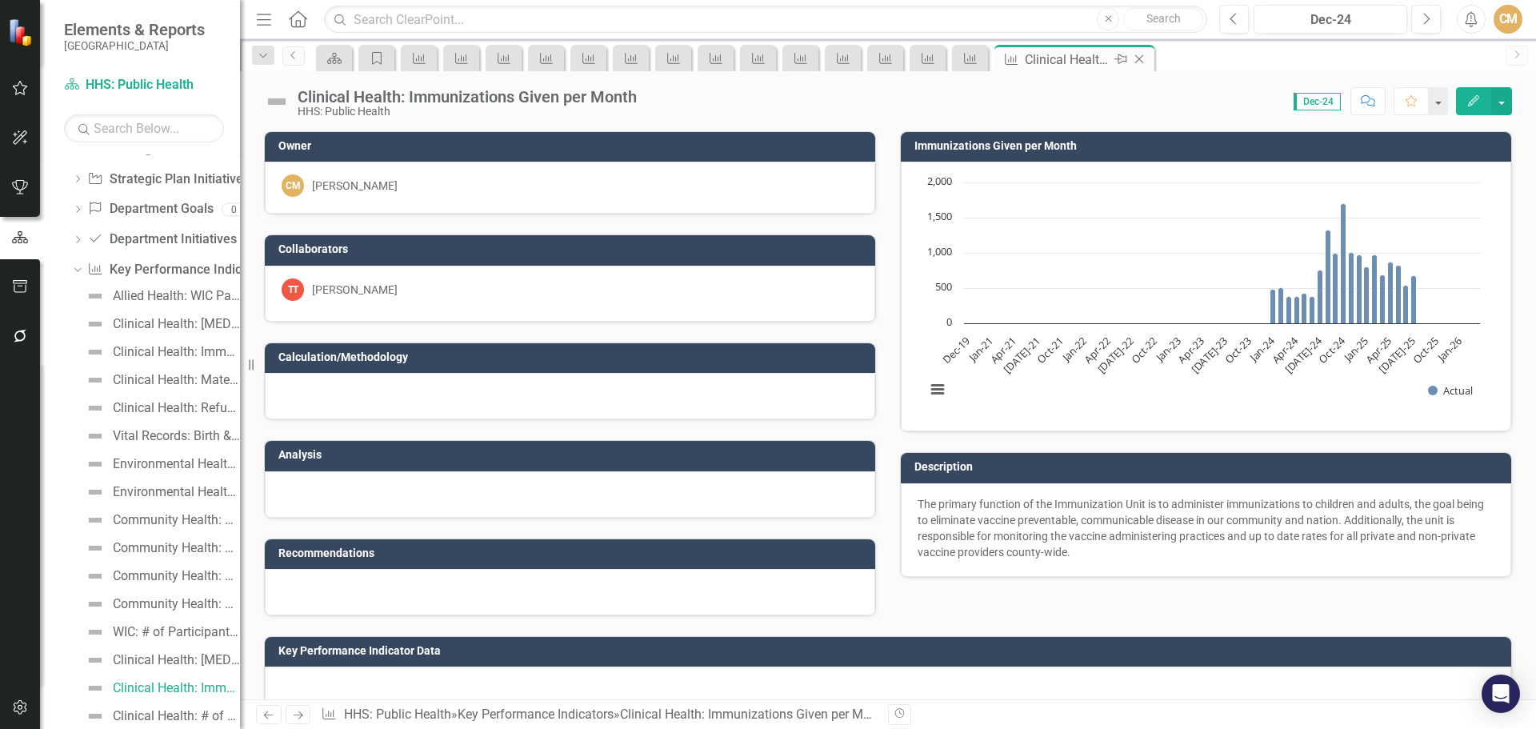
scroll to position [51, 0]
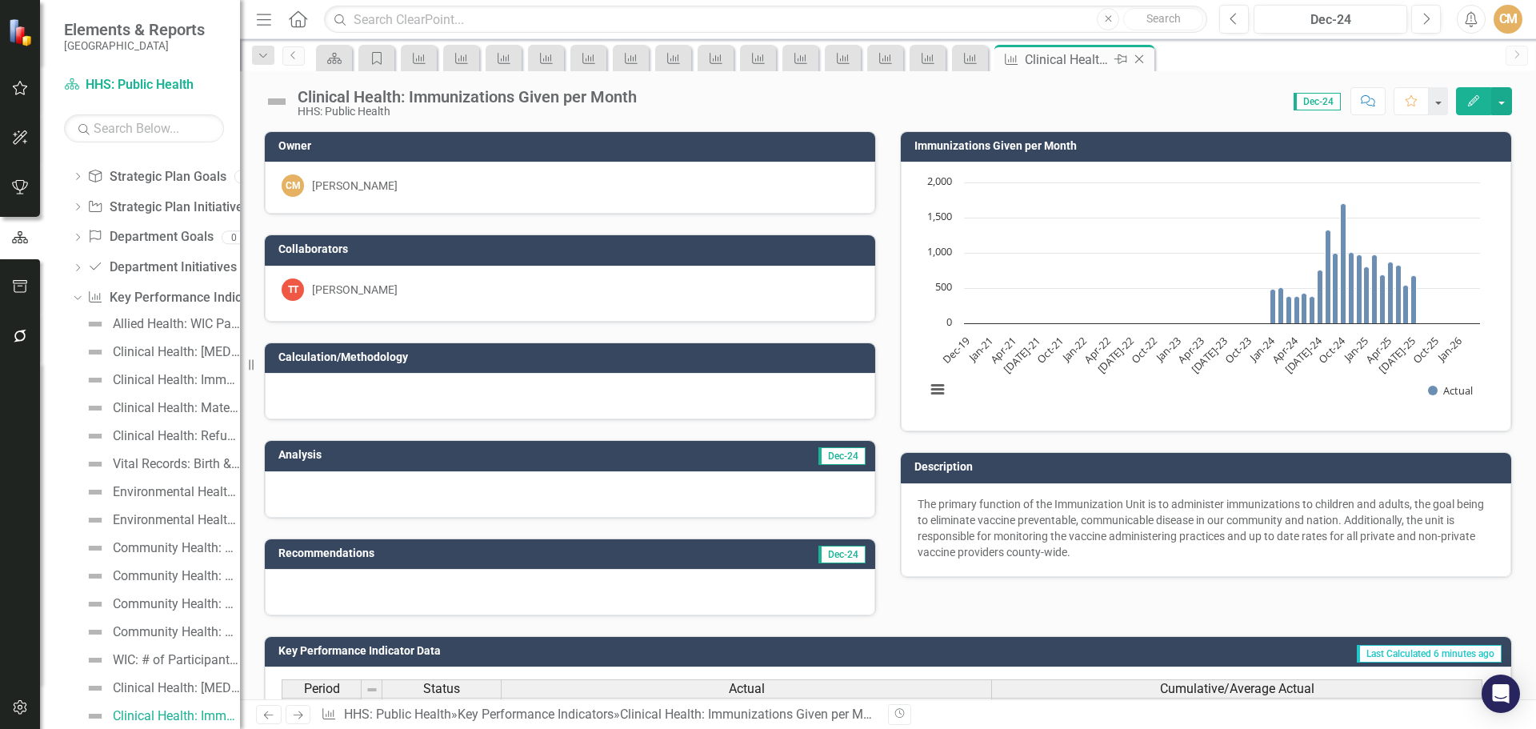
click at [1144, 62] on icon "Close" at bounding box center [1139, 59] width 16 height 13
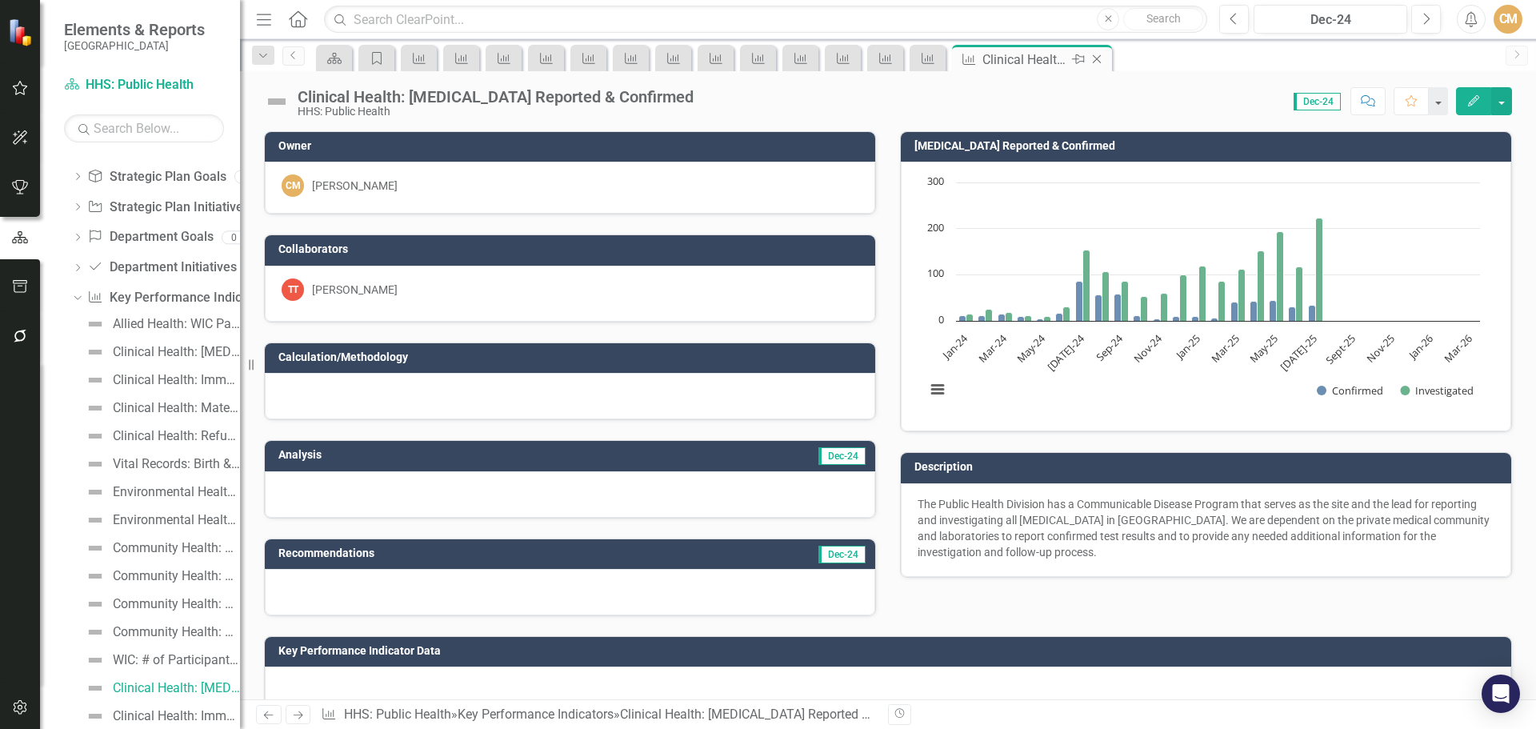
scroll to position [23, 0]
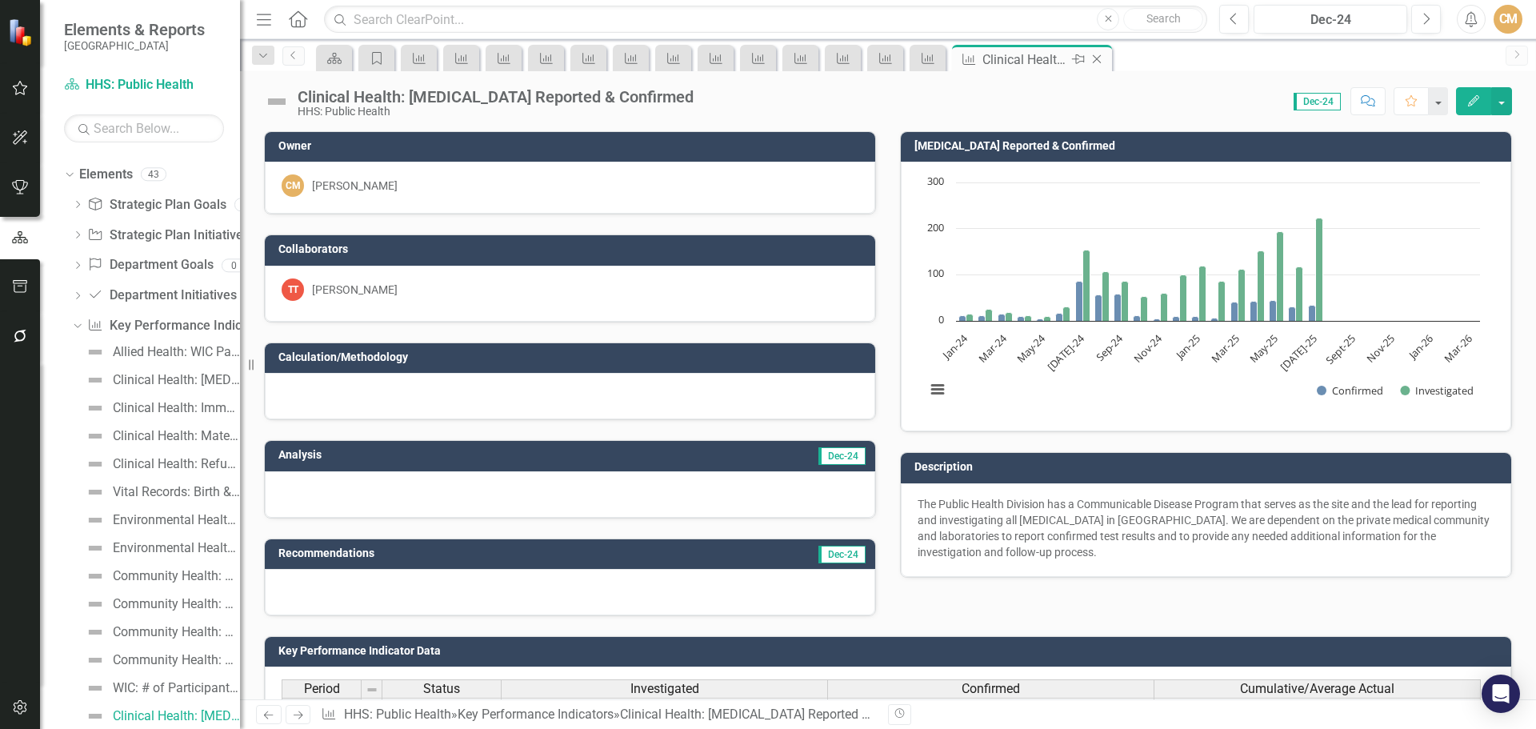
click at [1097, 57] on icon "Close" at bounding box center [1097, 59] width 16 height 13
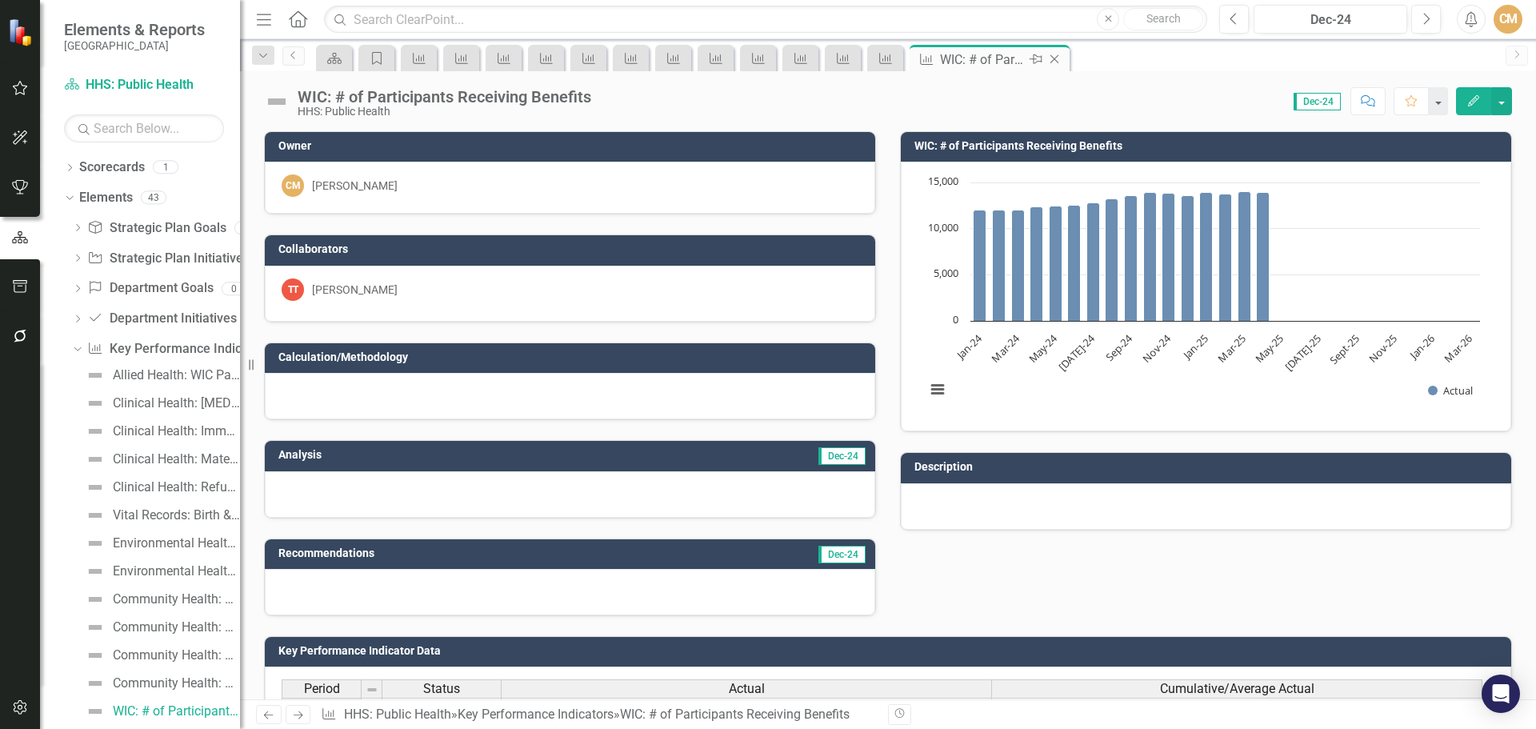
click at [1056, 59] on icon "Close" at bounding box center [1055, 59] width 16 height 13
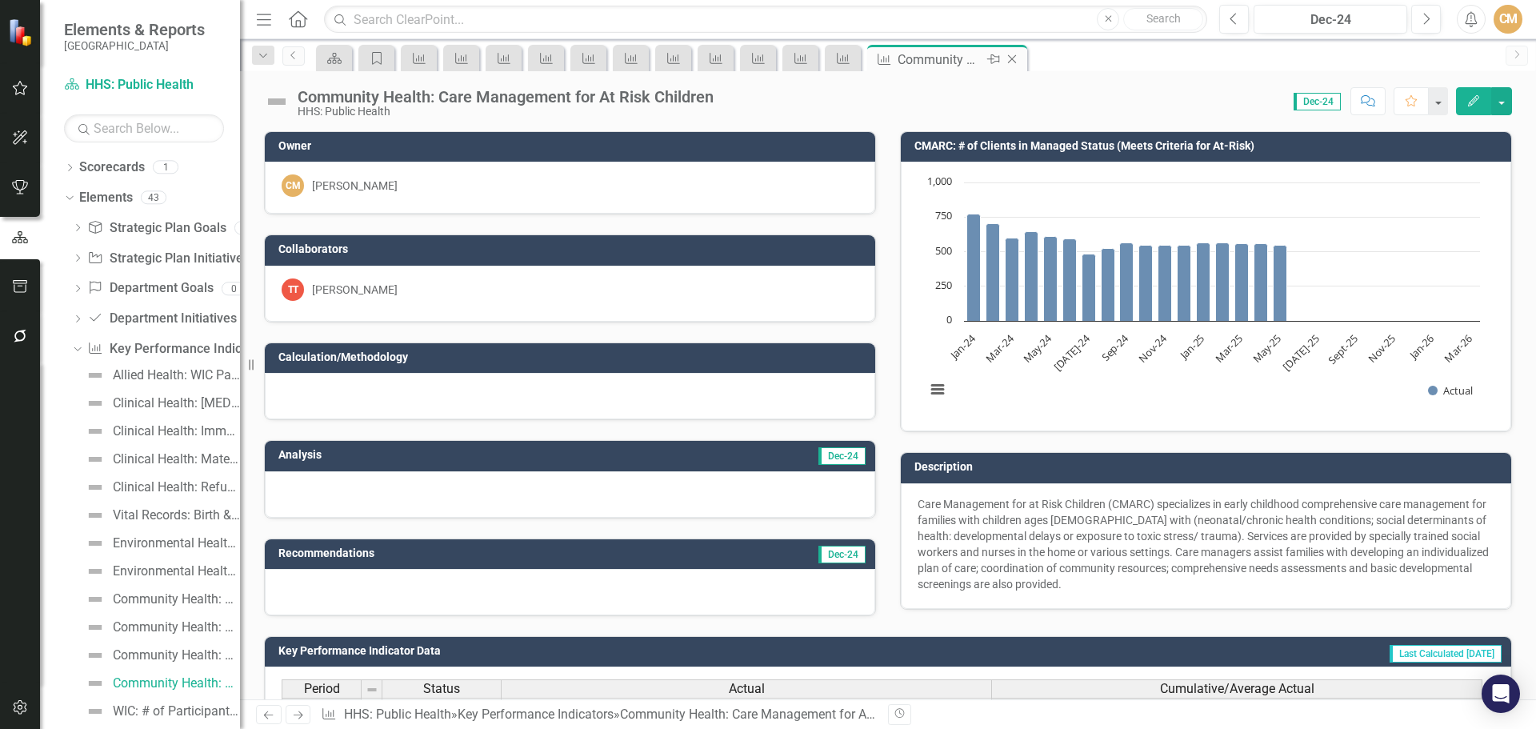
click at [1011, 63] on icon "Close" at bounding box center [1012, 59] width 16 height 13
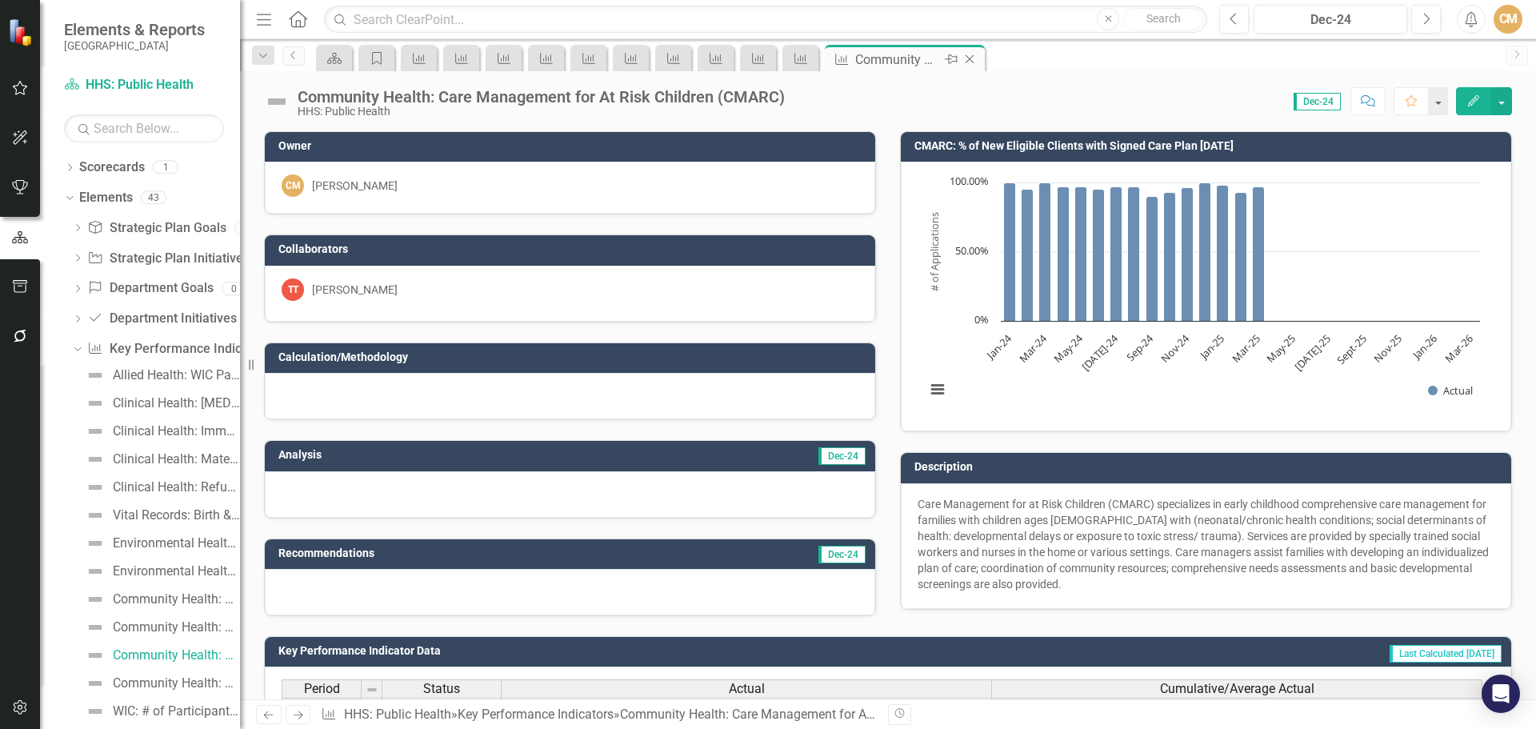
click at [969, 59] on icon "Close" at bounding box center [970, 59] width 16 height 13
